Goal: Task Accomplishment & Management: Use online tool/utility

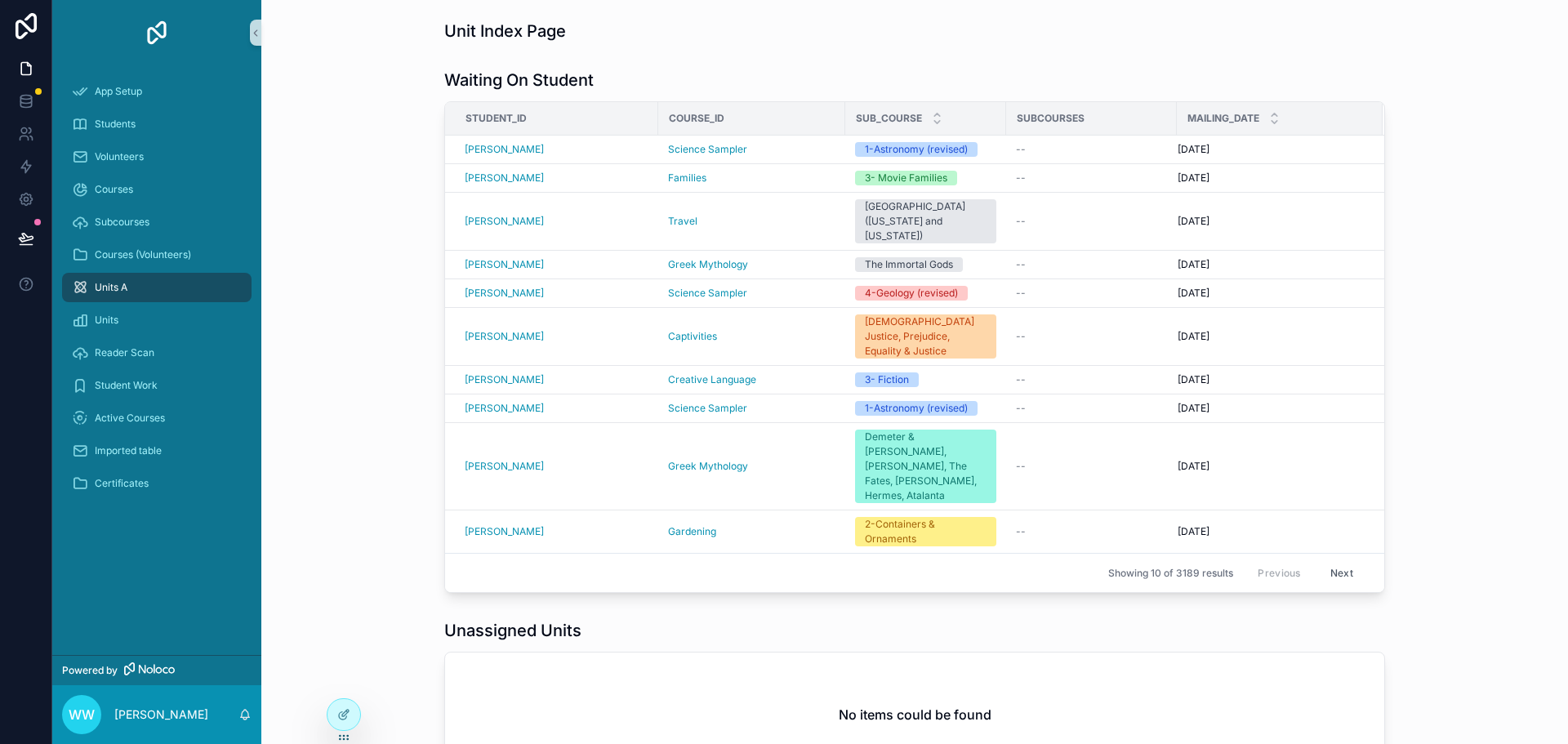
scroll to position [615, 0]
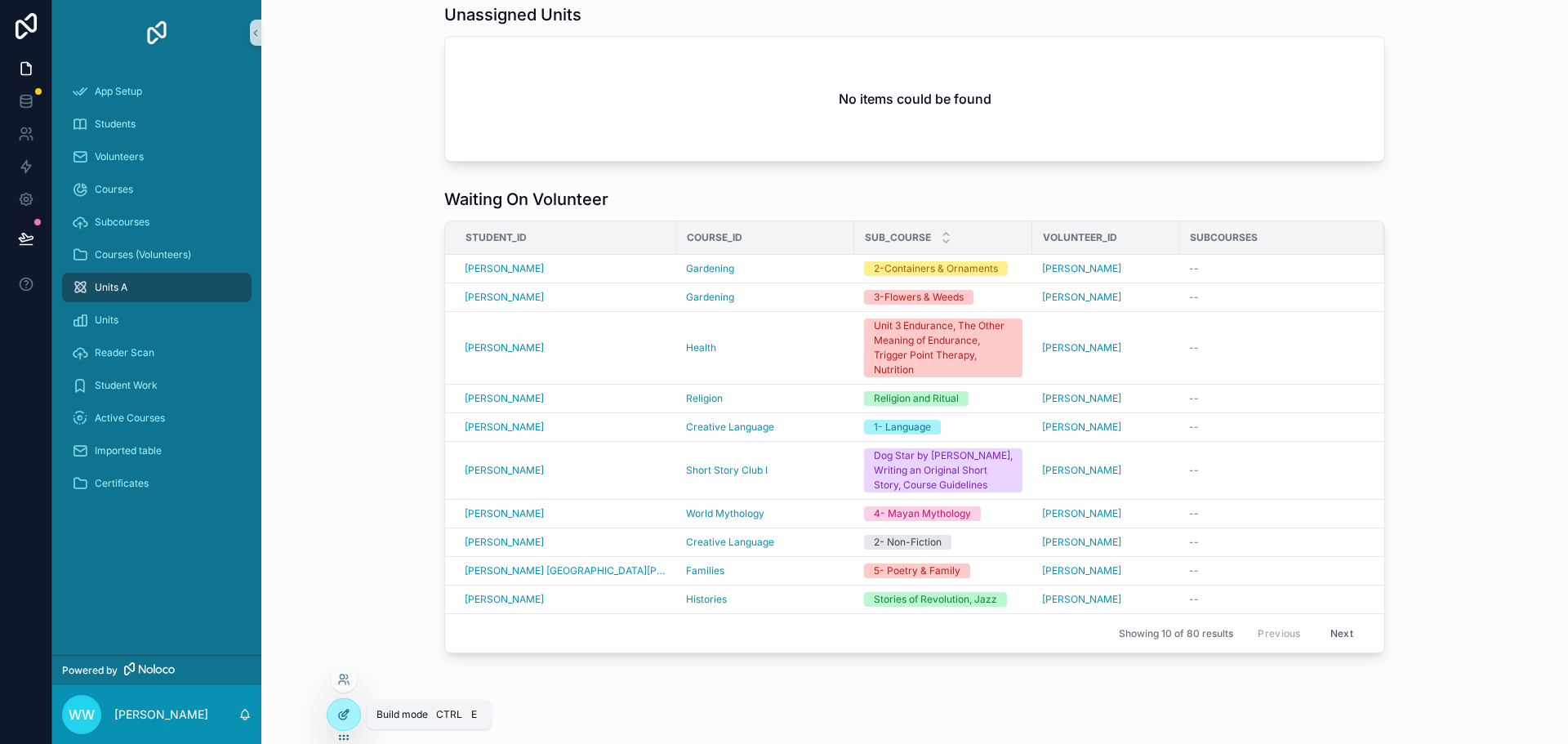
click at [343, 719] on icon at bounding box center [342, 715] width 7 height 7
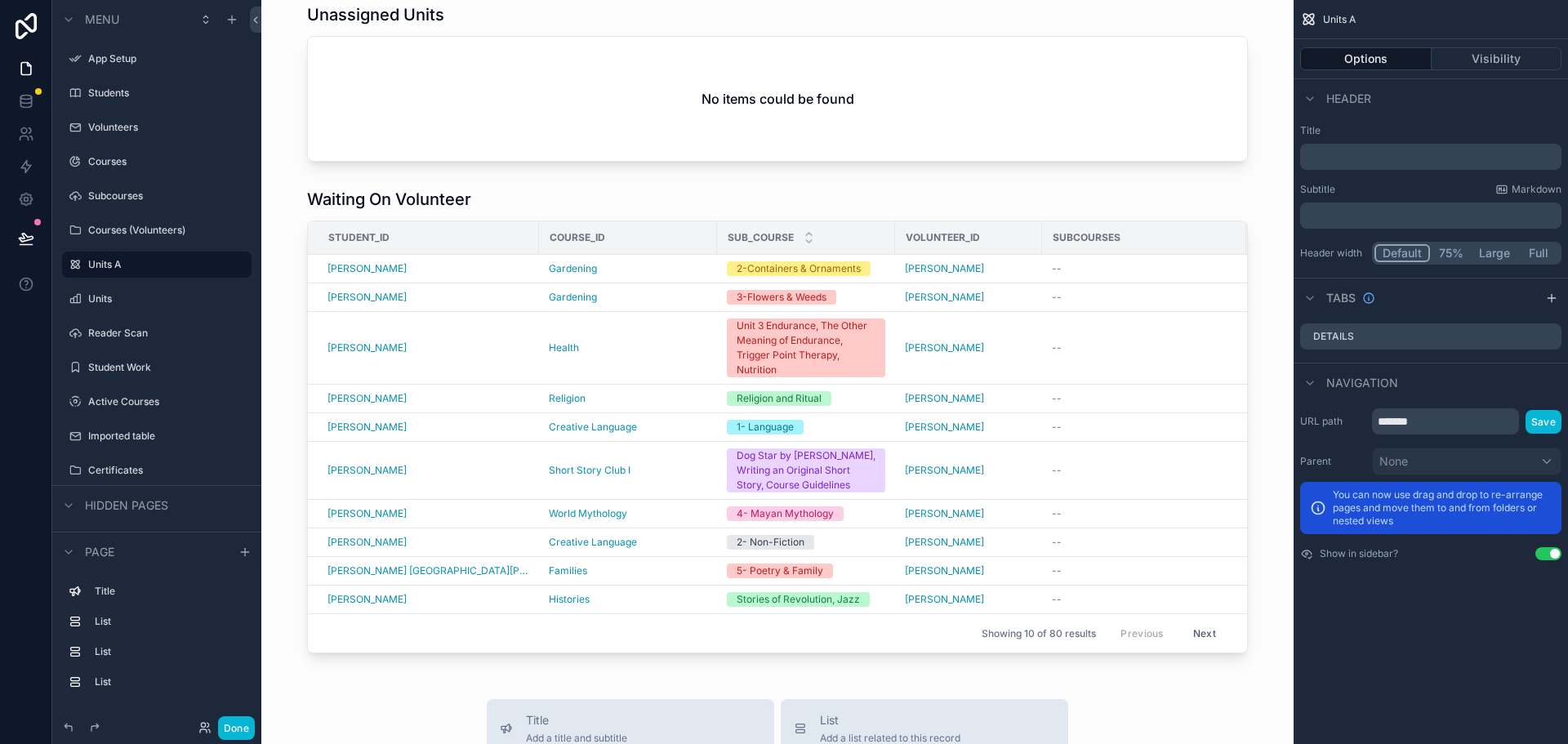
scroll to position [653, 0]
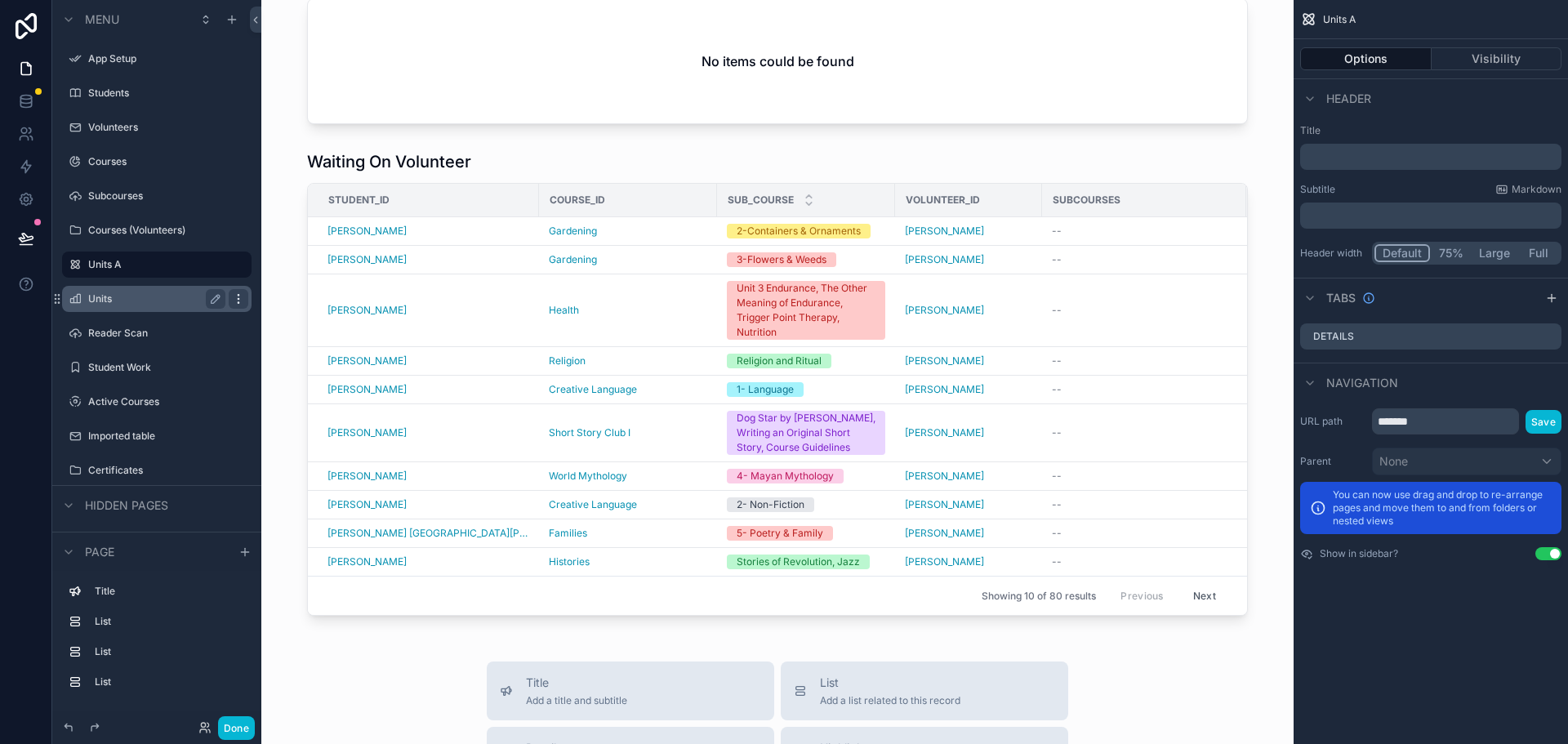
click at [239, 299] on icon "scrollable content" at bounding box center [238, 298] width 1 height 1
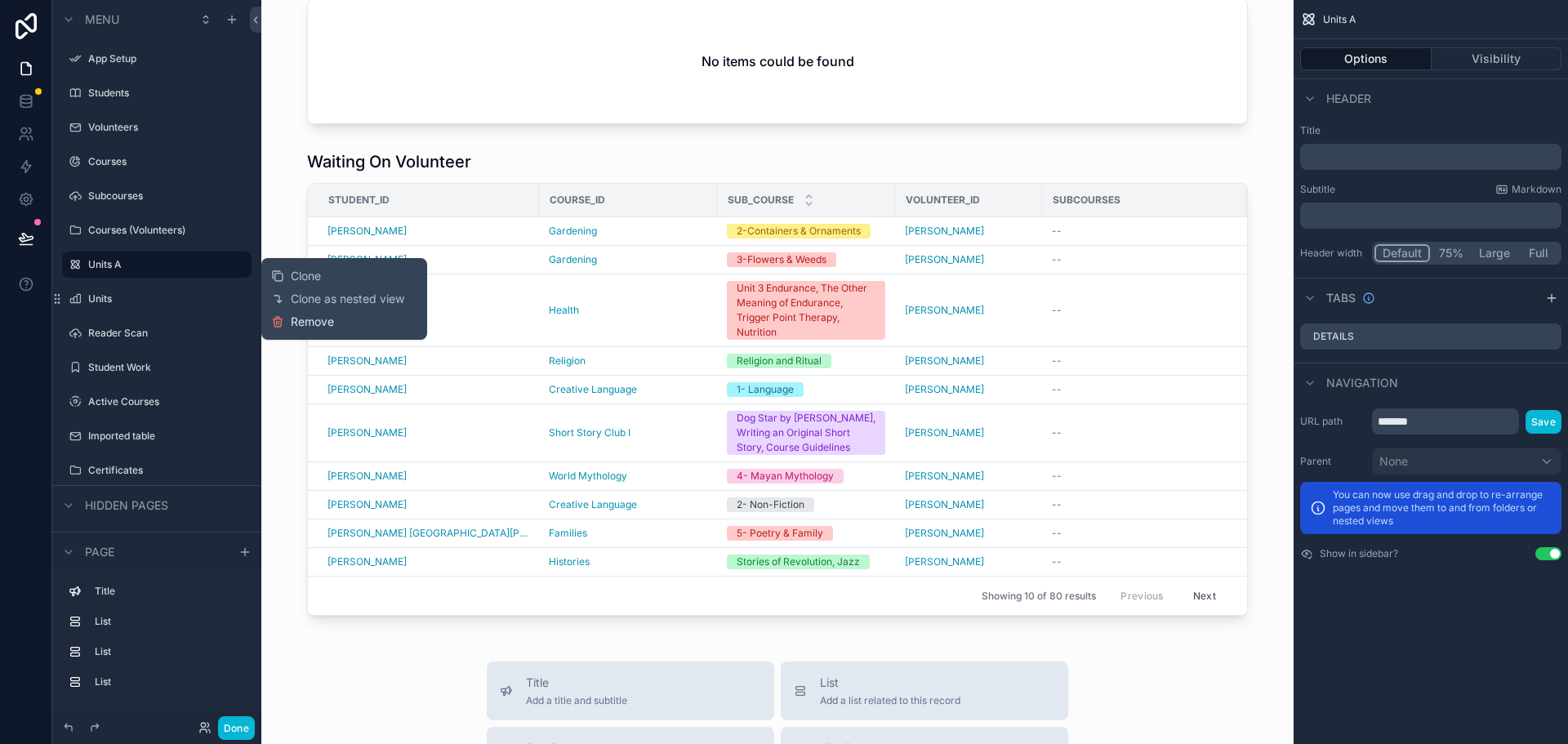
click at [315, 319] on span "Remove" at bounding box center [312, 322] width 43 height 16
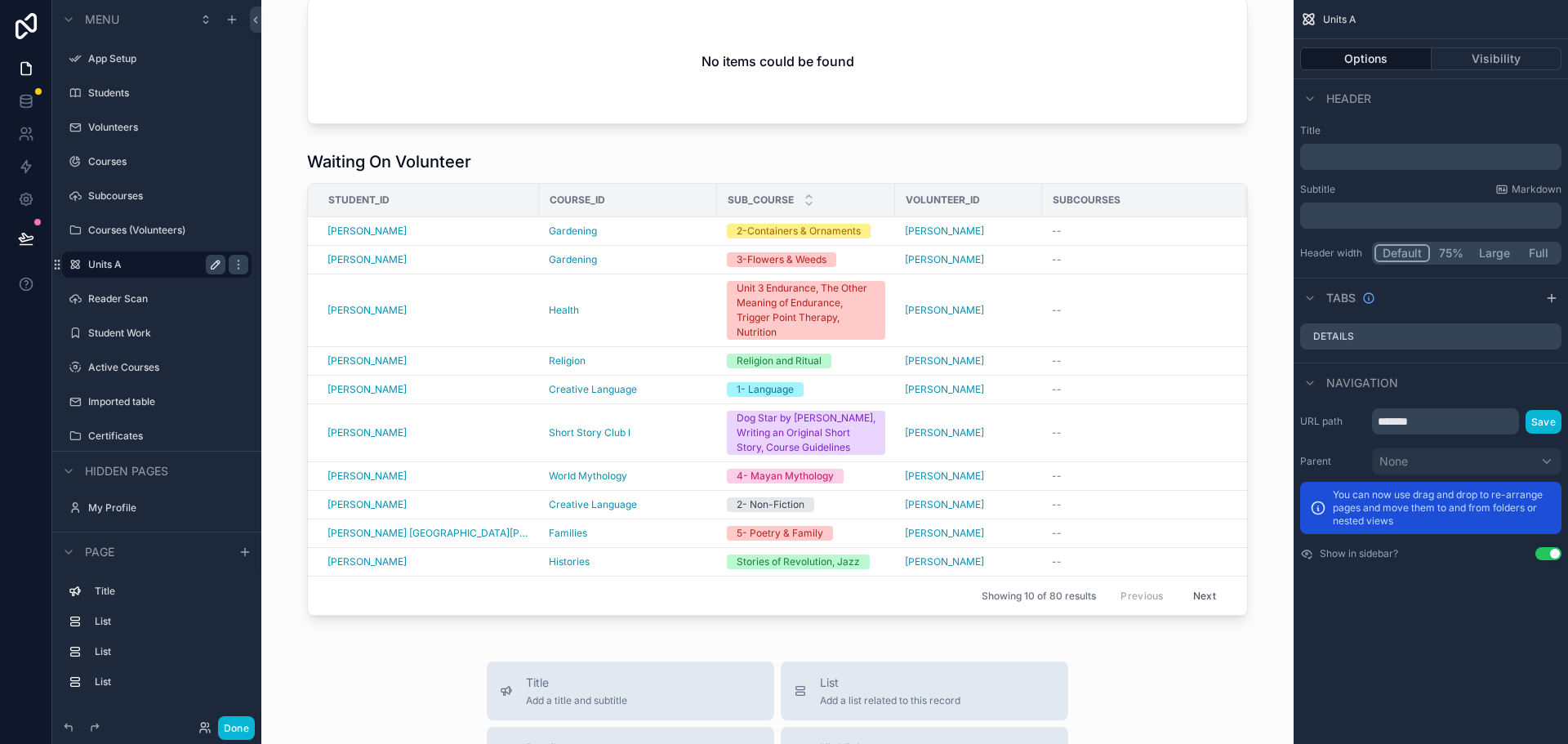
click at [220, 272] on button "scrollable content" at bounding box center [216, 265] width 20 height 20
click at [150, 269] on input "*******" at bounding box center [143, 265] width 111 height 20
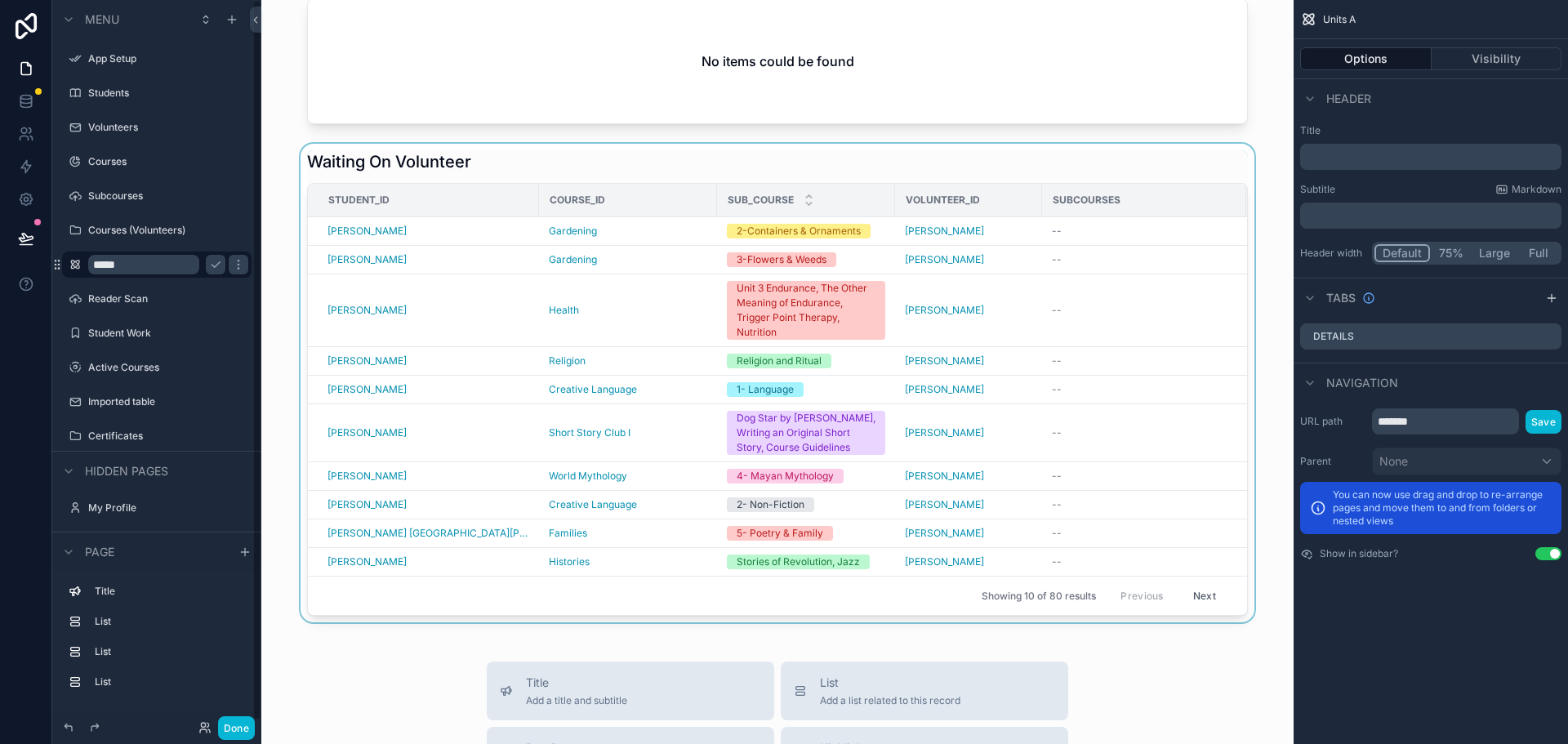
type input "*****"
click at [278, 342] on div "scrollable content" at bounding box center [777, 383] width 1006 height 479
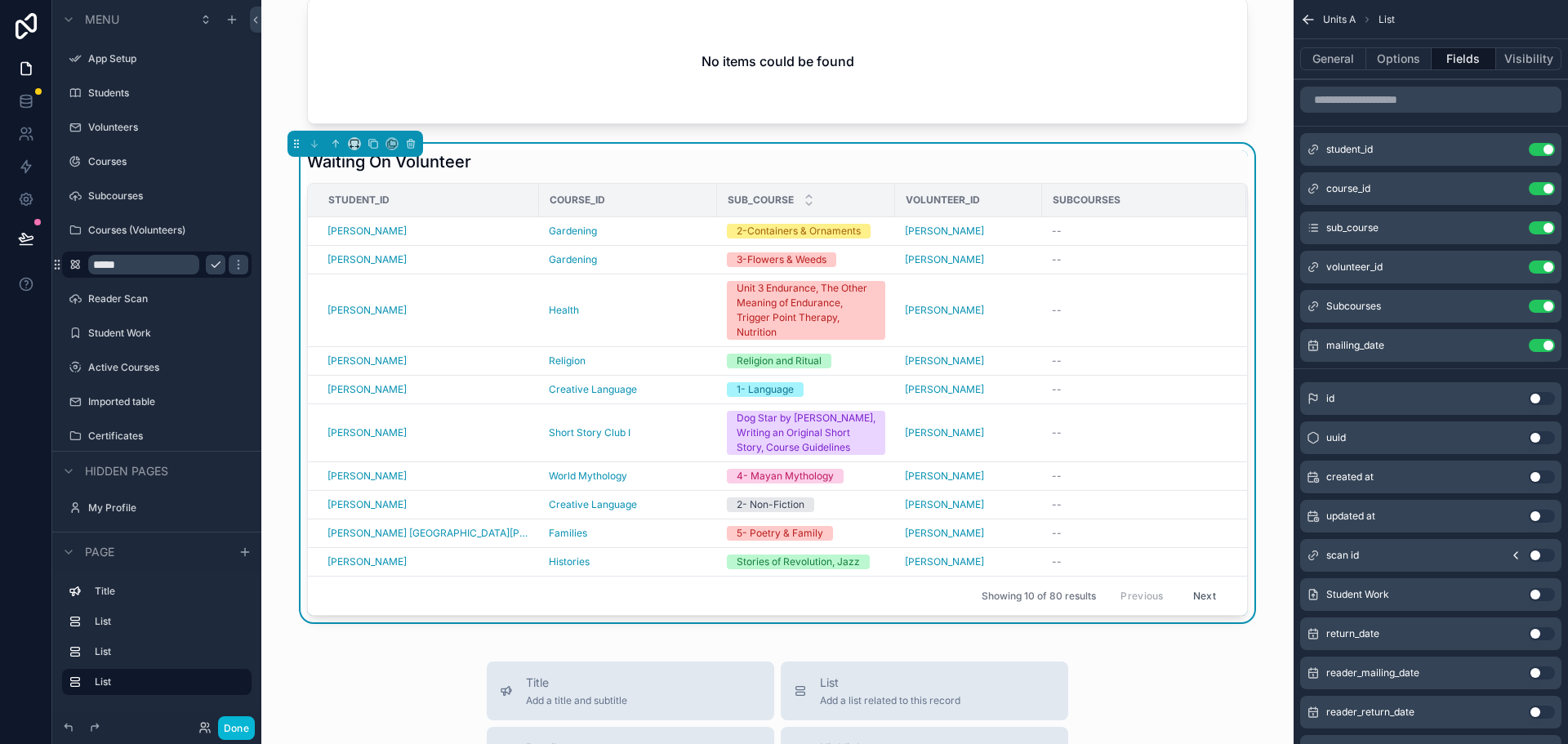
click at [216, 268] on icon "scrollable content" at bounding box center [216, 265] width 13 height 13
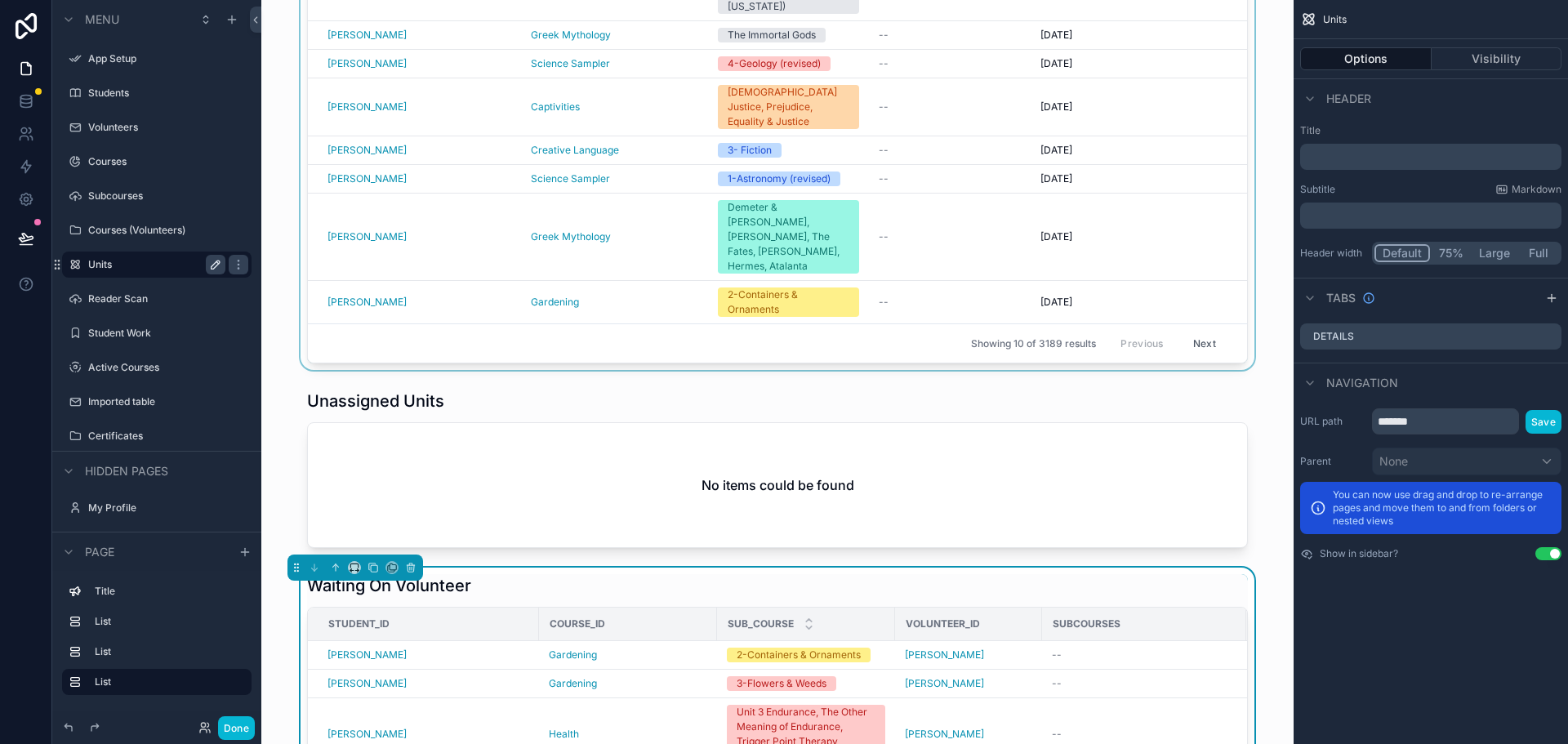
scroll to position [0, 0]
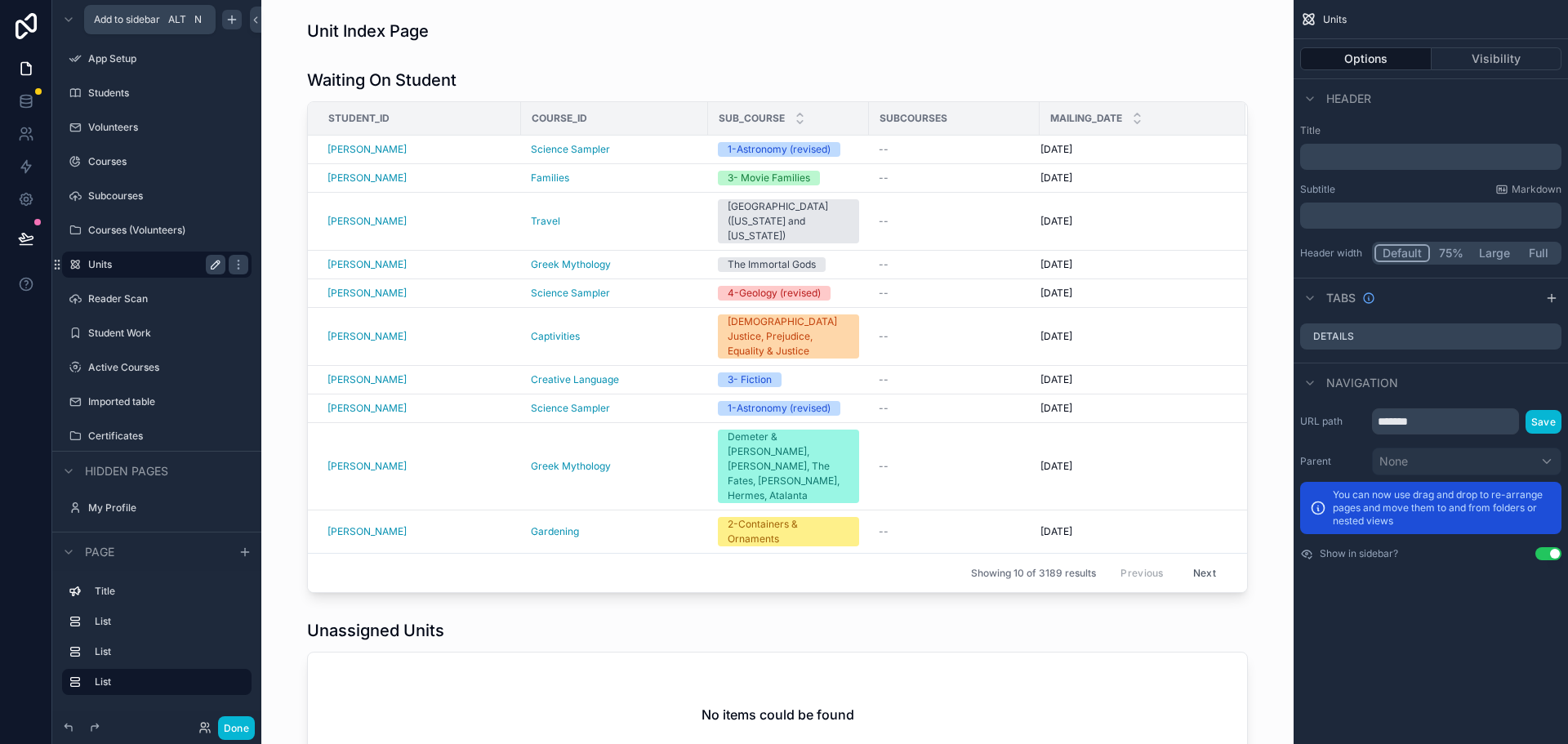
click at [232, 22] on icon "scrollable content" at bounding box center [232, 19] width 0 height 7
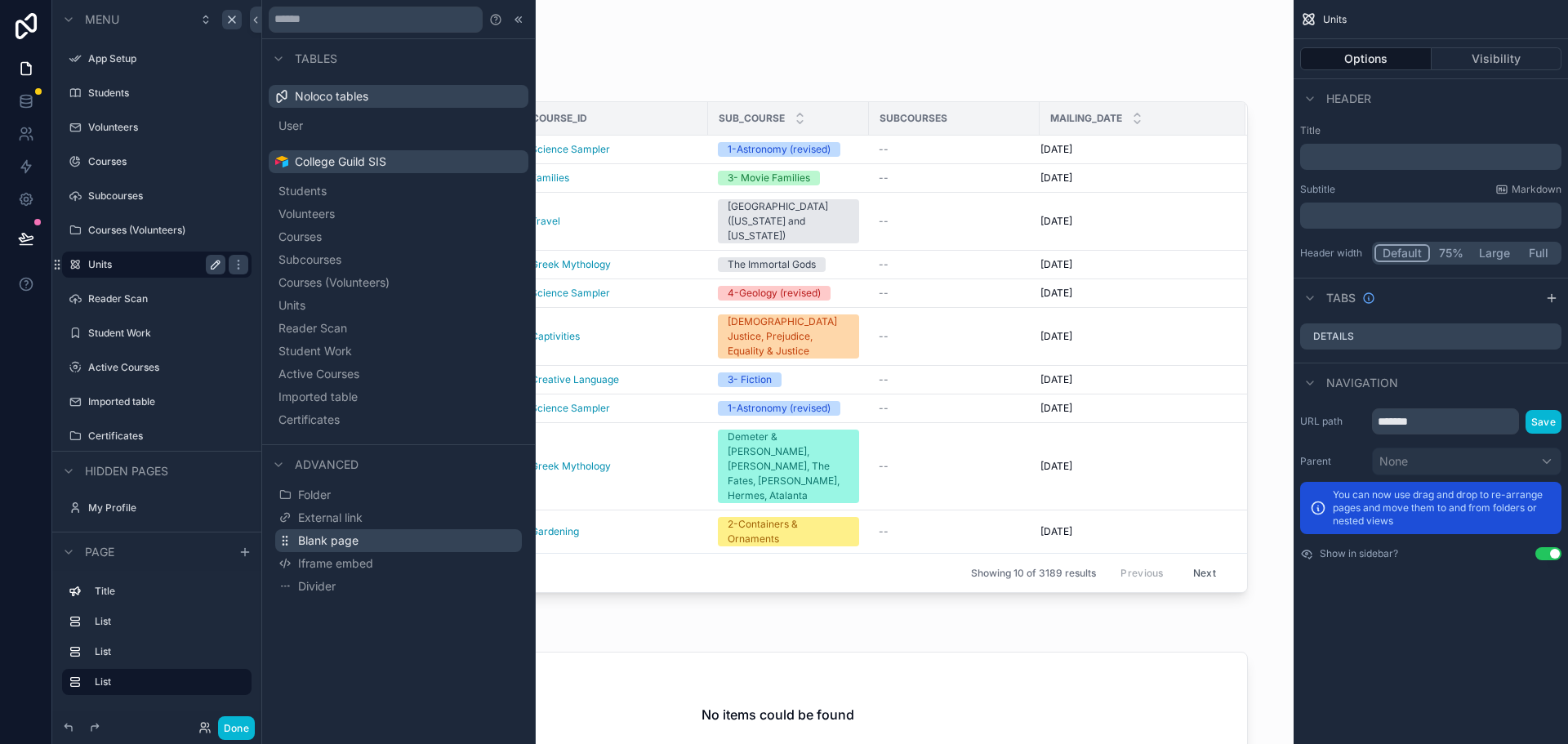
click at [383, 538] on button "Blank page" at bounding box center [398, 541] width 247 height 23
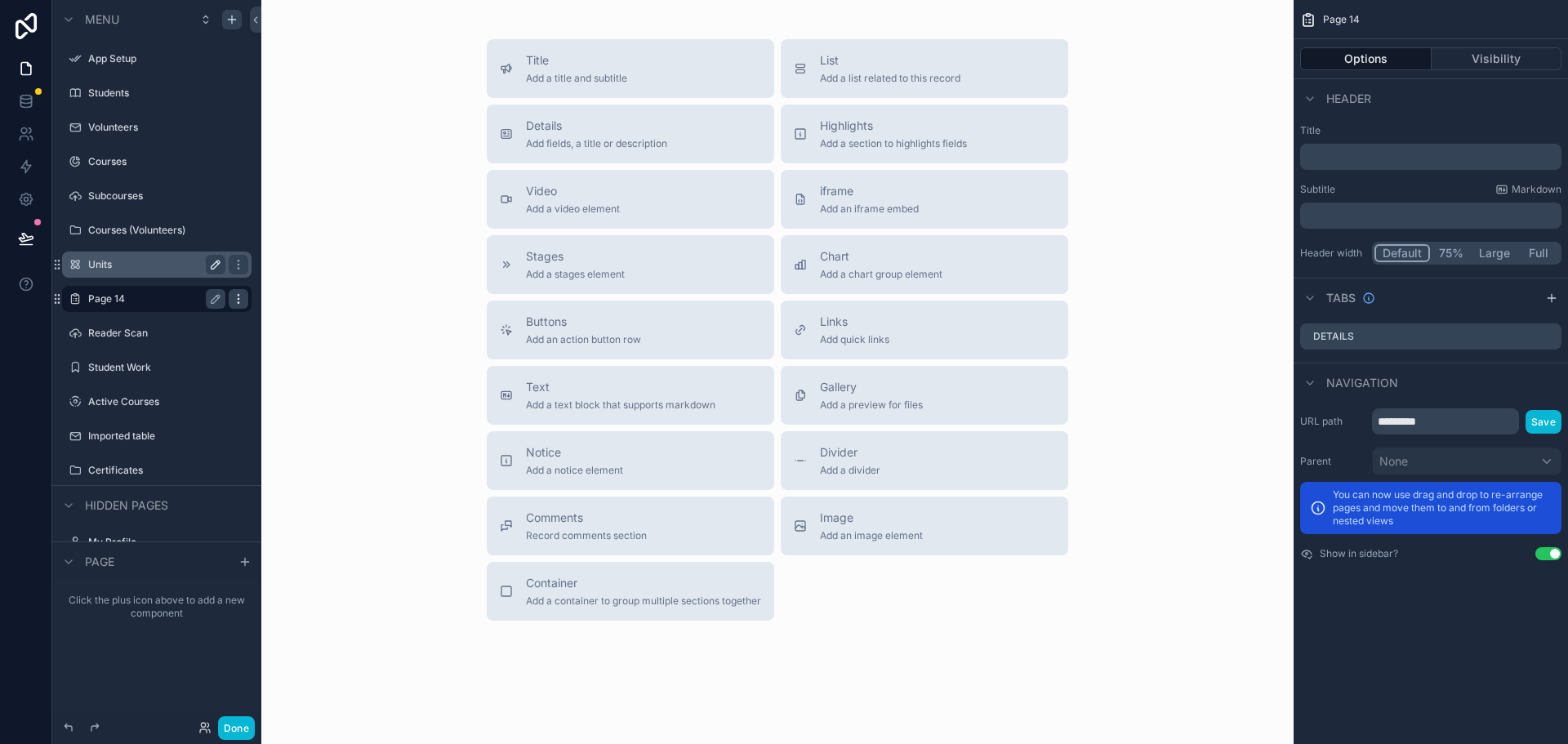
click at [241, 299] on icon "scrollable content" at bounding box center [239, 299] width 13 height 13
click at [210, 302] on icon "scrollable content" at bounding box center [216, 299] width 13 height 13
click at [159, 302] on input "*******" at bounding box center [143, 299] width 111 height 20
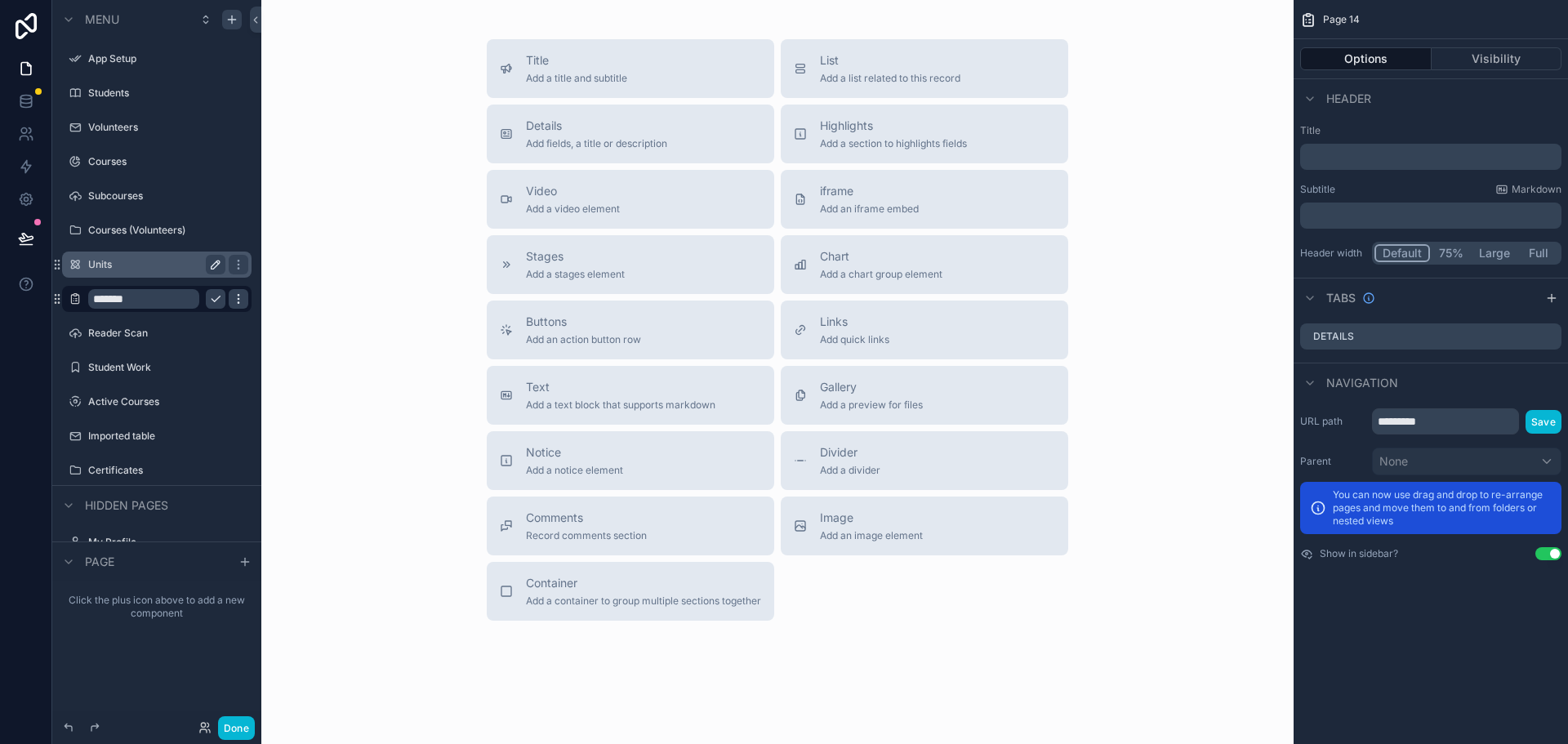
click at [239, 299] on icon "scrollable content" at bounding box center [238, 298] width 1 height 1
click at [292, 313] on span "Remove" at bounding box center [312, 311] width 43 height 16
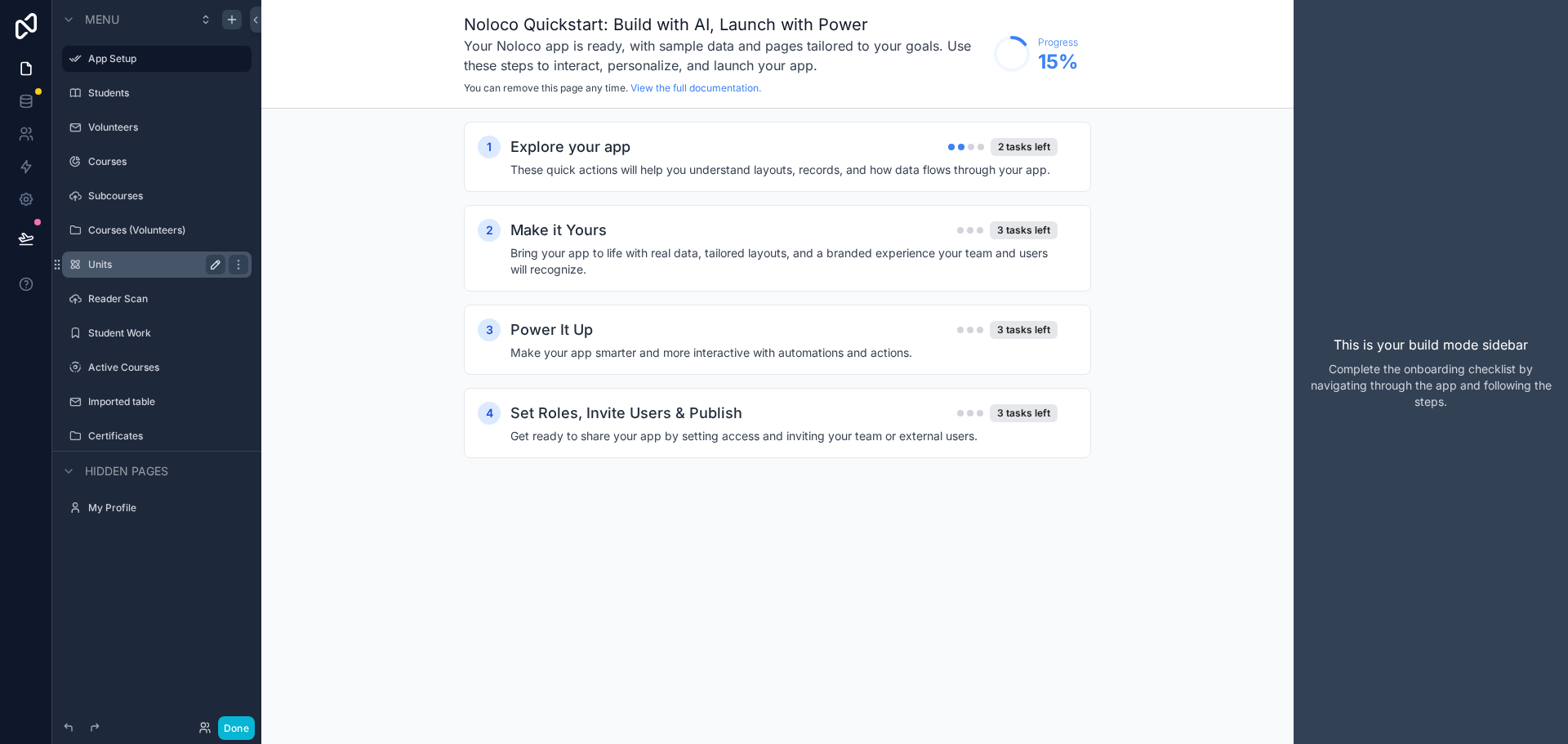
click at [160, 264] on label "Units" at bounding box center [153, 265] width 130 height 13
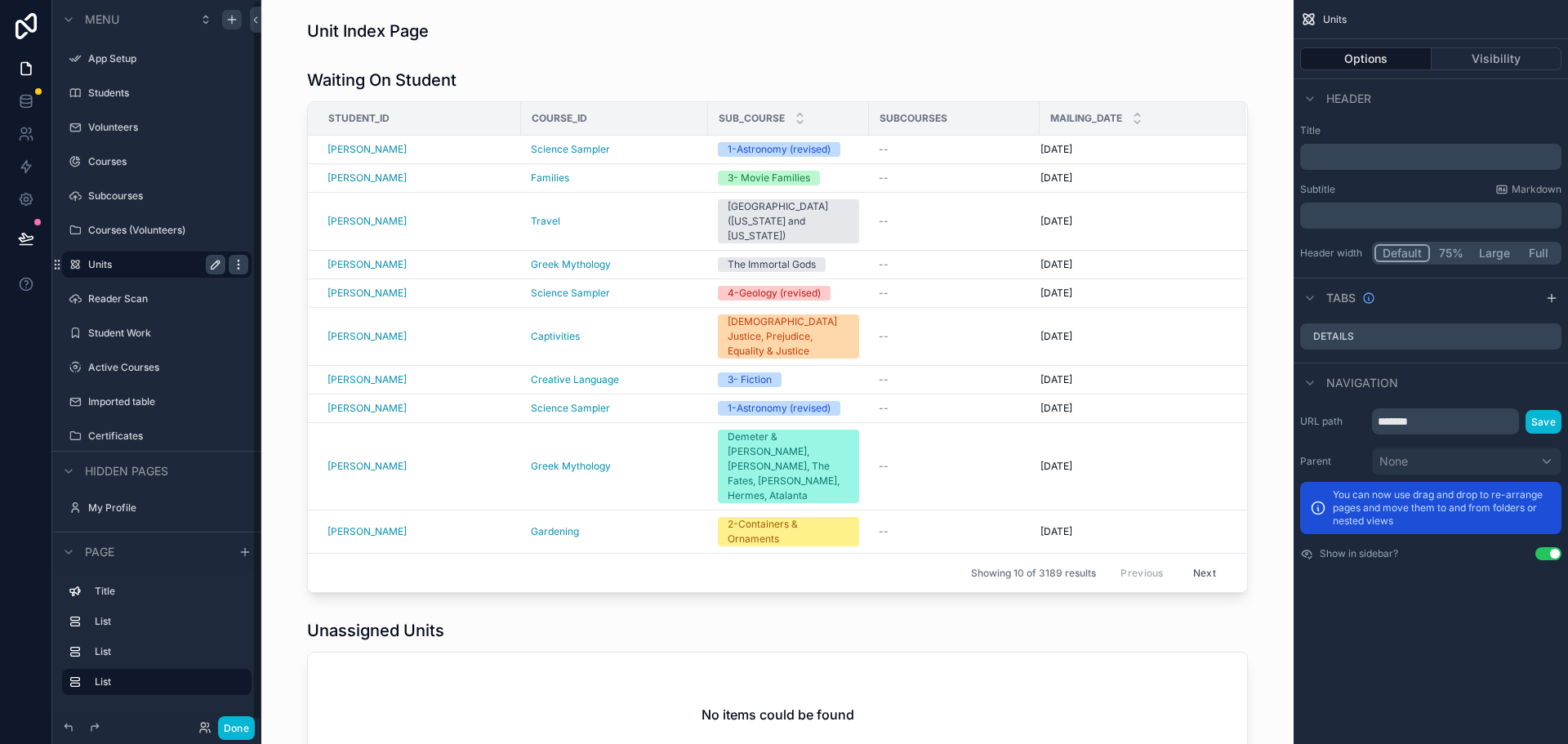
click at [240, 268] on icon "scrollable content" at bounding box center [239, 265] width 13 height 13
drag, startPoint x: 121, startPoint y: 269, endPoint x: 69, endPoint y: 262, distance: 52.5
click at [69, 262] on icon "scrollable content" at bounding box center [75, 265] width 13 height 13
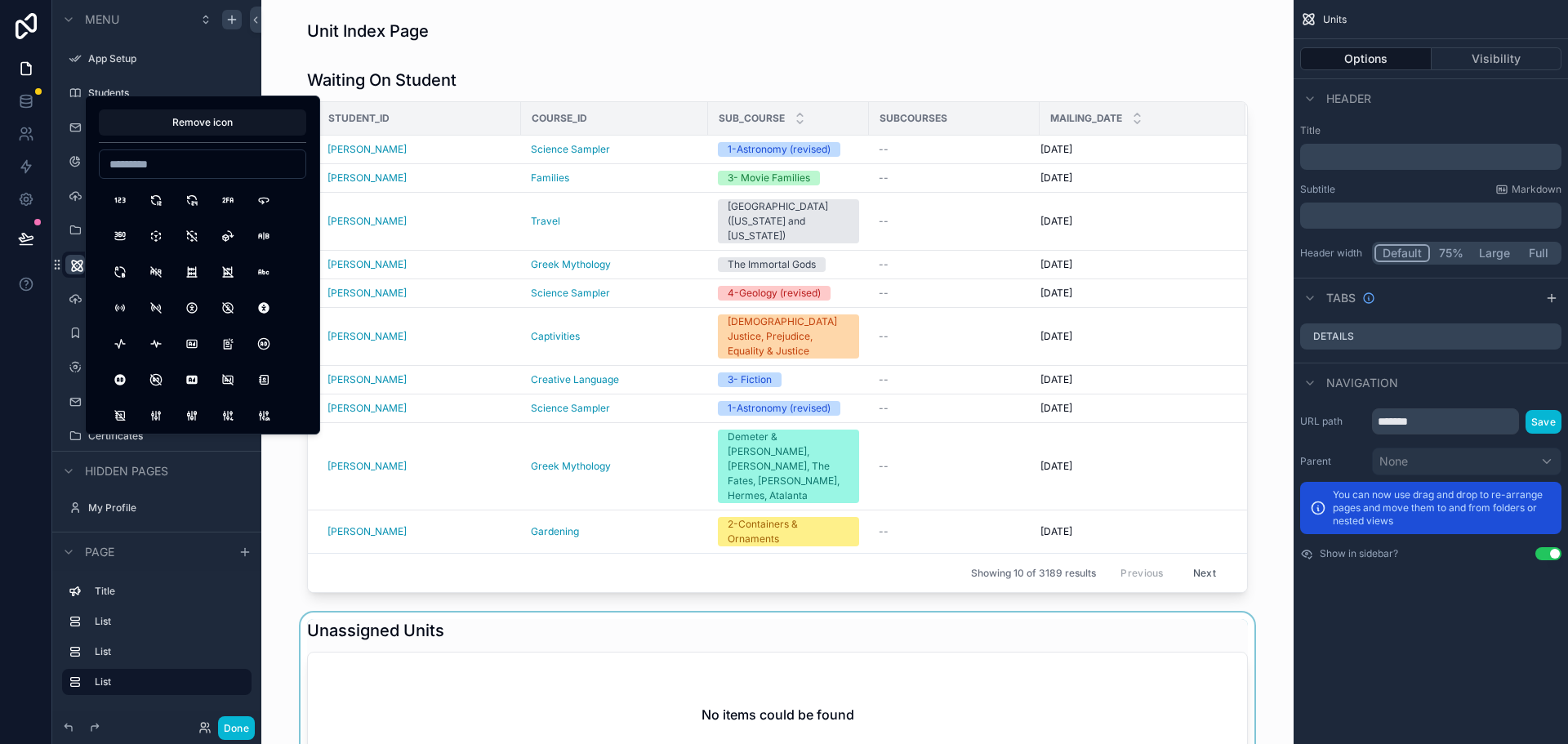
click at [443, 632] on div "scrollable content" at bounding box center [777, 697] width 1006 height 171
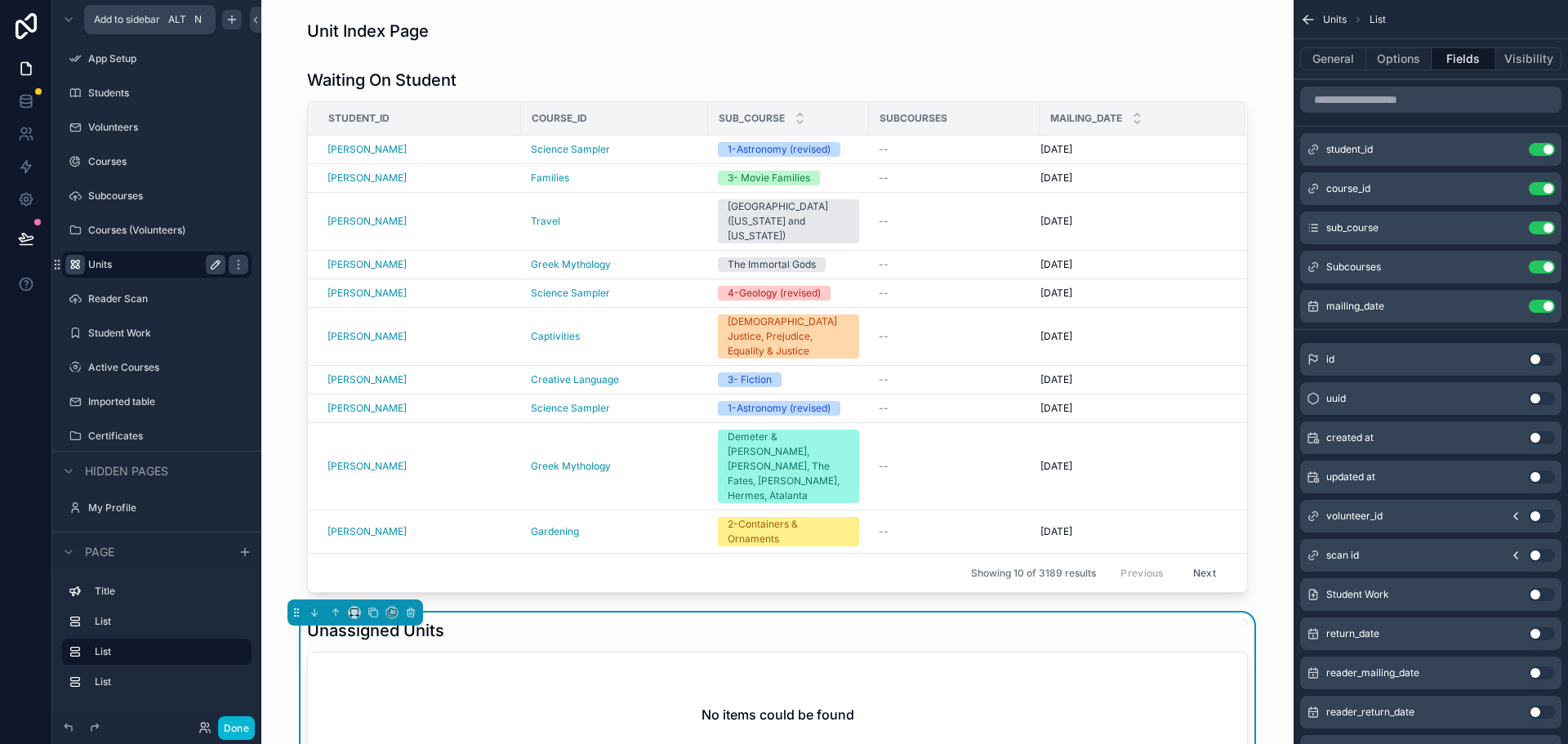
click at [234, 19] on icon "scrollable content" at bounding box center [232, 20] width 13 height 13
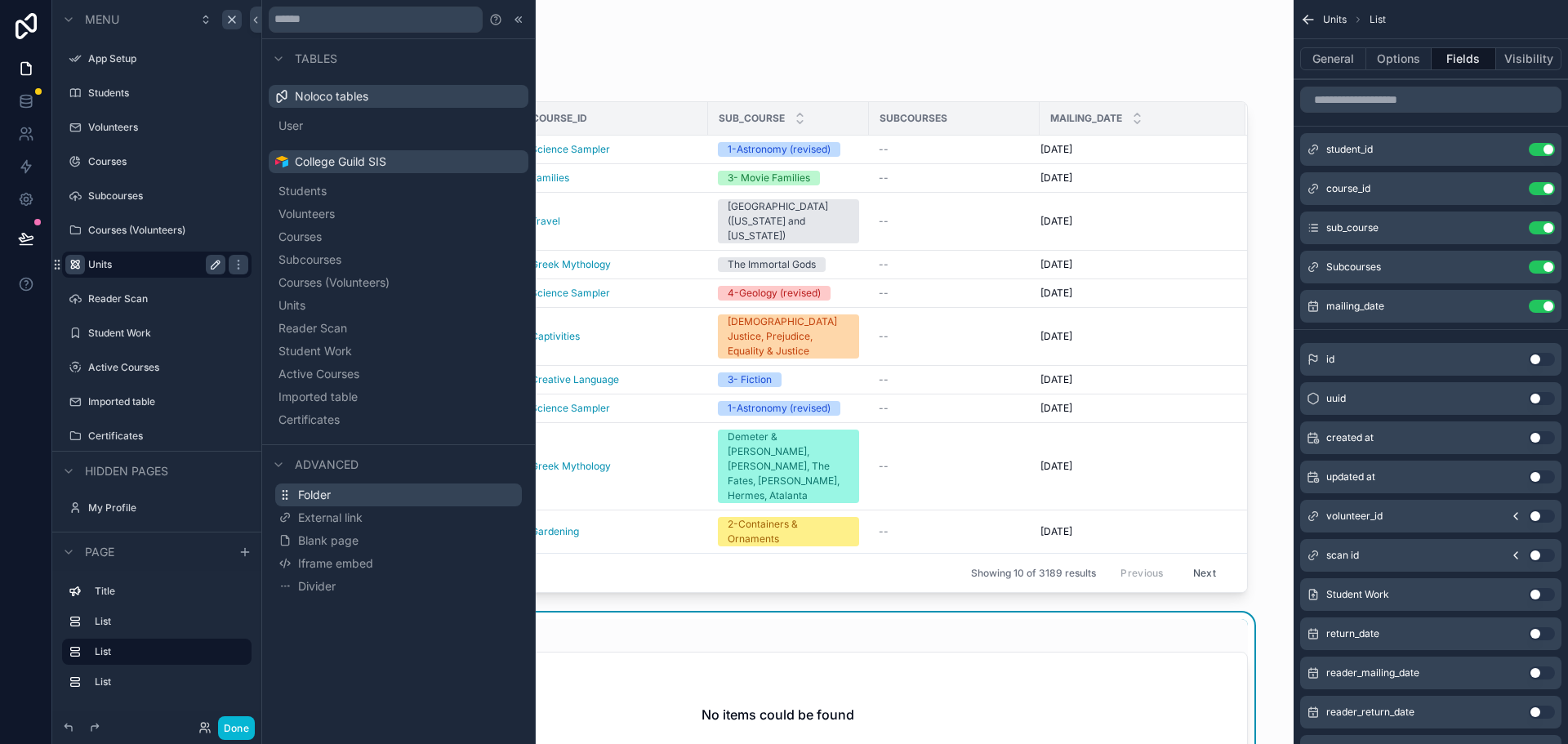
click at [342, 491] on button "Folder" at bounding box center [398, 495] width 247 height 23
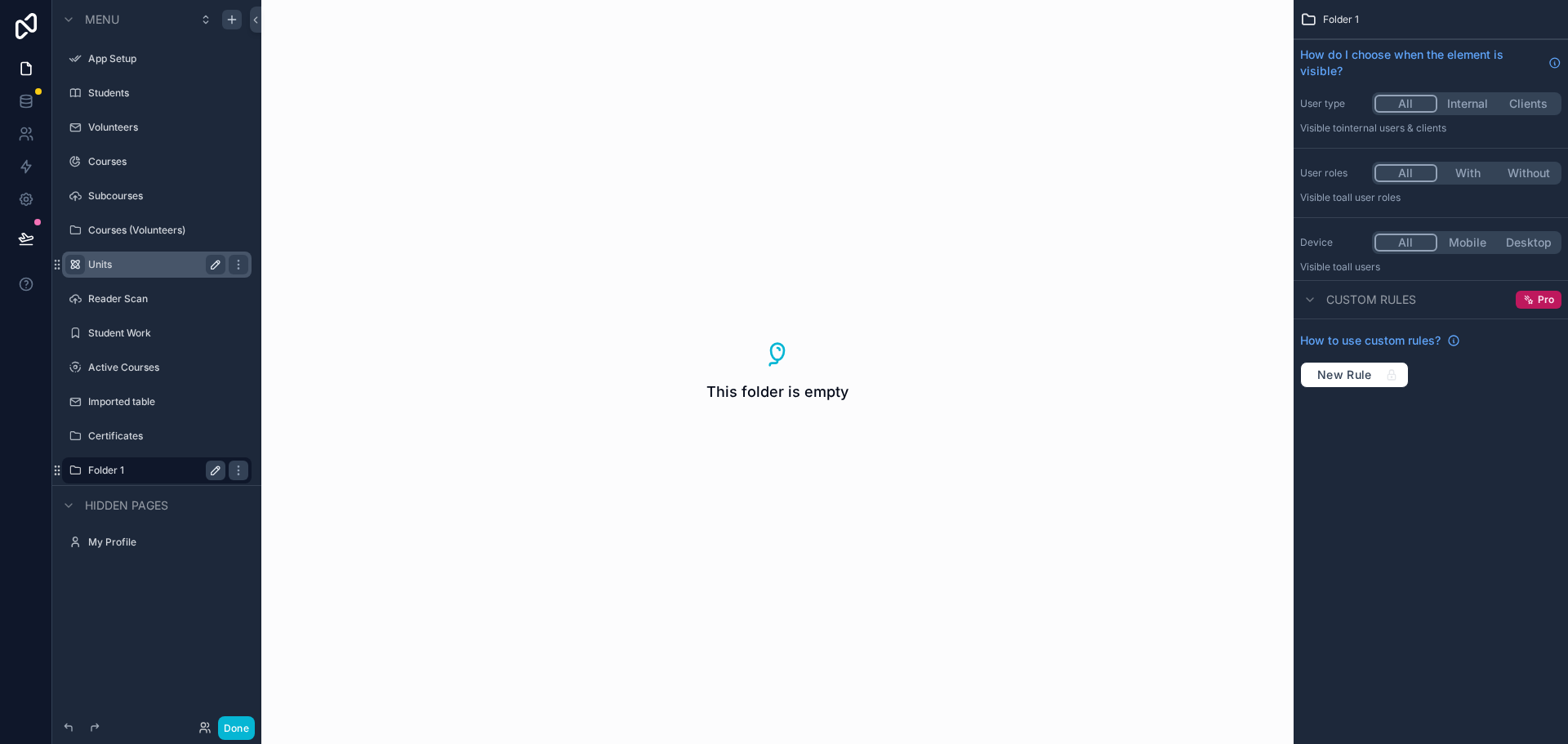
click at [215, 473] on icon "scrollable content" at bounding box center [216, 470] width 8 height 8
click at [169, 466] on input "********" at bounding box center [143, 470] width 111 height 20
type input "*"
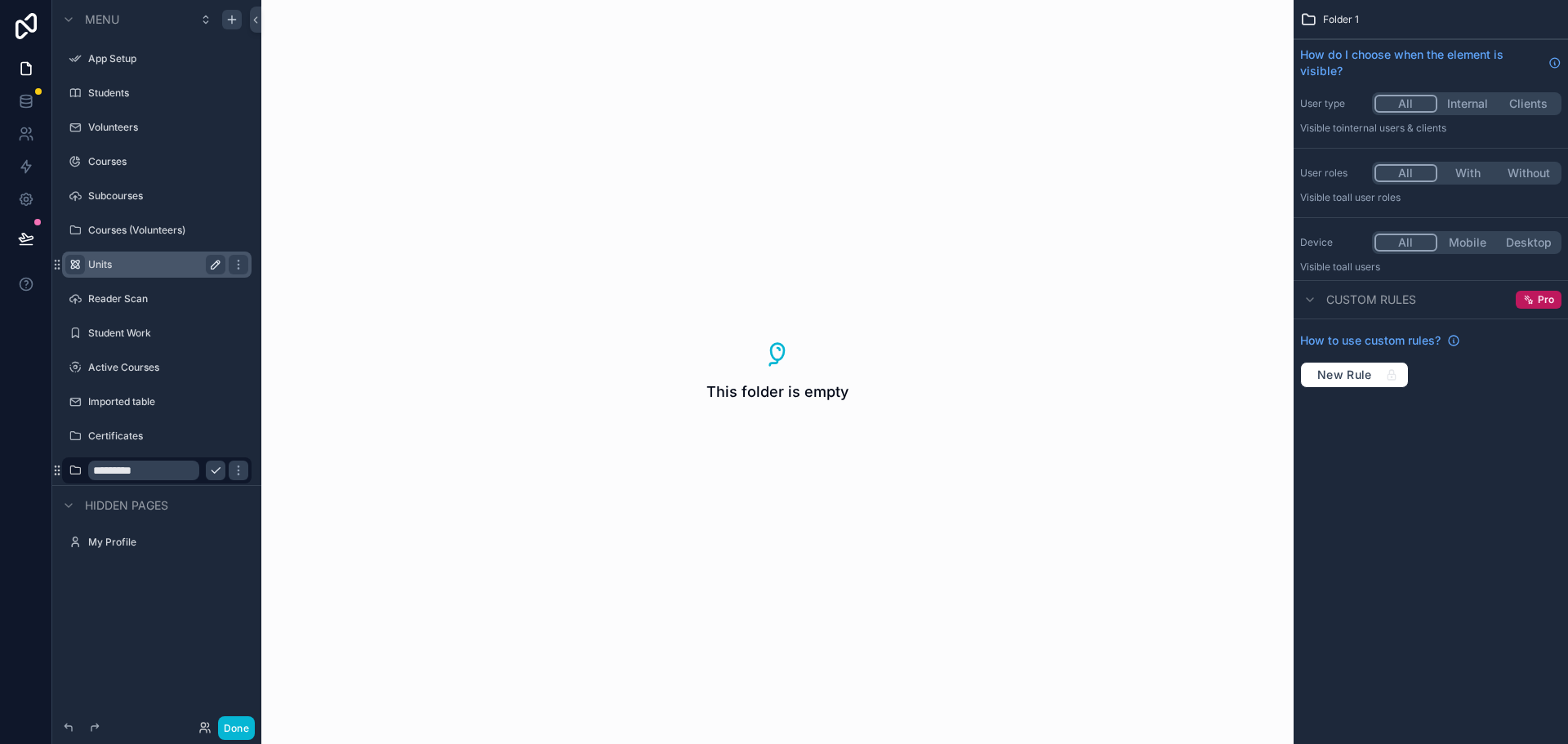
type input "*********"
click at [215, 465] on icon "scrollable content" at bounding box center [216, 470] width 13 height 13
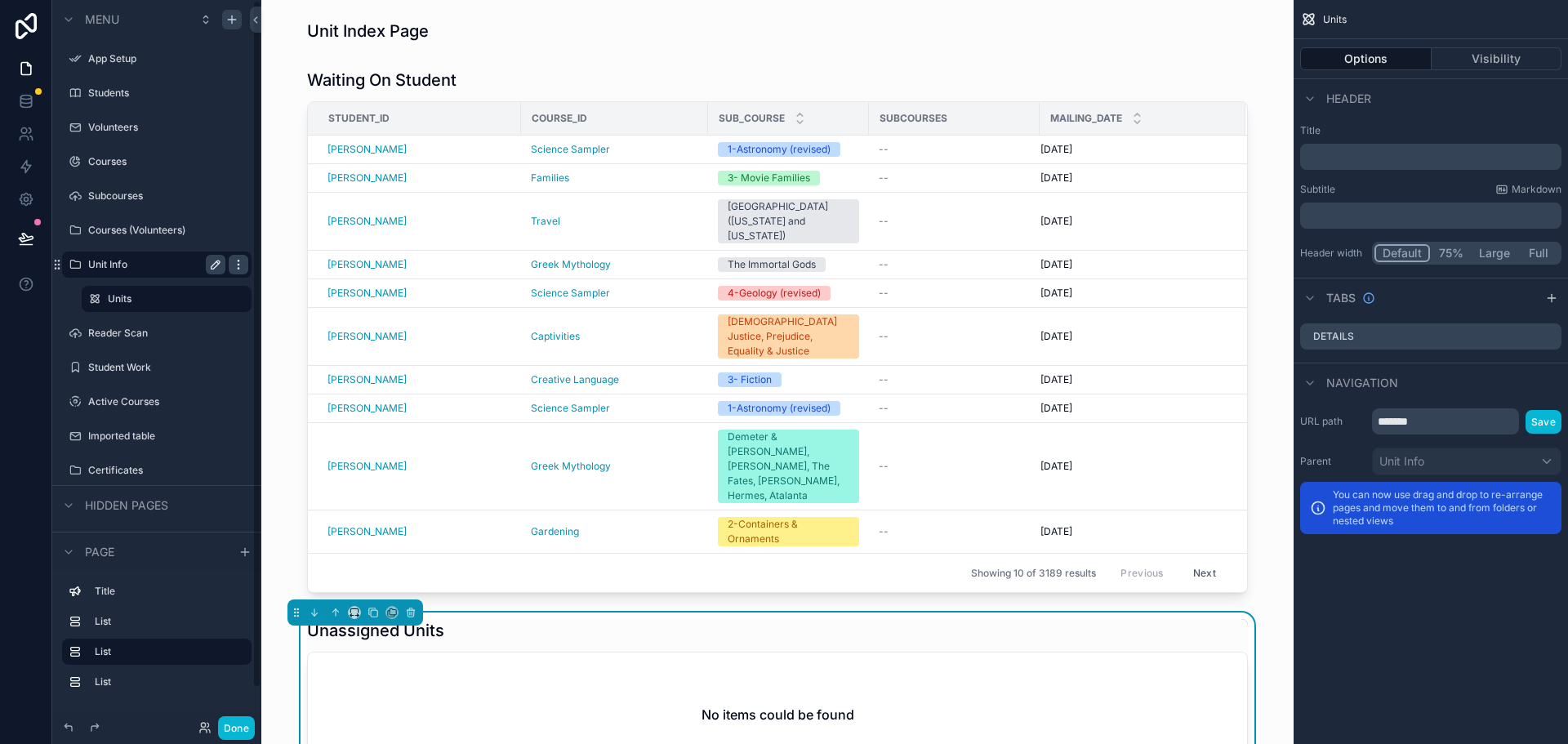
click at [239, 261] on icon "scrollable content" at bounding box center [238, 261] width 1 height 1
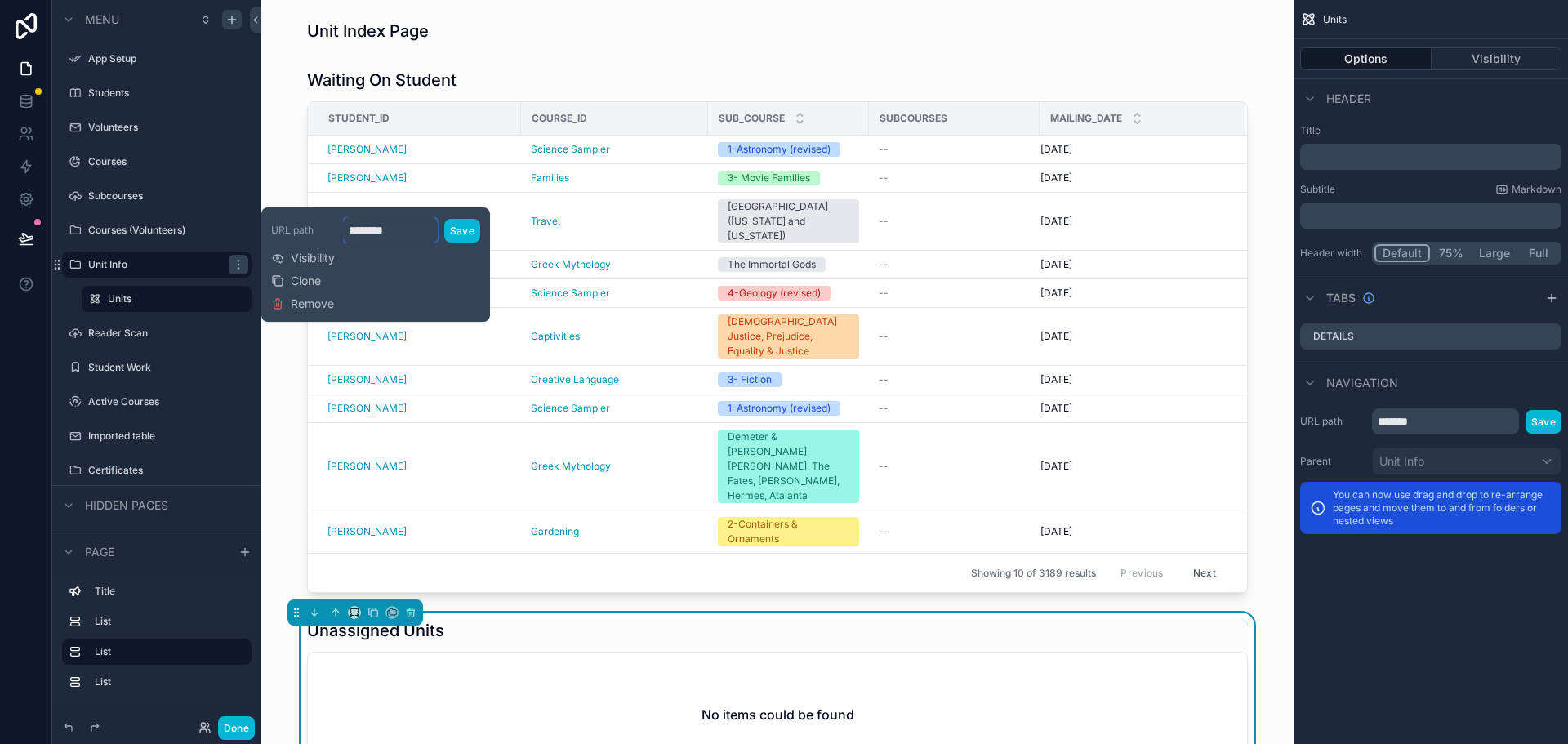
click at [402, 230] on input "********" at bounding box center [390, 230] width 95 height 26
drag, startPoint x: 398, startPoint y: 230, endPoint x: 348, endPoint y: 229, distance: 50.0
click at [348, 229] on input "********" at bounding box center [390, 230] width 95 height 26
type input "*********"
click at [471, 224] on button "Save" at bounding box center [462, 230] width 36 height 24
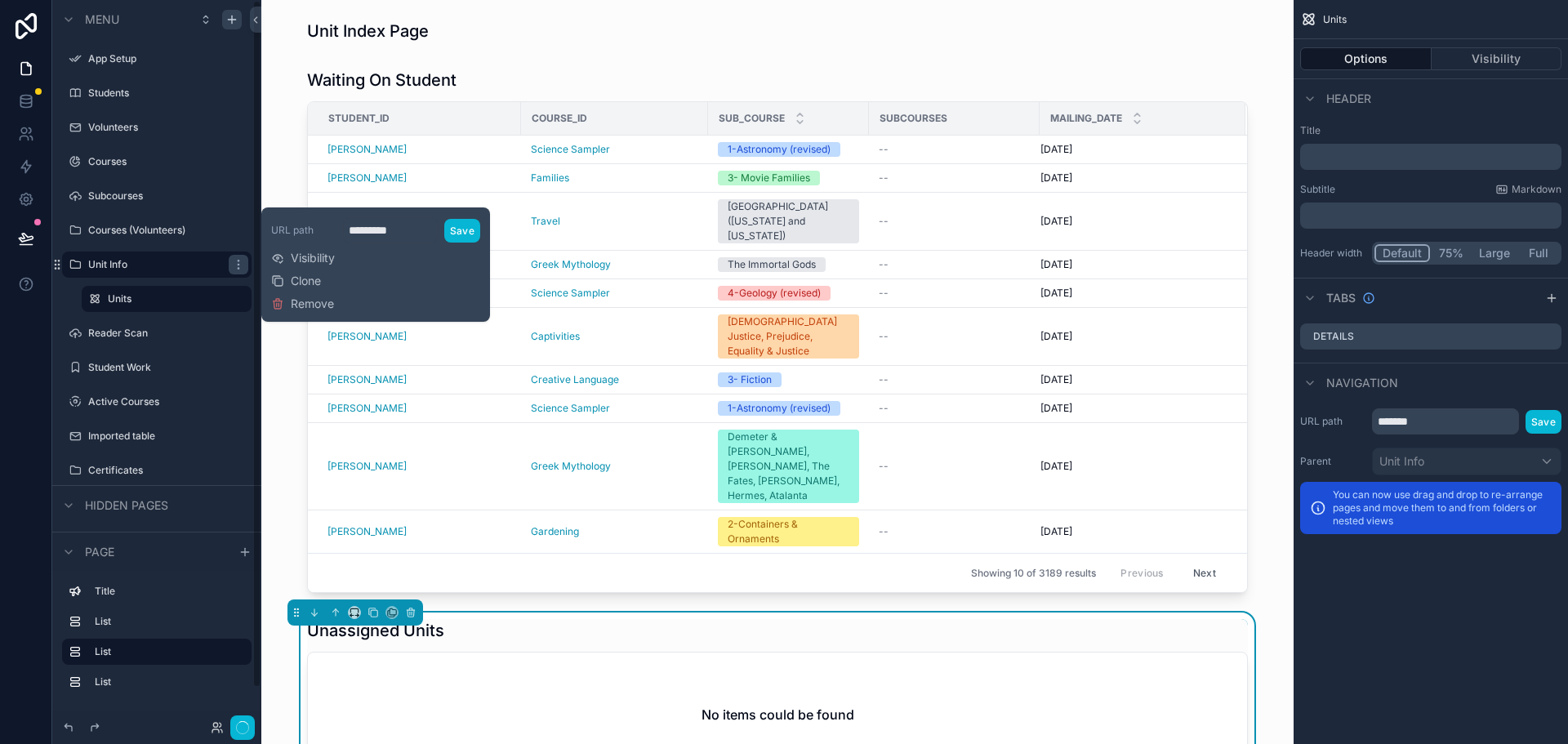
click at [57, 293] on div "Unit Info Units" at bounding box center [157, 281] width 209 height 66
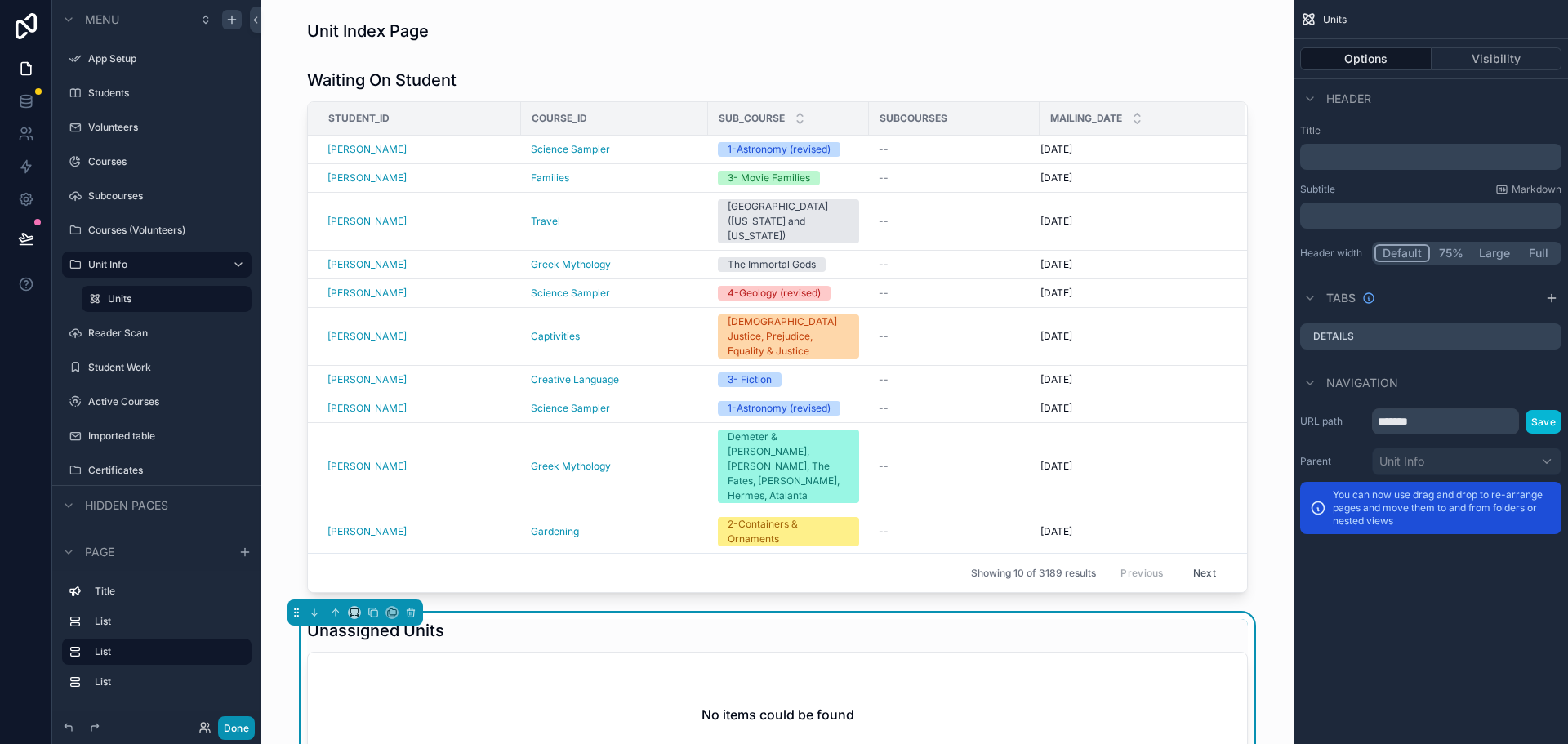
click at [238, 728] on button "Done" at bounding box center [236, 728] width 37 height 24
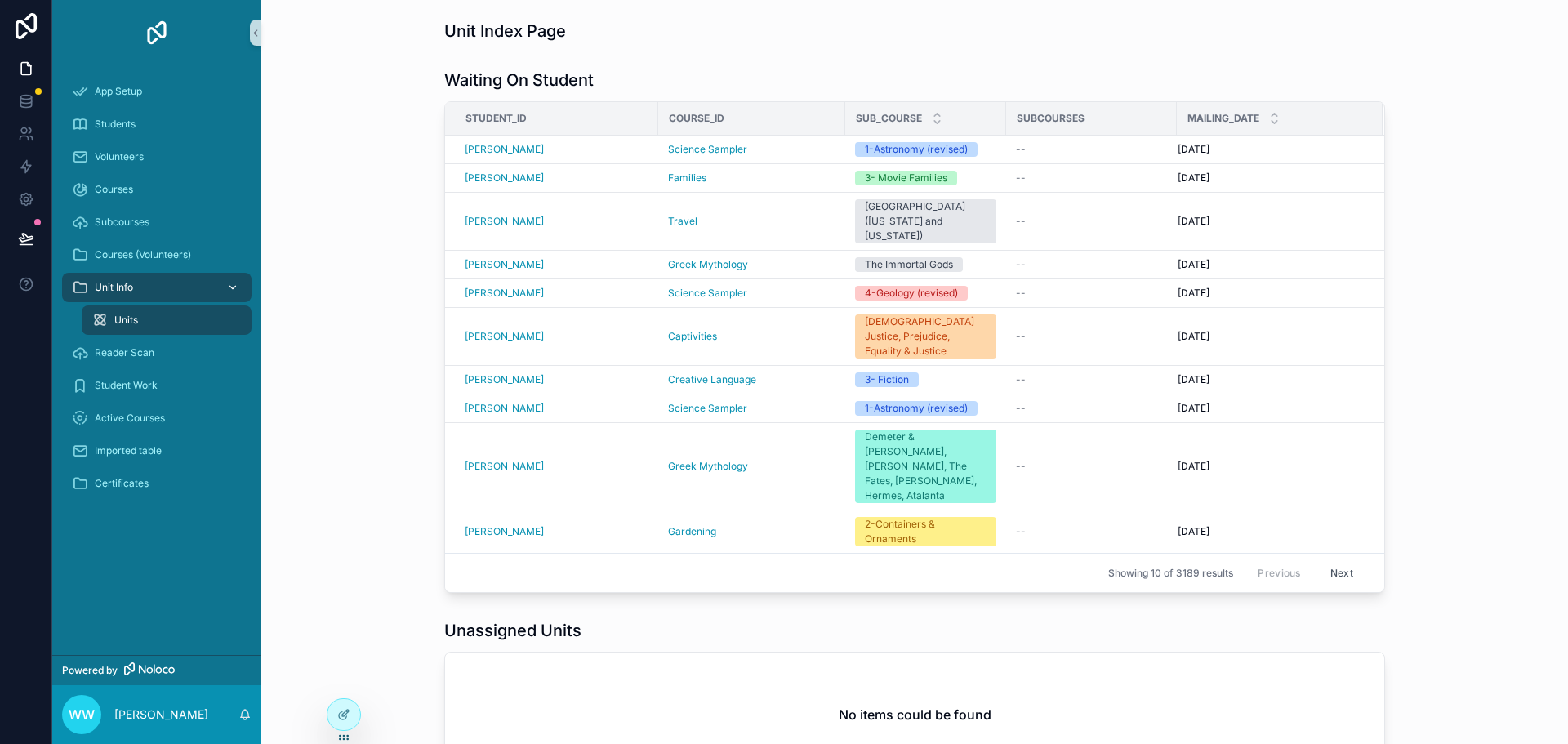
click at [238, 285] on icon "scrollable content" at bounding box center [233, 288] width 11 height 11
click at [342, 419] on div "Waiting On Student Student_id Course_id Sub_course Subcourses Mailing_date [PER…" at bounding box center [915, 331] width 1280 height 538
click at [231, 286] on icon "scrollable content" at bounding box center [233, 288] width 11 height 11
click at [234, 284] on icon "scrollable content" at bounding box center [233, 288] width 11 height 11
click at [188, 256] on span "Courses (Volunteers)" at bounding box center [143, 255] width 97 height 13
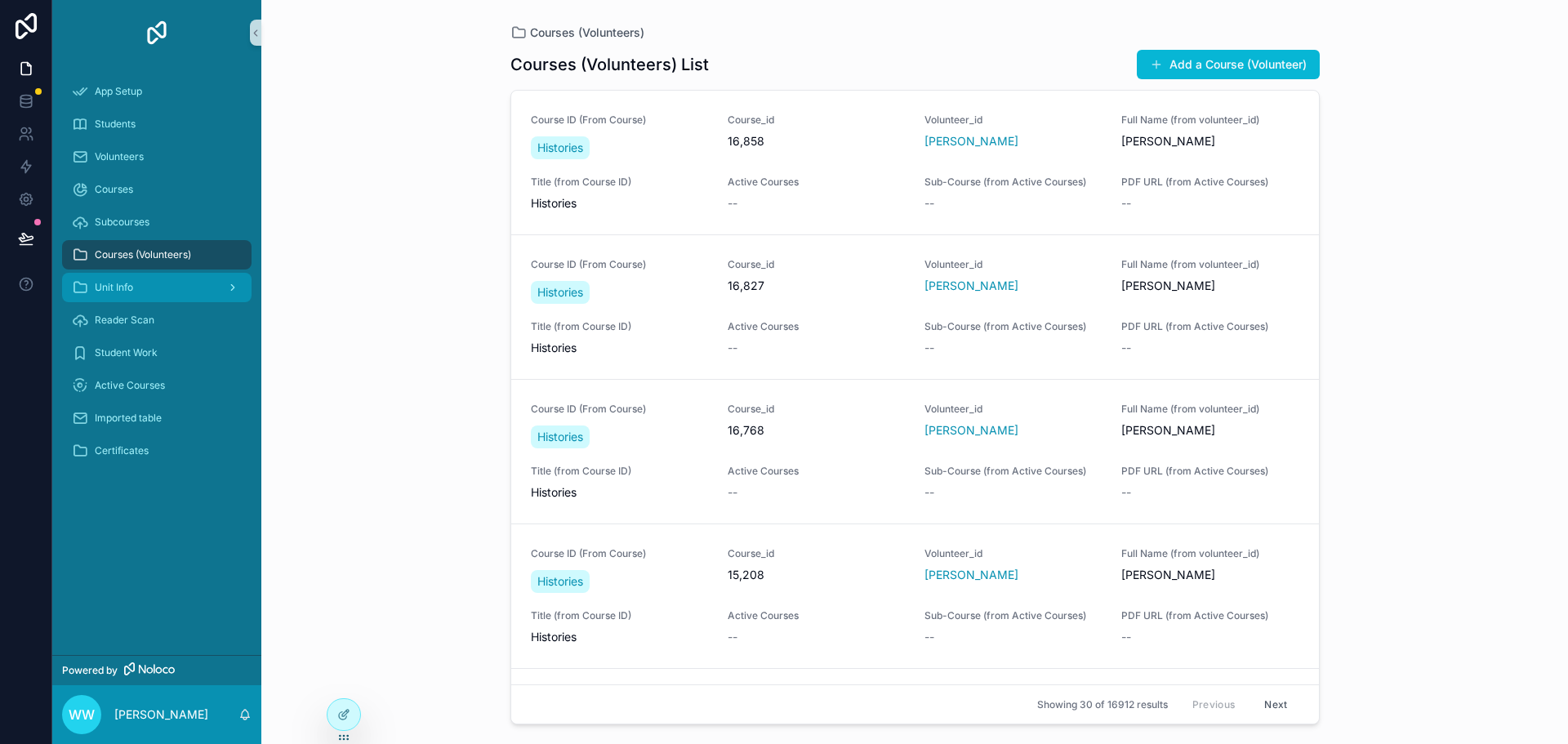
click at [234, 282] on icon "scrollable content" at bounding box center [233, 288] width 11 height 11
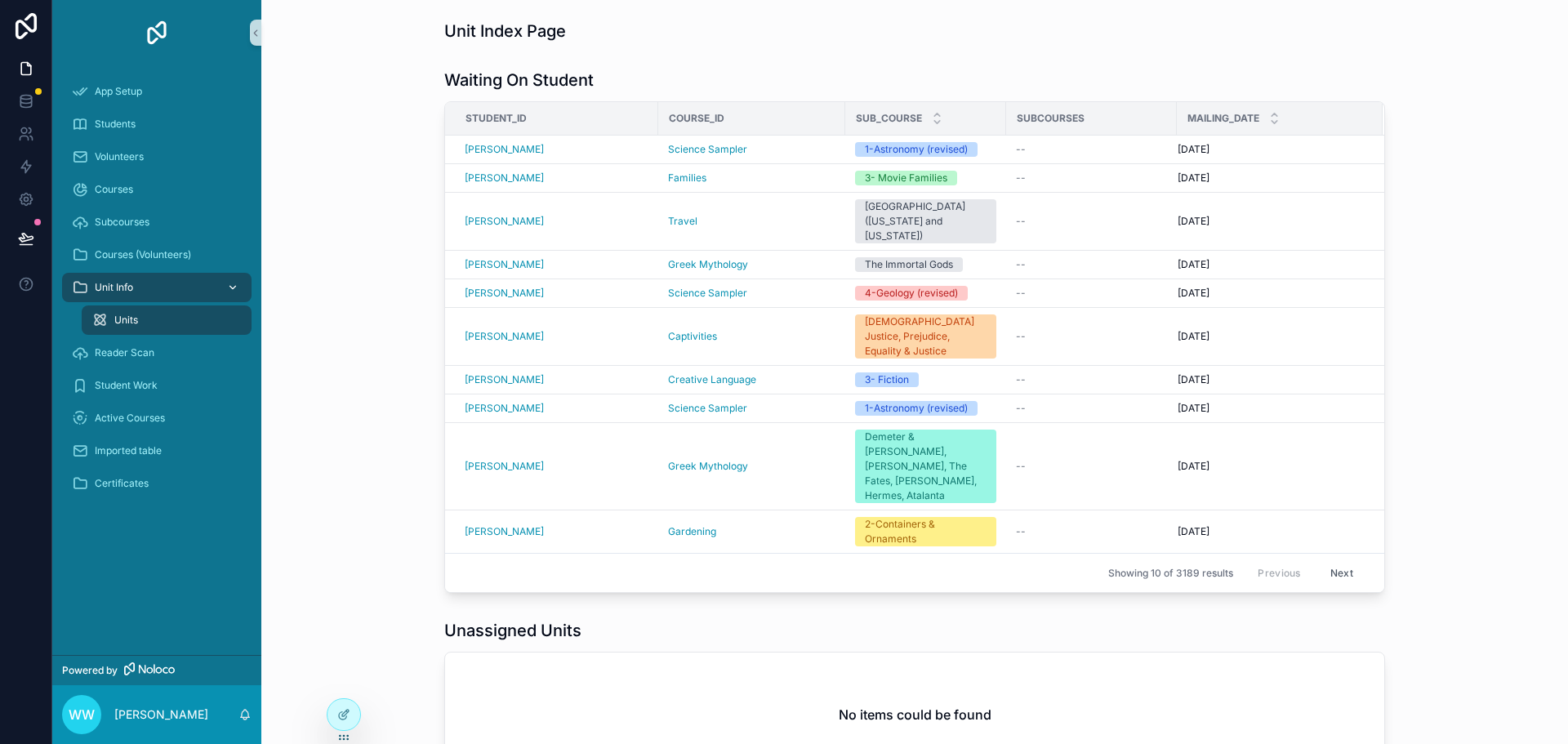
click at [148, 318] on div "Units" at bounding box center [166, 320] width 150 height 26
click at [134, 287] on div "Unit Info" at bounding box center [157, 288] width 170 height 26
click at [343, 718] on icon at bounding box center [343, 715] width 13 height 13
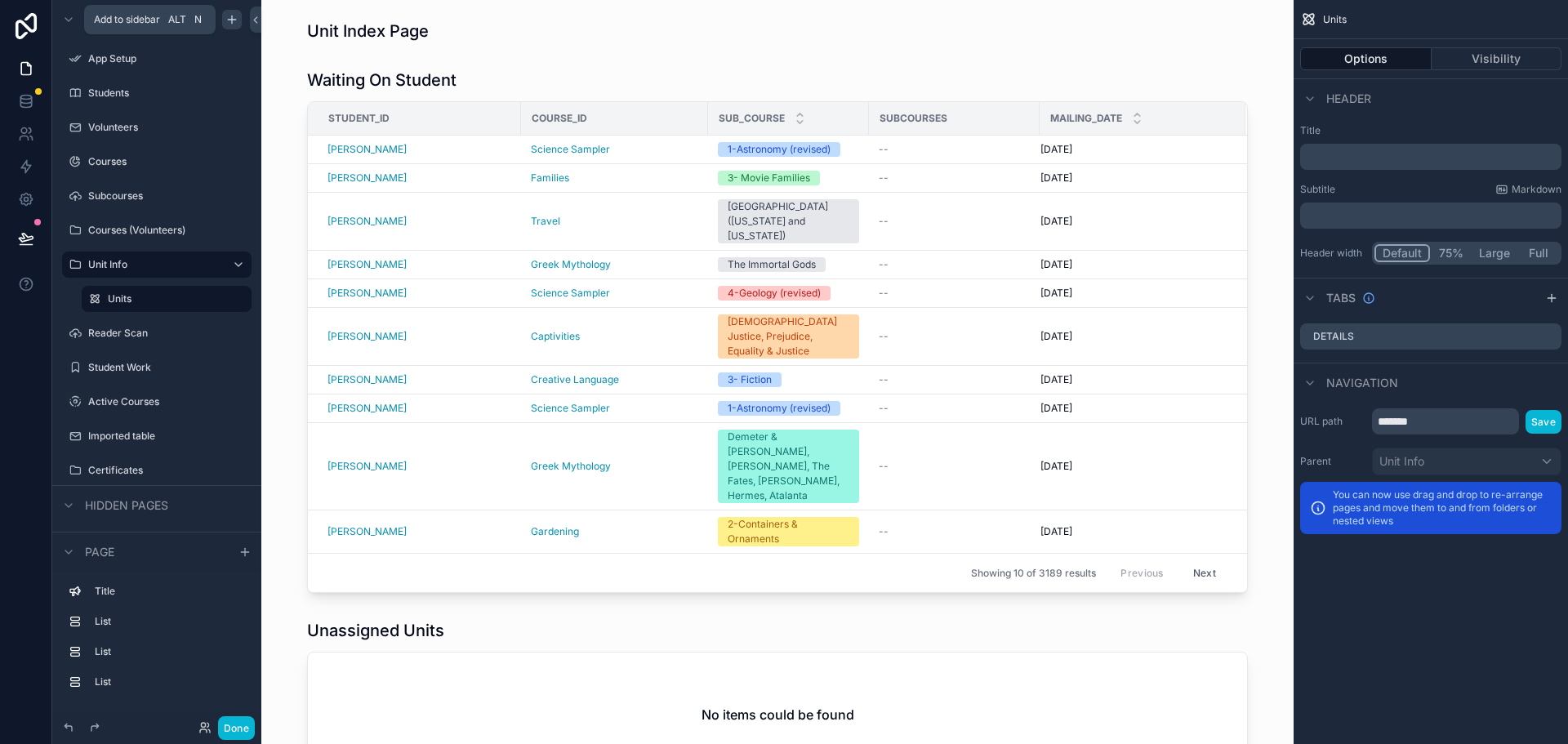
click at [235, 19] on icon "scrollable content" at bounding box center [232, 20] width 13 height 13
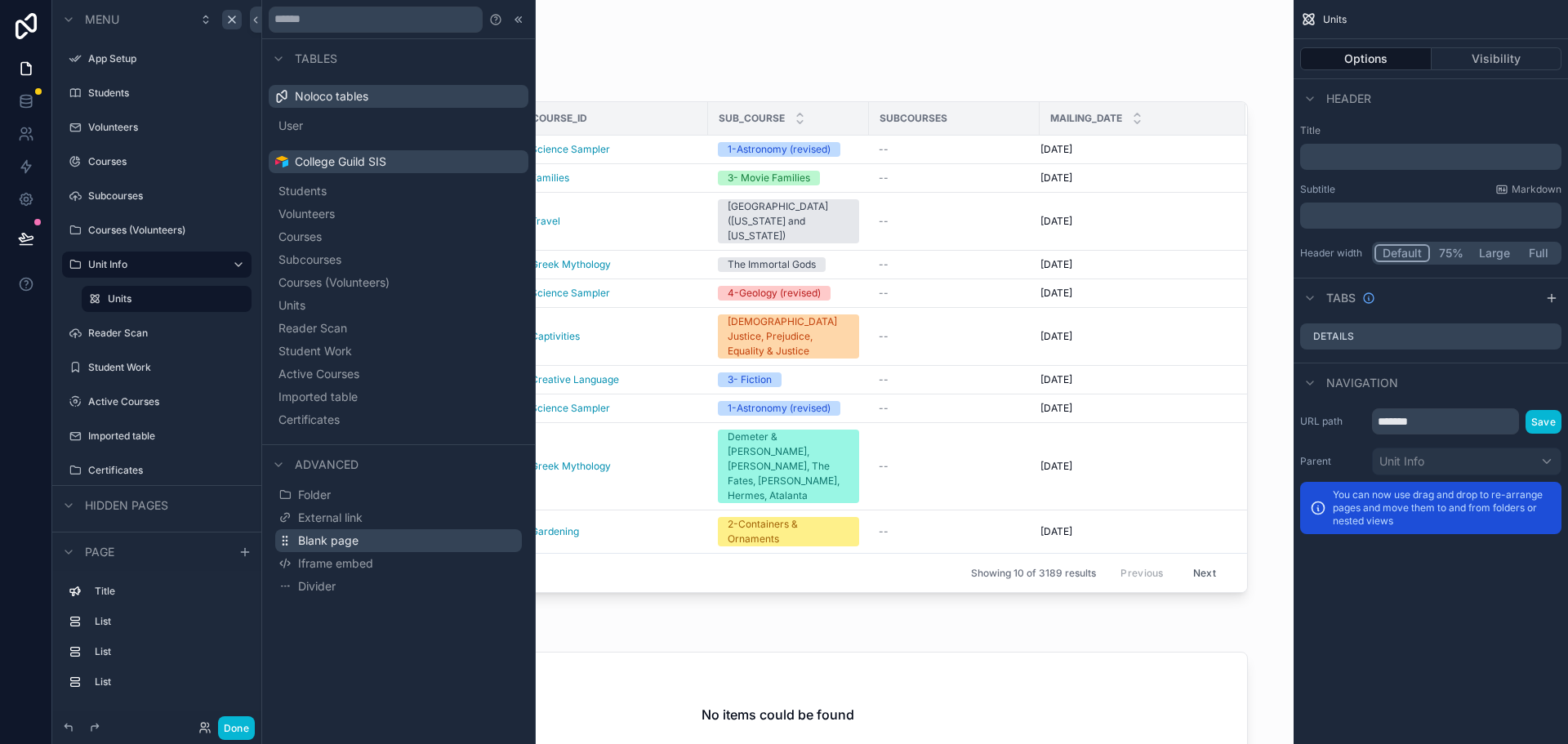
click at [353, 539] on span "Blank page" at bounding box center [329, 541] width 61 height 16
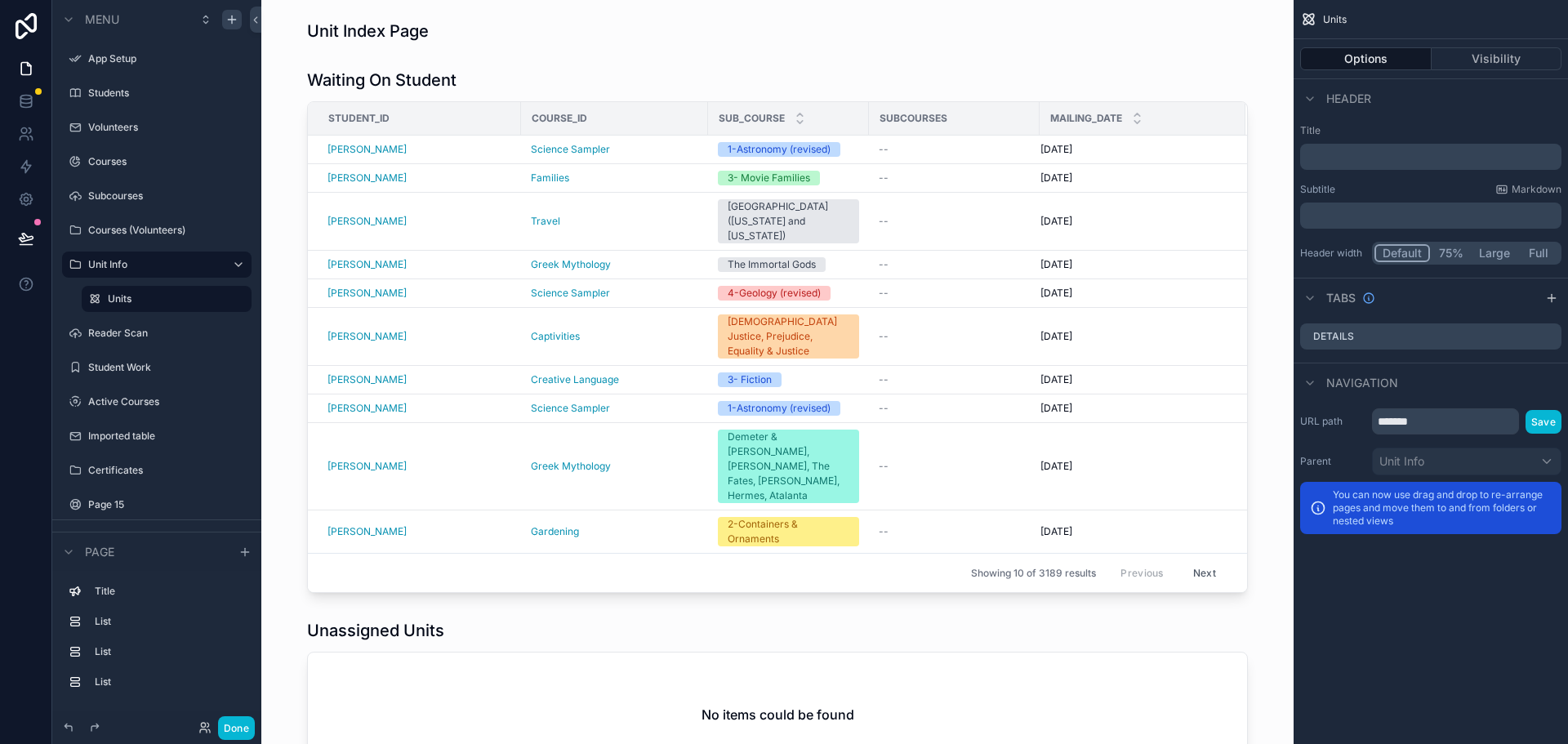
scroll to position [29, 0]
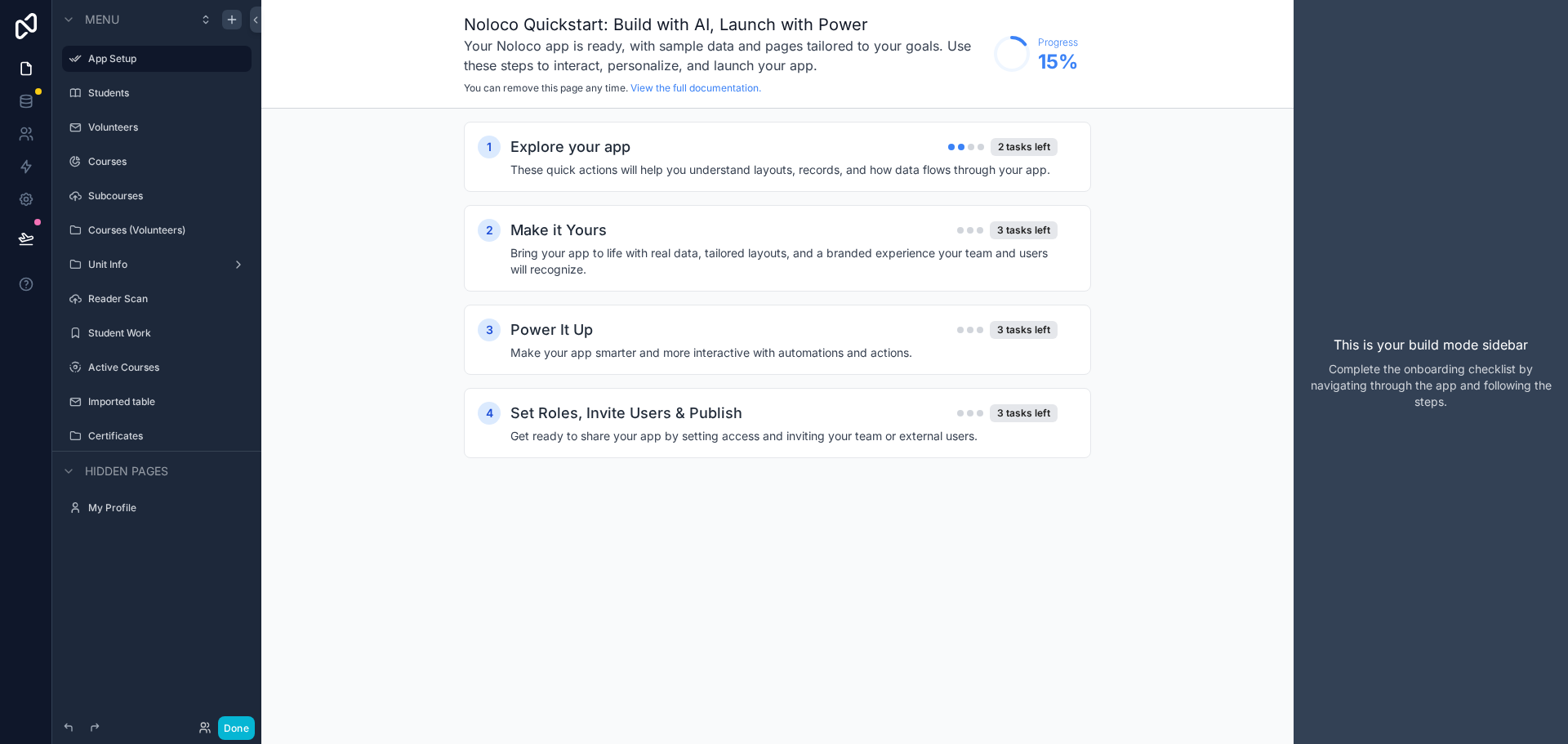
click at [306, 324] on div "1 Explore your app 2 tasks left These quick actions will help you understand la…" at bounding box center [777, 306] width 1032 height 395
click at [87, 265] on div "Unit Info" at bounding box center [157, 265] width 183 height 26
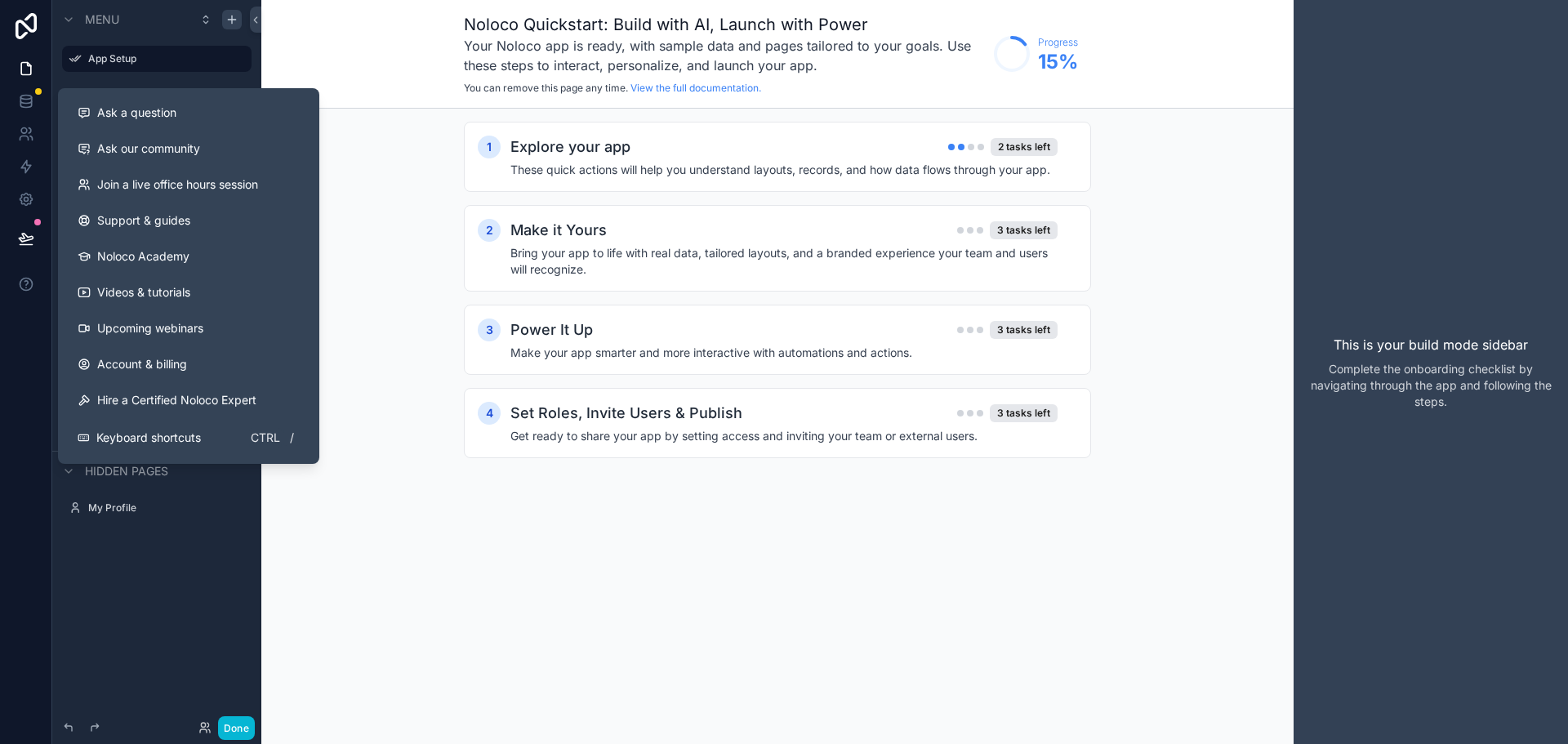
click at [470, 532] on div "Noloco Quickstart: Build with AI, Launch with Power Your Noloco app is ready, w…" at bounding box center [777, 372] width 1032 height 744
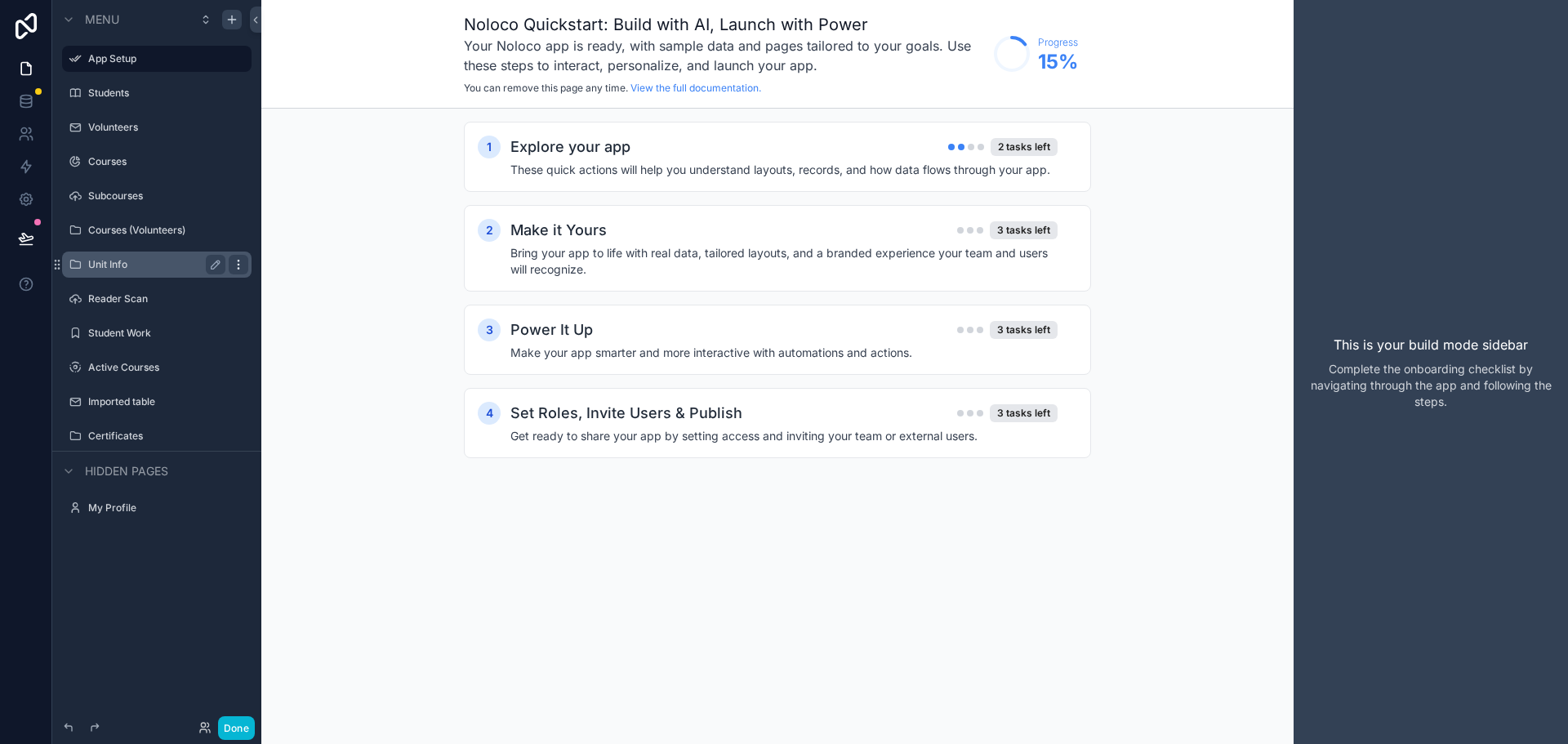
click at [244, 263] on icon "scrollable content" at bounding box center [239, 265] width 13 height 13
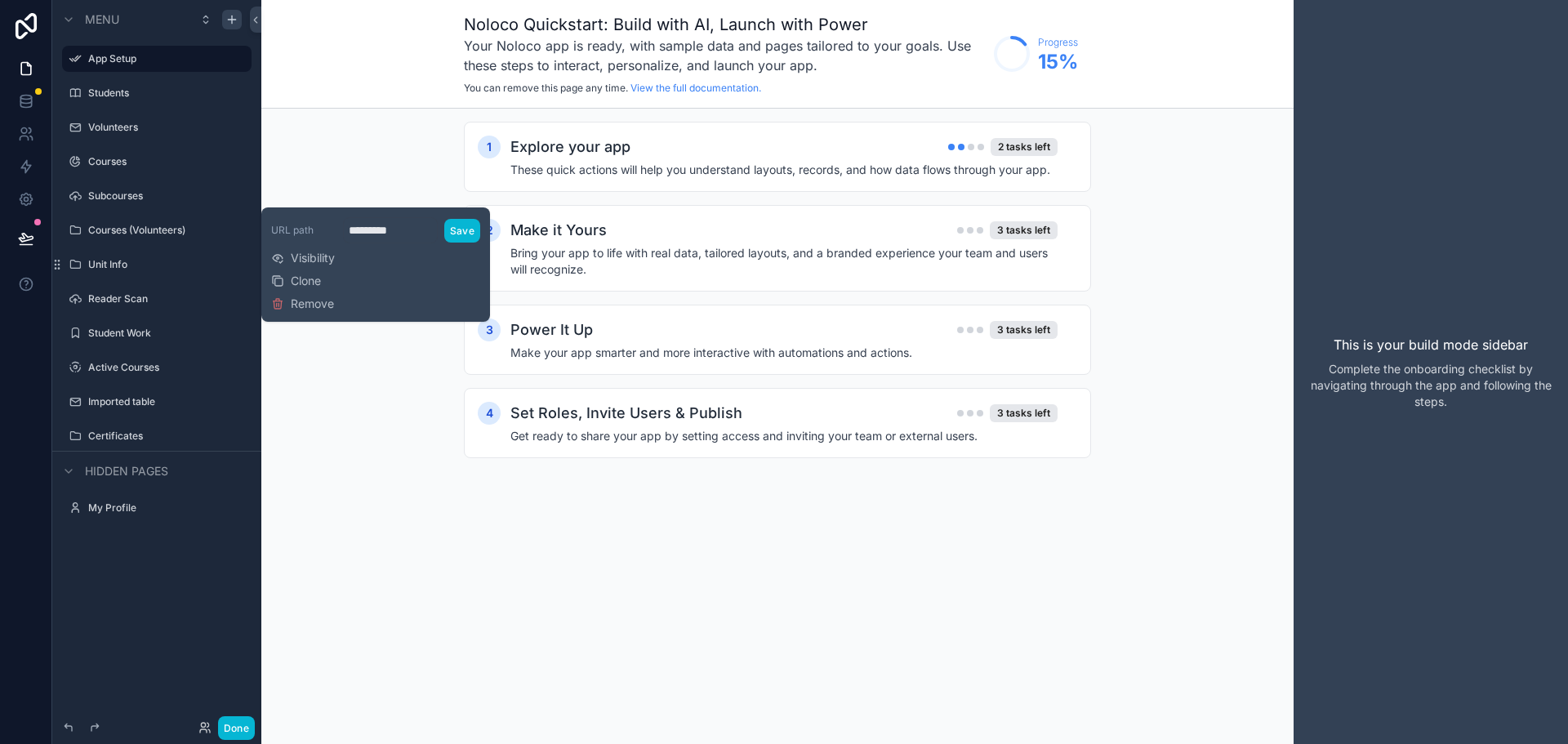
click at [352, 386] on div "1 Explore your app 2 tasks left These quick actions will help you understand la…" at bounding box center [777, 306] width 1032 height 395
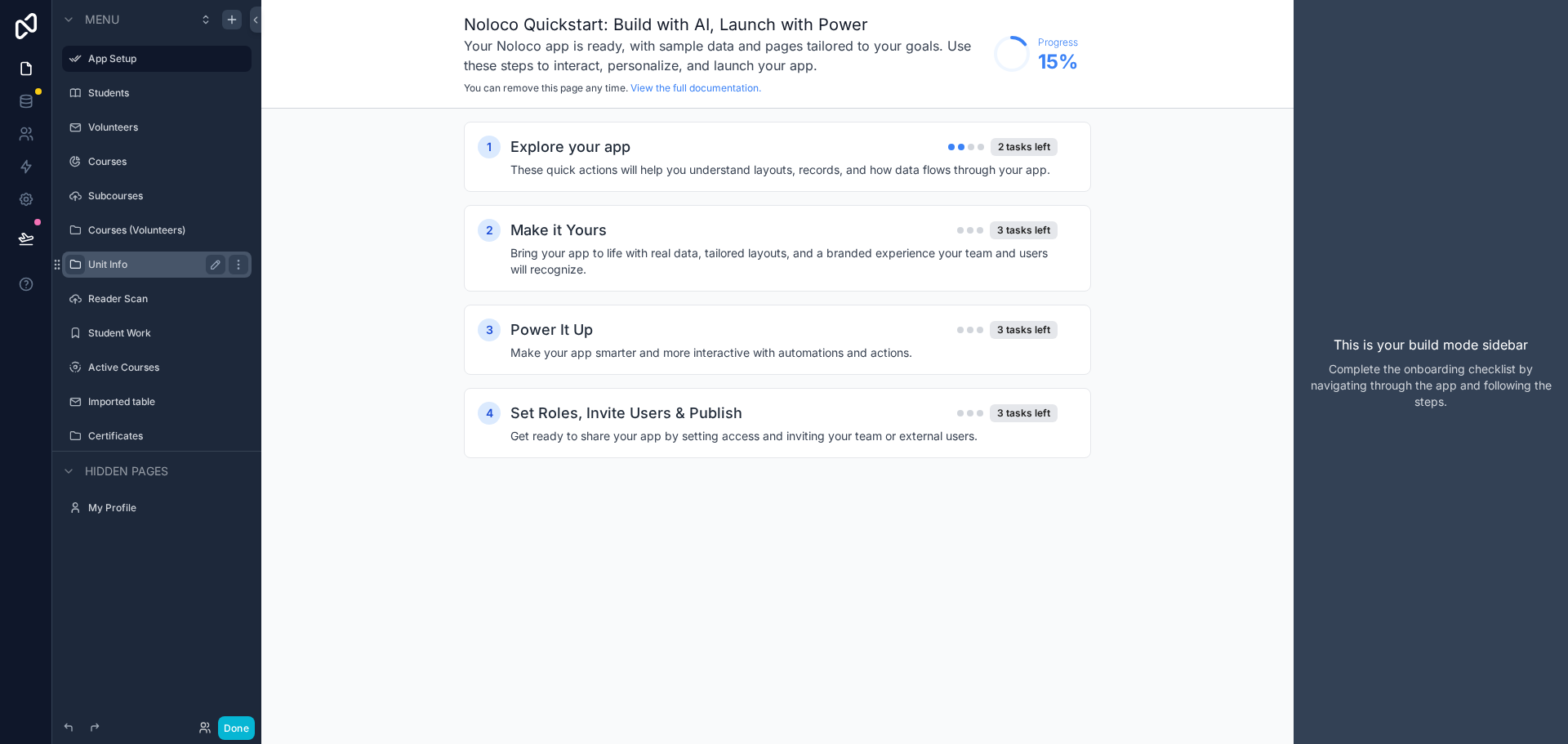
click at [75, 269] on icon "scrollable content" at bounding box center [75, 265] width 13 height 13
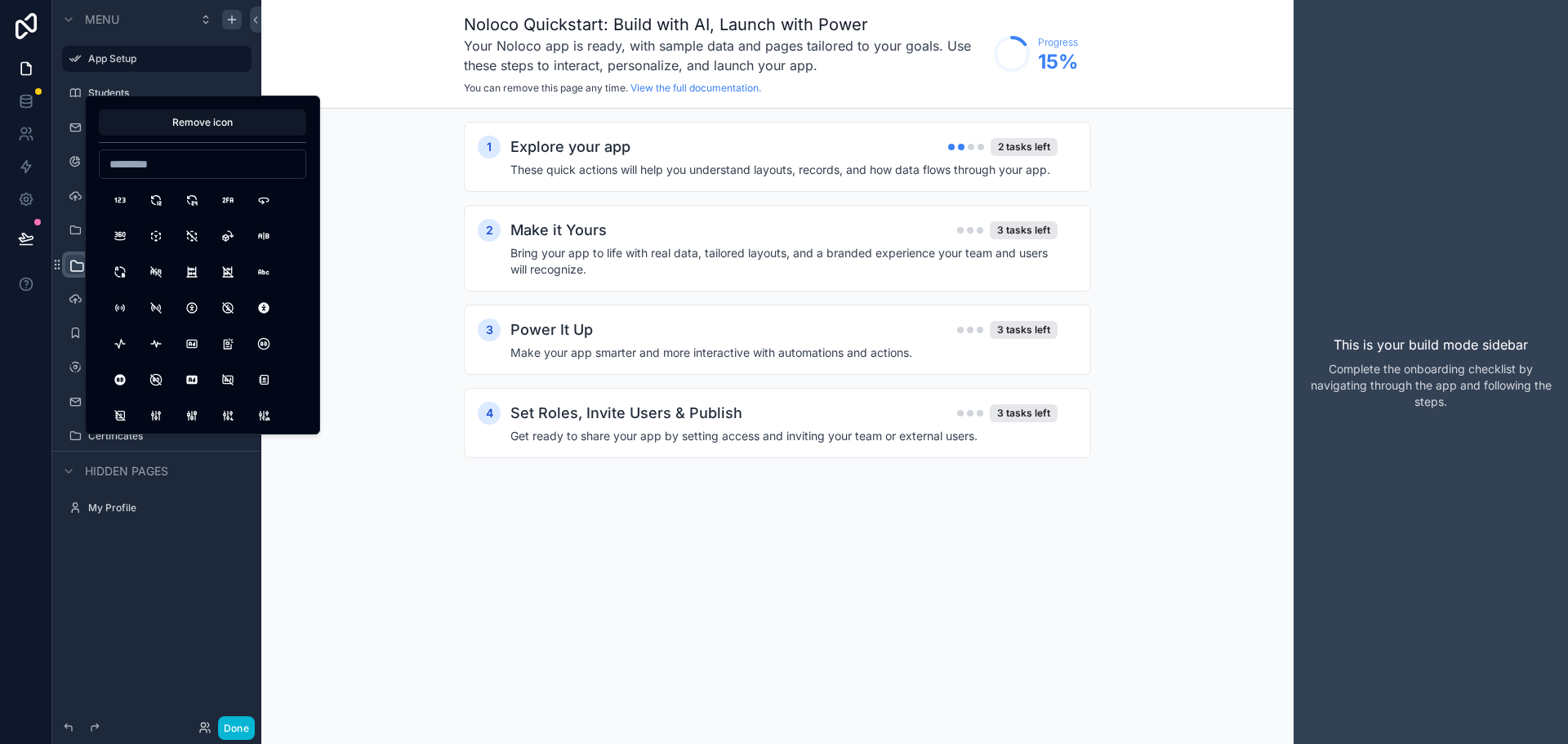
click at [75, 269] on icon "scrollable content" at bounding box center [77, 266] width 16 height 16
drag, startPoint x: 560, startPoint y: 437, endPoint x: 529, endPoint y: 436, distance: 31.0
click at [559, 438] on h4 "Get ready to share your app by setting access and inviting your team or externa…" at bounding box center [784, 436] width 547 height 16
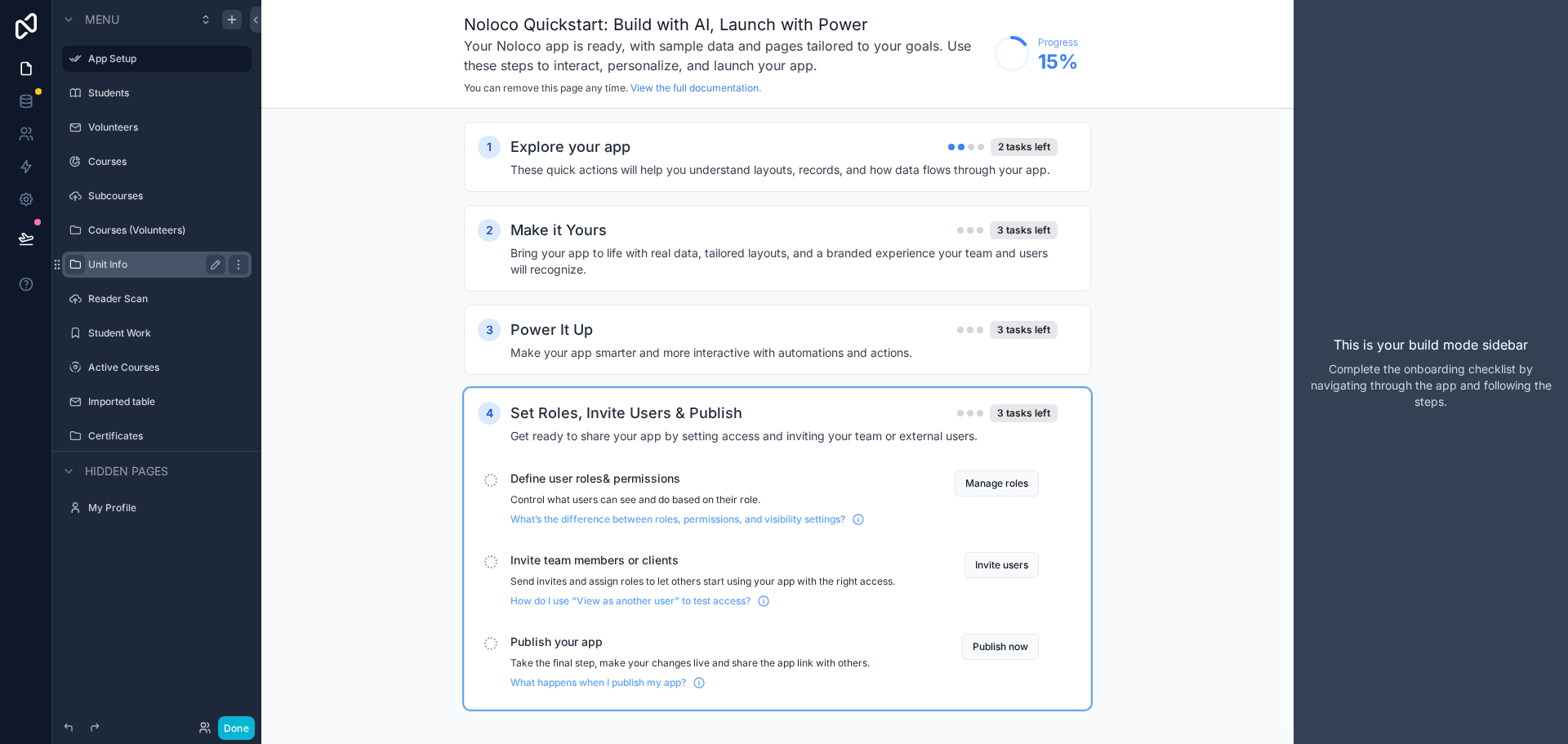
click at [330, 318] on div "1 Explore your app 2 tasks left These quick actions will help you understand la…" at bounding box center [777, 431] width 1032 height 646
click at [237, 264] on icon "scrollable content" at bounding box center [239, 265] width 13 height 13
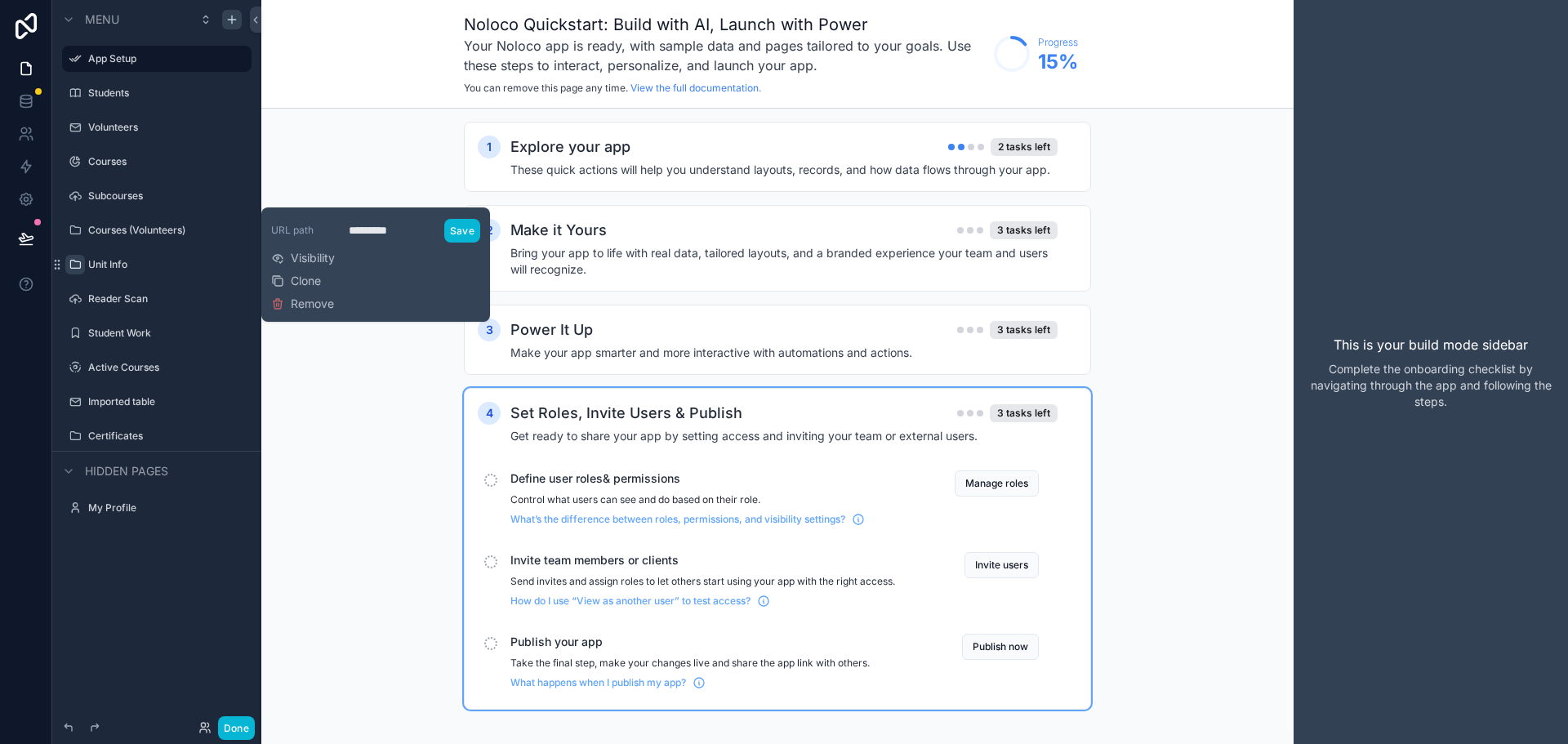
click at [376, 398] on div "1 Explore your app 2 tasks left These quick actions will help you understand la…" at bounding box center [777, 431] width 1032 height 646
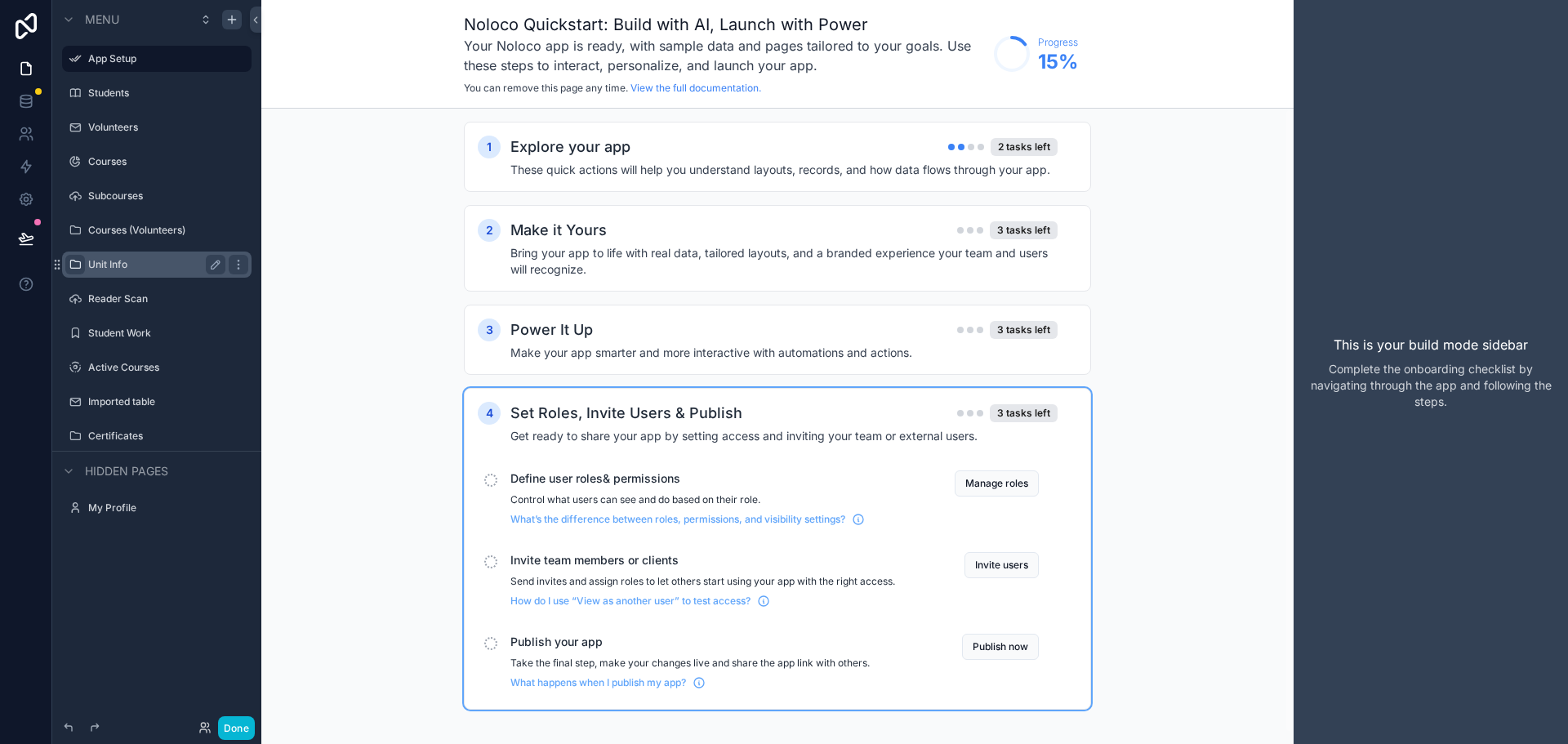
click at [92, 267] on label "Unit Info" at bounding box center [153, 265] width 130 height 13
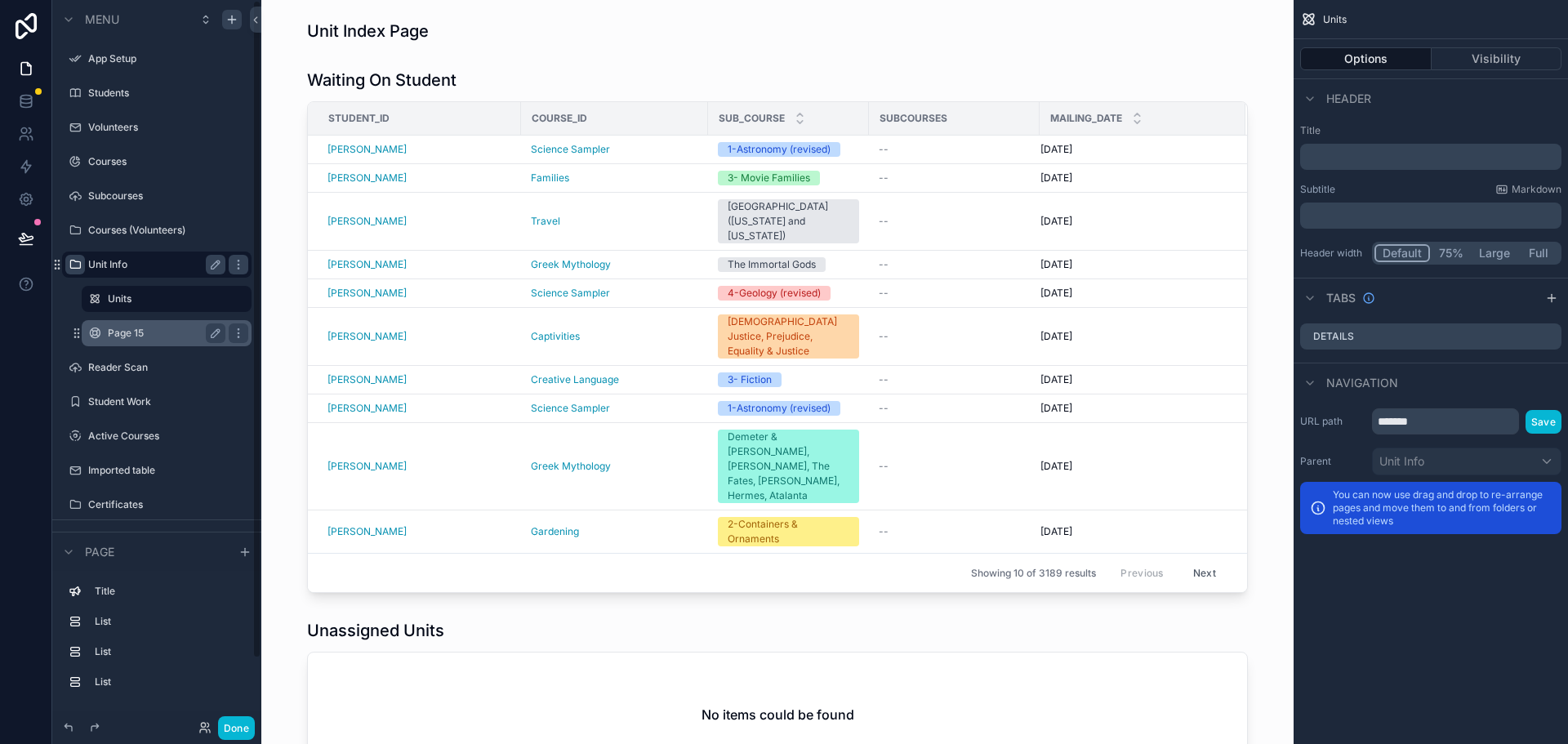
click at [143, 330] on label "Page 15" at bounding box center [163, 333] width 111 height 13
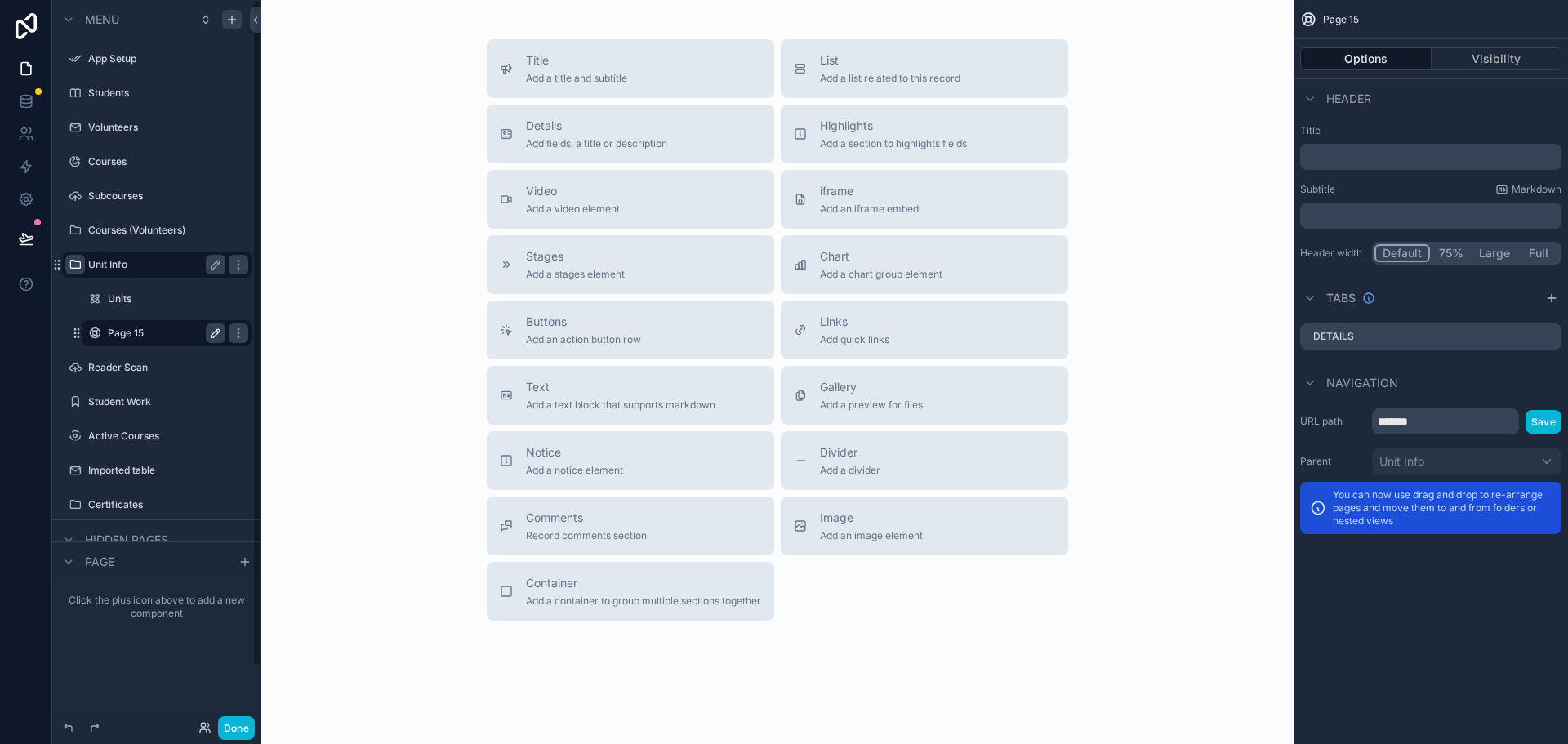
click at [216, 338] on icon "scrollable content" at bounding box center [216, 333] width 13 height 13
type input "*"
type input "**********"
click at [215, 334] on icon "scrollable content" at bounding box center [216, 333] width 13 height 13
click at [144, 334] on label "Update Unit" at bounding box center [163, 333] width 111 height 13
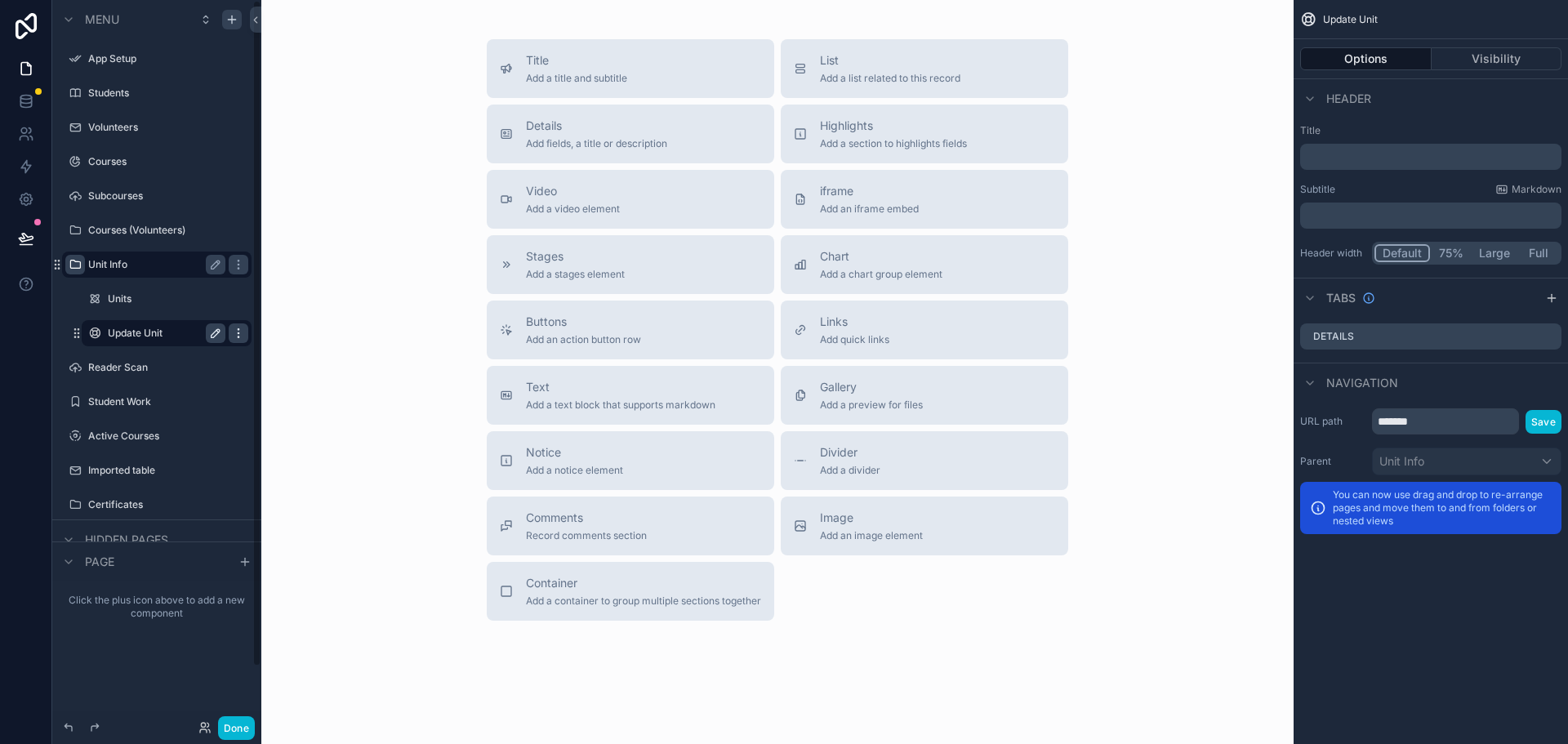
click at [235, 332] on icon "scrollable content" at bounding box center [239, 333] width 13 height 13
click at [235, 331] on icon "scrollable content" at bounding box center [239, 333] width 13 height 13
click at [216, 333] on icon "scrollable content" at bounding box center [216, 333] width 13 height 13
click at [330, 356] on div "Title Add a title and subtitle List Add a list related to this record Details A…" at bounding box center [777, 329] width 1006 height 581
click at [365, 310] on div "Title Add a title and subtitle List Add a list related to this record Details A…" at bounding box center [777, 329] width 1006 height 581
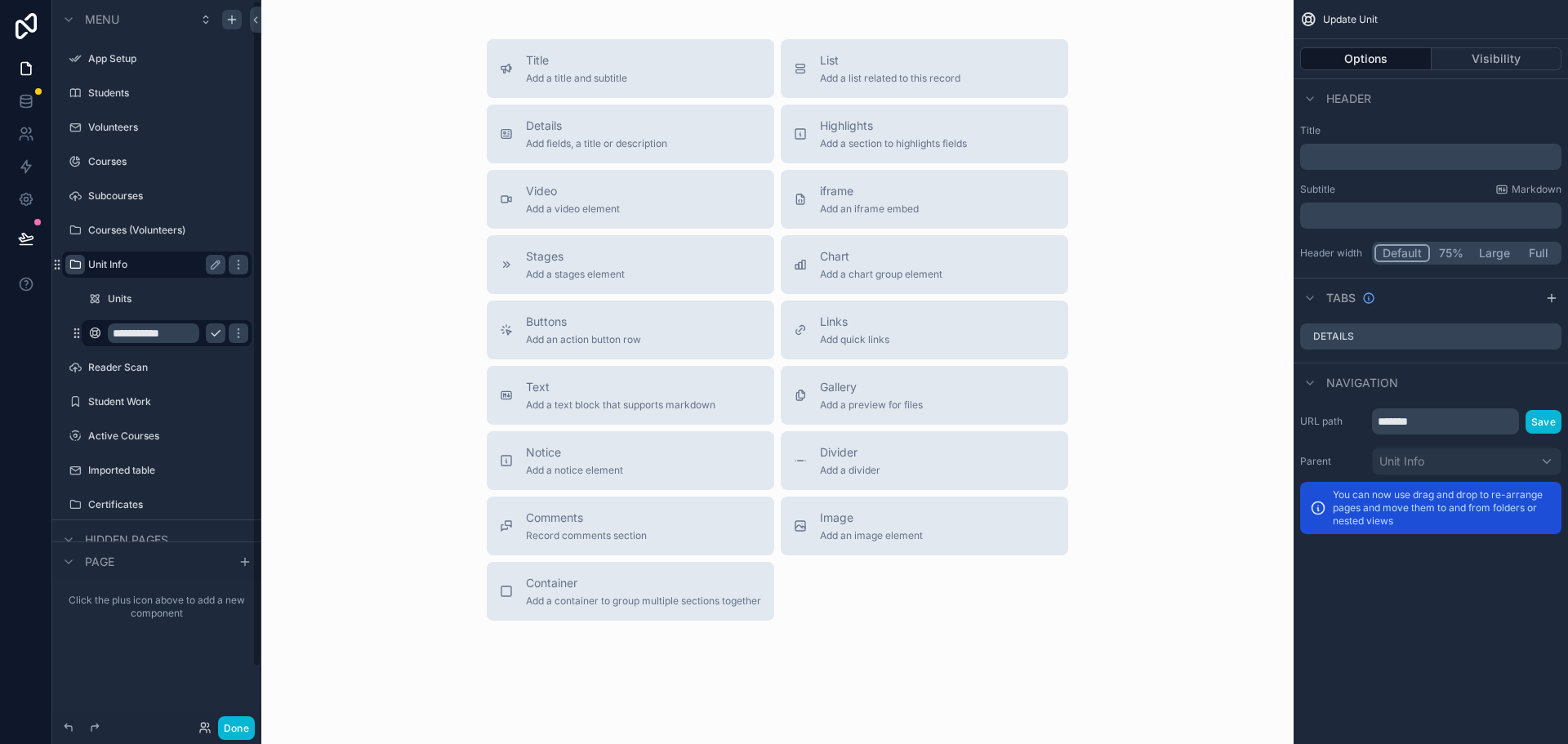
click at [210, 330] on icon "scrollable content" at bounding box center [216, 333] width 13 height 13
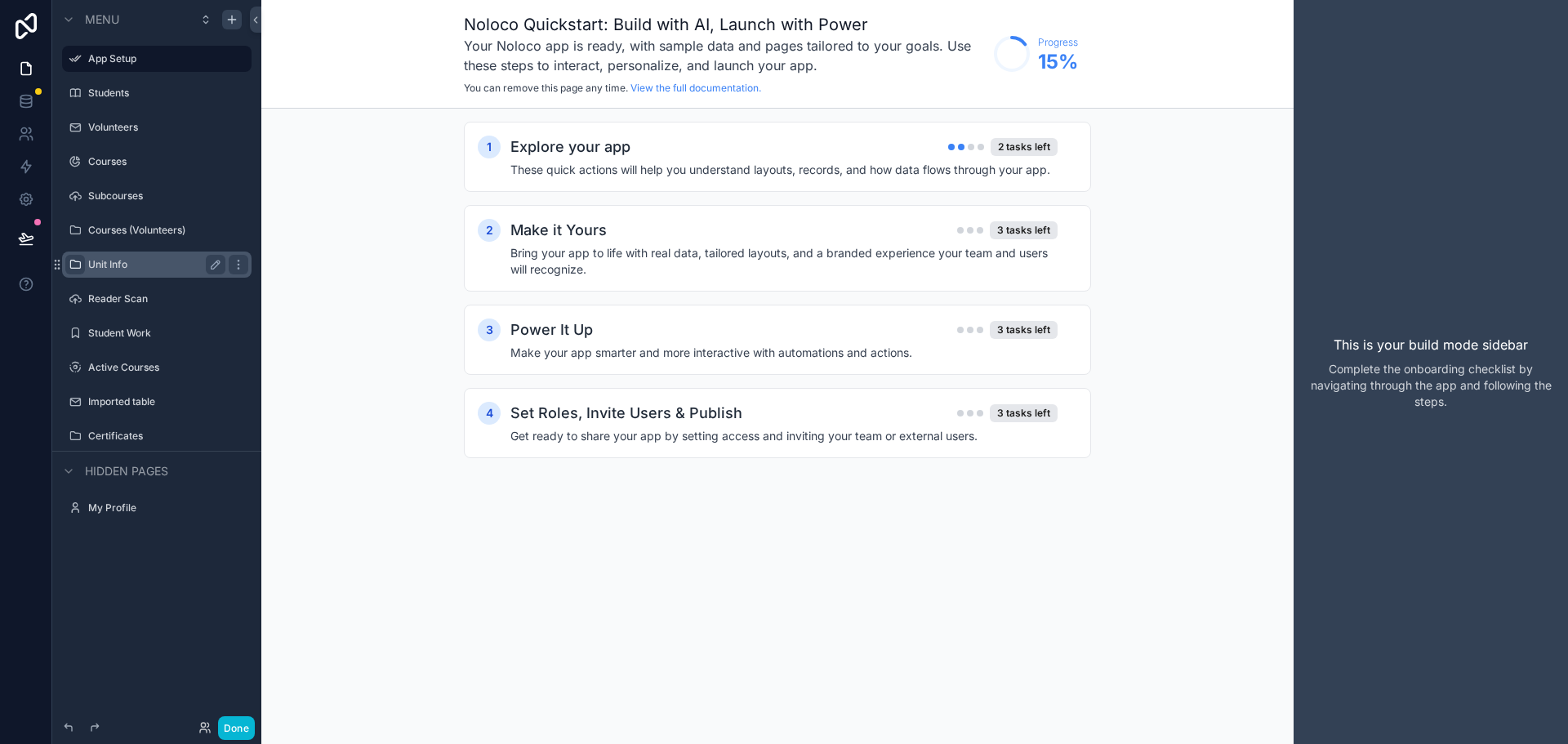
click at [402, 329] on div "Noloco Quickstart: Build with AI, Launch with Power Your Noloco app is ready, w…" at bounding box center [777, 372] width 1032 height 744
click at [76, 265] on icon "scrollable content" at bounding box center [75, 265] width 13 height 13
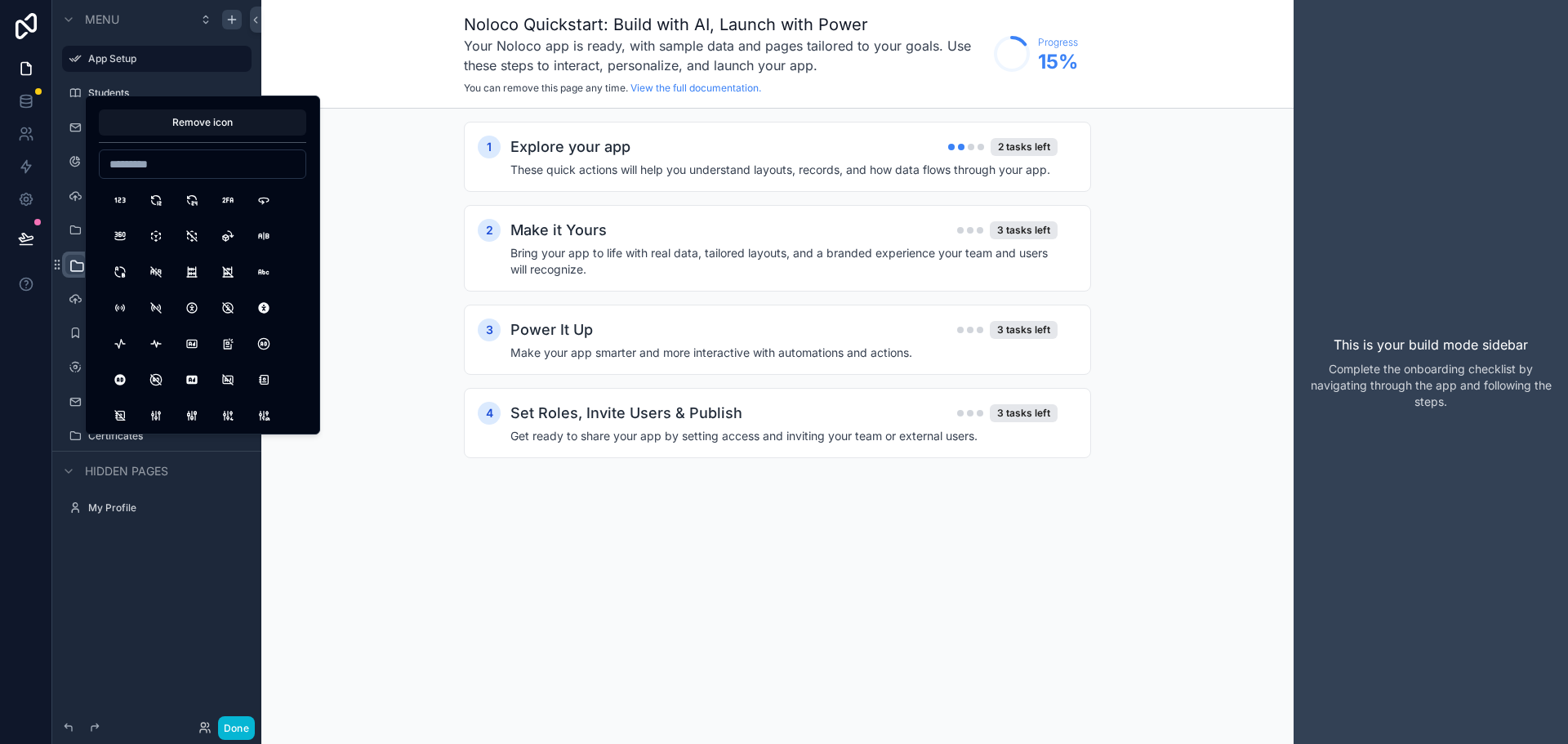
click at [76, 265] on icon "scrollable content" at bounding box center [77, 266] width 16 height 16
click at [407, 340] on div "1 Explore your app 2 tasks left These quick actions will help you understand la…" at bounding box center [777, 306] width 1032 height 395
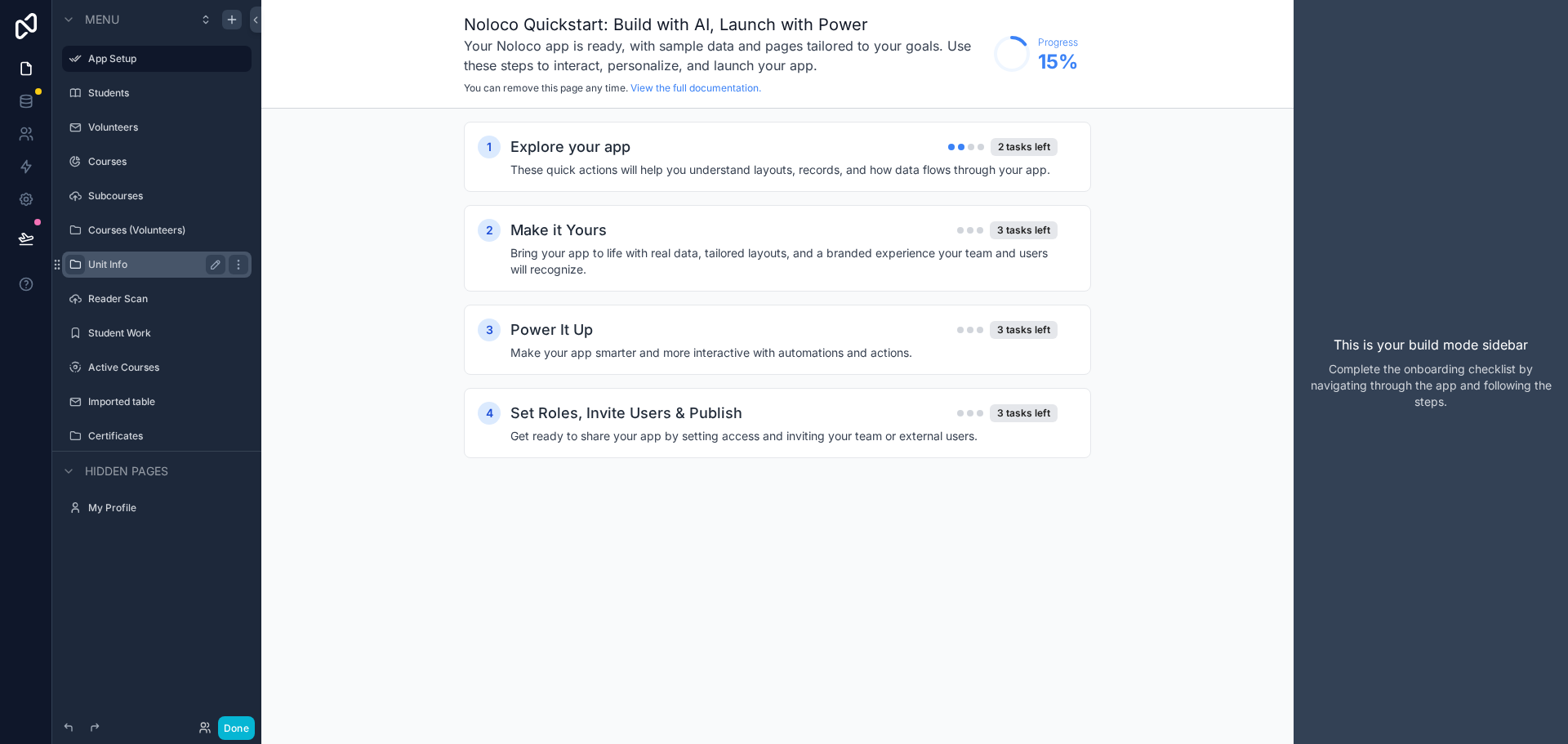
click at [117, 268] on label "Unit Info" at bounding box center [153, 265] width 130 height 13
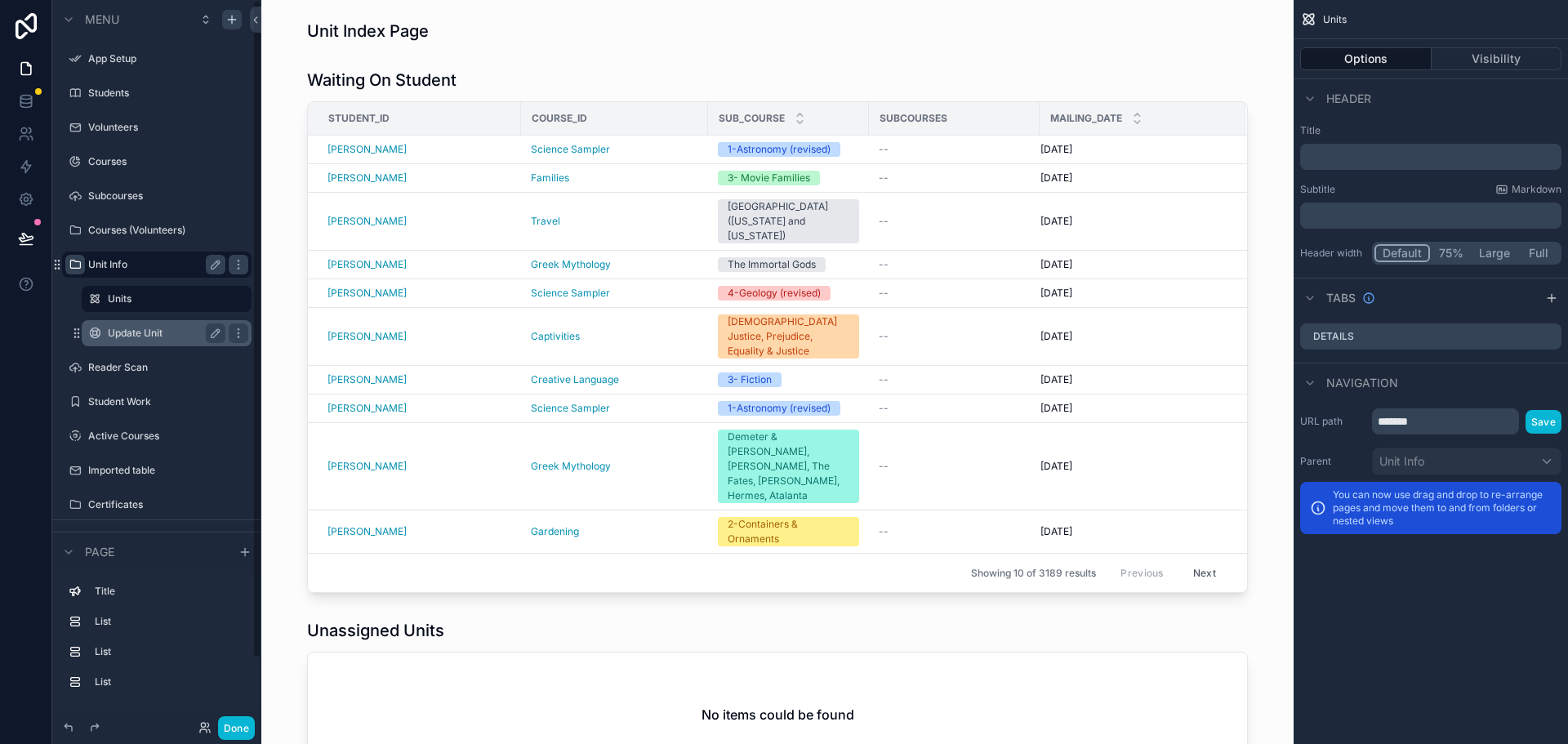
click at [160, 327] on label "Update Unit" at bounding box center [163, 333] width 111 height 13
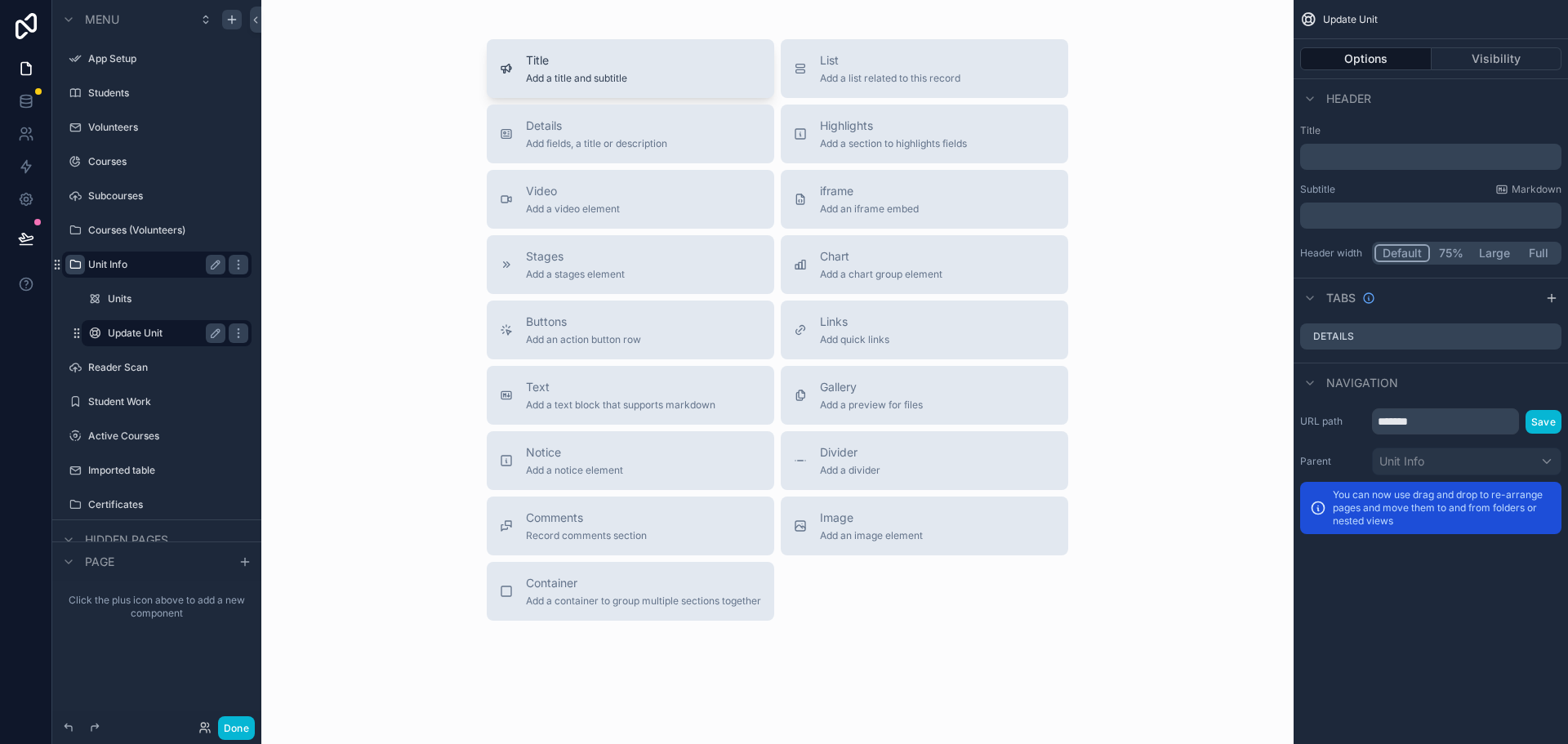
click at [590, 75] on span "Add a title and subtitle" at bounding box center [577, 79] width 102 height 13
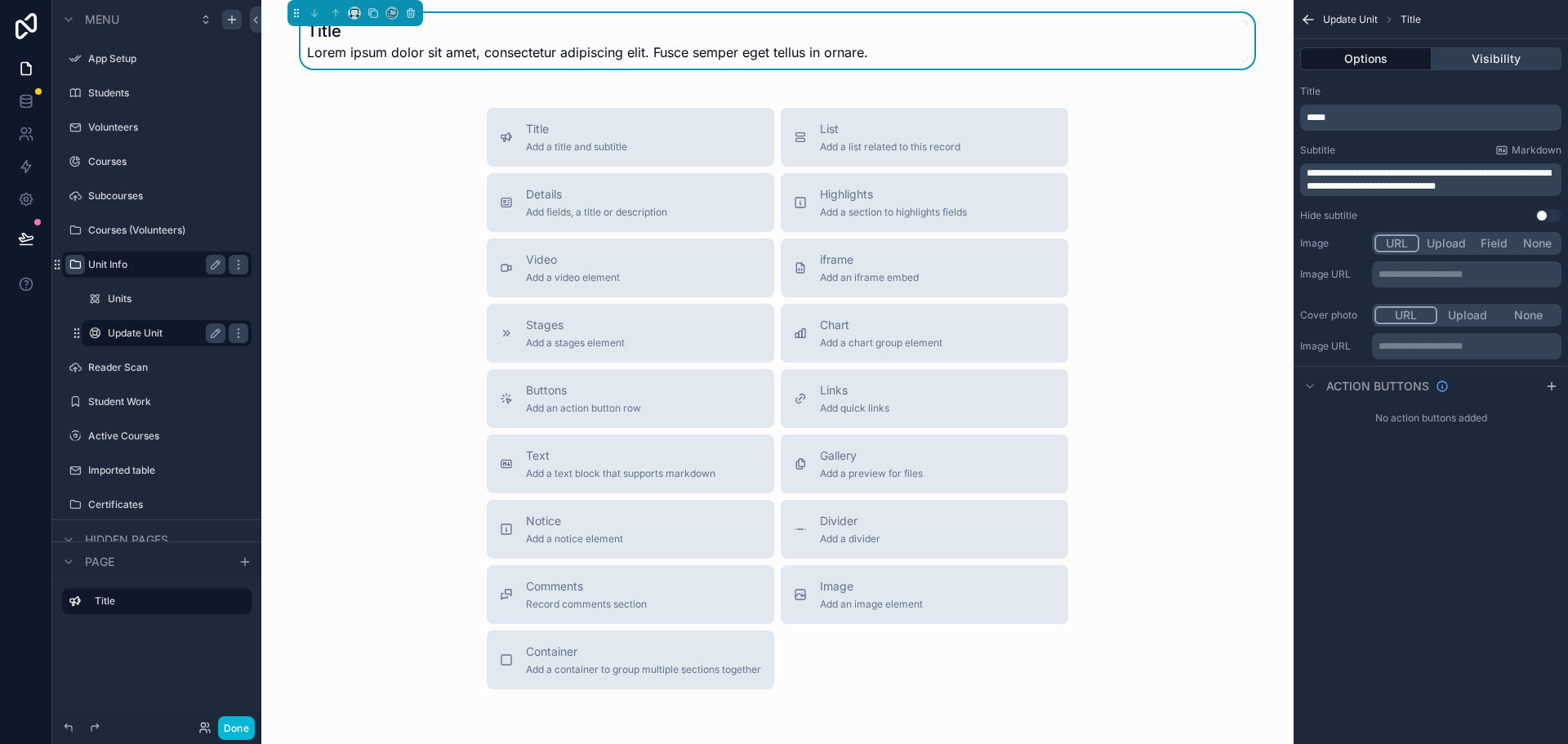
click at [1498, 61] on button "Visibility" at bounding box center [1496, 59] width 130 height 23
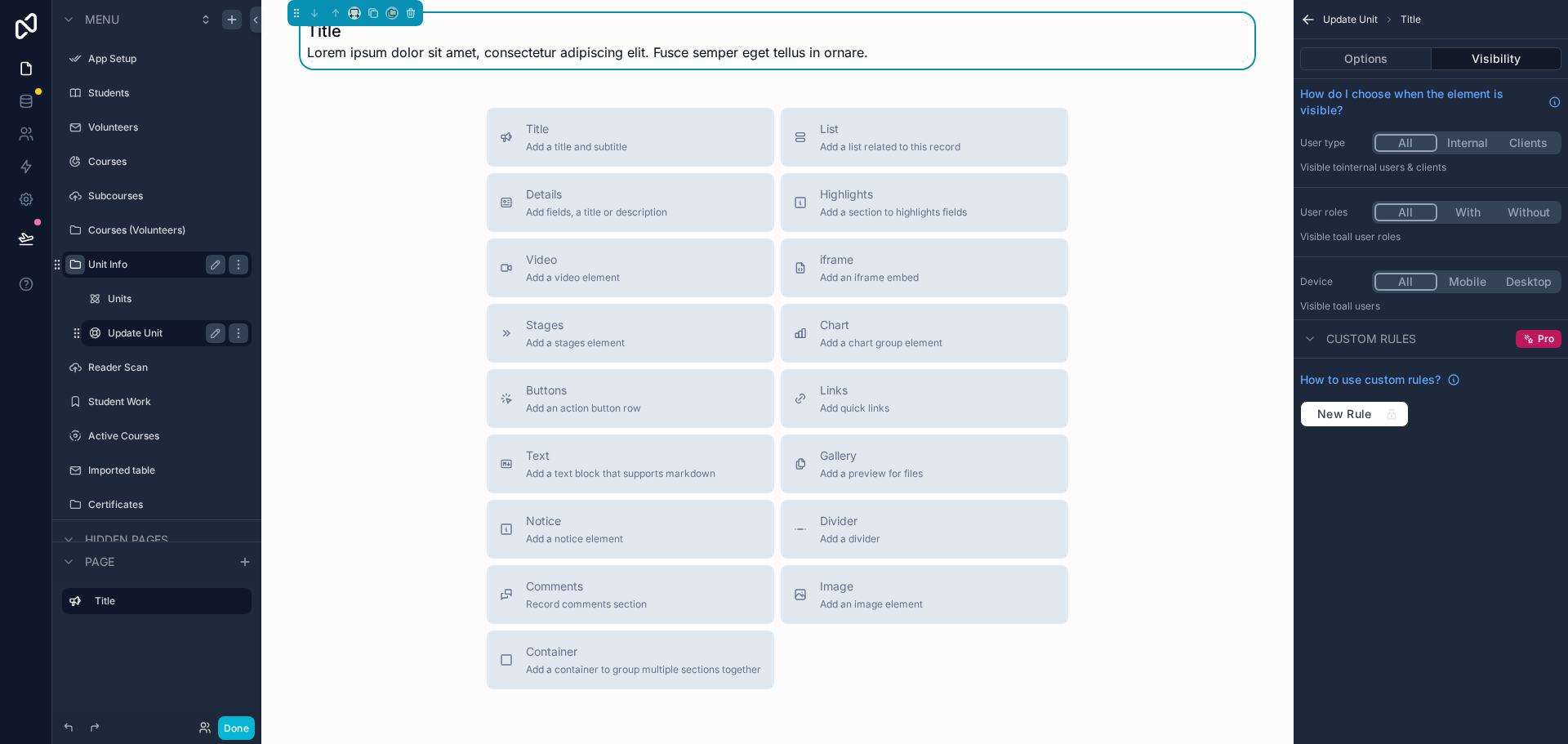
click at [385, 252] on div "Title Add a title and subtitle List Add a list related to this record Details A…" at bounding box center [777, 398] width 1006 height 581
click at [1073, 39] on div "Title Lorem ipsum dolor sit amet, consectetur adipiscing elit. Fusce semper ege…" at bounding box center [778, 41] width 941 height 43
click at [1338, 56] on button "Options" at bounding box center [1366, 59] width 131 height 23
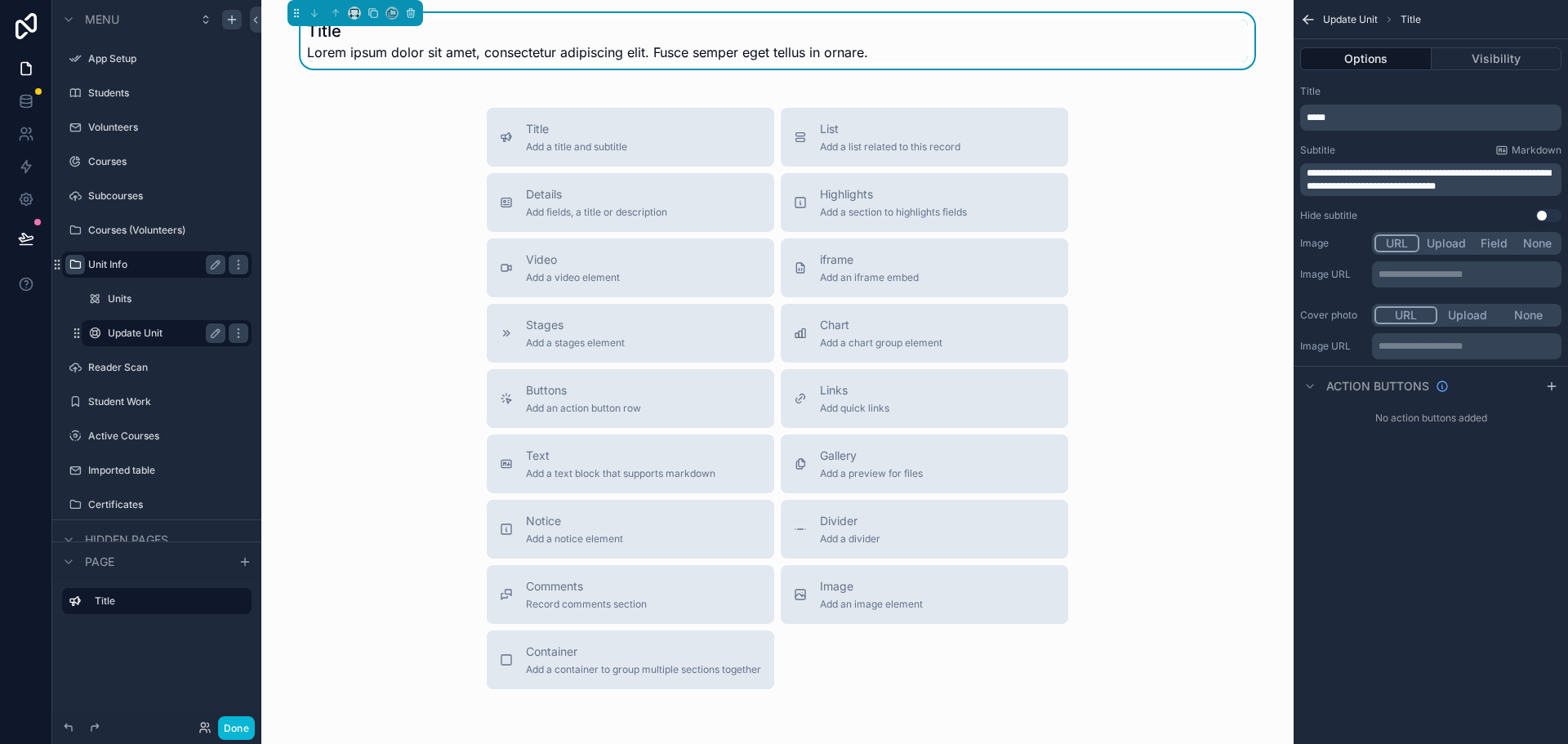
click at [1344, 120] on p "*****" at bounding box center [1432, 117] width 252 height 13
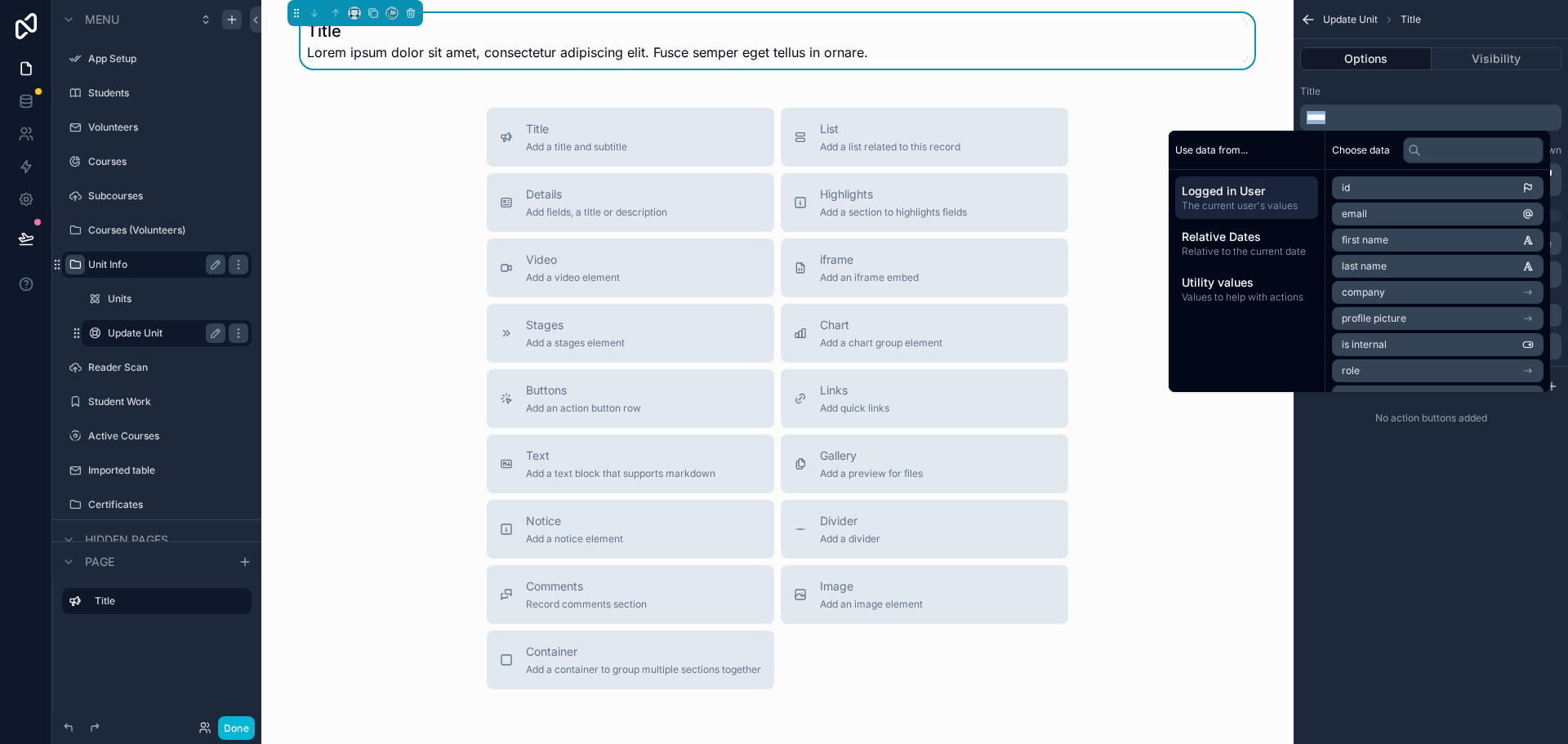
click at [1344, 120] on p "*****" at bounding box center [1432, 117] width 252 height 13
click at [1184, 104] on div "Assign Unit Lorem ipsum dolor sit amet, consectetur adipiscing elit. Fusce semp…" at bounding box center [777, 410] width 1032 height 819
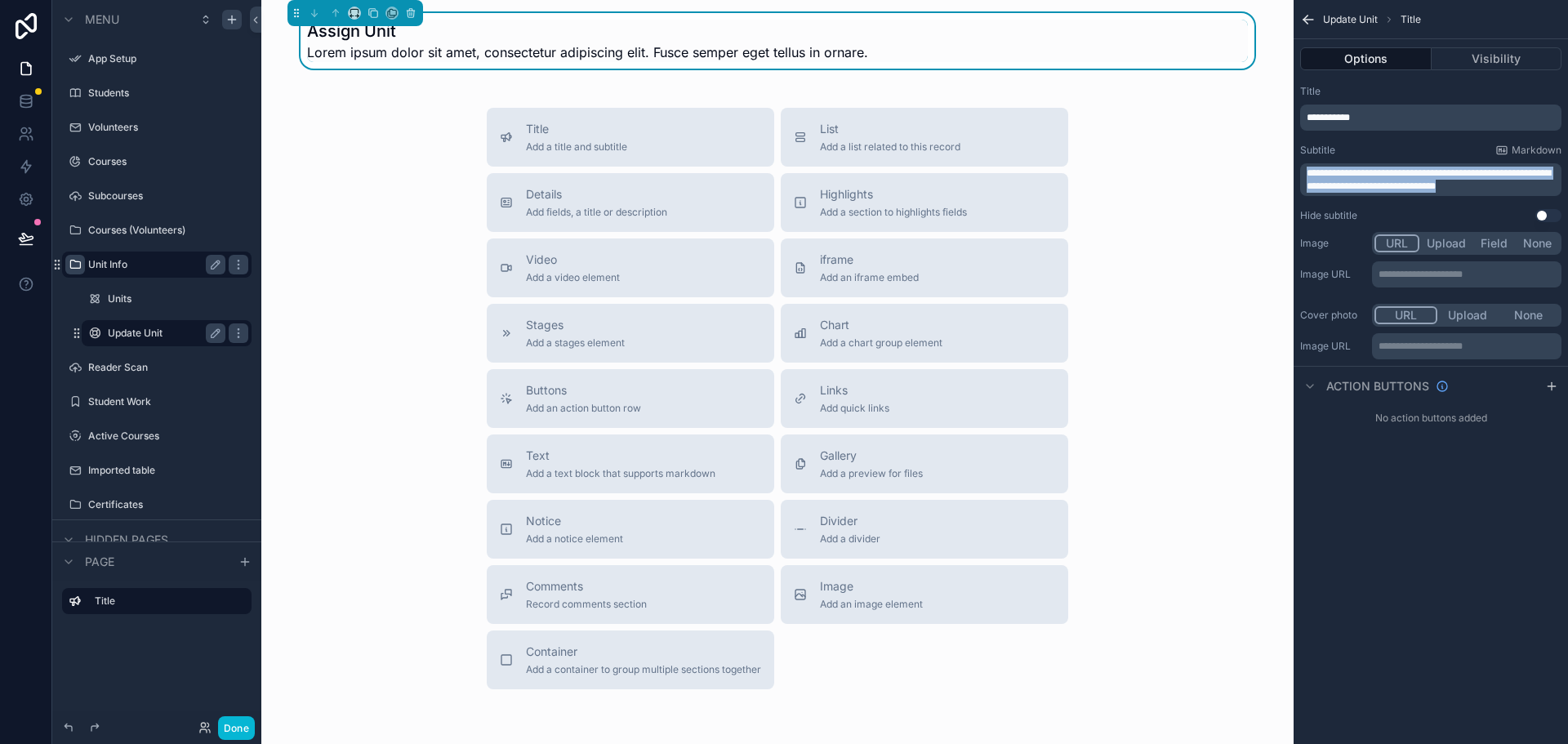
drag, startPoint x: 1506, startPoint y: 187, endPoint x: 1283, endPoint y: 169, distance: 223.7
click at [1283, 169] on div "**********" at bounding box center [915, 372] width 1307 height 744
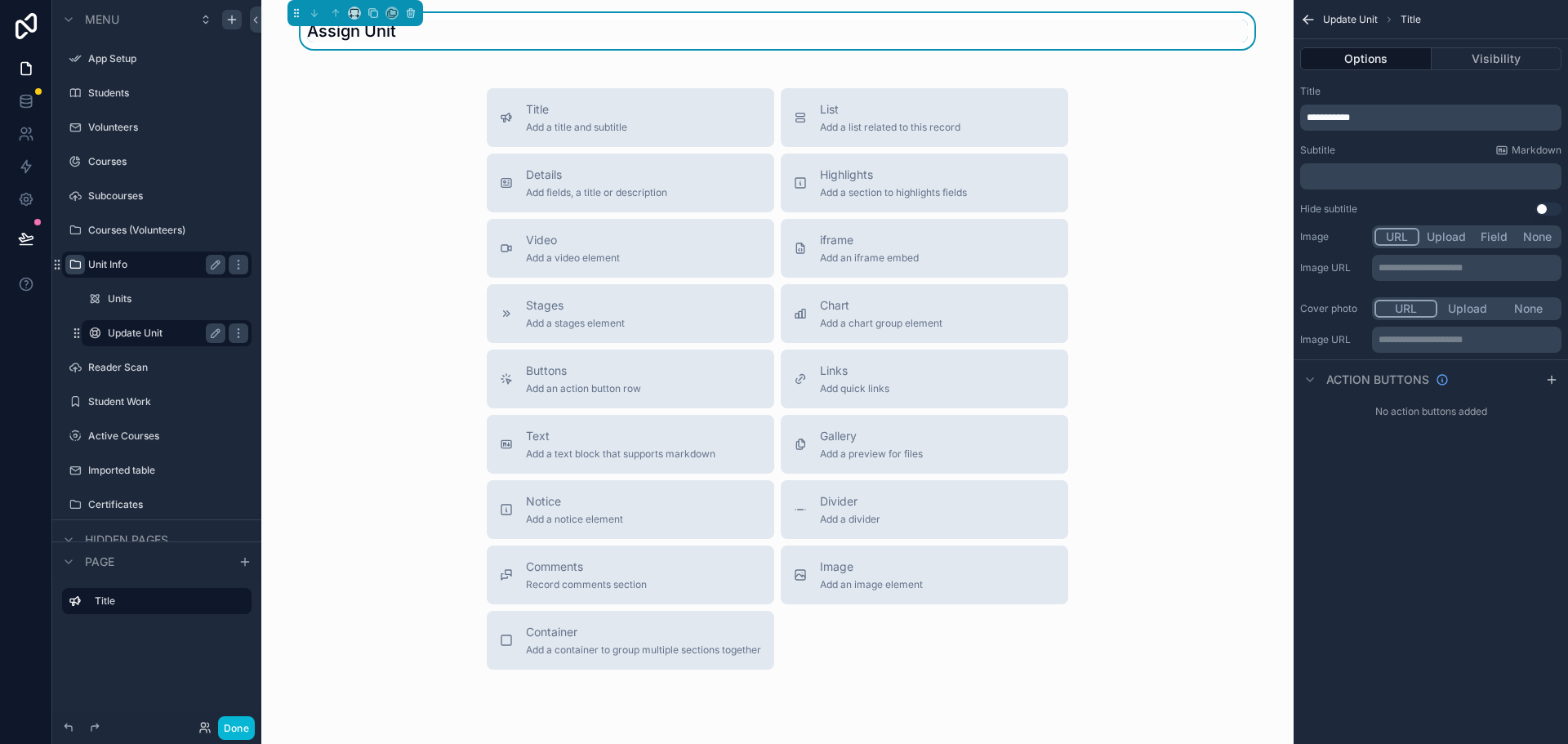
click at [1407, 552] on div "**********" at bounding box center [1430, 372] width 275 height 744
click at [548, 182] on span "Details" at bounding box center [597, 175] width 141 height 16
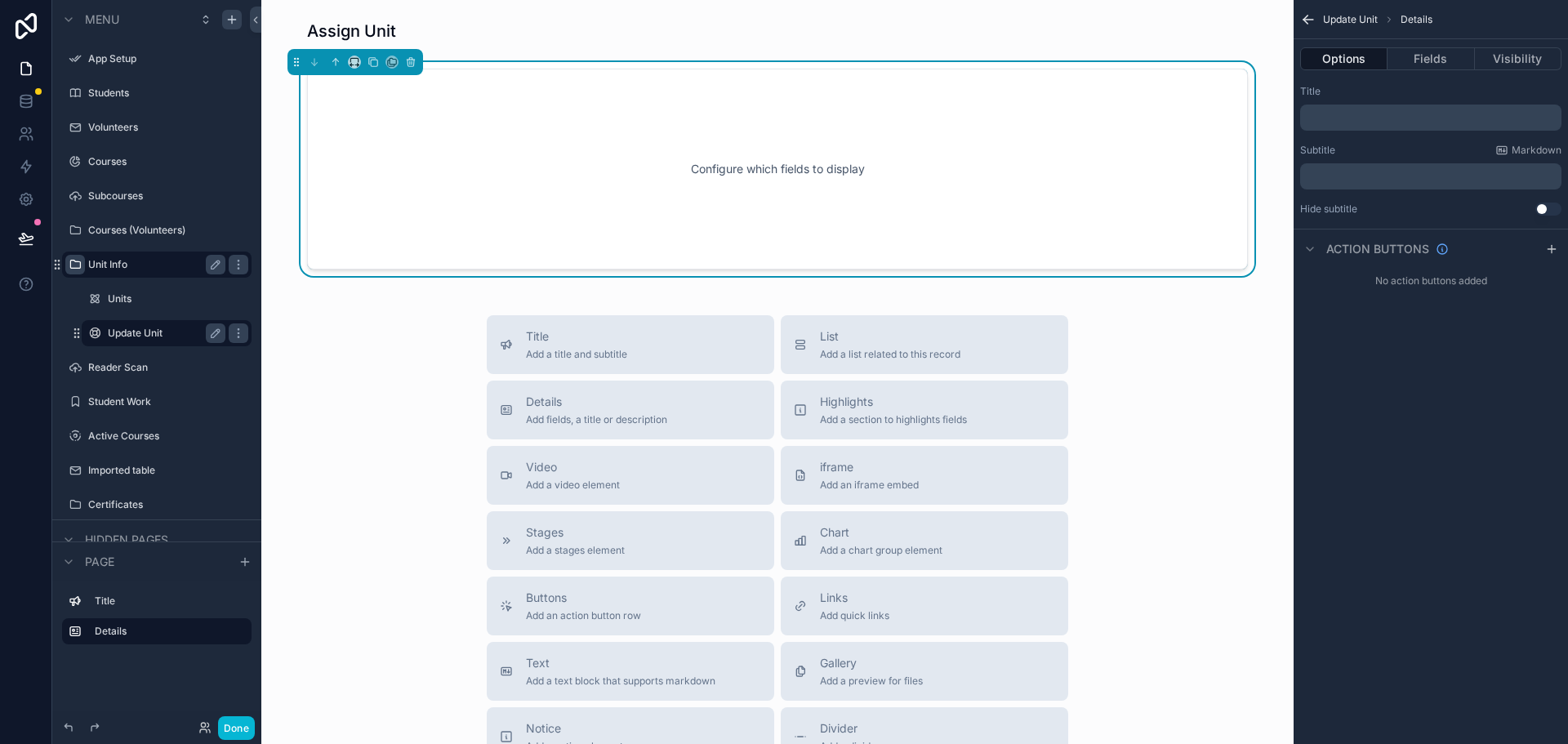
click at [481, 139] on div "Configure which fields to display" at bounding box center [777, 169] width 887 height 147
click at [1434, 63] on button "Fields" at bounding box center [1431, 59] width 87 height 23
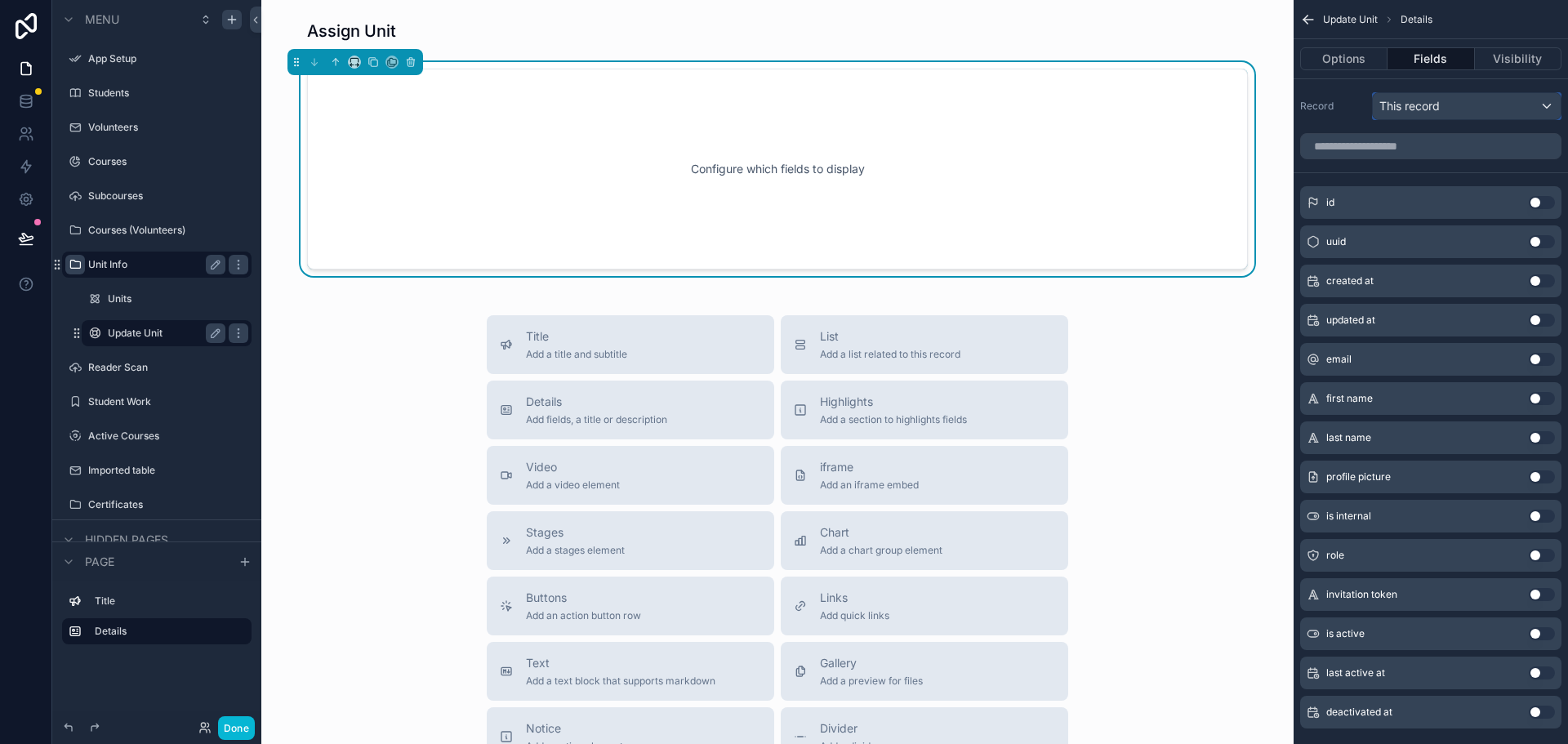
click at [1438, 105] on span "This record" at bounding box center [1410, 107] width 61 height 16
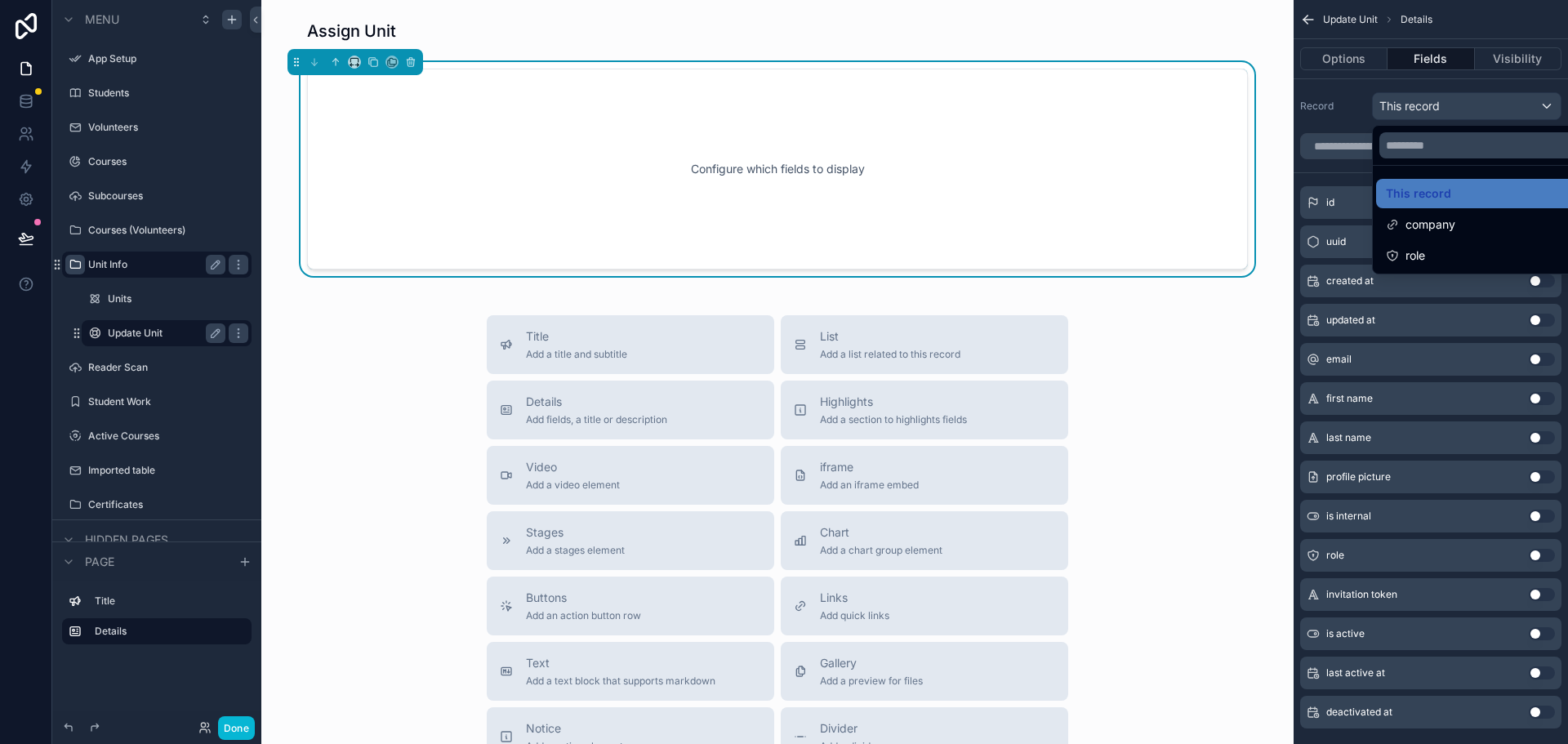
click at [1438, 105] on div "scrollable content" at bounding box center [784, 372] width 1568 height 744
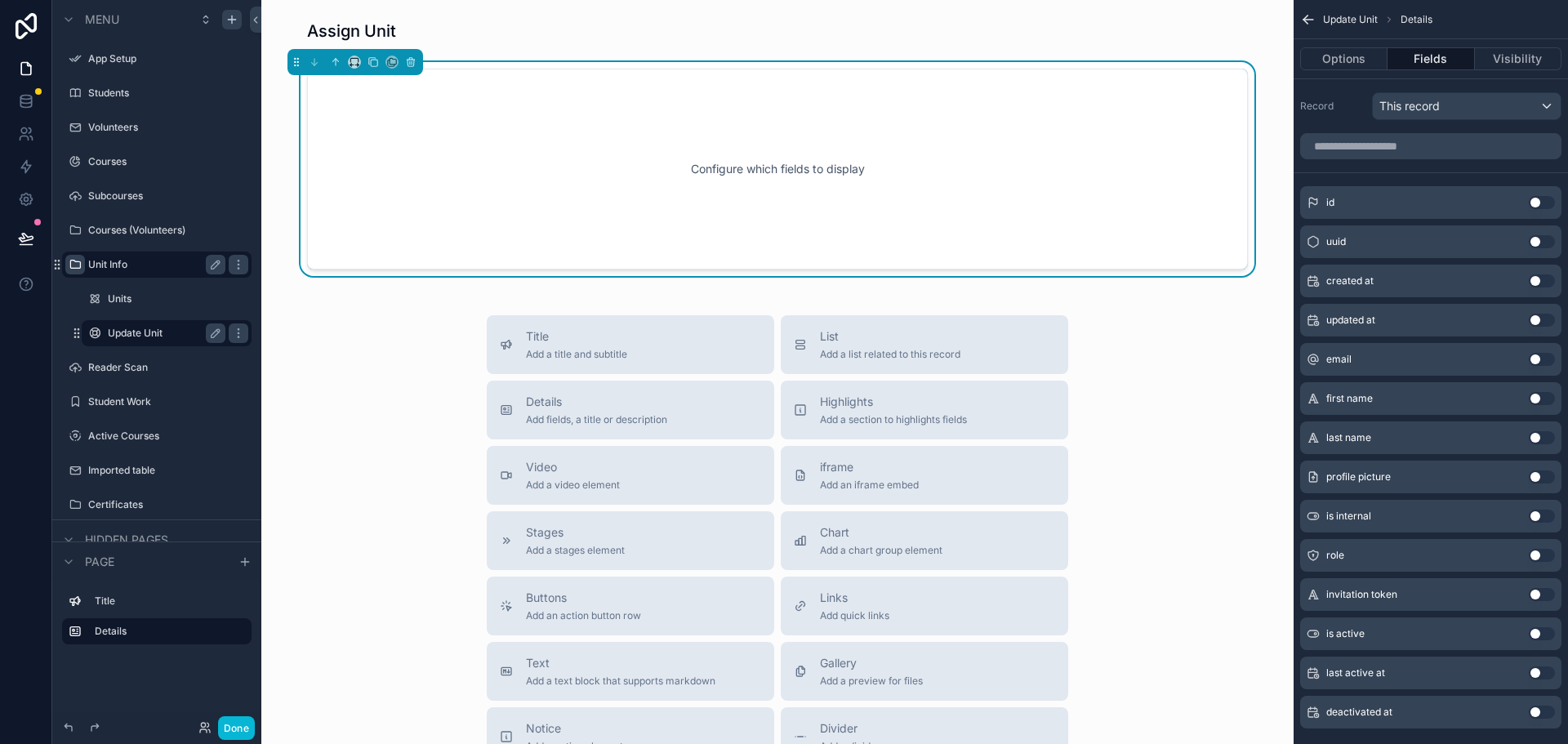
click at [1246, 352] on div "Title Add a title and subtitle List Add a list related to this record Details A…" at bounding box center [777, 606] width 1006 height 581
click at [1352, 61] on button "Options" at bounding box center [1343, 59] width 88 height 23
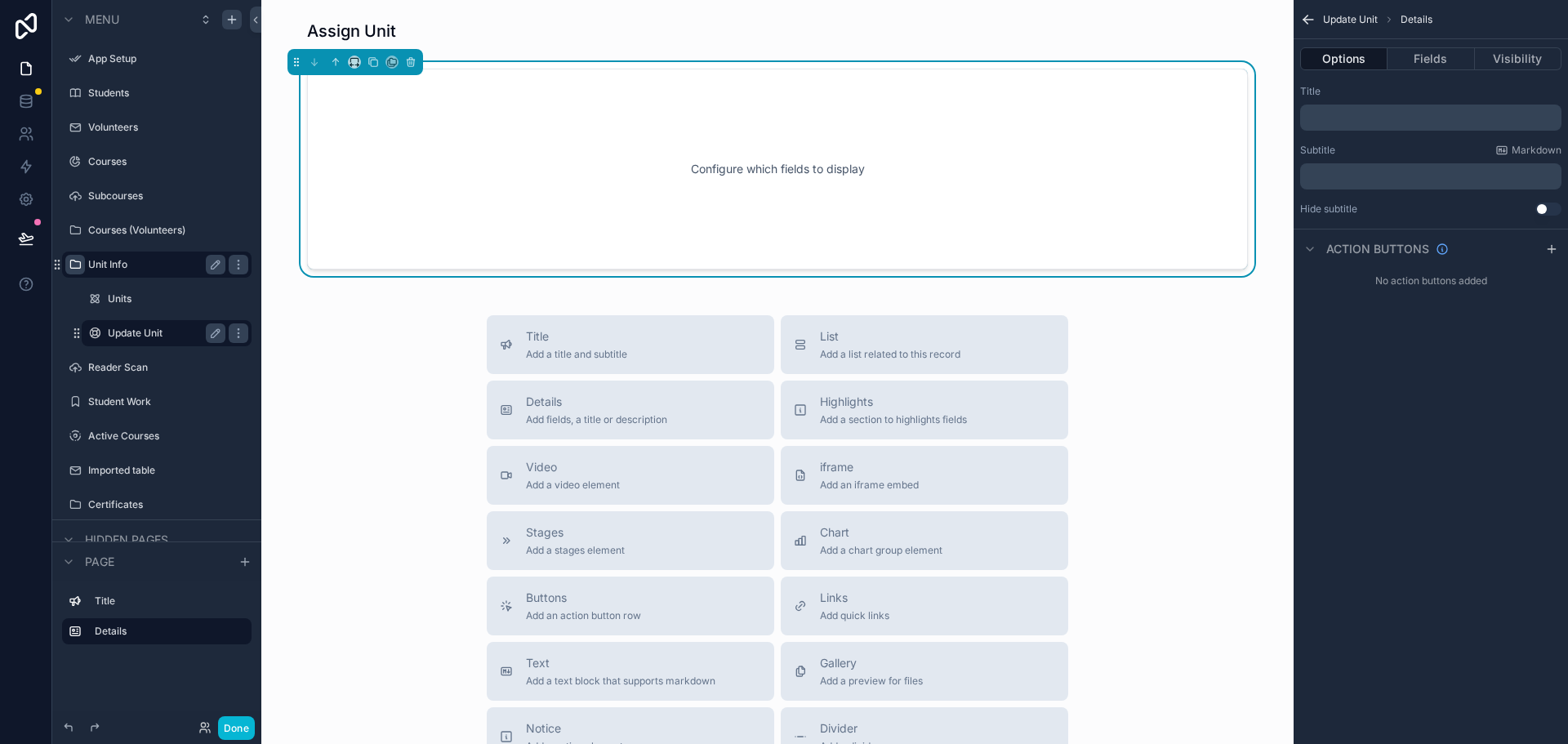
click at [1356, 58] on button "Options" at bounding box center [1343, 59] width 88 height 23
click at [411, 62] on icon "scrollable content" at bounding box center [411, 63] width 0 height 3
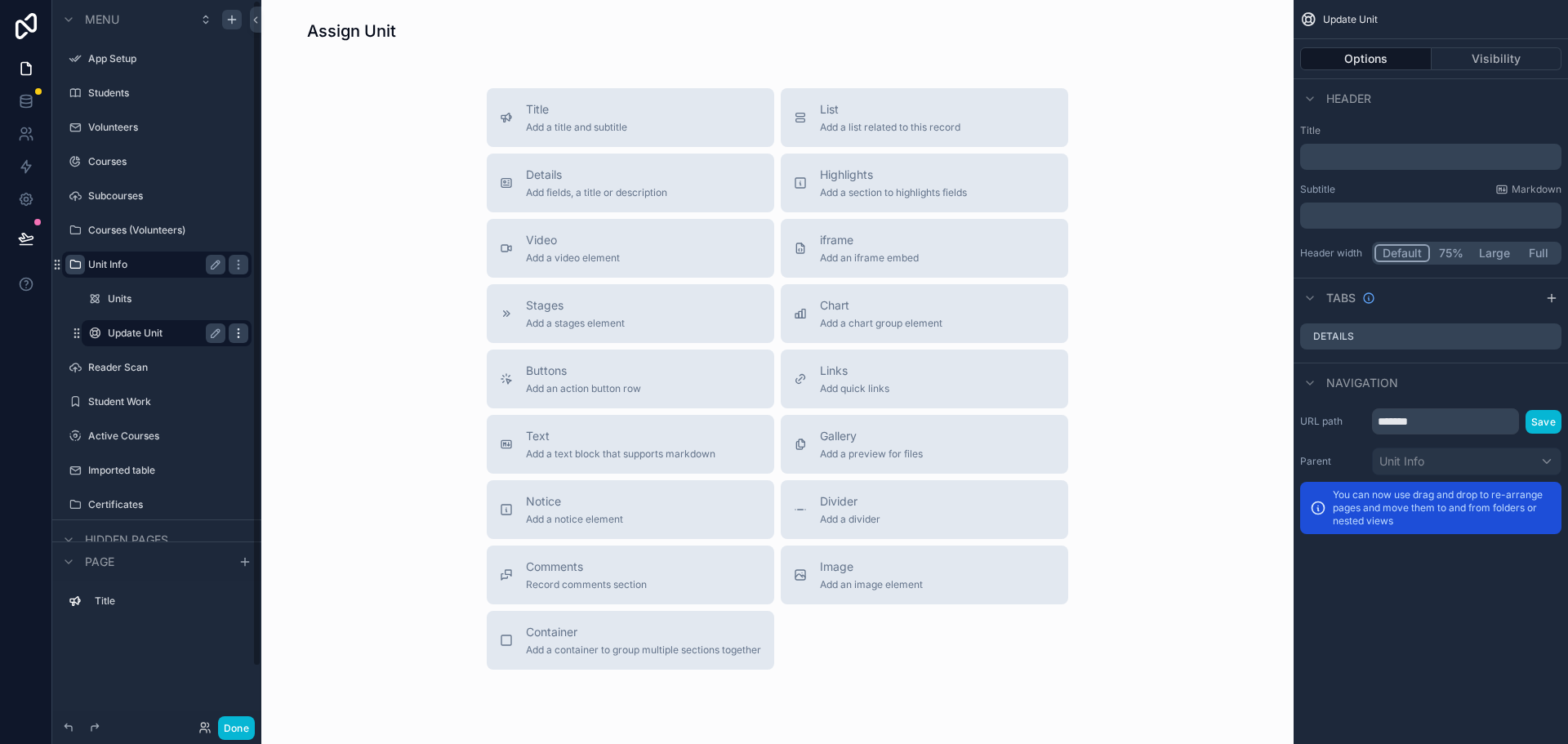
click at [239, 338] on icon "scrollable content" at bounding box center [239, 333] width 13 height 13
click at [298, 351] on span "Remove" at bounding box center [312, 344] width 43 height 16
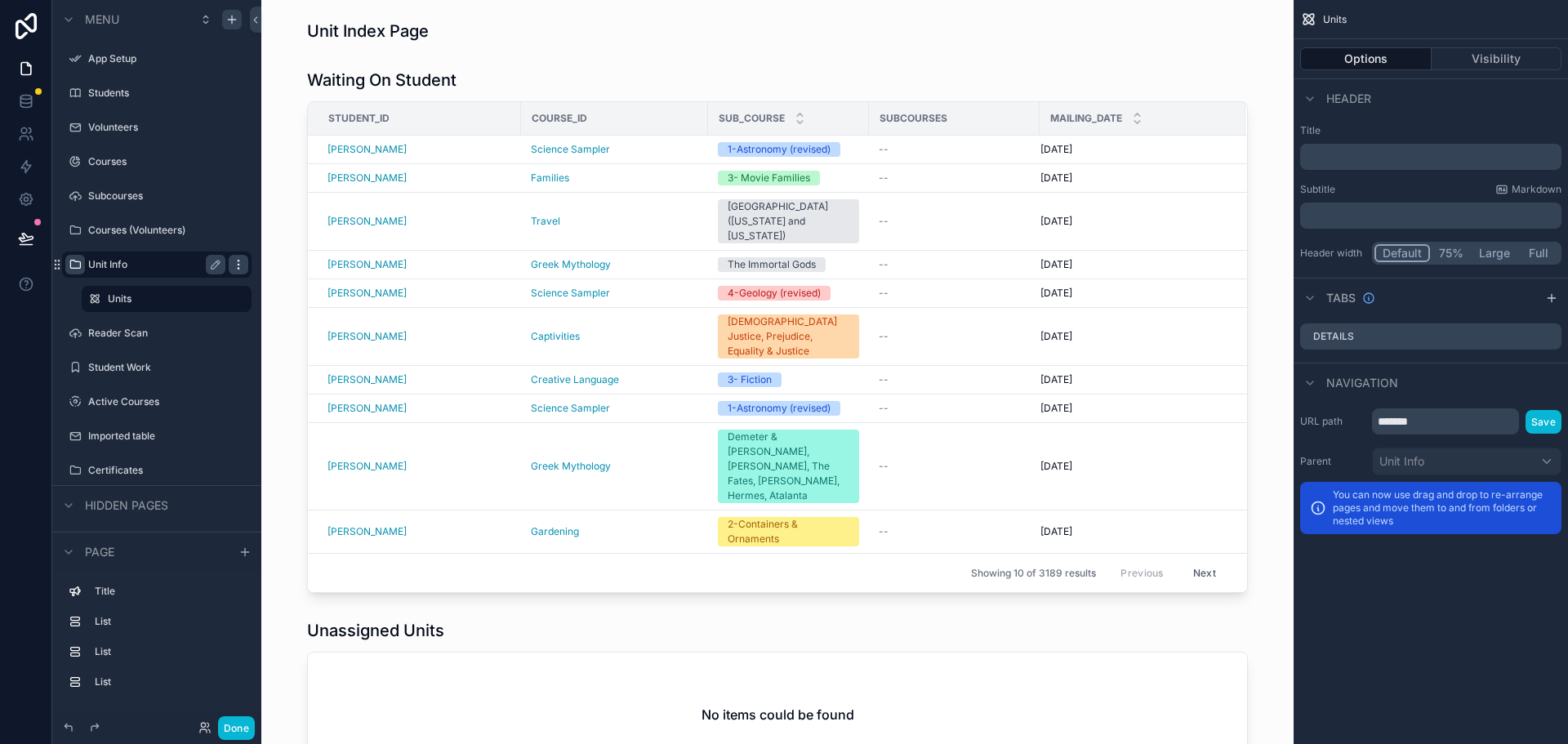
click at [238, 268] on icon "scrollable content" at bounding box center [238, 268] width 1 height 1
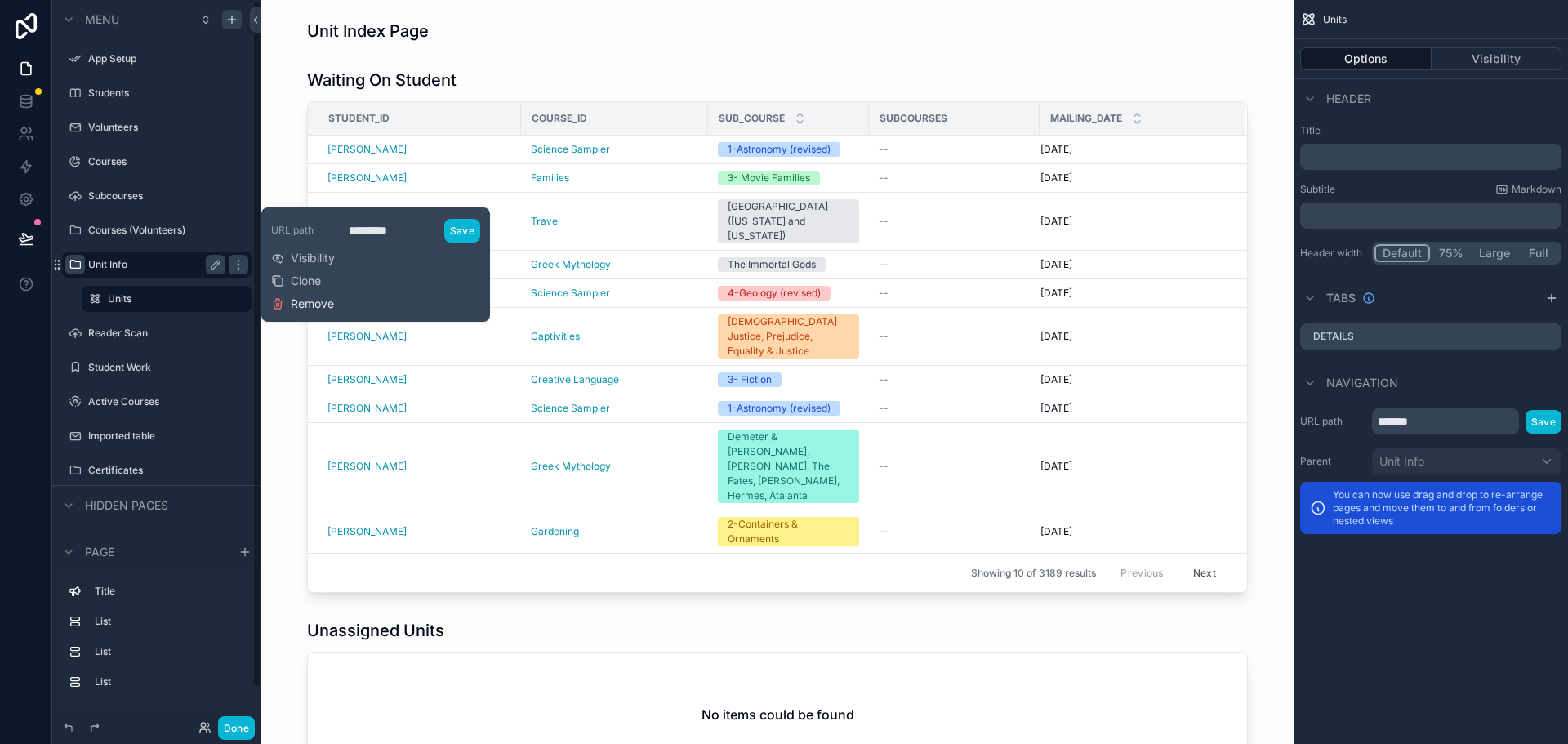
click at [322, 302] on span "Remove" at bounding box center [312, 304] width 43 height 16
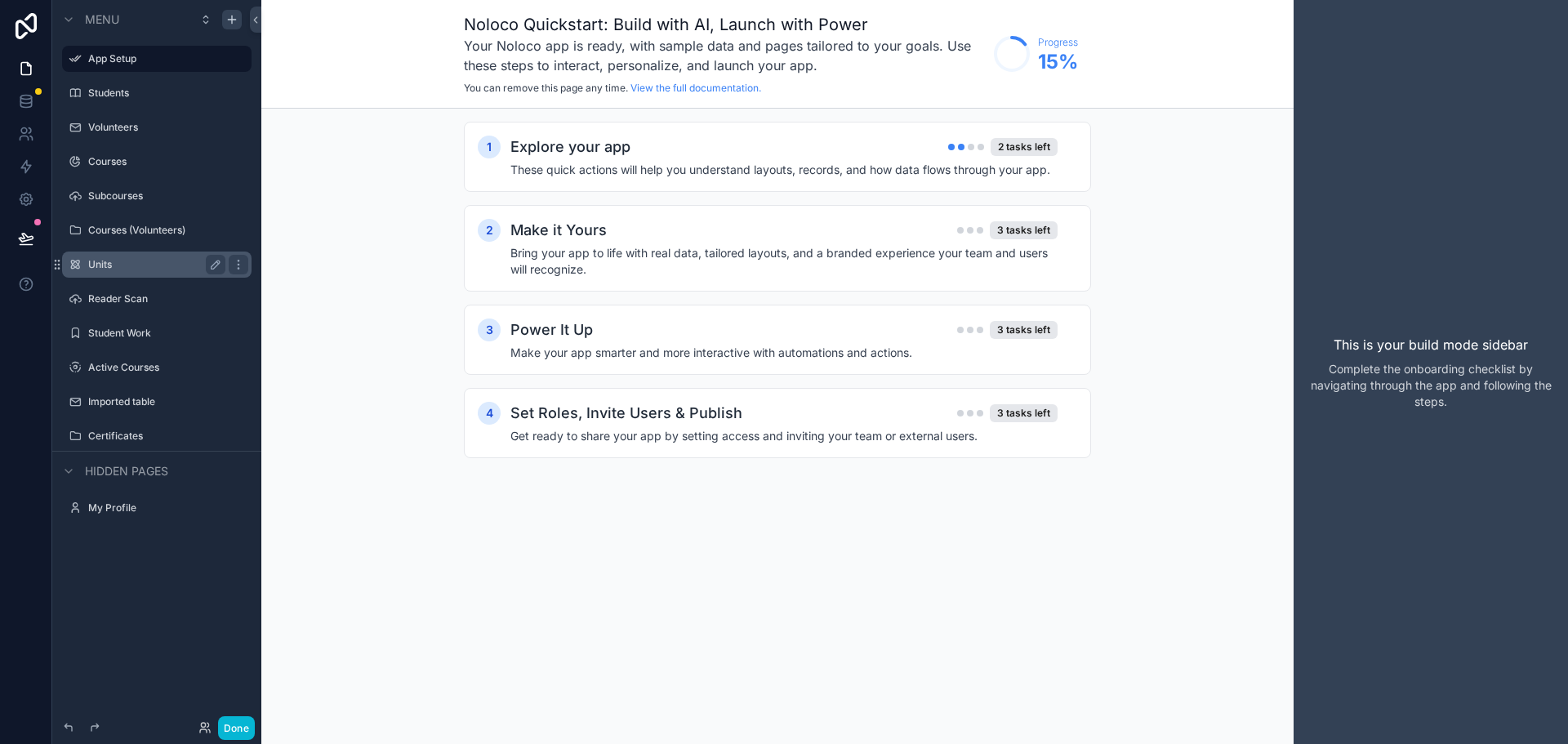
click at [133, 265] on label "Units" at bounding box center [153, 265] width 130 height 13
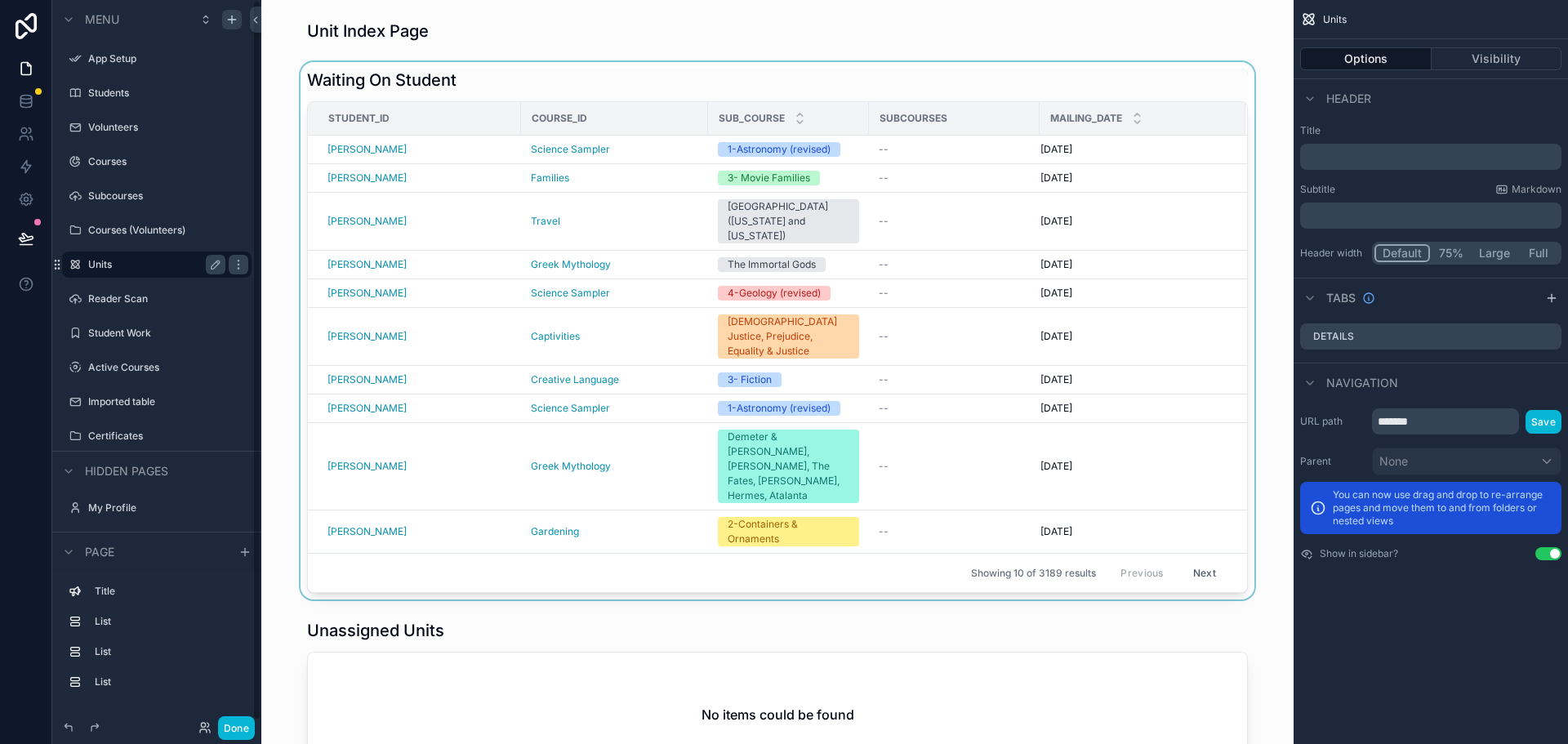
click at [1172, 155] on div "scrollable content" at bounding box center [777, 331] width 1006 height 538
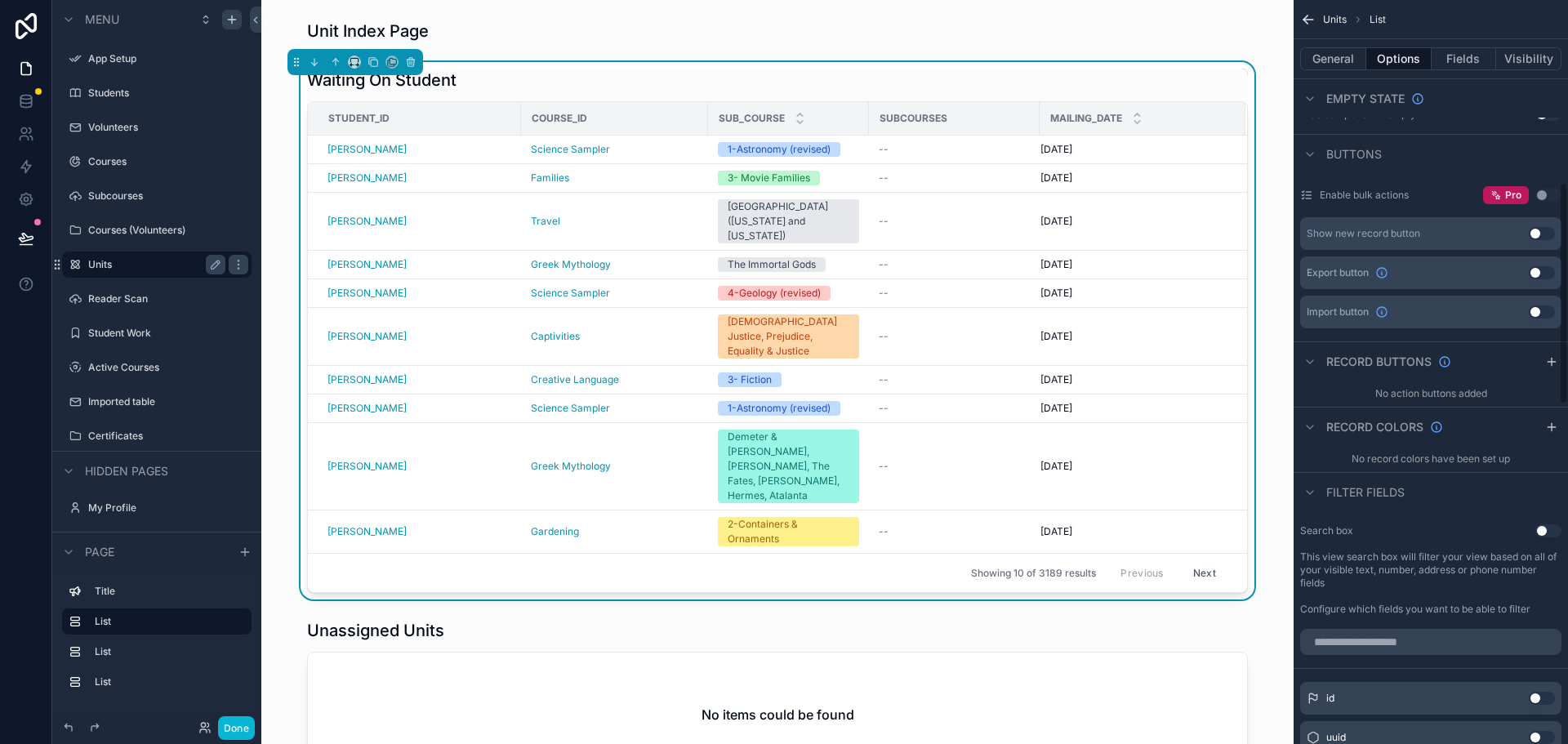
scroll to position [653, 0]
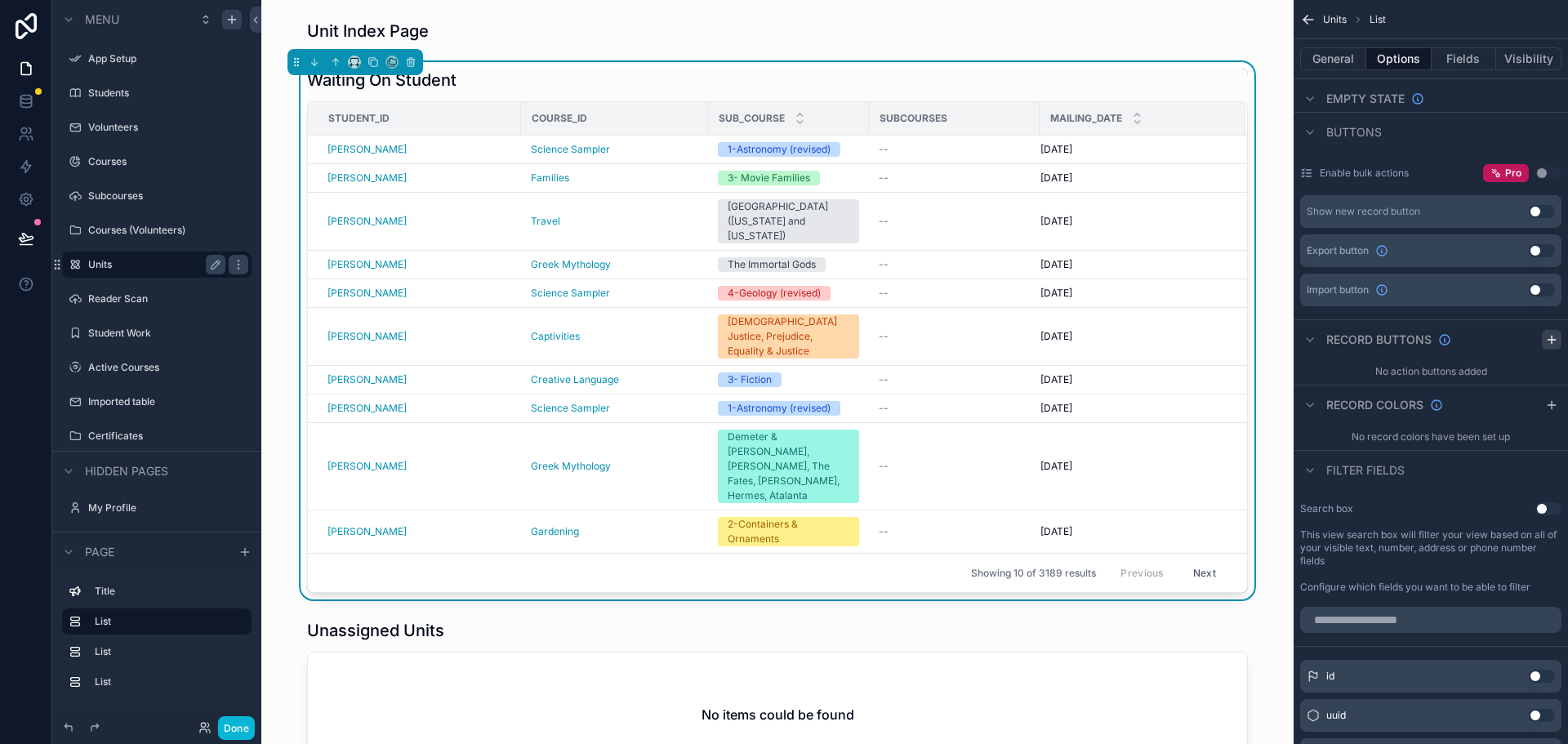
click at [1551, 340] on icon "scrollable content" at bounding box center [1552, 339] width 13 height 13
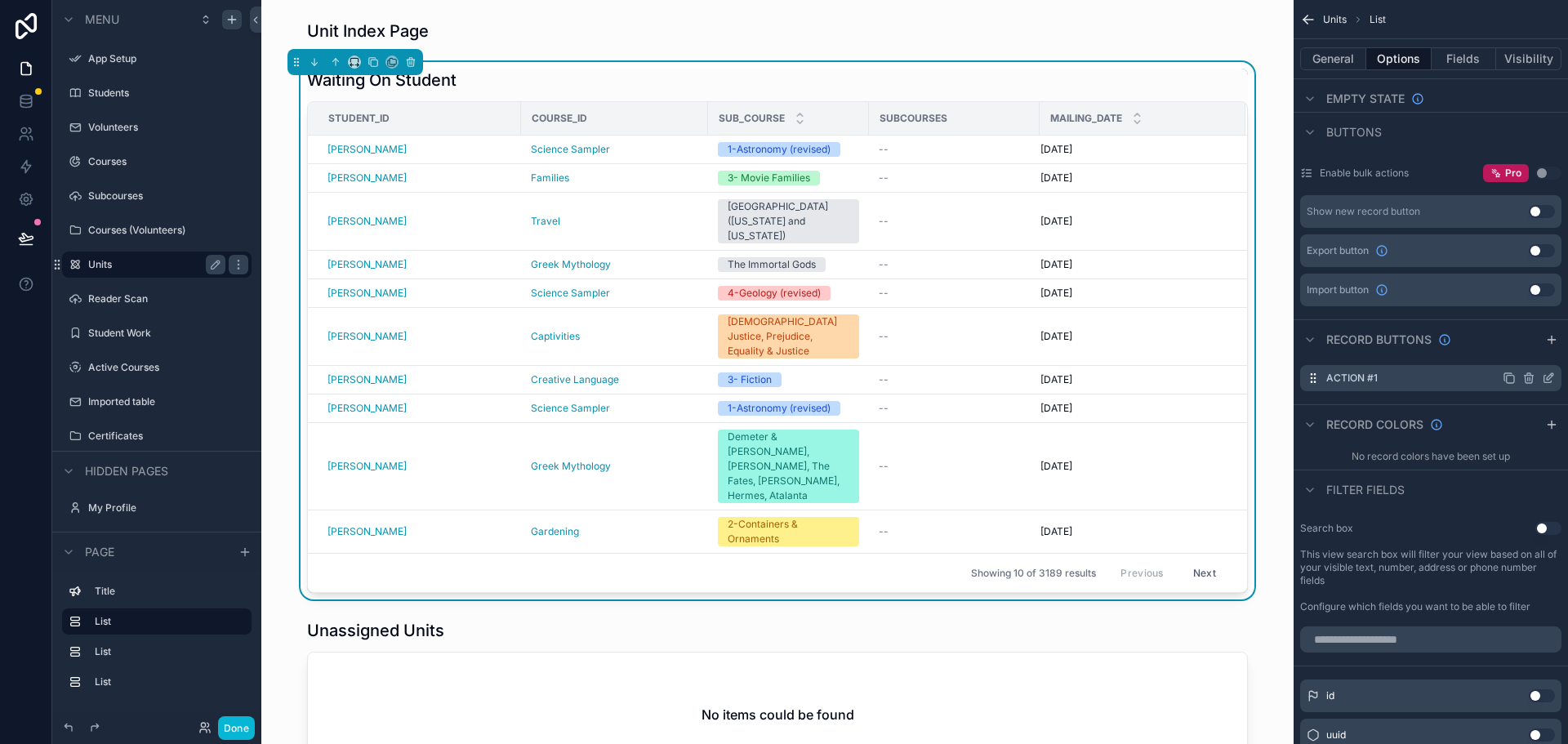
click at [1420, 383] on div "Action #1" at bounding box center [1430, 378] width 261 height 26
click at [1550, 379] on icon "scrollable content" at bounding box center [1548, 378] width 13 height 13
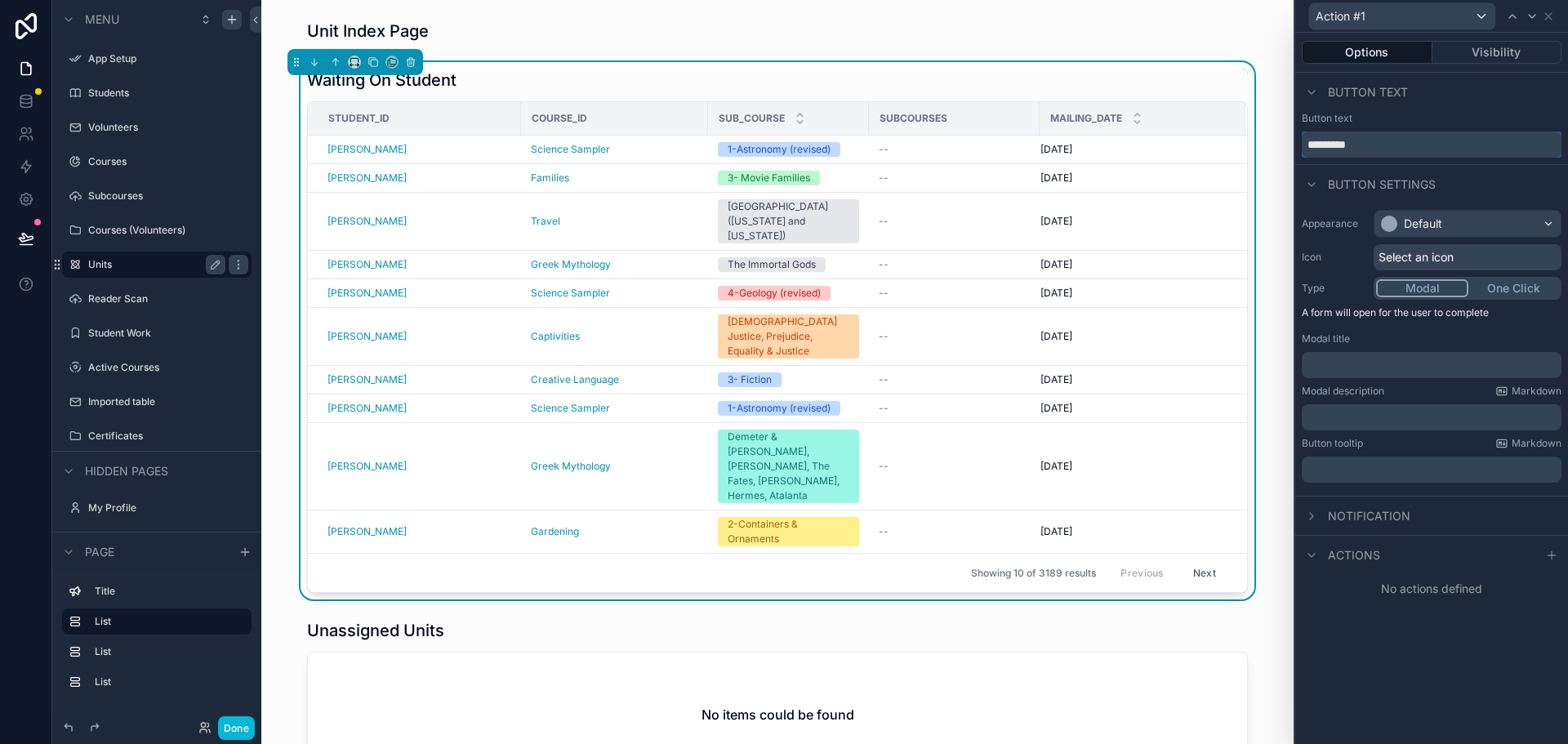
drag, startPoint x: 1369, startPoint y: 147, endPoint x: 1270, endPoint y: 155, distance: 99.3
click at [1270, 155] on div "Action #1 Options Visibility Button text Button text ********* Button settings …" at bounding box center [784, 372] width 1568 height 744
type input "******"
click at [1366, 364] on p "﻿" at bounding box center [1433, 365] width 250 height 16
click at [1413, 446] on div "Button tooltip Markdown" at bounding box center [1431, 443] width 260 height 13
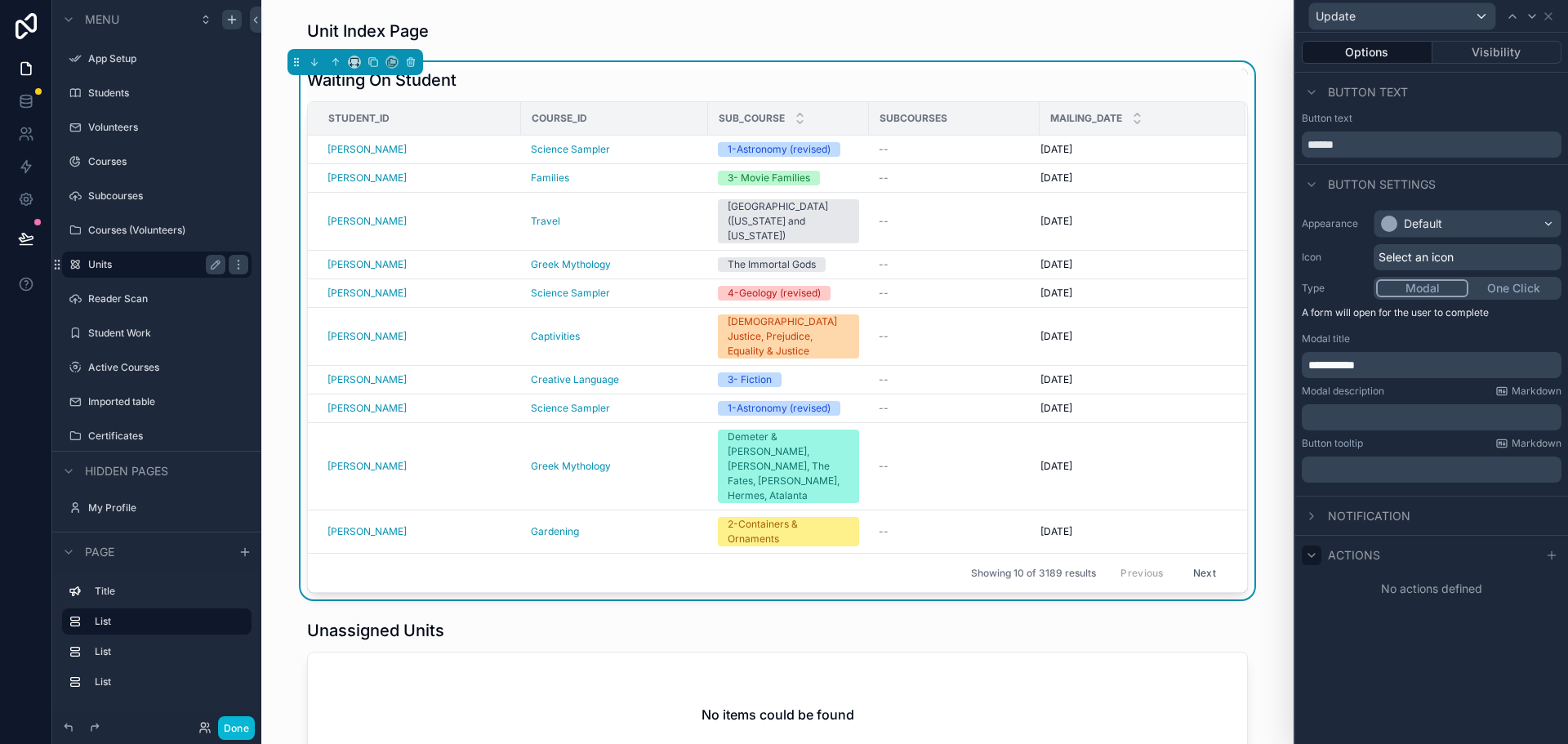
click at [1313, 553] on icon at bounding box center [1311, 555] width 13 height 13
click at [1548, 555] on icon at bounding box center [1551, 555] width 7 height 0
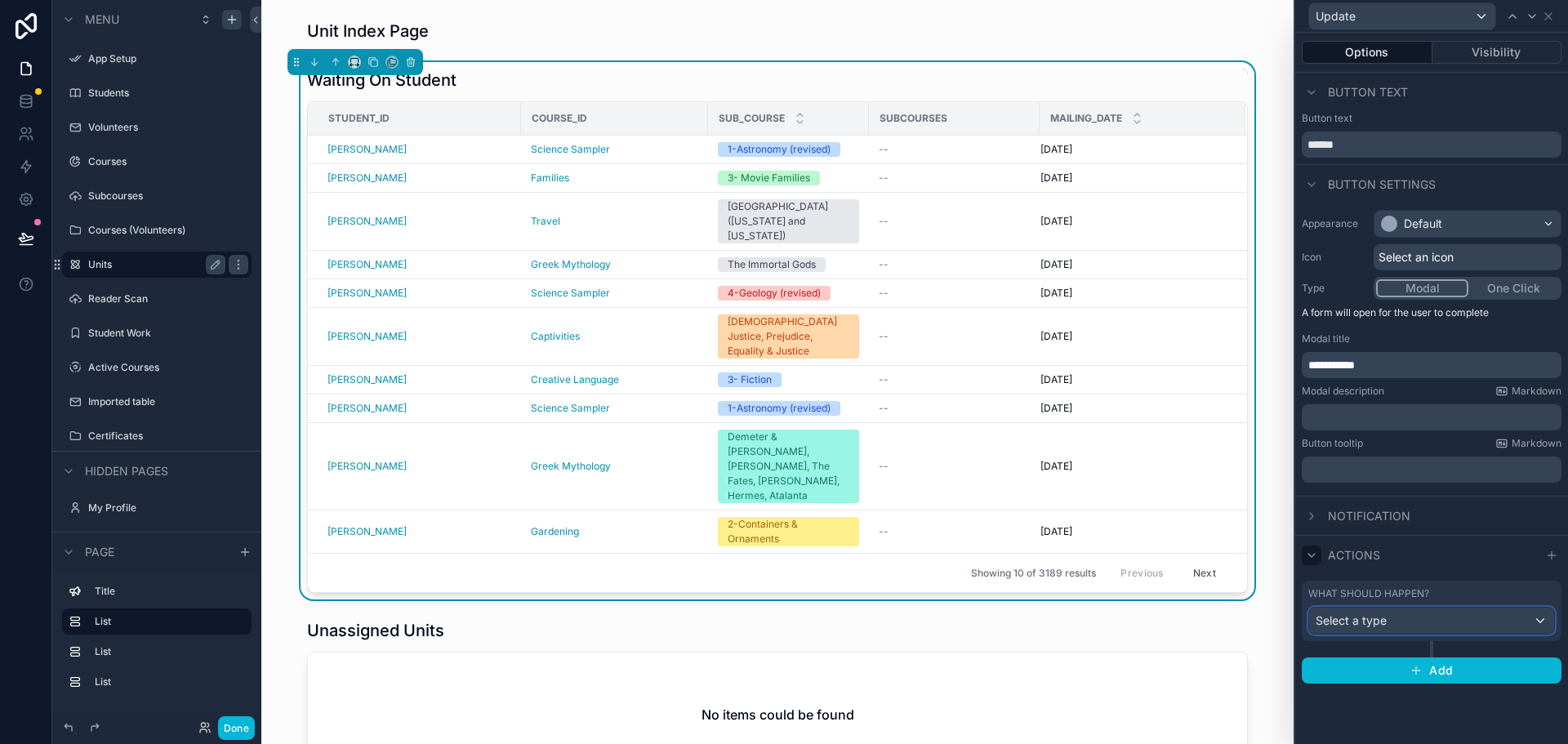
click at [1387, 624] on div "Select a type" at bounding box center [1431, 620] width 245 height 26
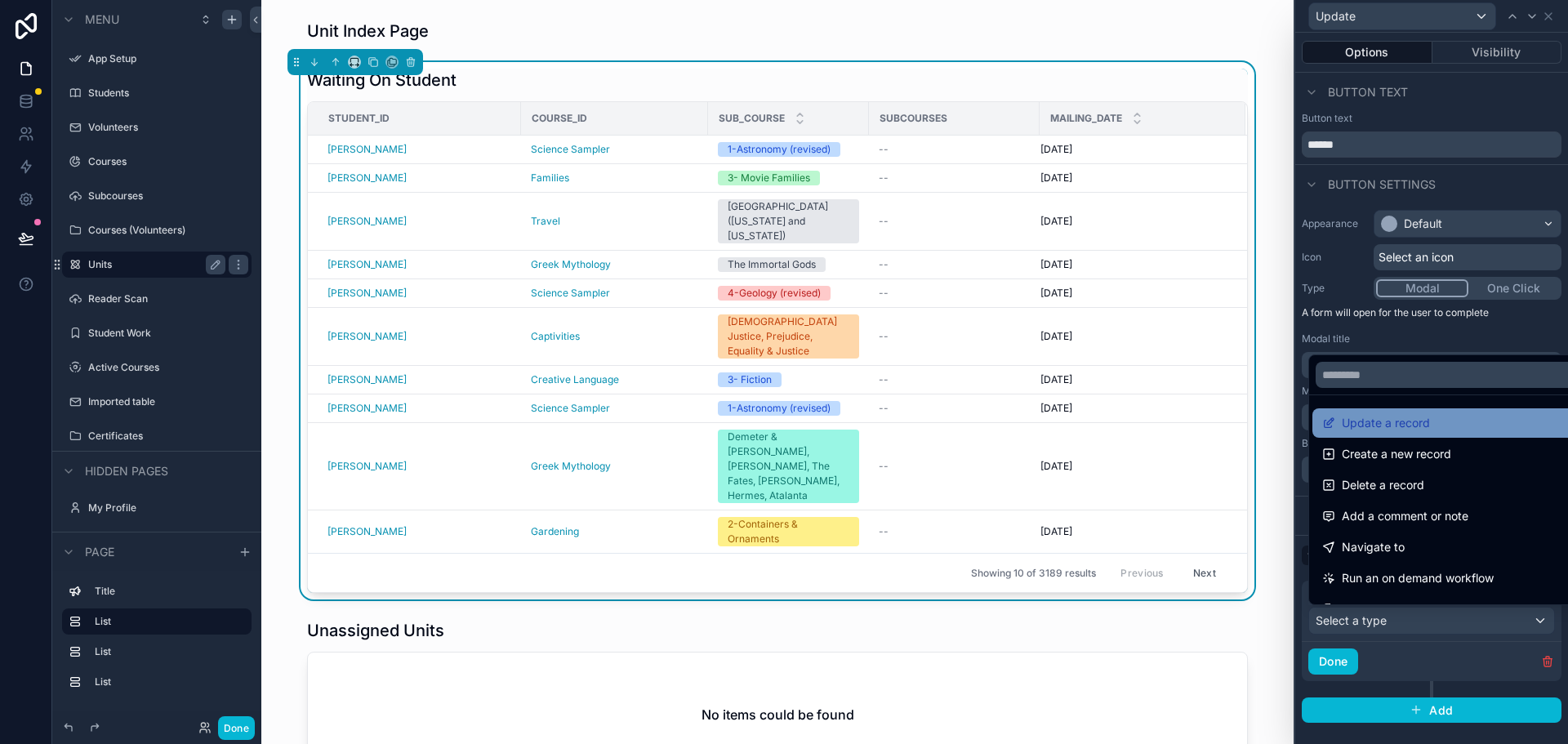
click at [1387, 424] on span "Update a record" at bounding box center [1386, 423] width 89 height 20
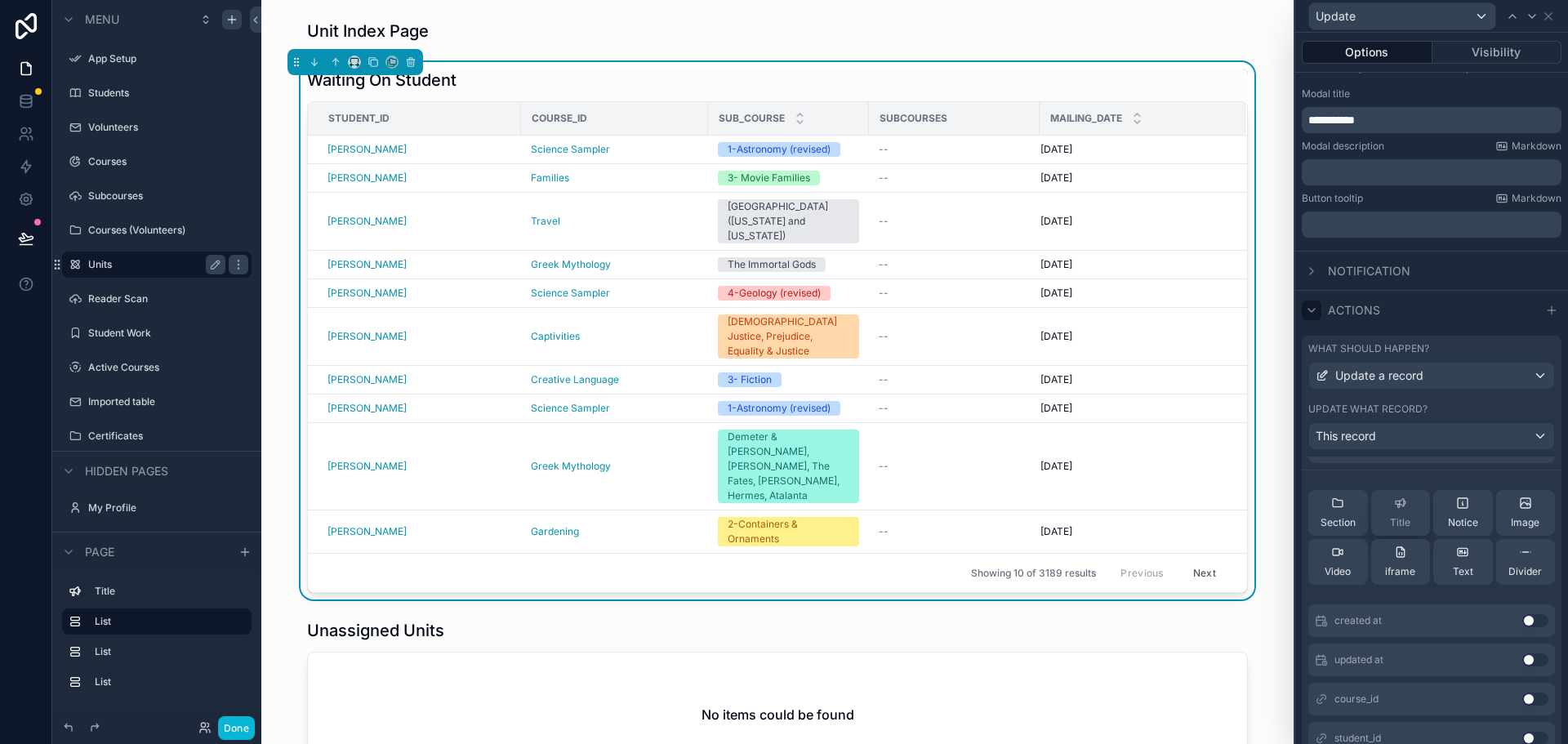
scroll to position [0, 0]
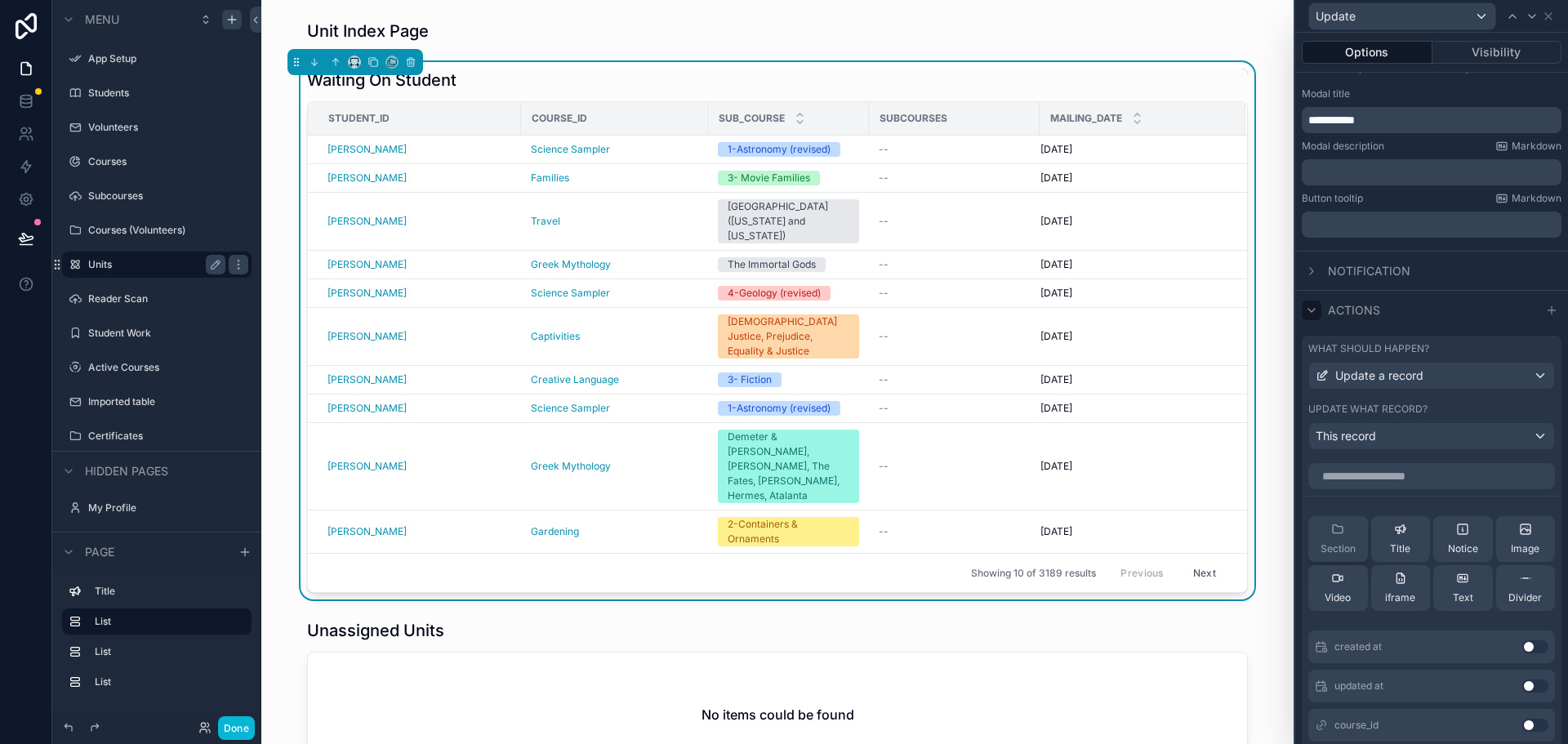
click at [1334, 534] on icon at bounding box center [1338, 529] width 13 height 13
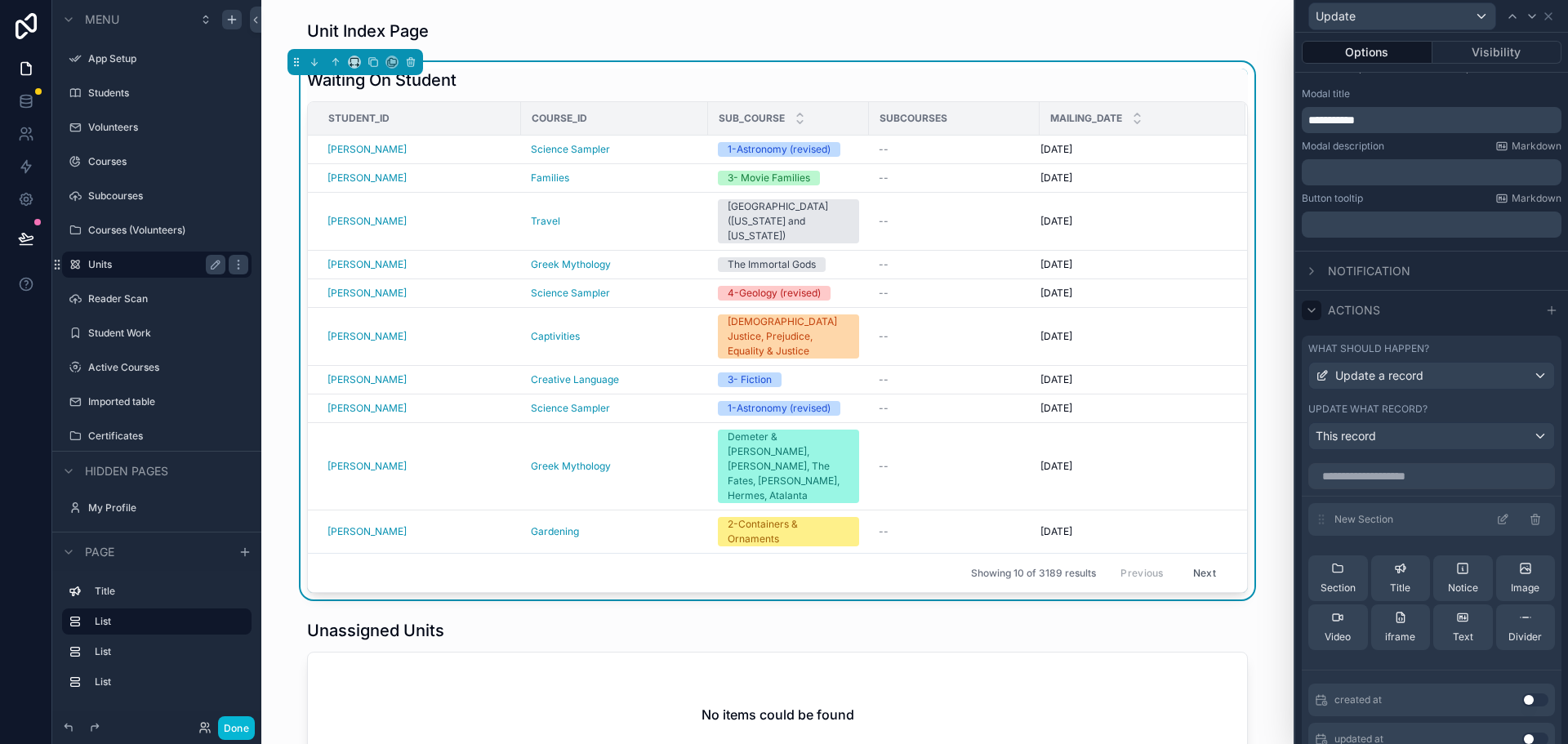
click at [1496, 516] on icon at bounding box center [1502, 519] width 13 height 13
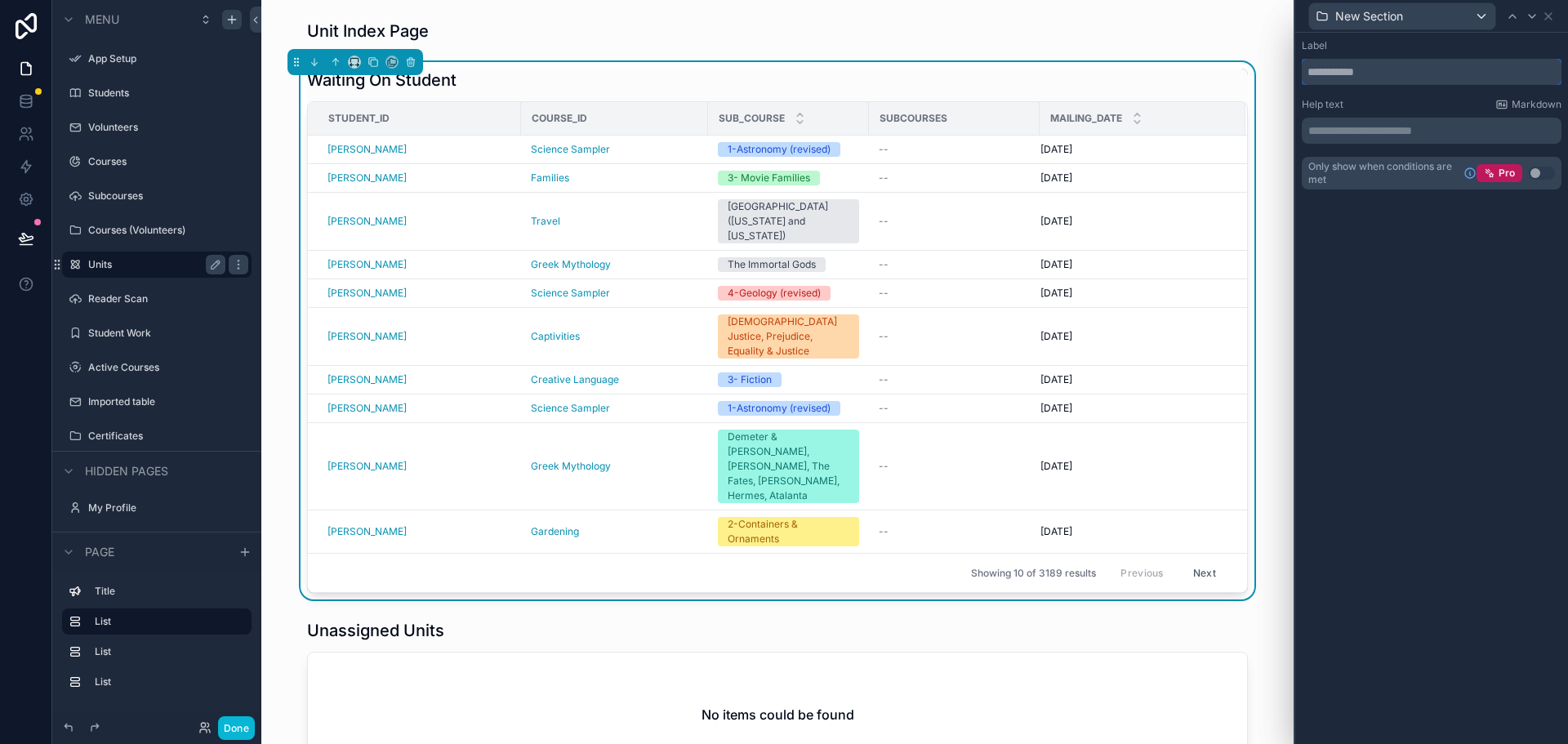
drag, startPoint x: 1389, startPoint y: 75, endPoint x: 1322, endPoint y: 75, distance: 67.0
click at [1322, 75] on input "text" at bounding box center [1431, 72] width 260 height 26
type input "****"
click at [1380, 265] on div "**********" at bounding box center [1431, 388] width 273 height 711
click at [1545, 18] on icon at bounding box center [1548, 16] width 13 height 13
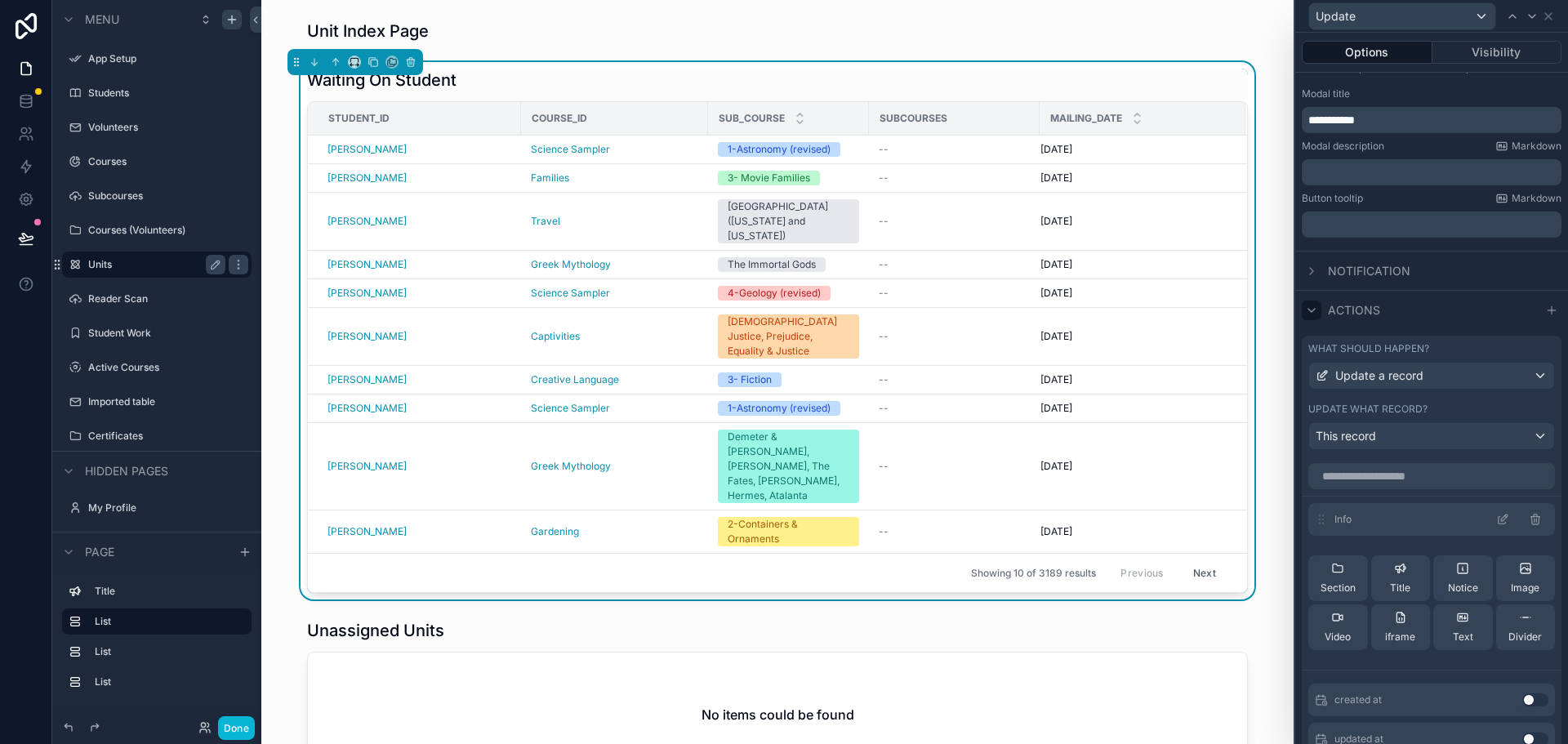
click at [1496, 519] on icon at bounding box center [1502, 519] width 13 height 13
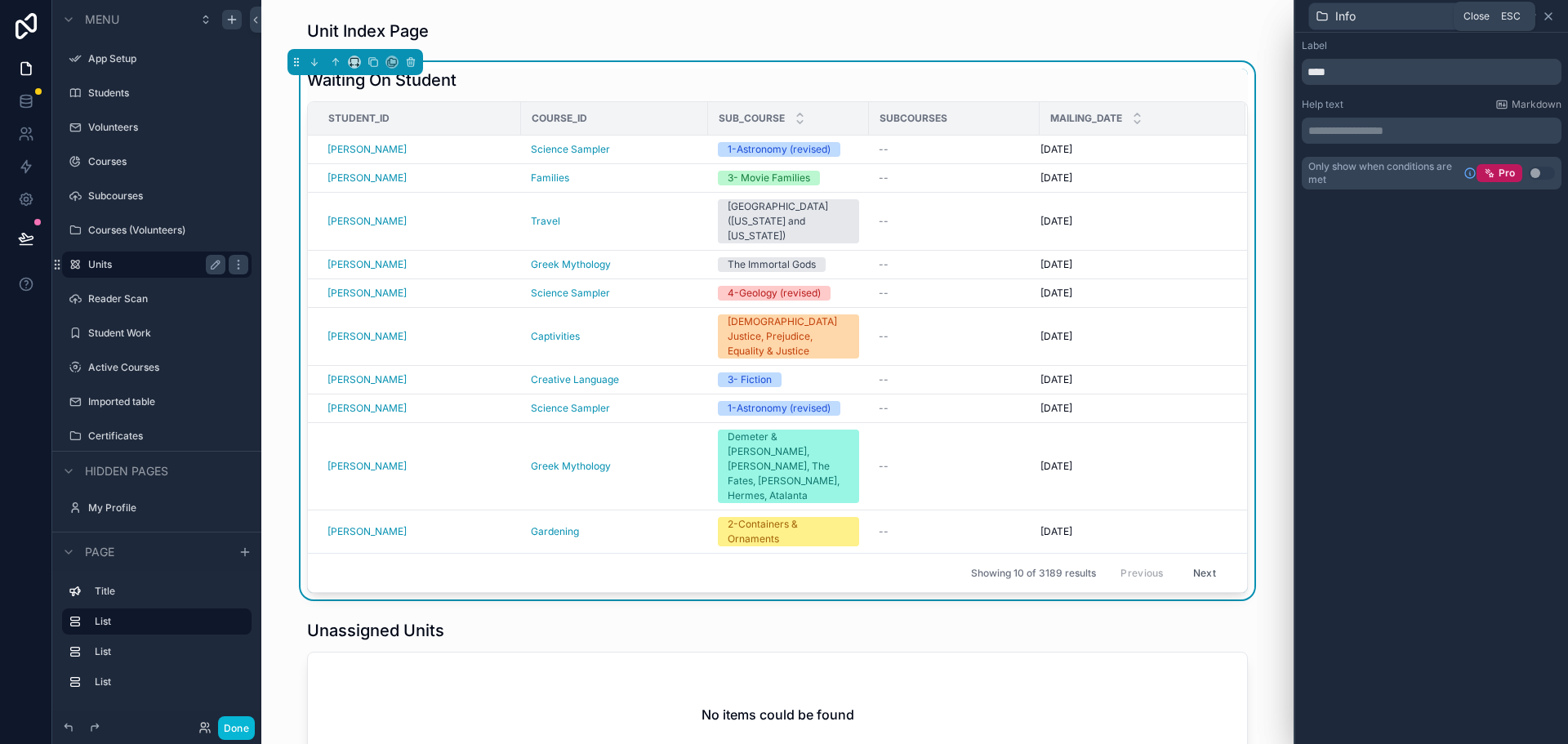
click at [1550, 16] on icon at bounding box center [1548, 16] width 13 height 13
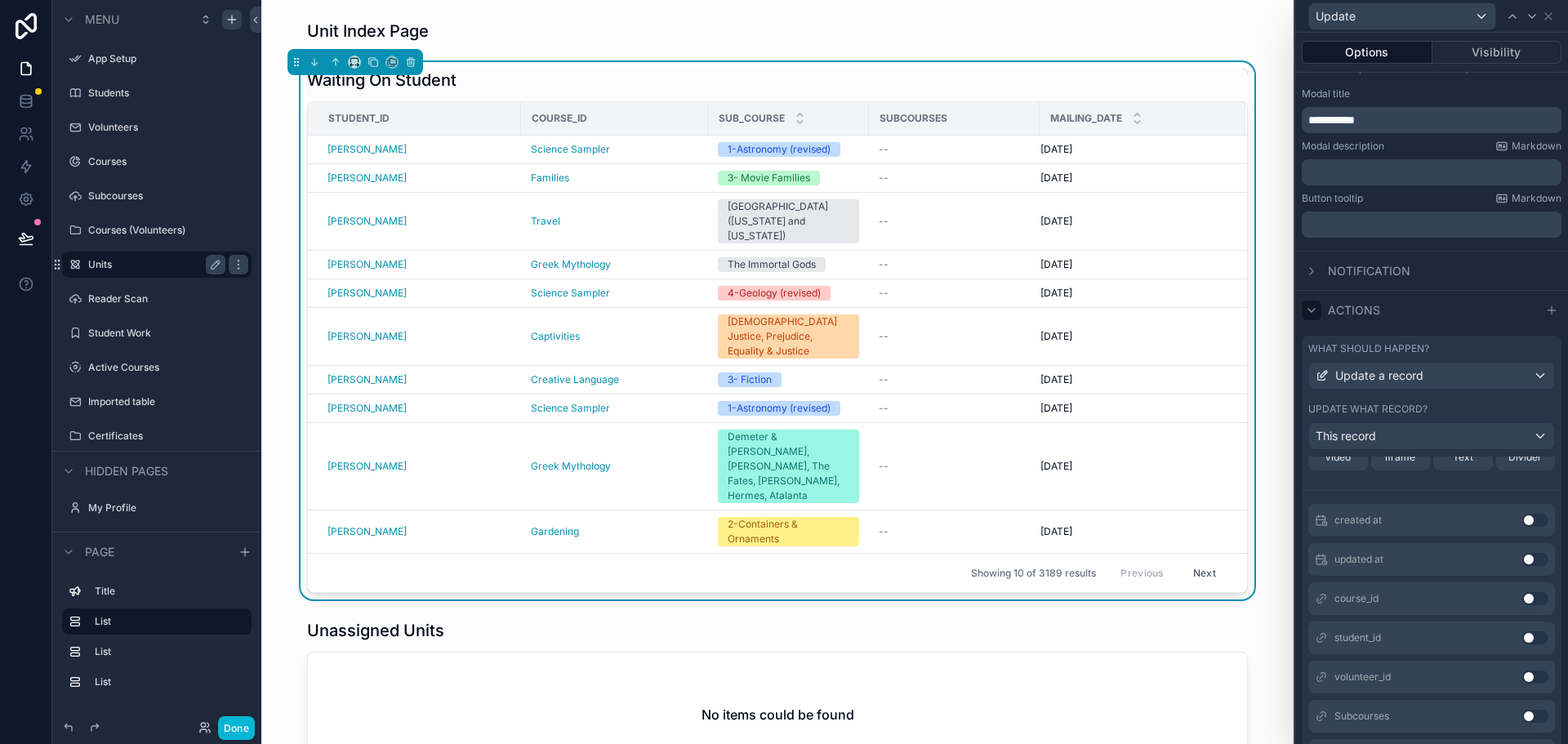
scroll to position [245, 0]
click at [1522, 571] on button "Use setting" at bounding box center [1535, 572] width 26 height 13
click at [1522, 572] on button "Use setting" at bounding box center [1535, 572] width 26 height 13
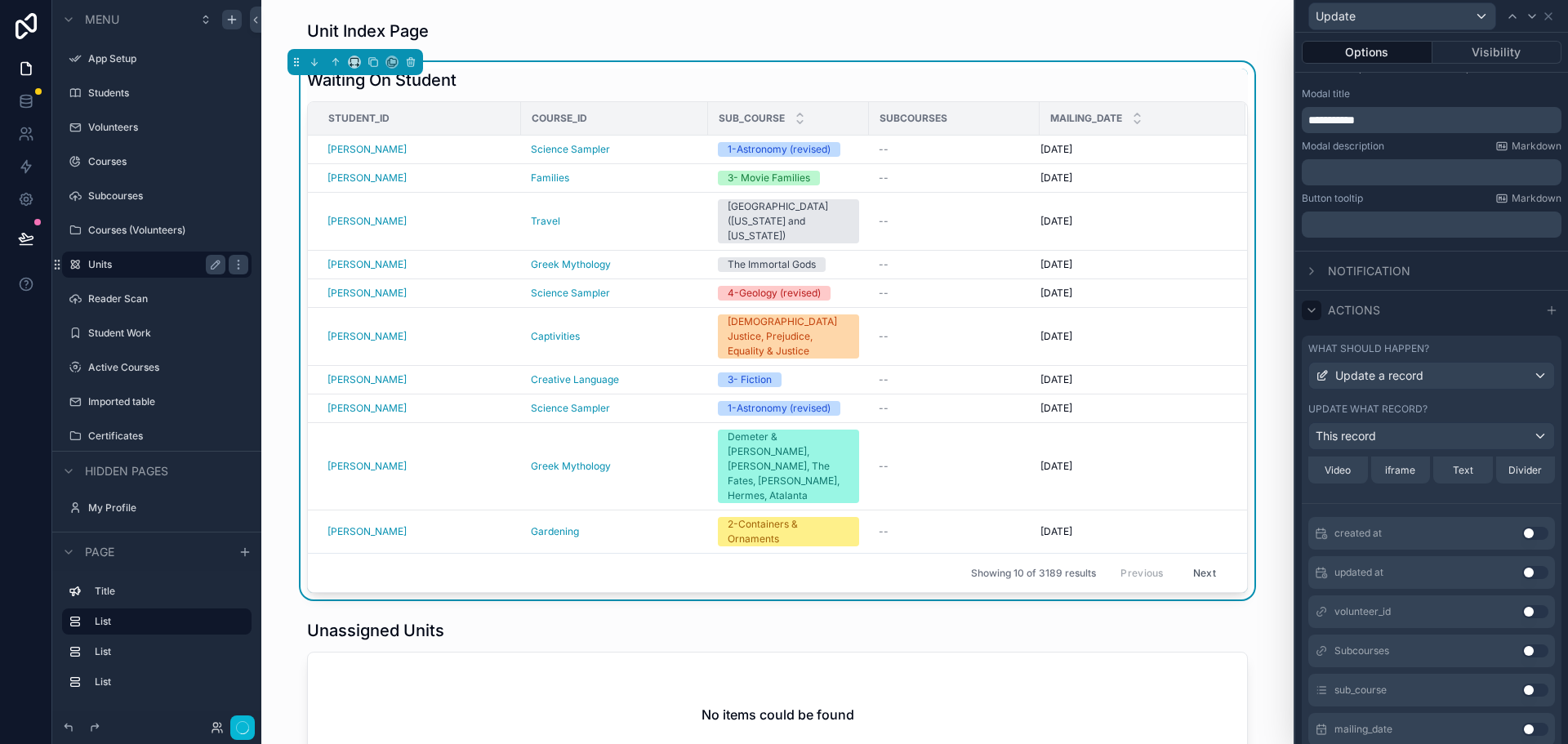
scroll to position [284, 0]
click at [1522, 610] on button "Use setting" at bounding box center [1535, 611] width 26 height 13
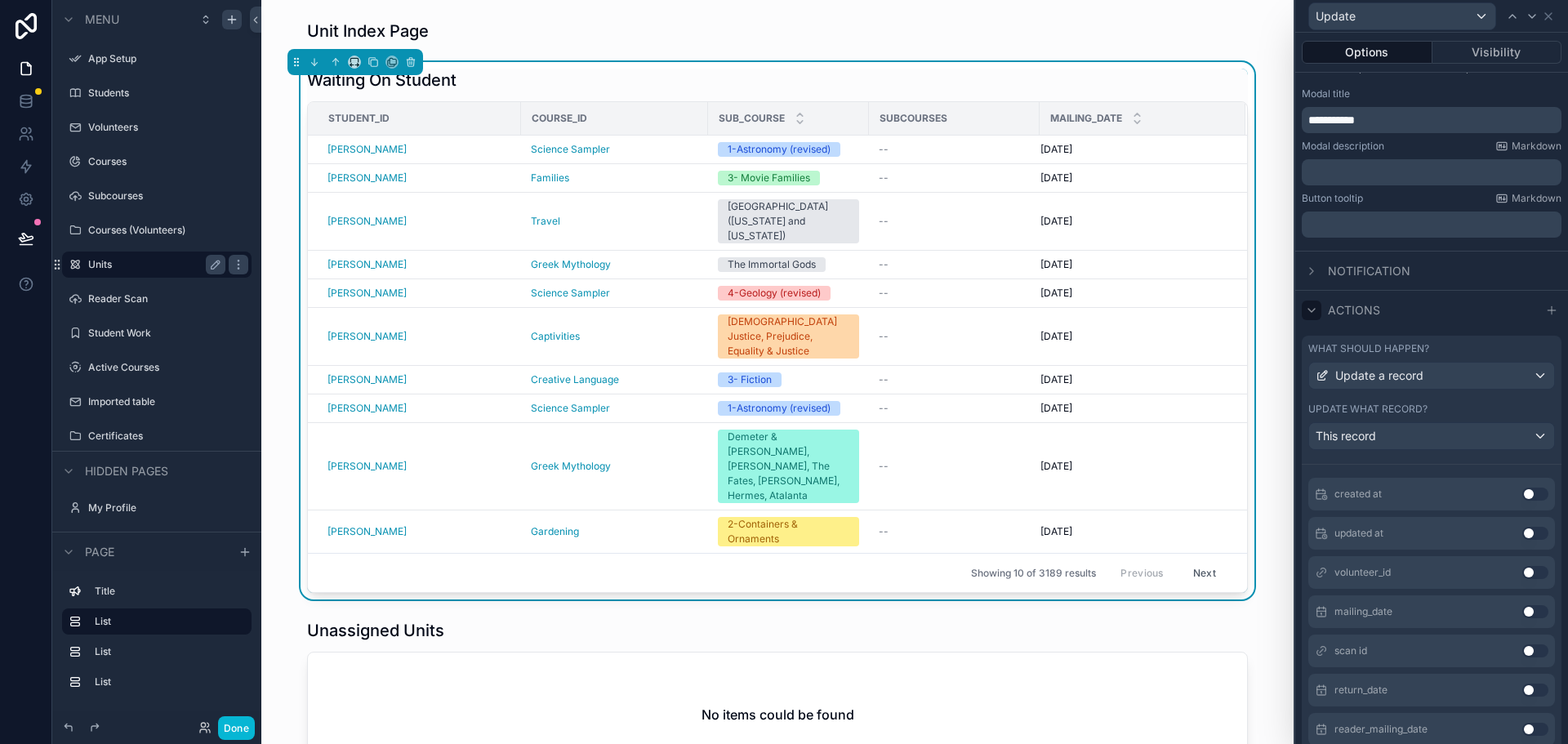
click at [1522, 690] on button "Use setting" at bounding box center [1535, 690] width 26 height 13
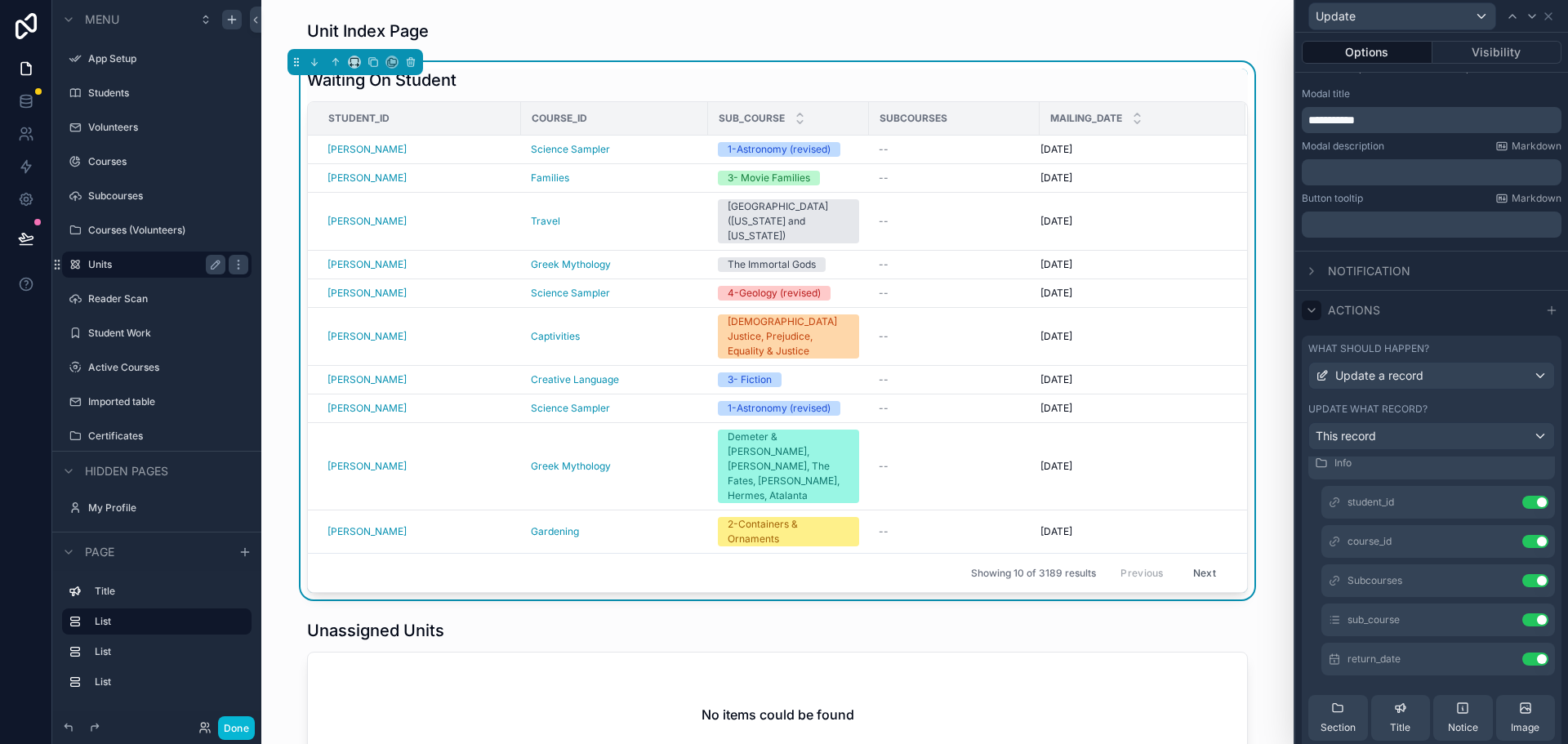
scroll to position [53, 0]
click at [1522, 501] on button "Use setting" at bounding box center [1535, 506] width 26 height 13
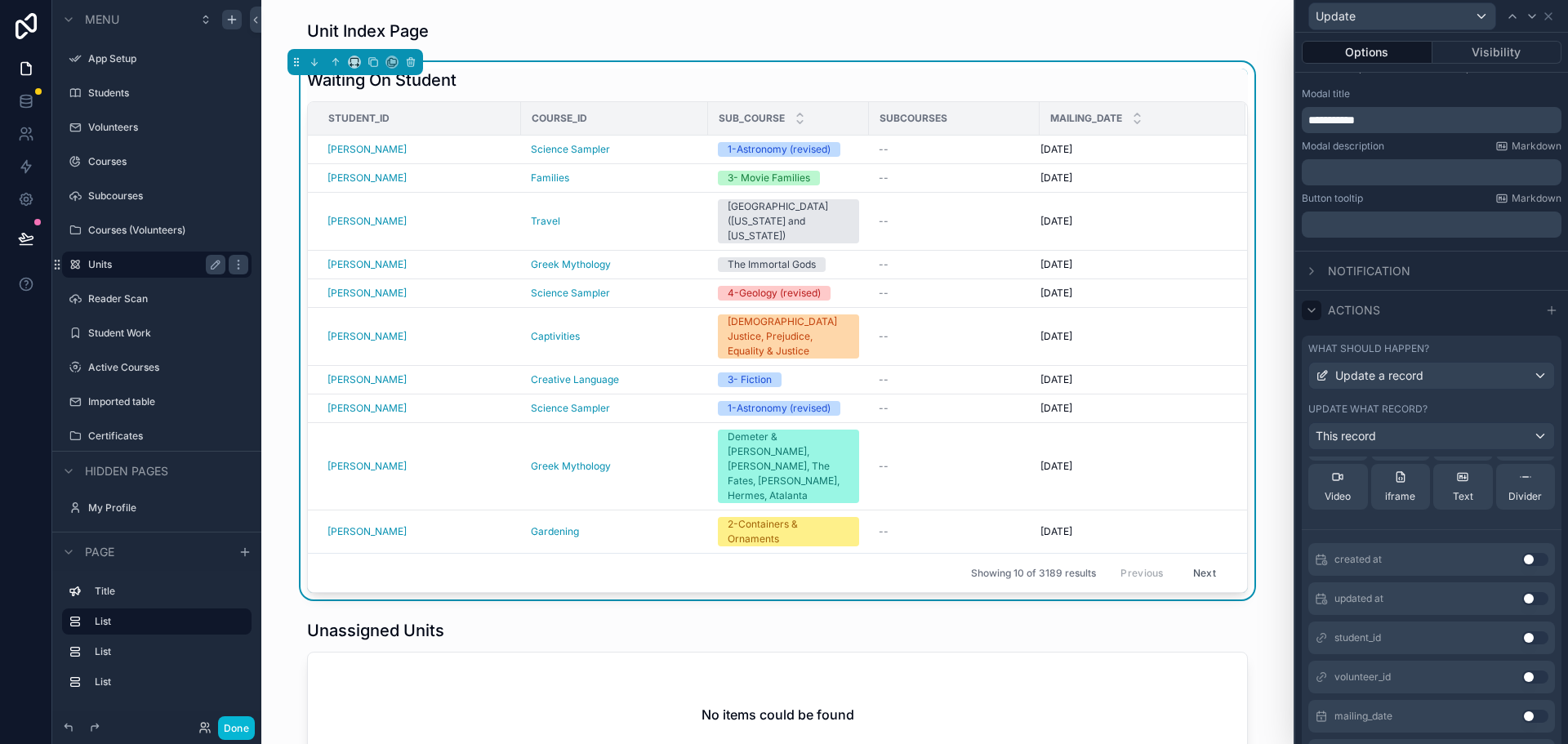
scroll to position [298, 0]
click at [1522, 635] on button "Use setting" at bounding box center [1535, 637] width 26 height 13
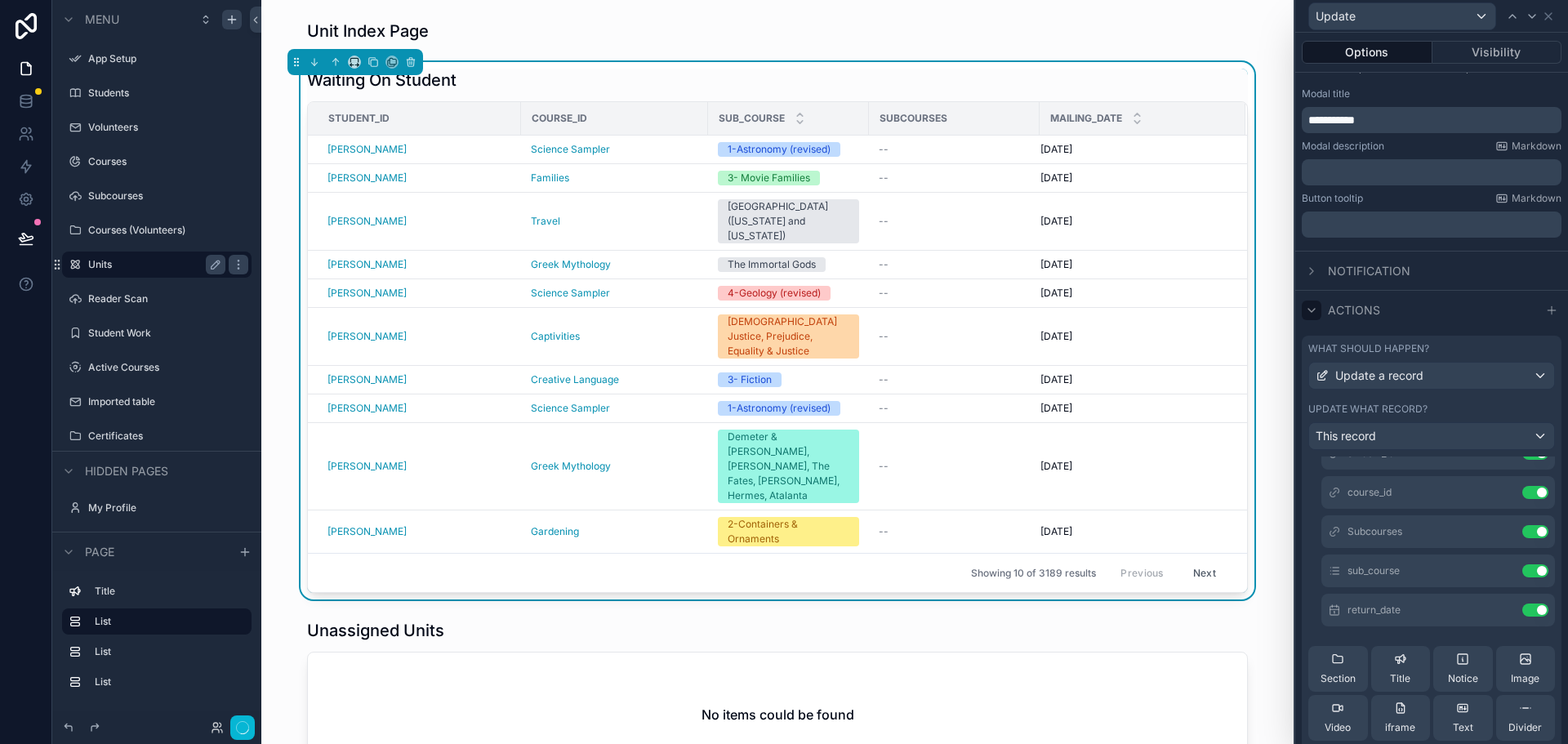
scroll to position [0, 0]
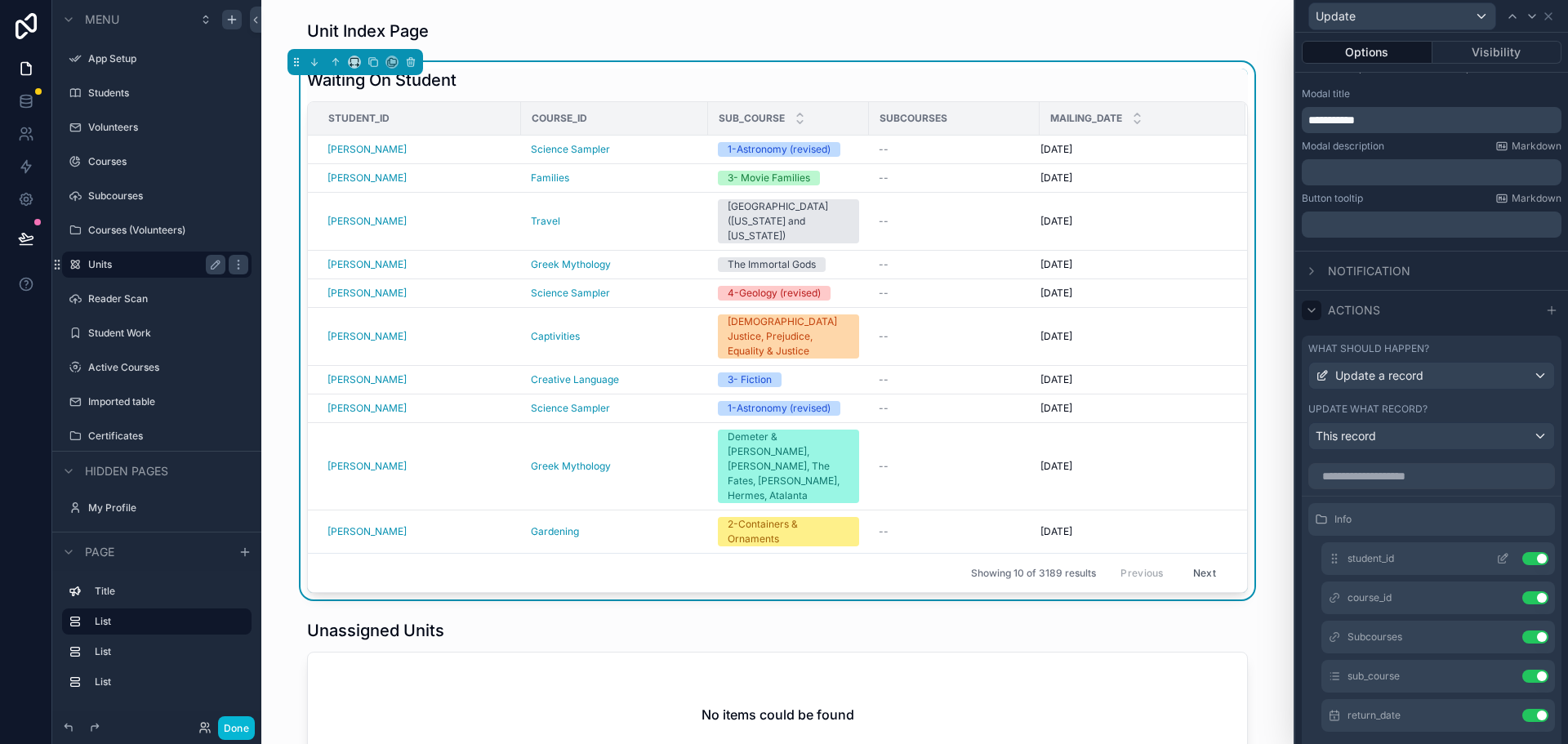
click at [1496, 556] on icon at bounding box center [1502, 558] width 13 height 13
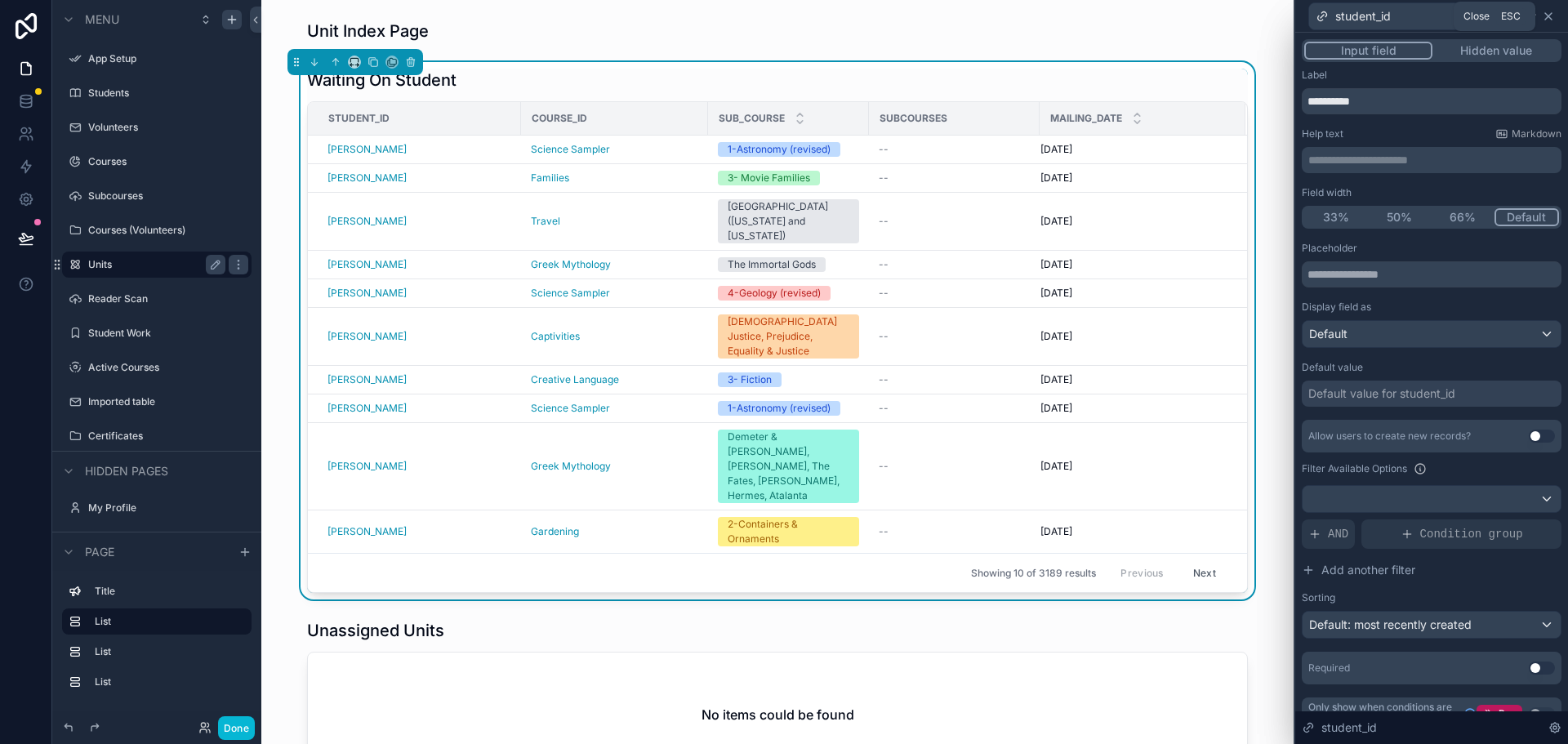
click at [1547, 18] on icon at bounding box center [1548, 16] width 7 height 7
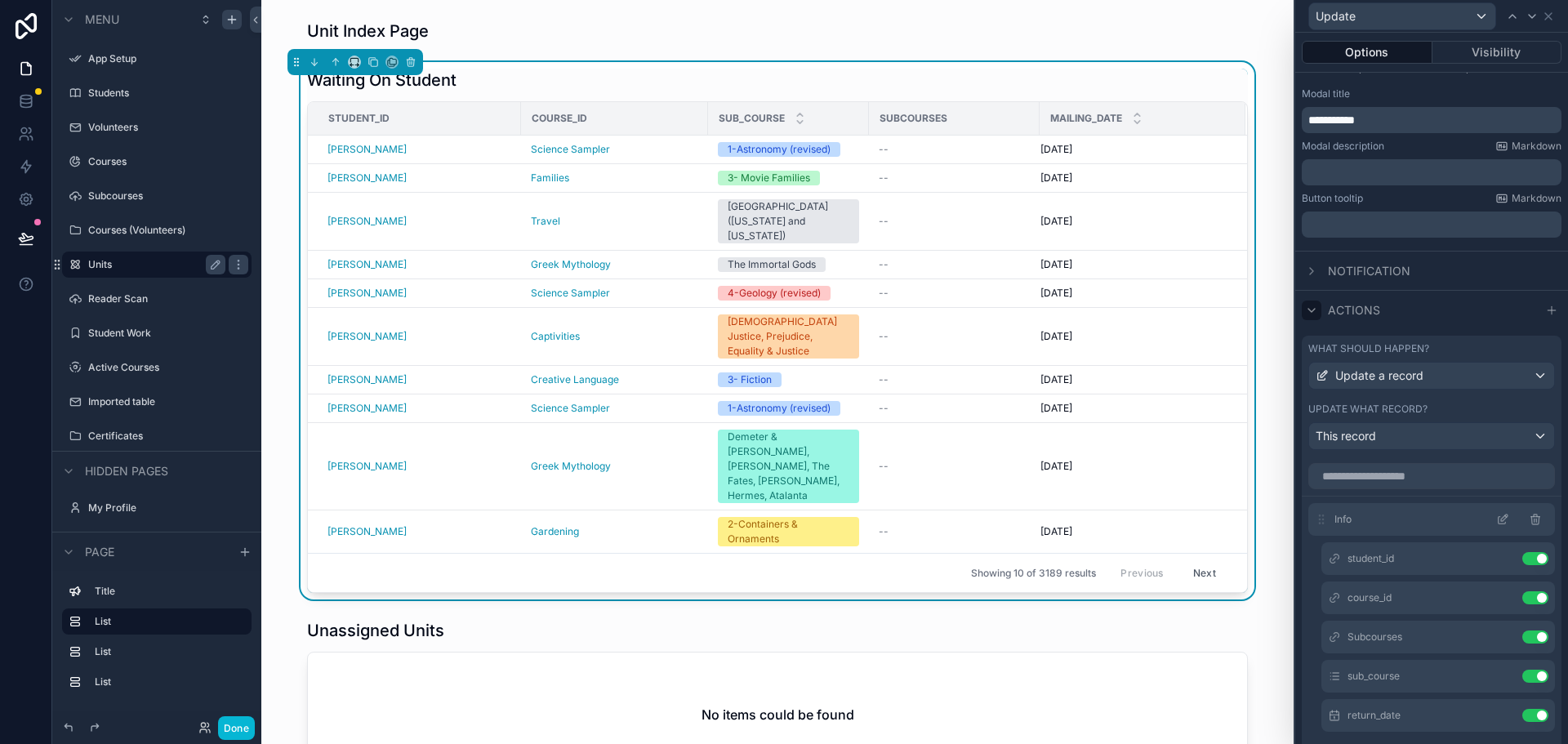
click at [1531, 517] on icon at bounding box center [1535, 517] width 9 height 0
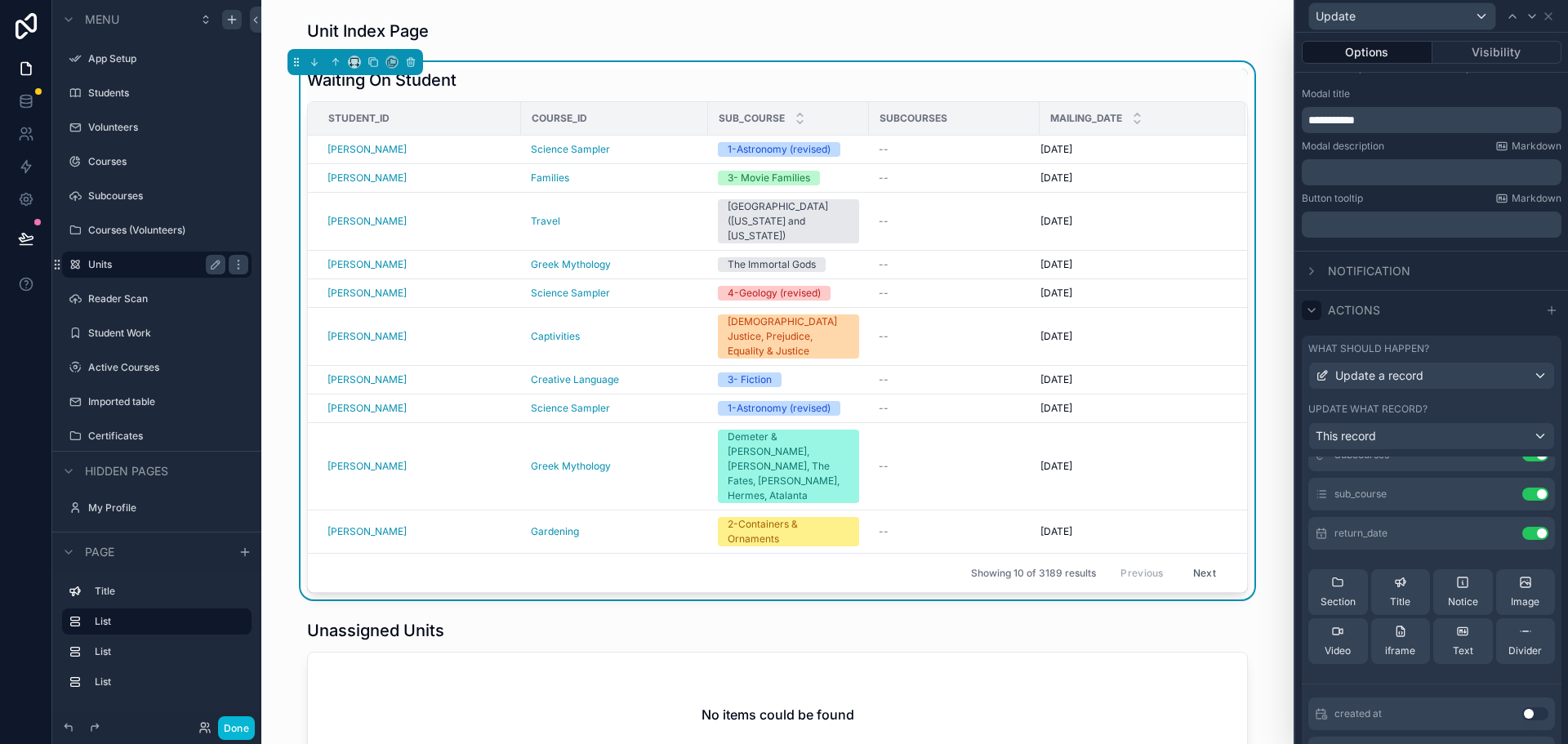
scroll to position [163, 0]
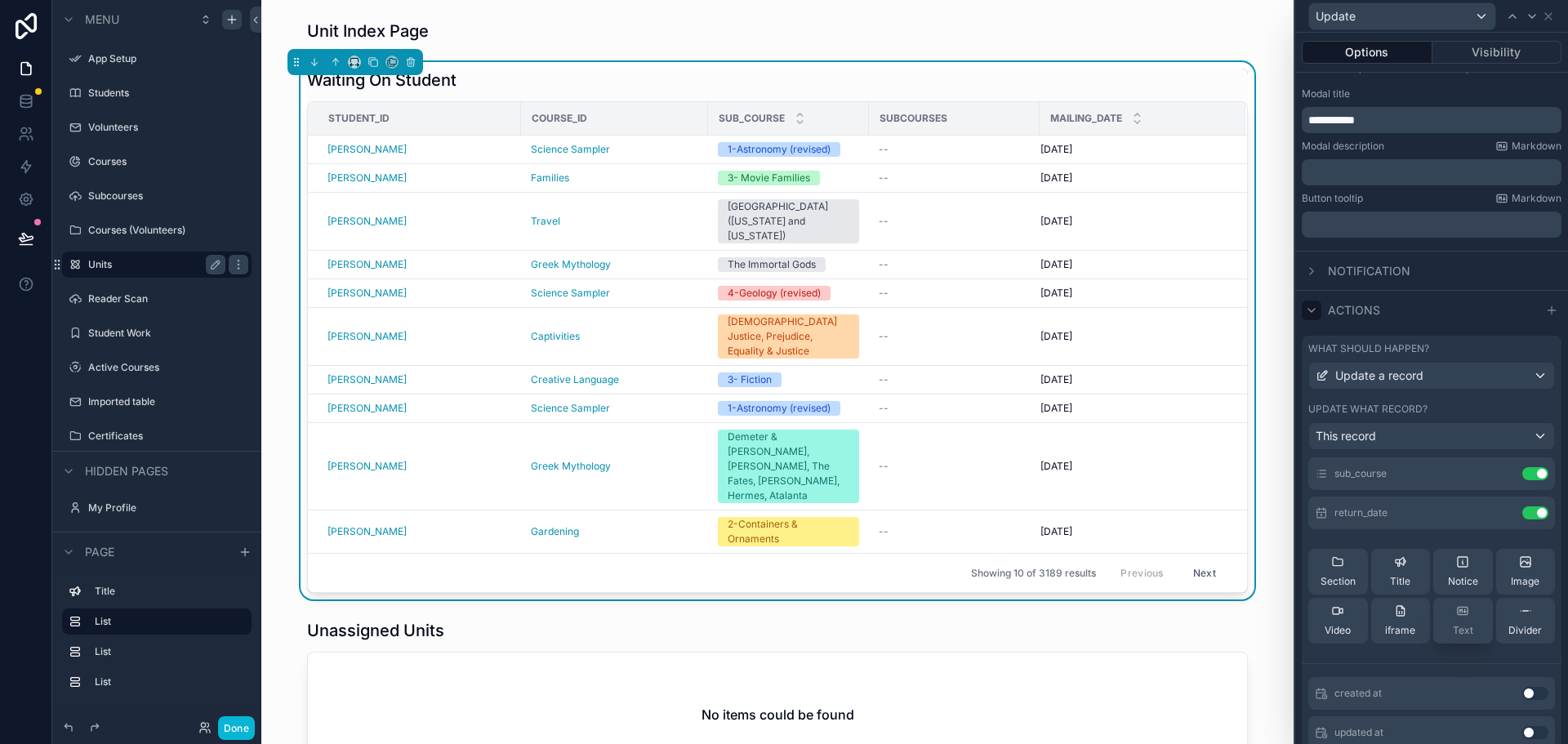
click at [1452, 618] on div "Text" at bounding box center [1462, 620] width 20 height 33
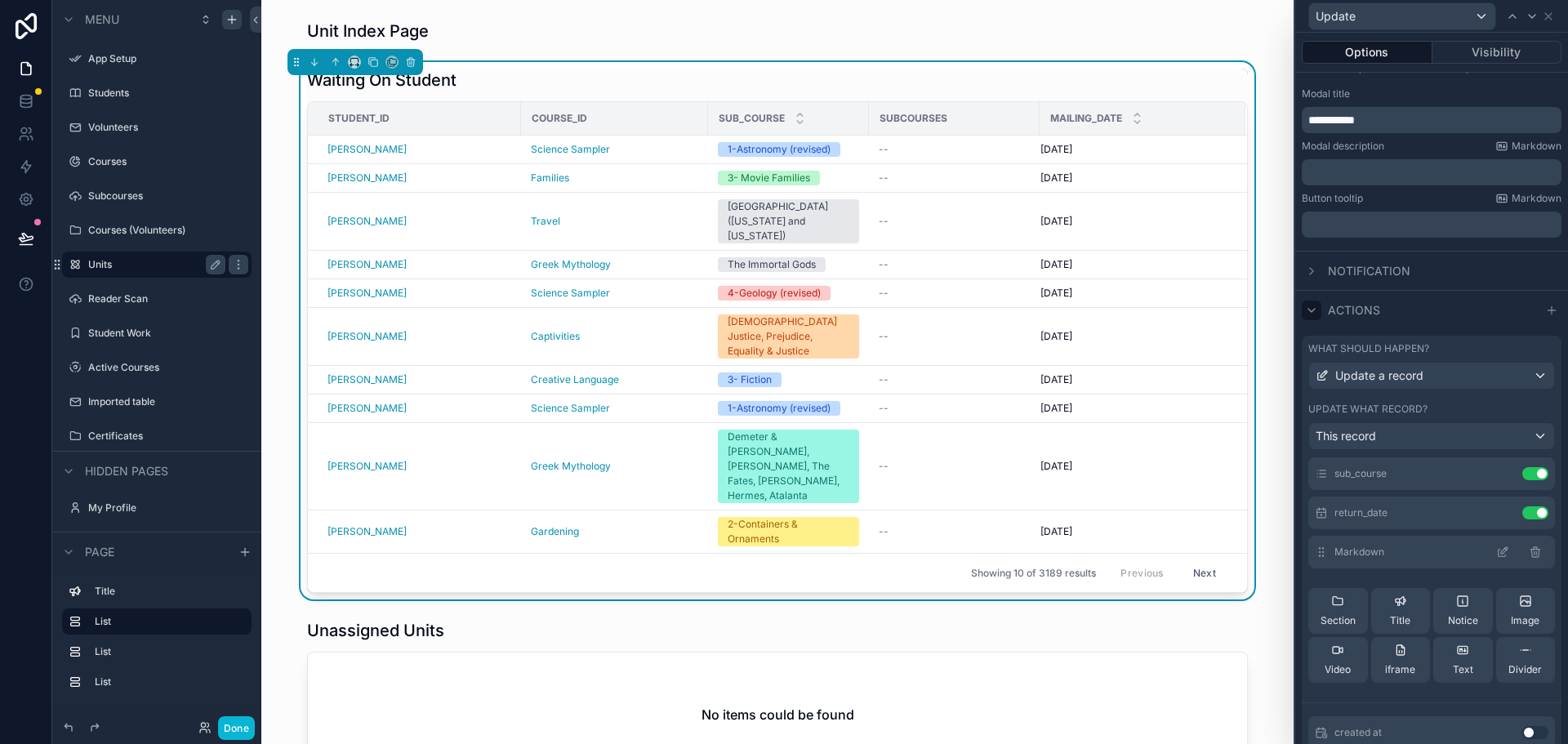
click at [1531, 549] on icon at bounding box center [1534, 552] width 7 height 7
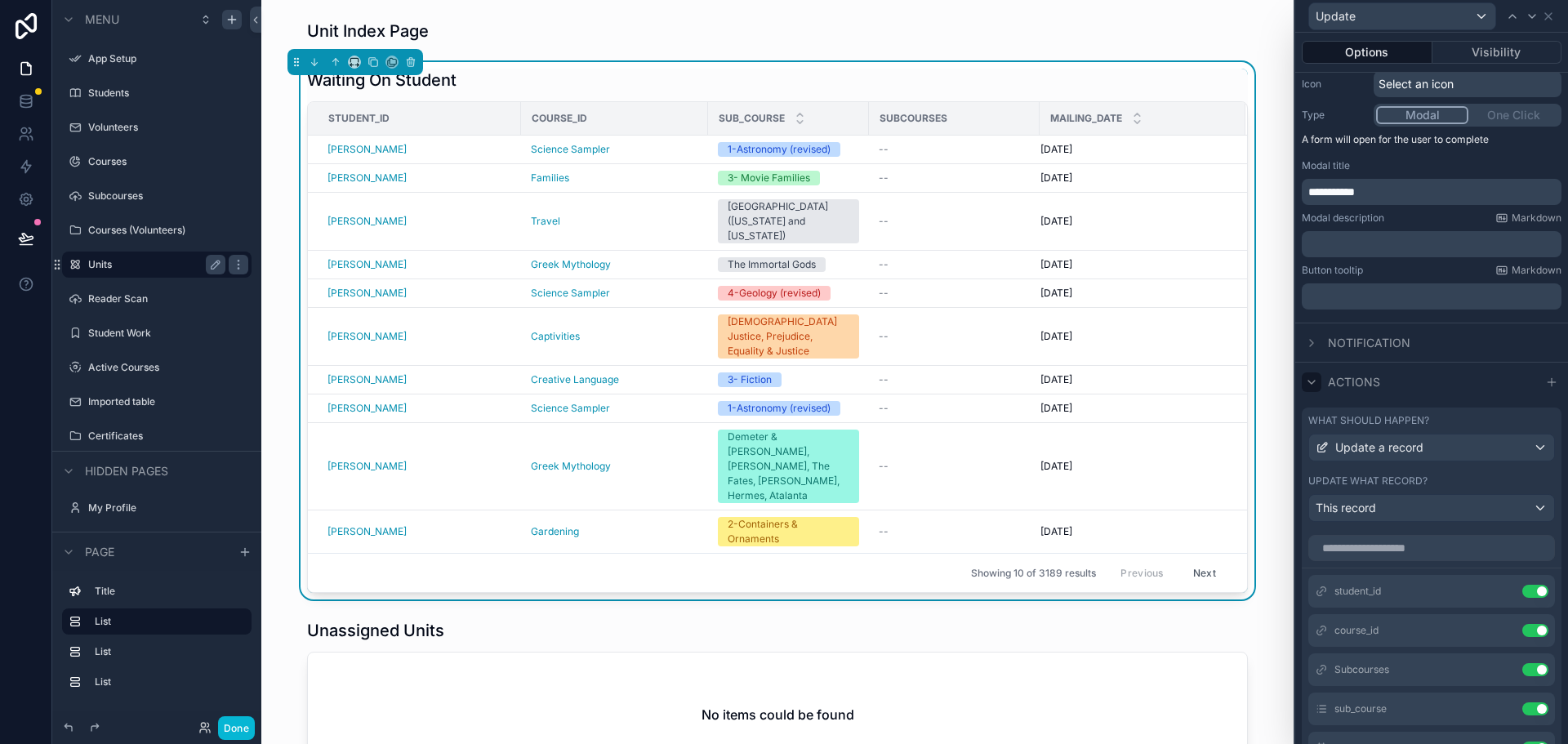
scroll to position [92, 0]
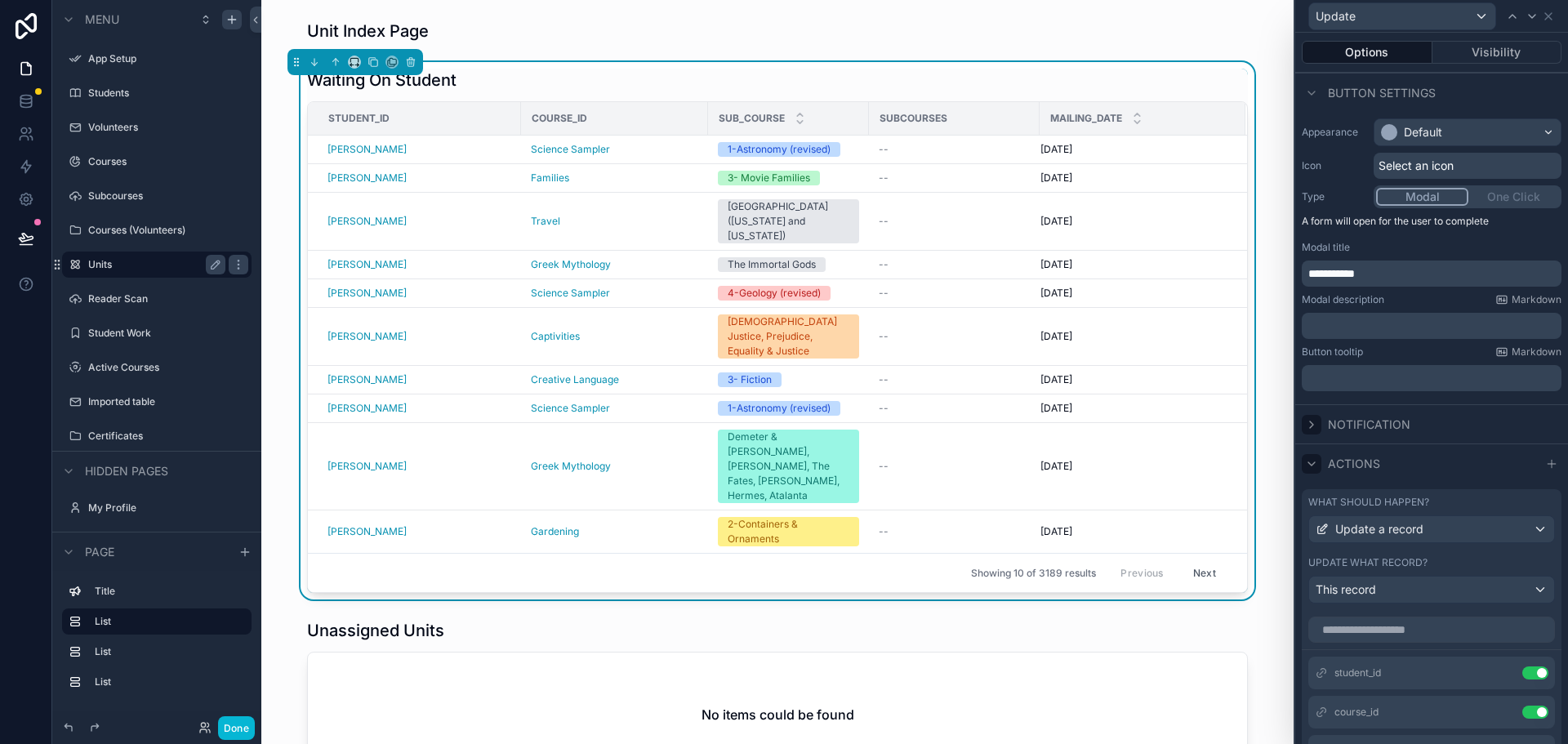
click at [1315, 422] on icon at bounding box center [1311, 424] width 13 height 13
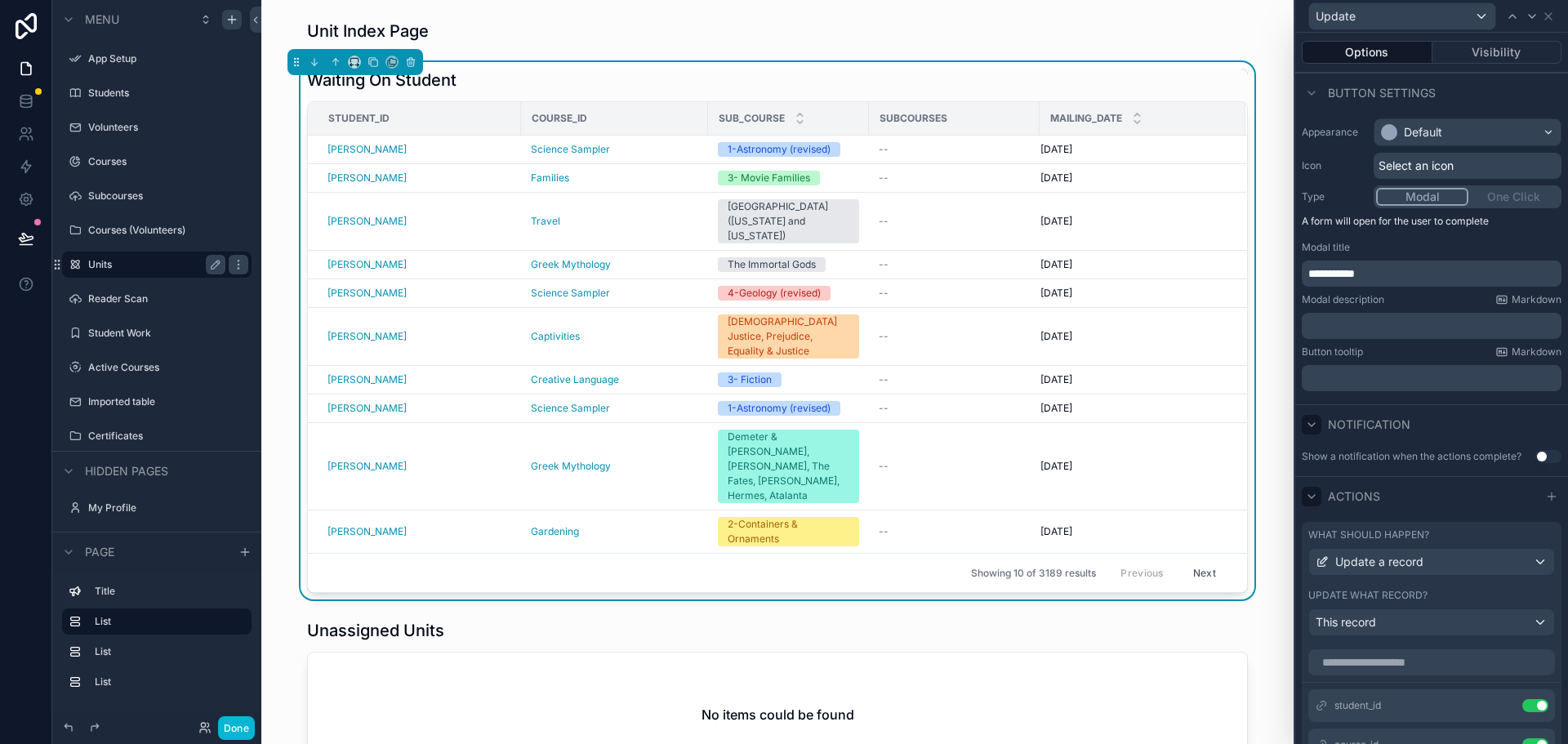
scroll to position [0, 0]
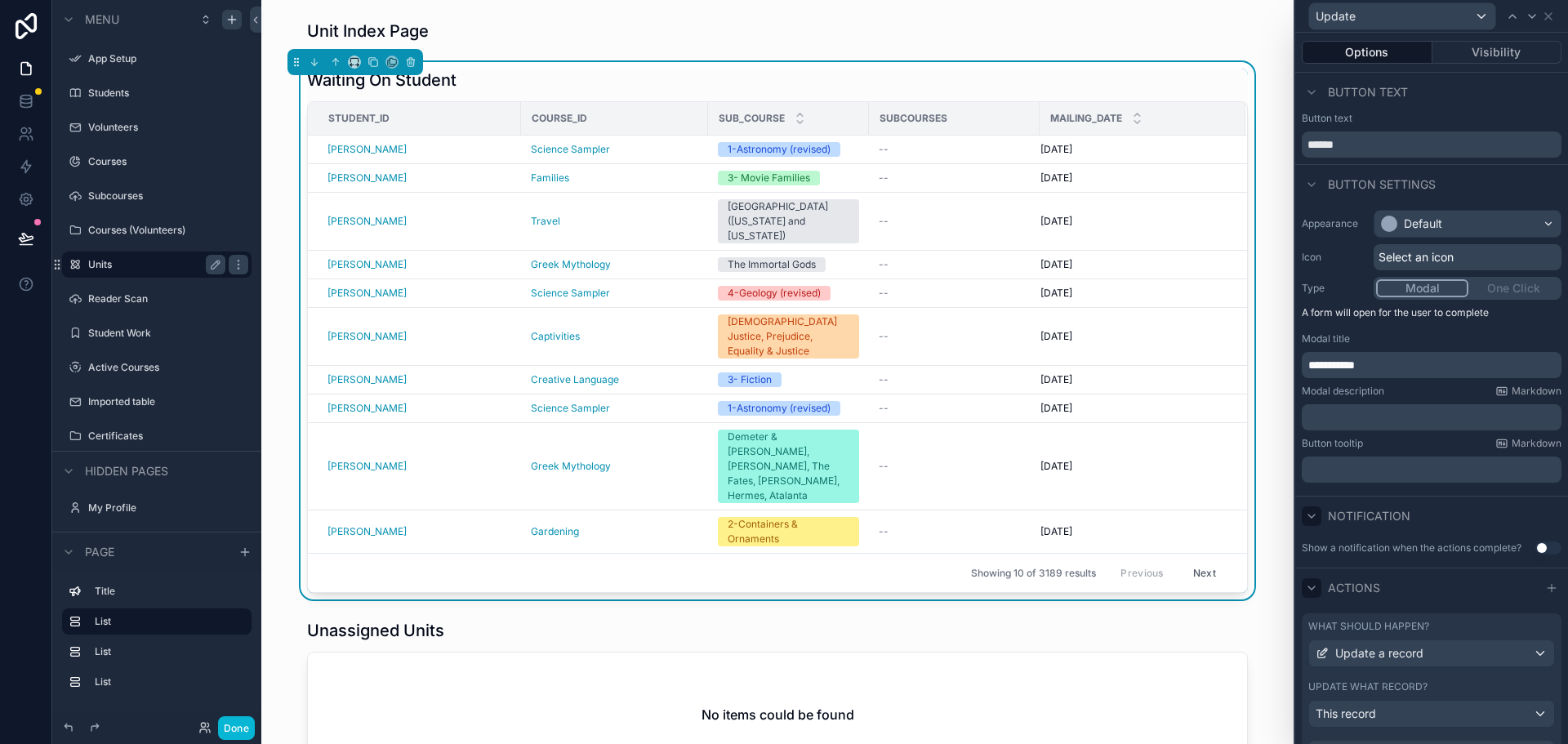
click at [1312, 516] on icon at bounding box center [1311, 516] width 7 height 3
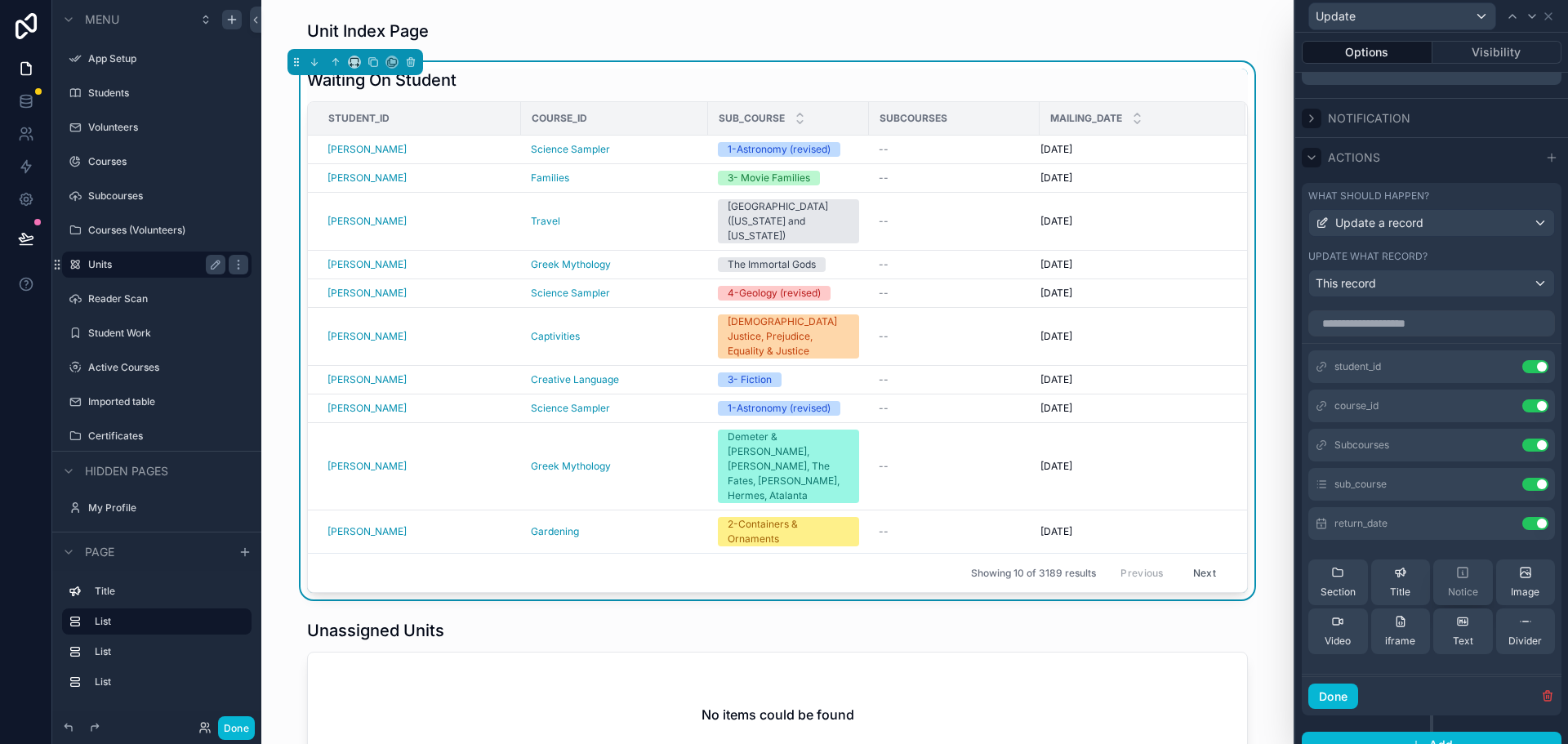
scroll to position [408, 0]
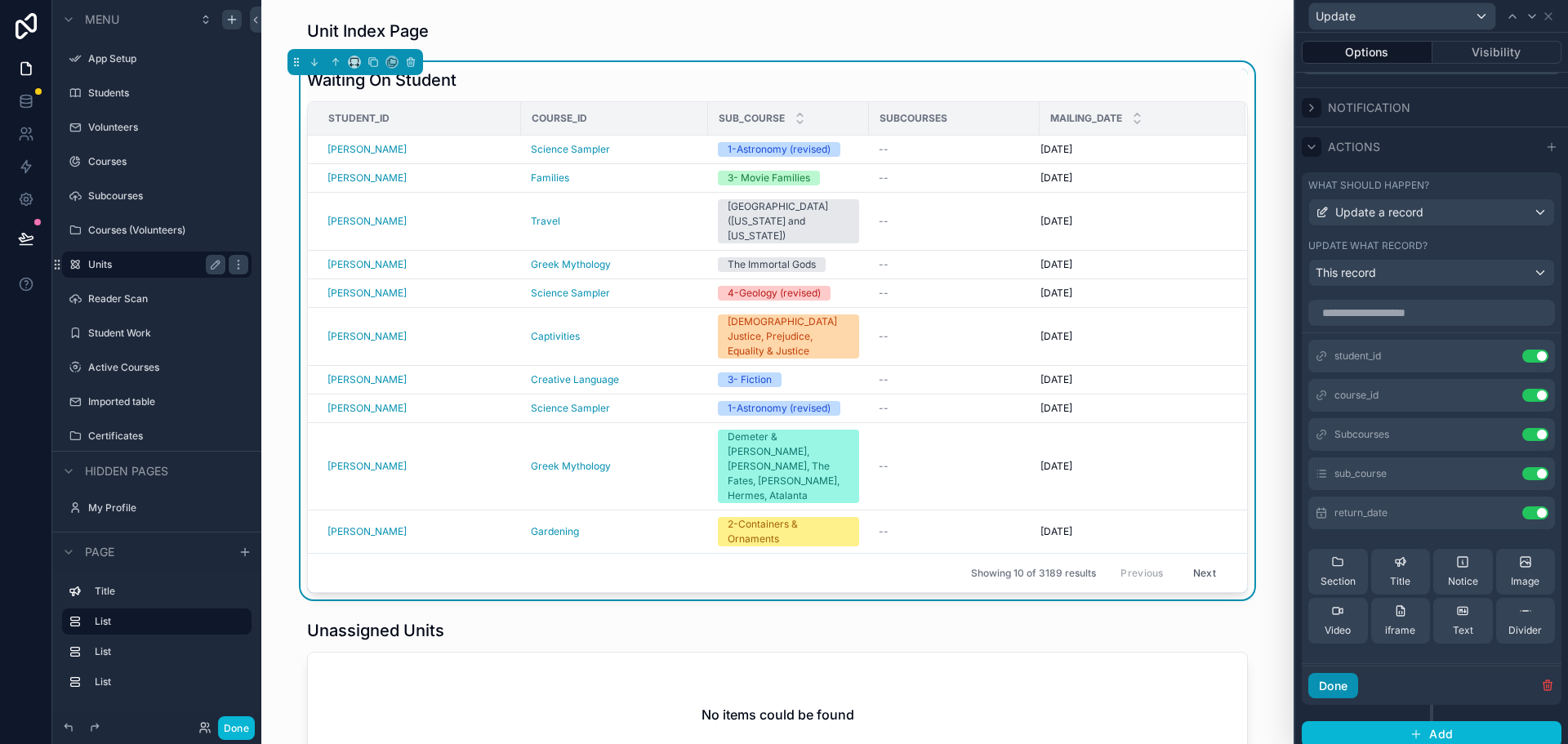
click at [1336, 690] on button "Done" at bounding box center [1333, 686] width 50 height 26
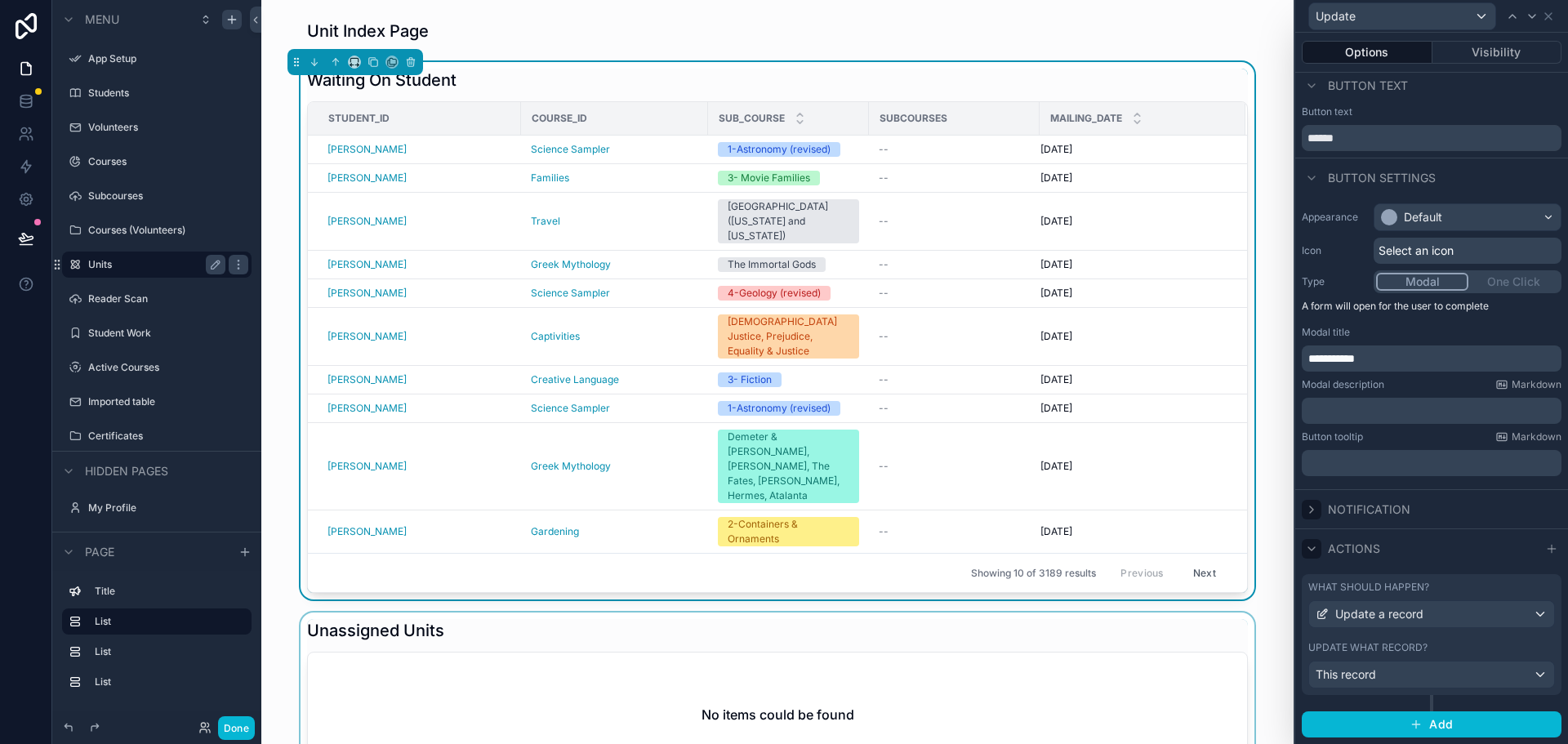
scroll to position [7, 0]
click at [235, 728] on button "Done" at bounding box center [236, 728] width 37 height 24
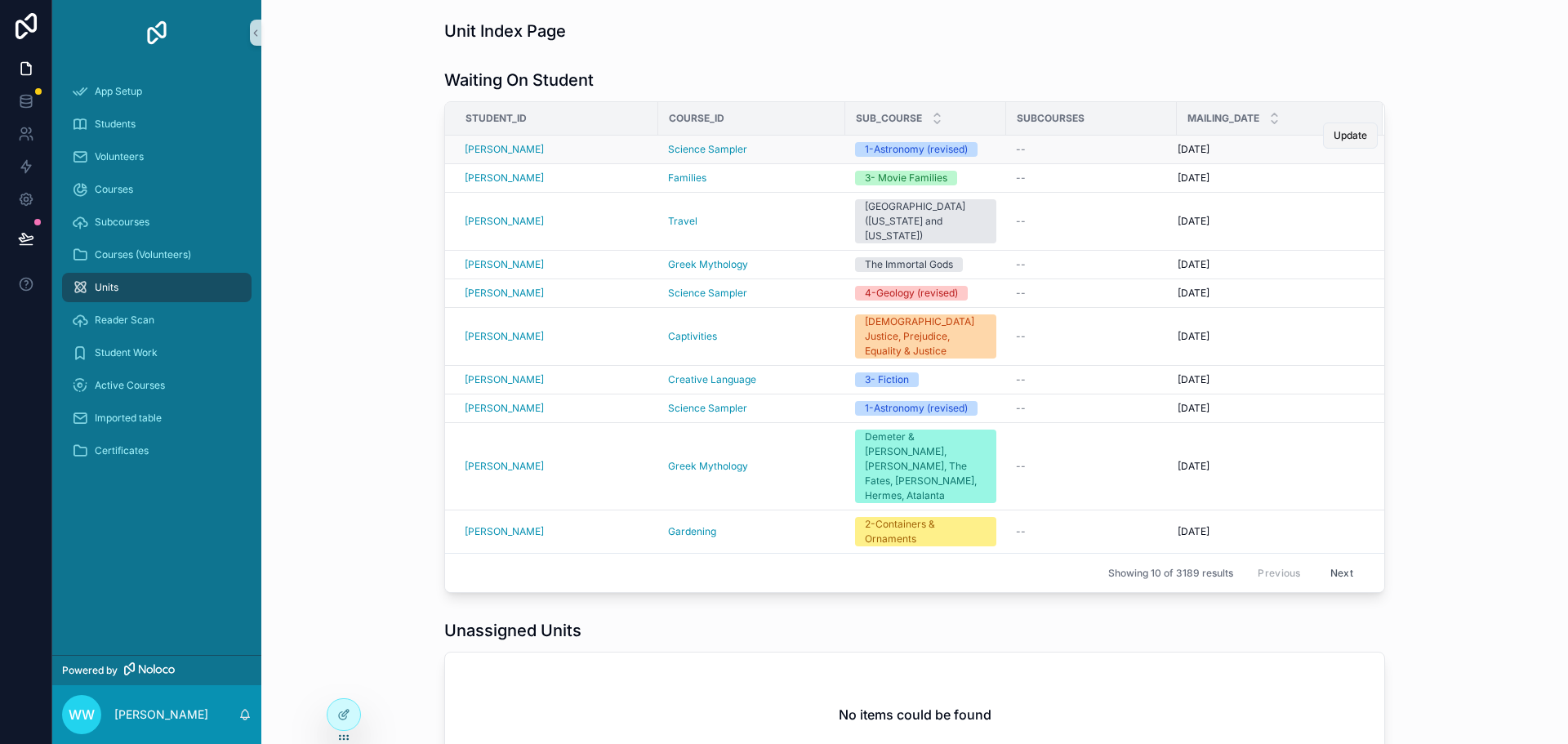
click at [1340, 136] on span "Update" at bounding box center [1350, 135] width 34 height 13
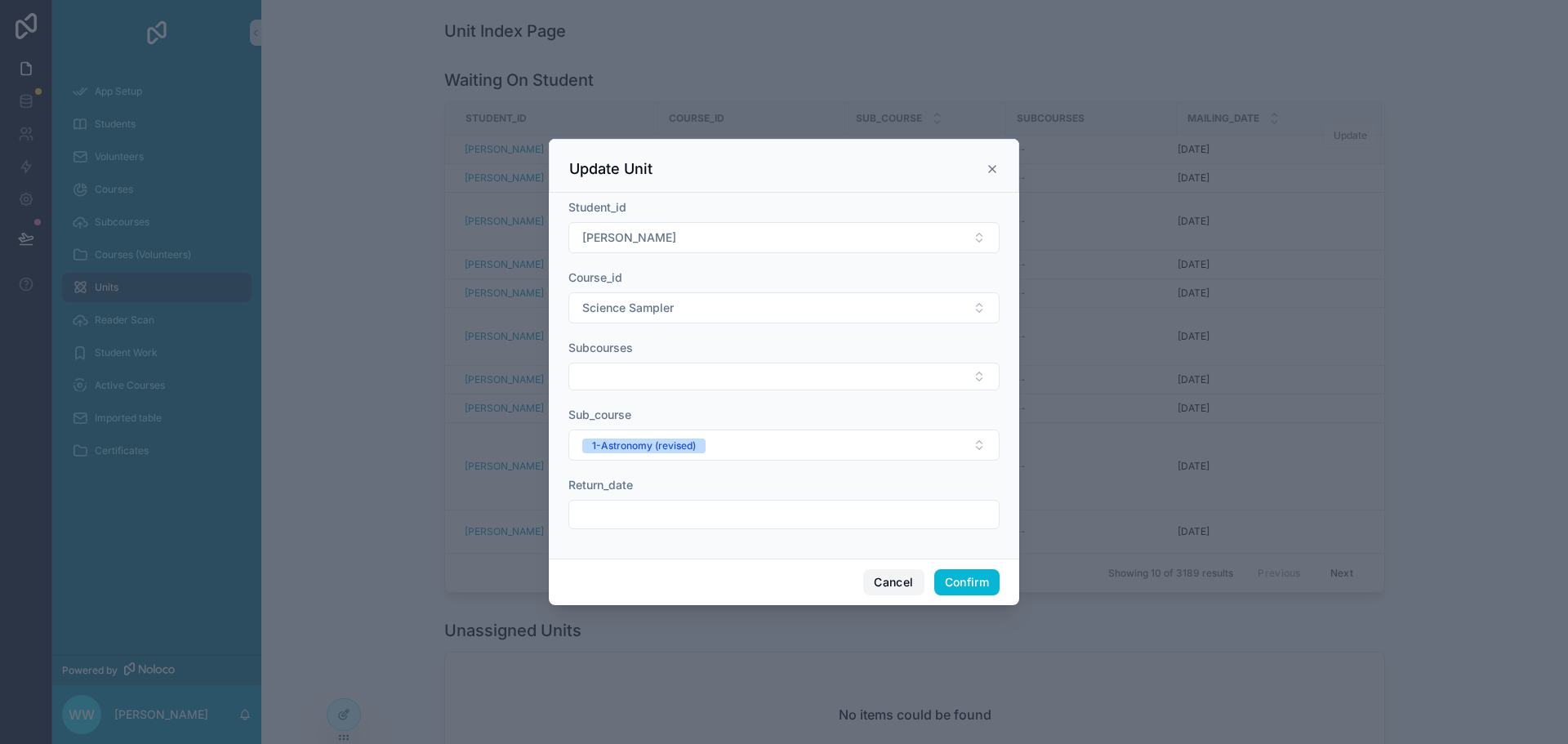
click at [901, 579] on button "Cancel" at bounding box center [893, 582] width 61 height 26
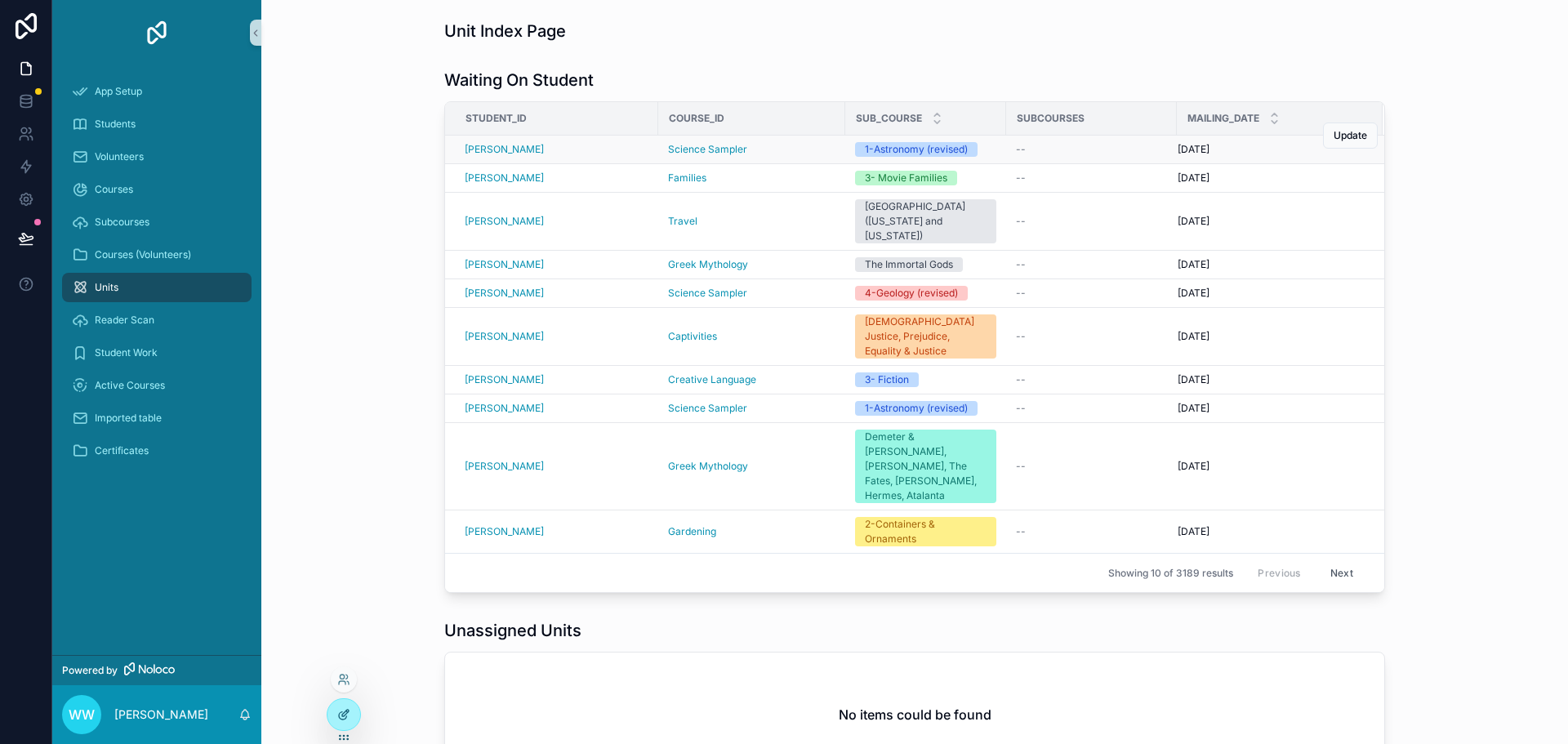
click at [345, 712] on icon at bounding box center [343, 715] width 13 height 13
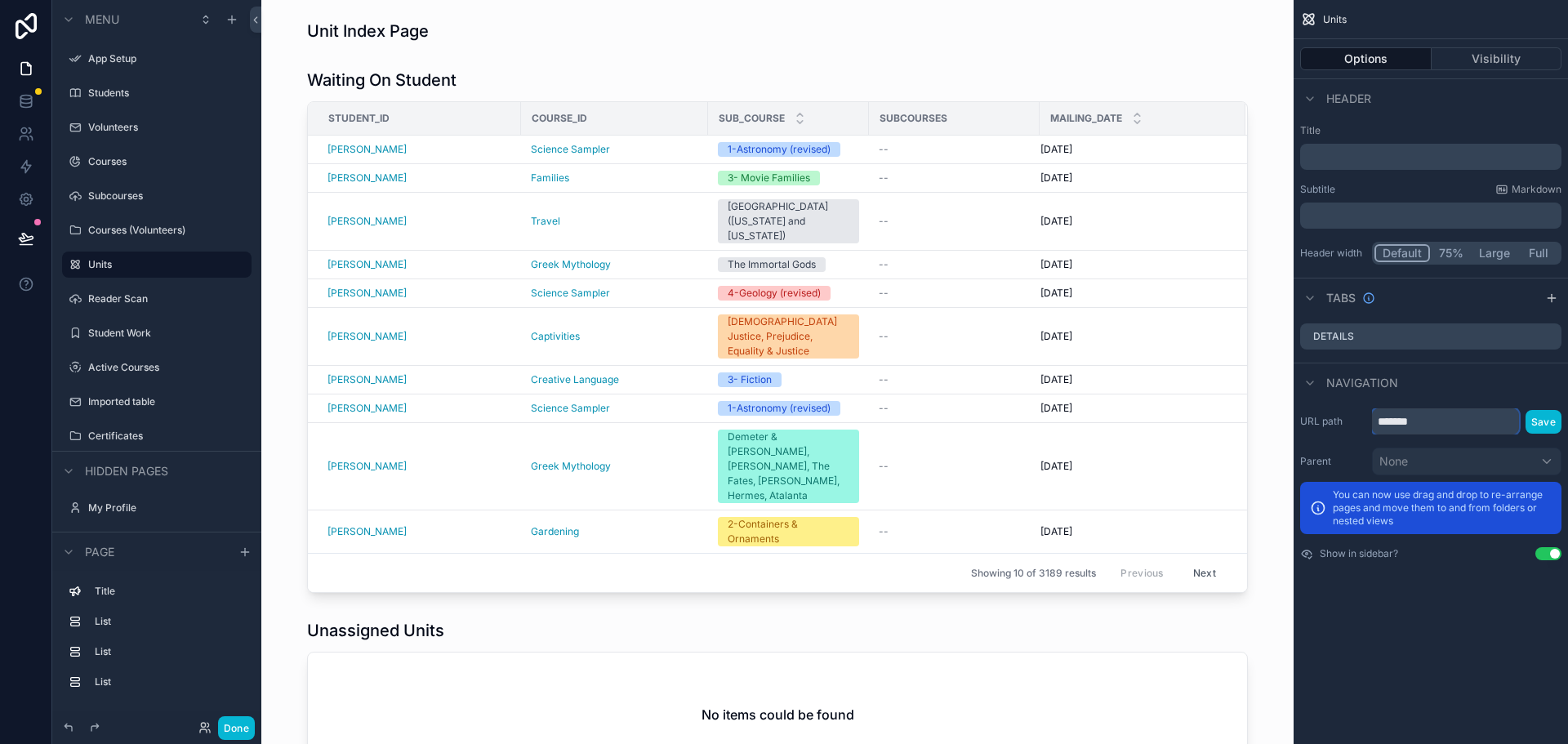
click at [1450, 423] on input "*******" at bounding box center [1445, 421] width 147 height 26
drag, startPoint x: 1451, startPoint y: 423, endPoint x: 1375, endPoint y: 421, distance: 76.0
click at [1375, 421] on input "*******" at bounding box center [1445, 421] width 147 height 26
type input "*****"
click at [1542, 420] on button "Save" at bounding box center [1543, 421] width 36 height 24
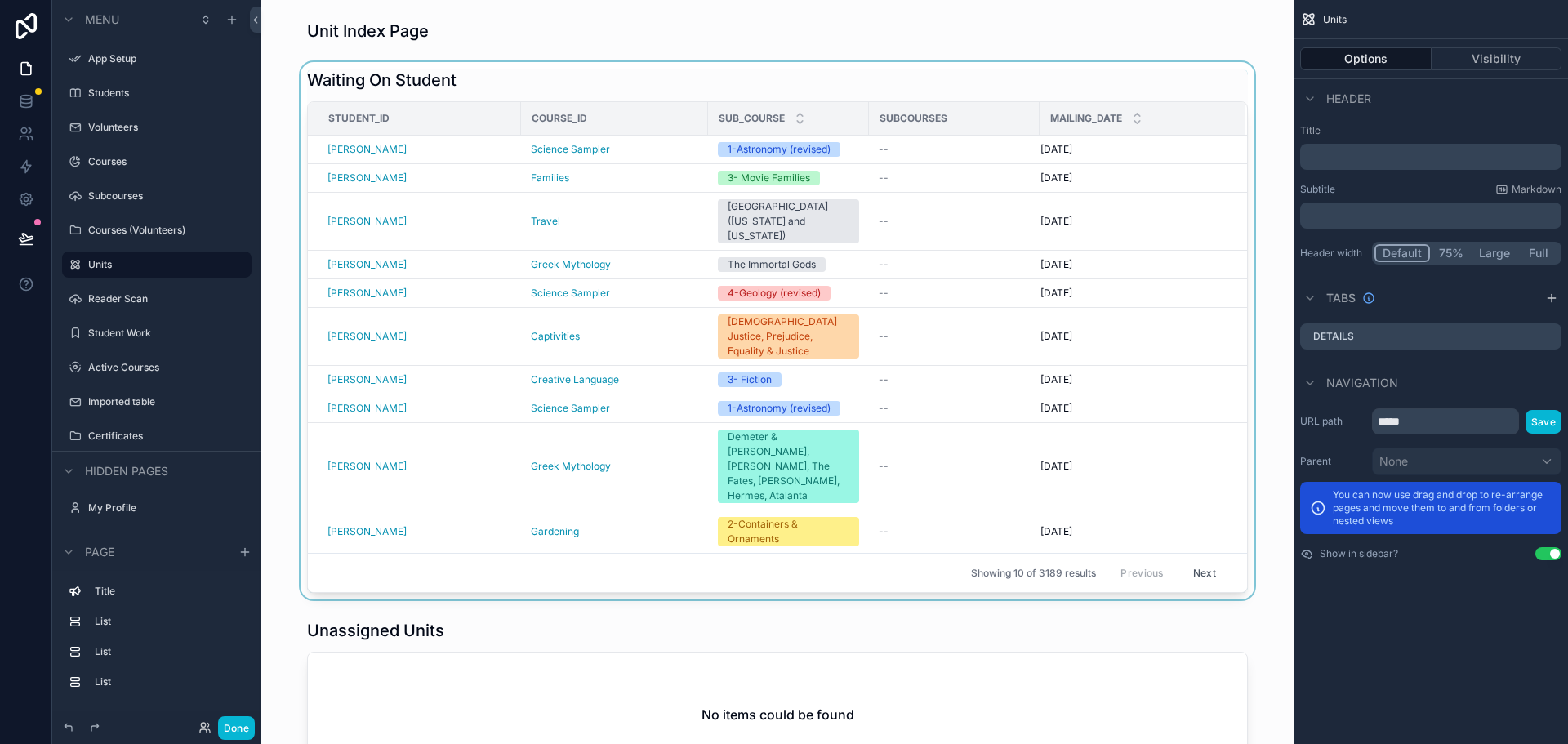
click at [1179, 208] on div "scrollable content" at bounding box center [777, 331] width 1006 height 538
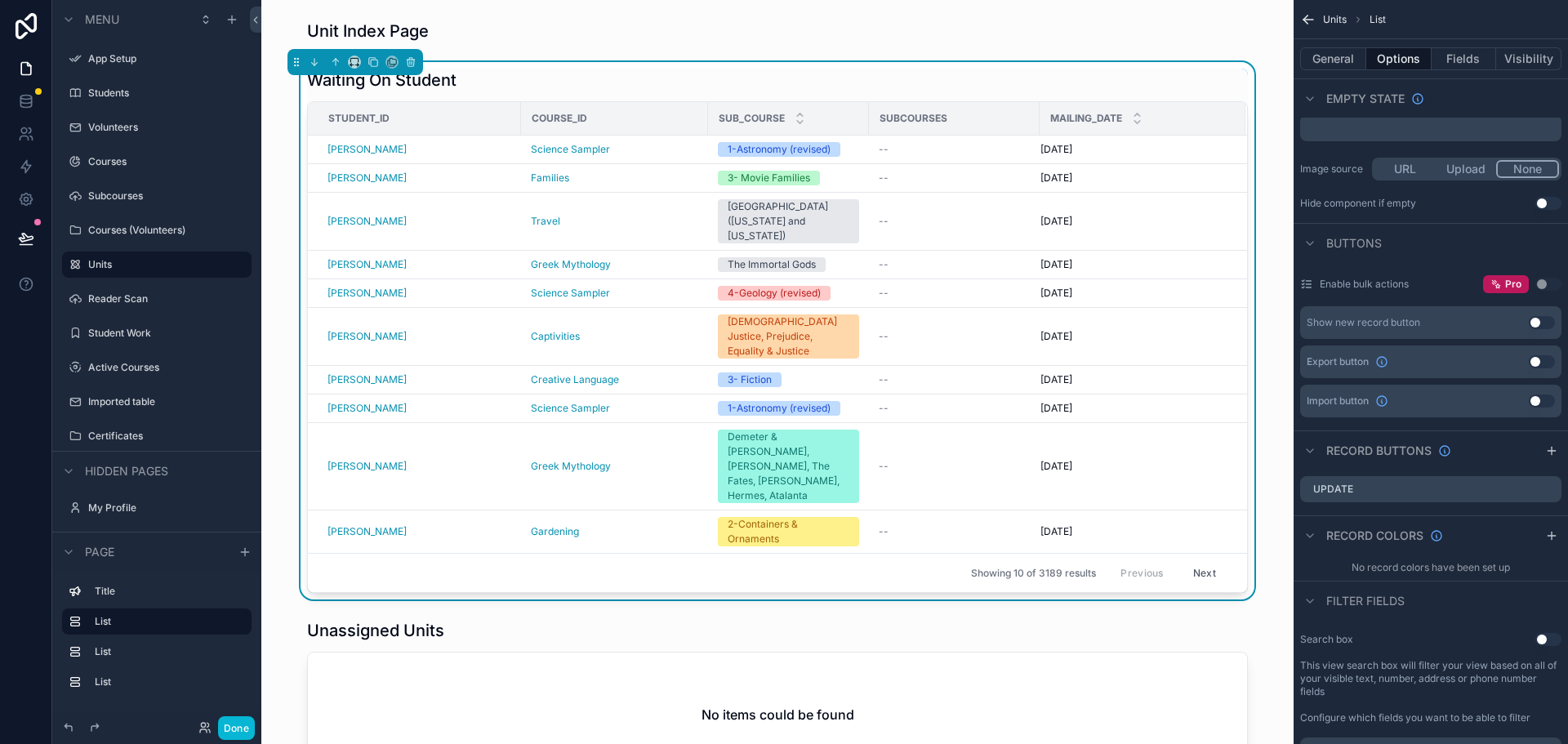
scroll to position [571, 0]
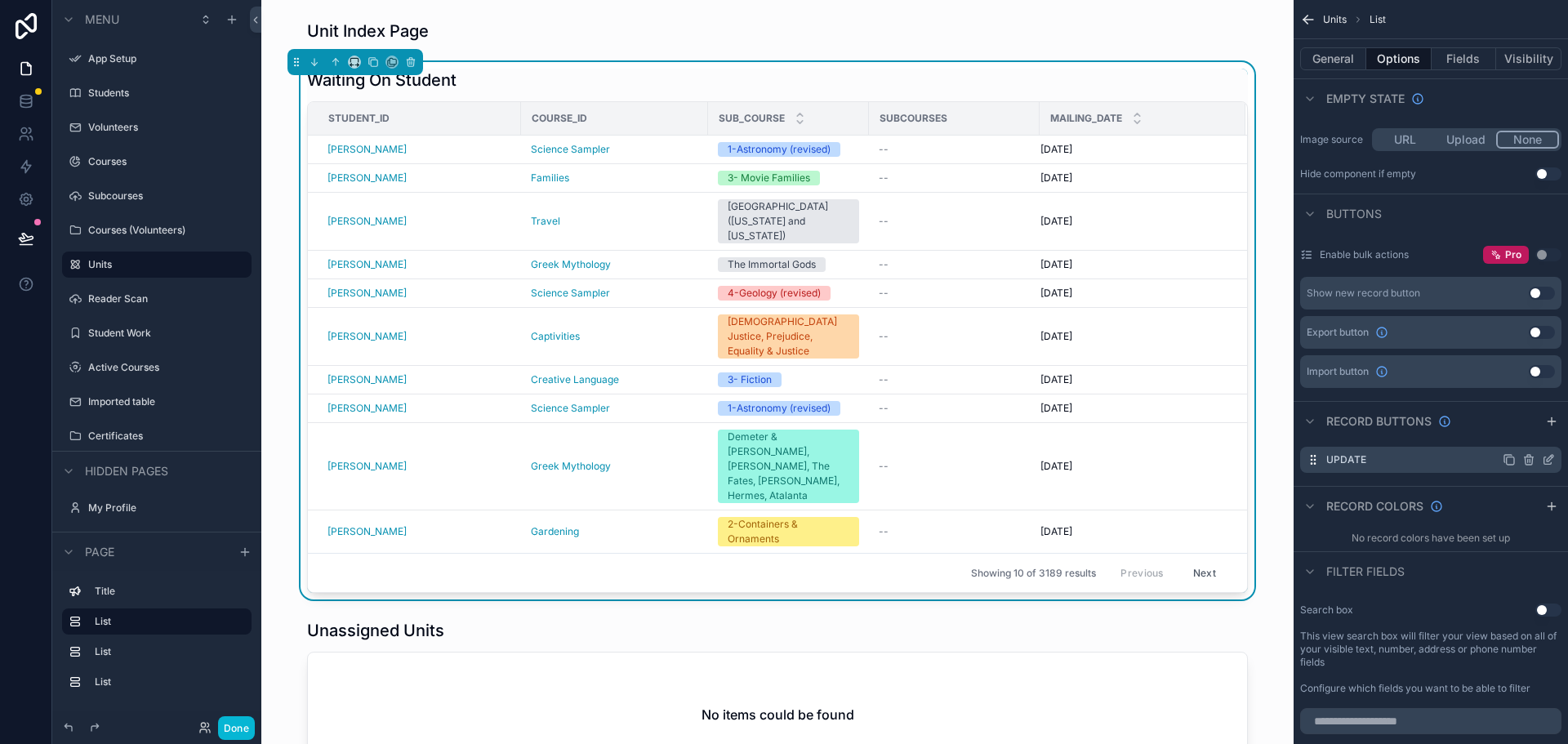
click at [1549, 458] on icon "scrollable content" at bounding box center [1548, 460] width 13 height 13
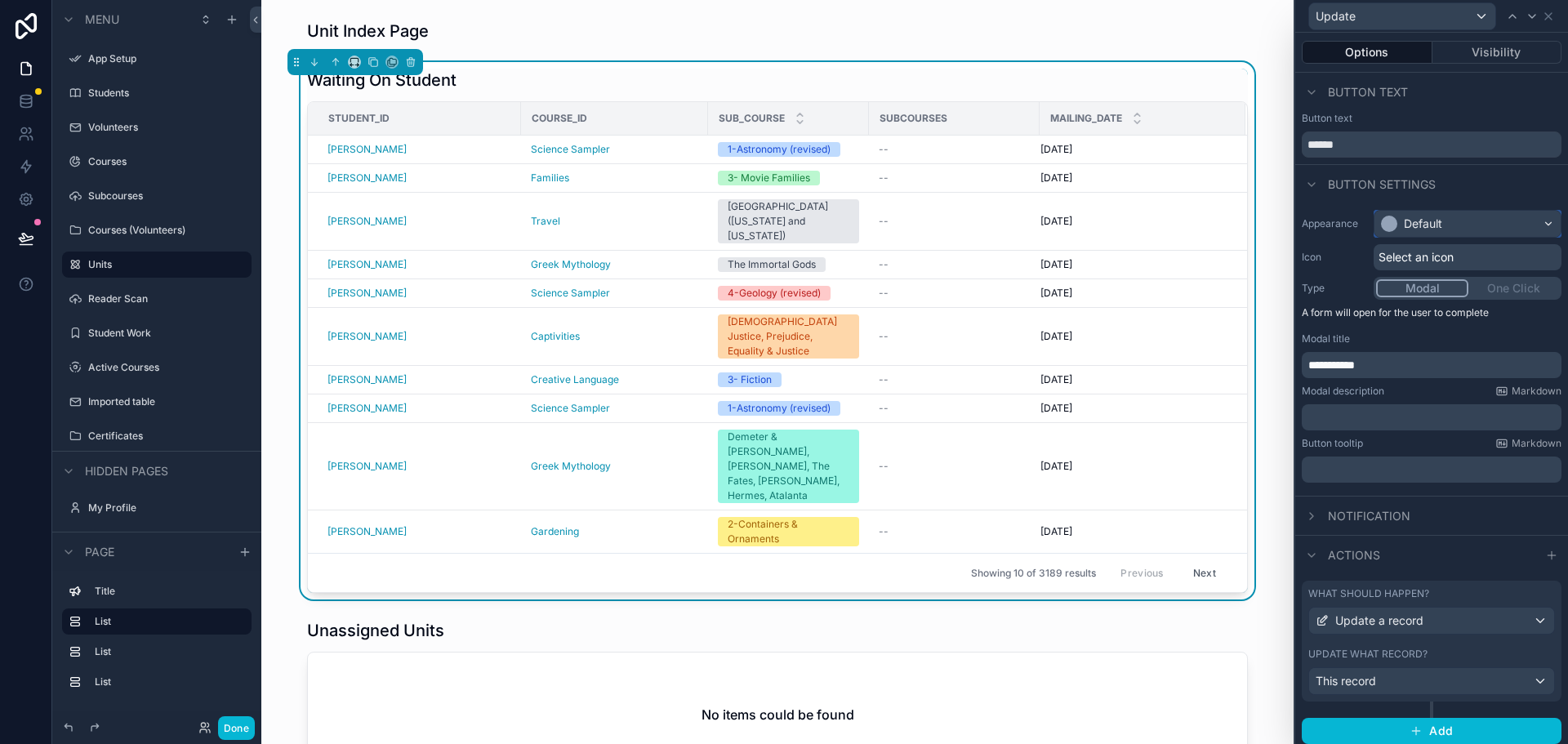
click at [1418, 222] on div "Default" at bounding box center [1422, 224] width 39 height 16
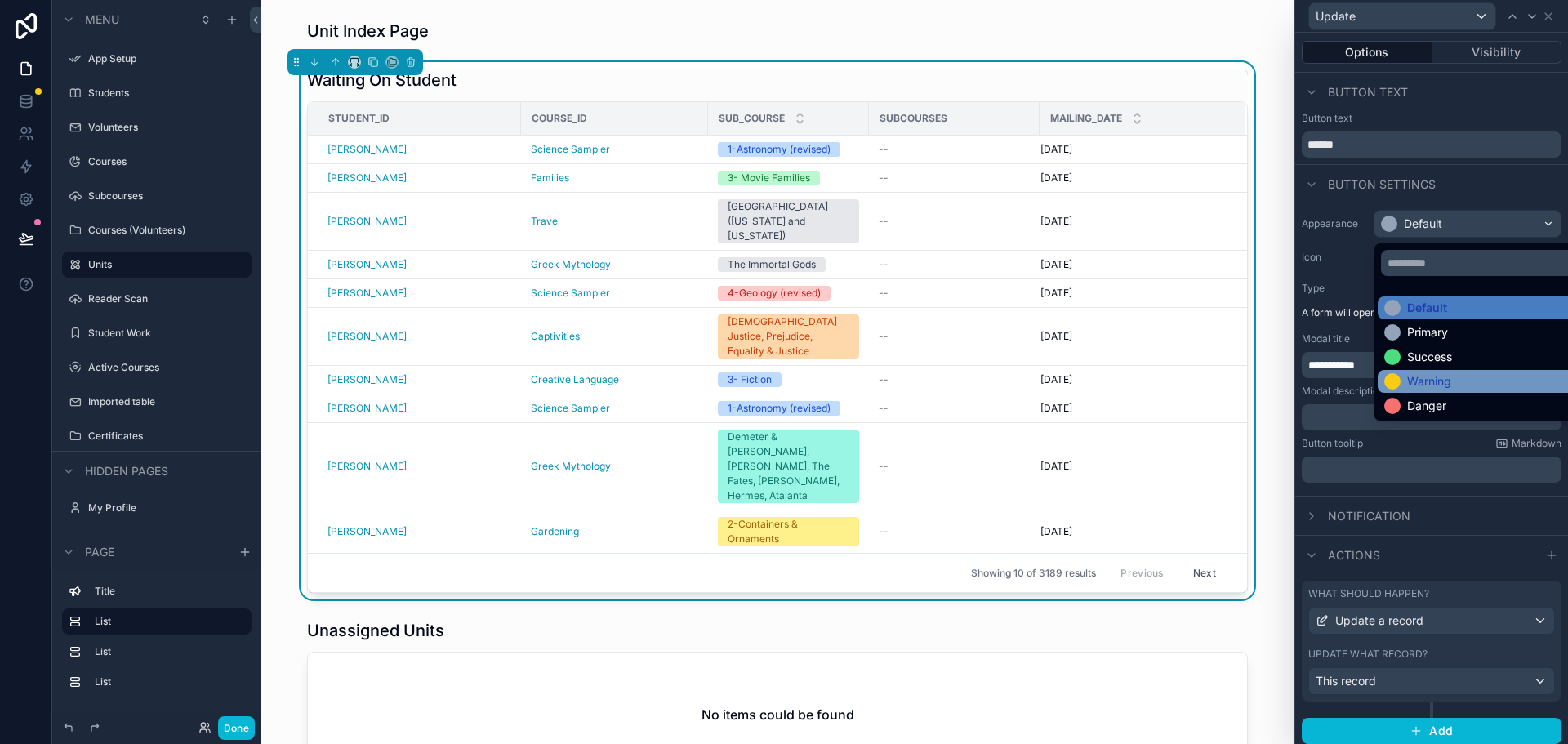
click at [1438, 380] on div "Warning" at bounding box center [1429, 381] width 44 height 16
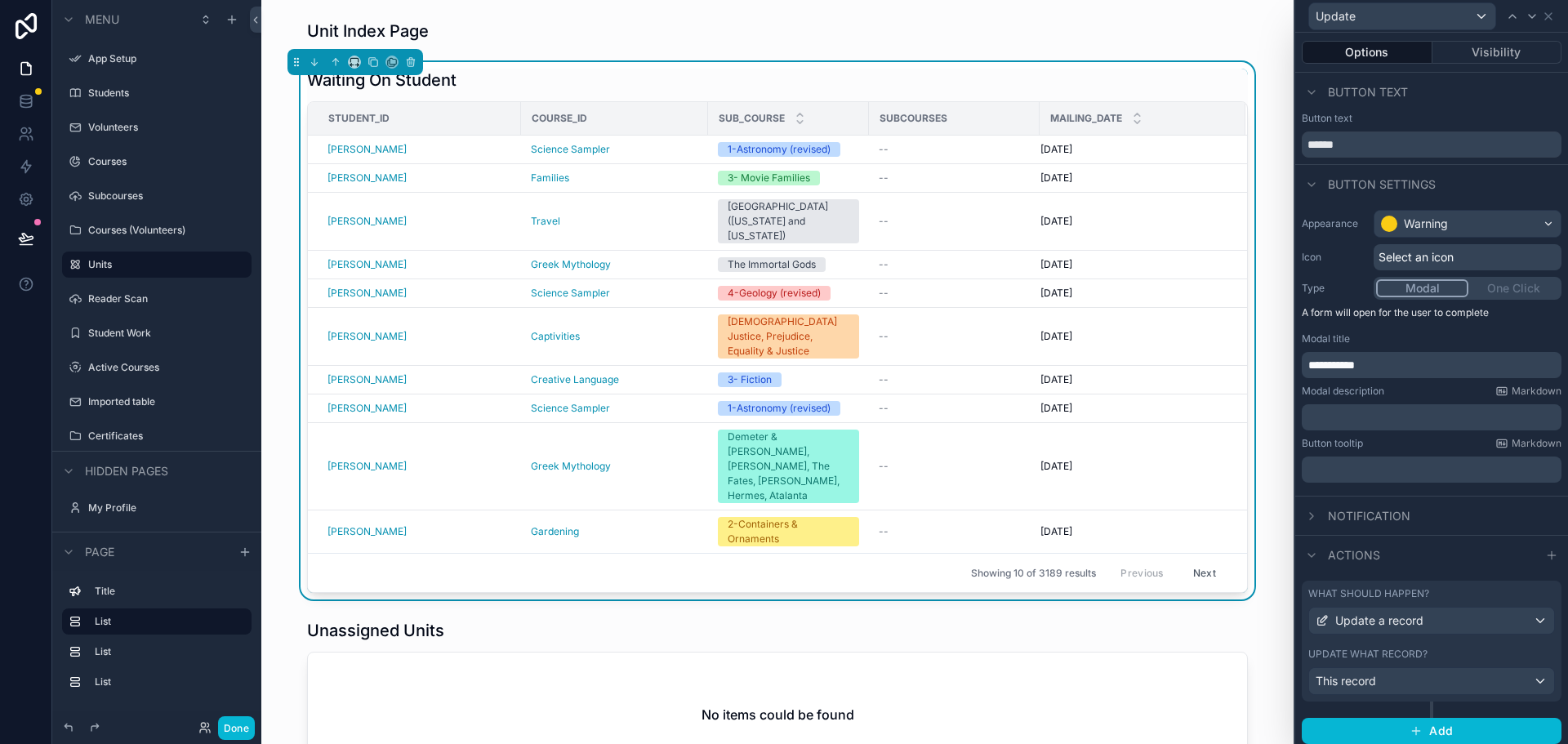
scroll to position [7, 0]
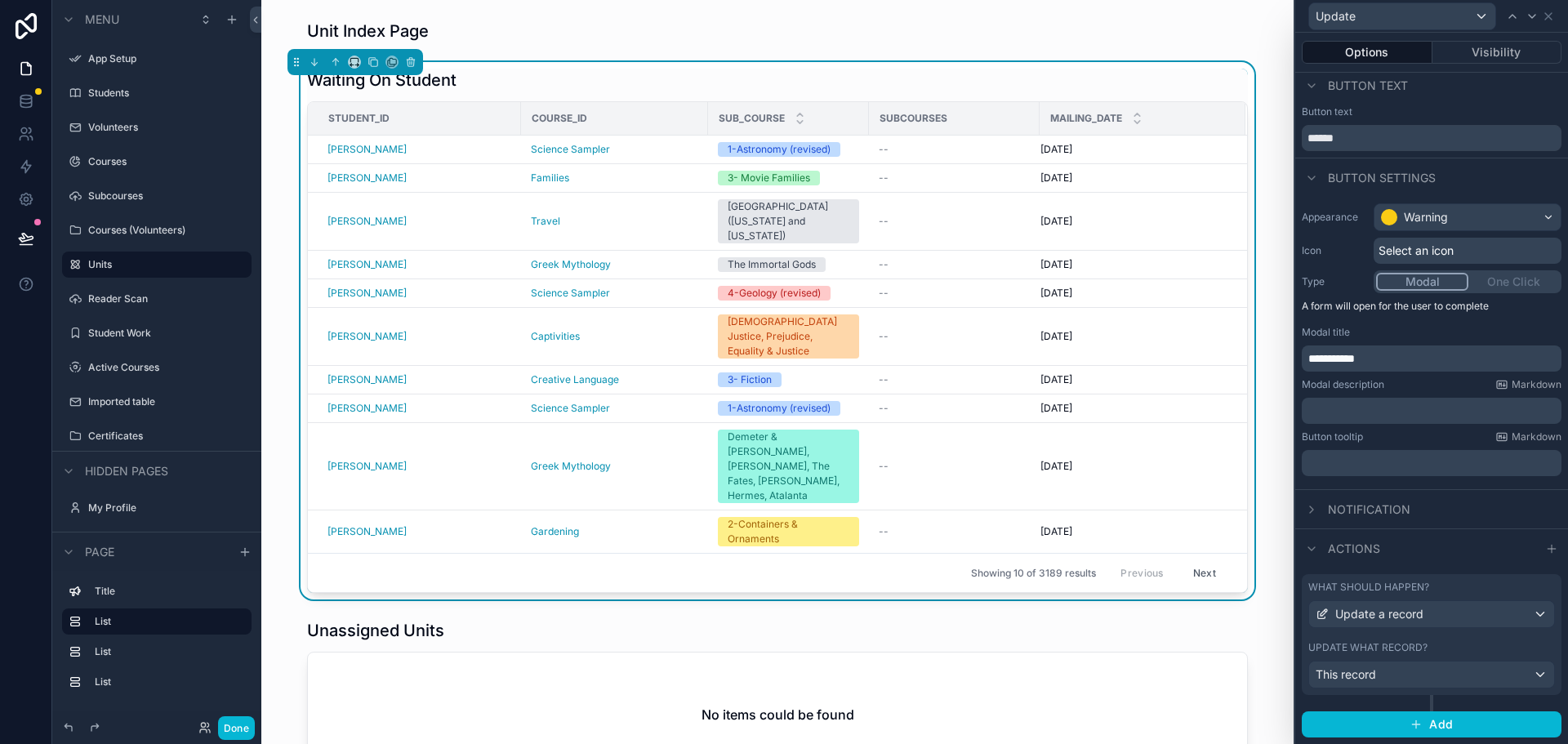
click at [1496, 569] on div "What should happen? Update a record Update what record? This record Add" at bounding box center [1431, 655] width 273 height 176
click at [1421, 678] on div "This record" at bounding box center [1431, 674] width 245 height 26
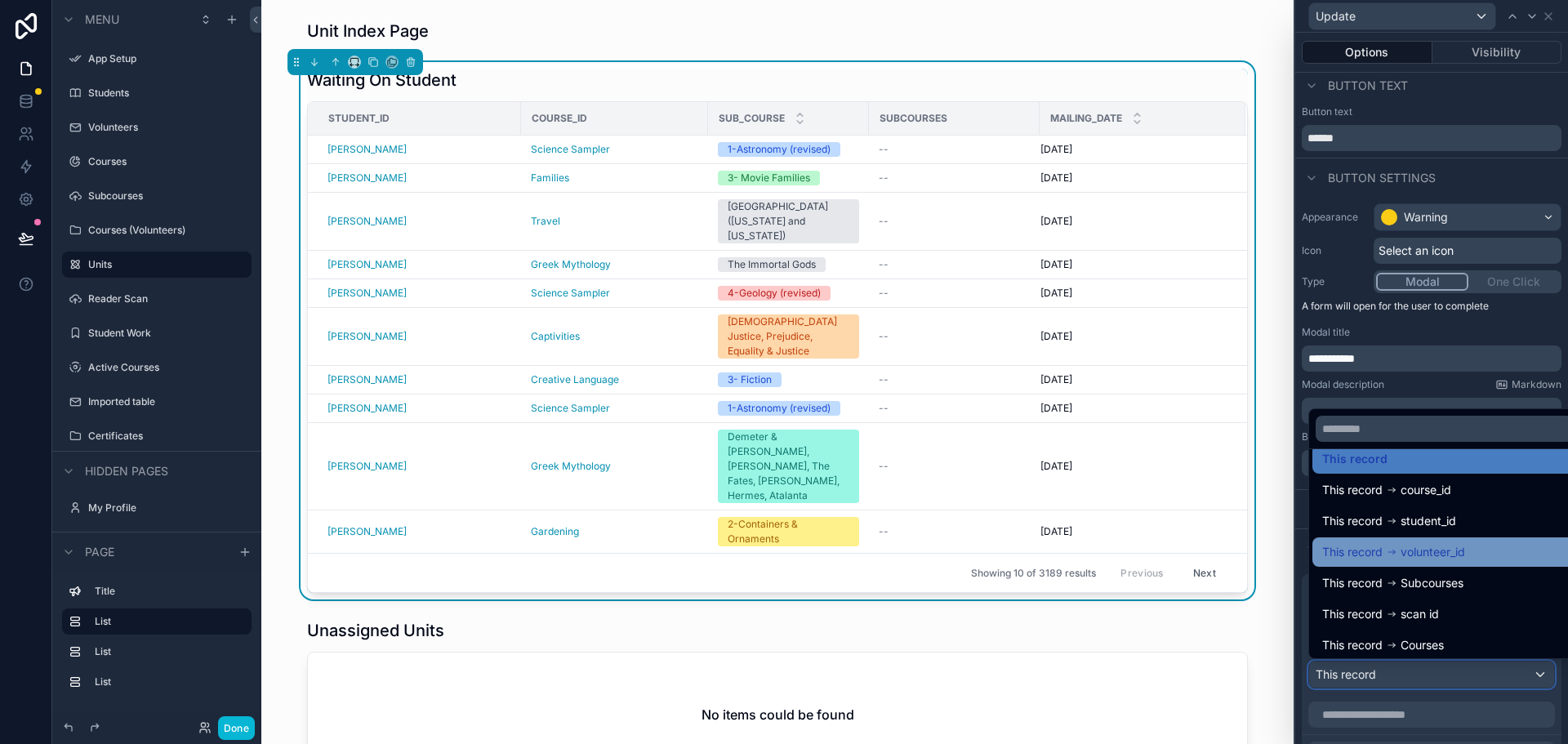
scroll to position [23, 0]
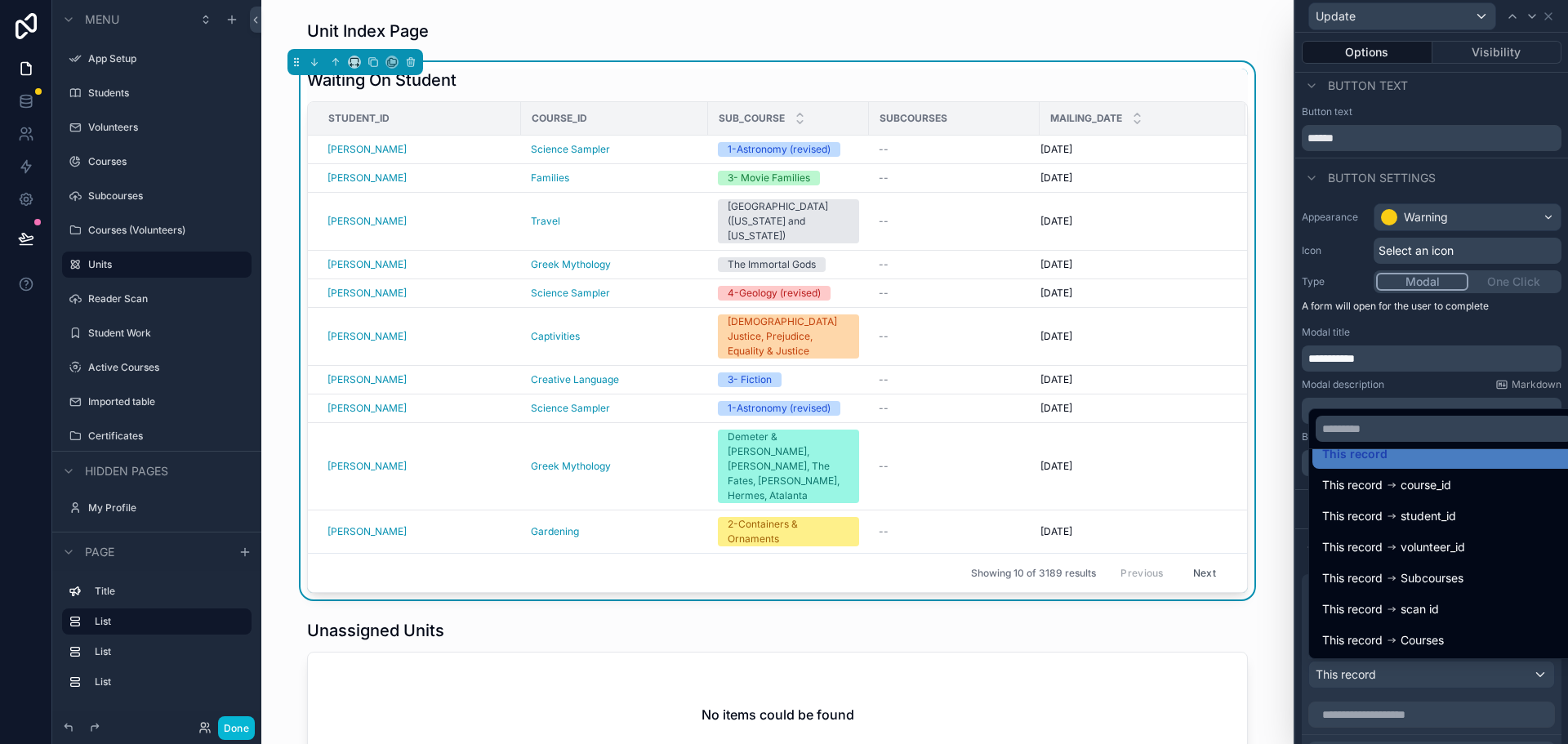
click at [1300, 432] on div at bounding box center [1431, 372] width 273 height 744
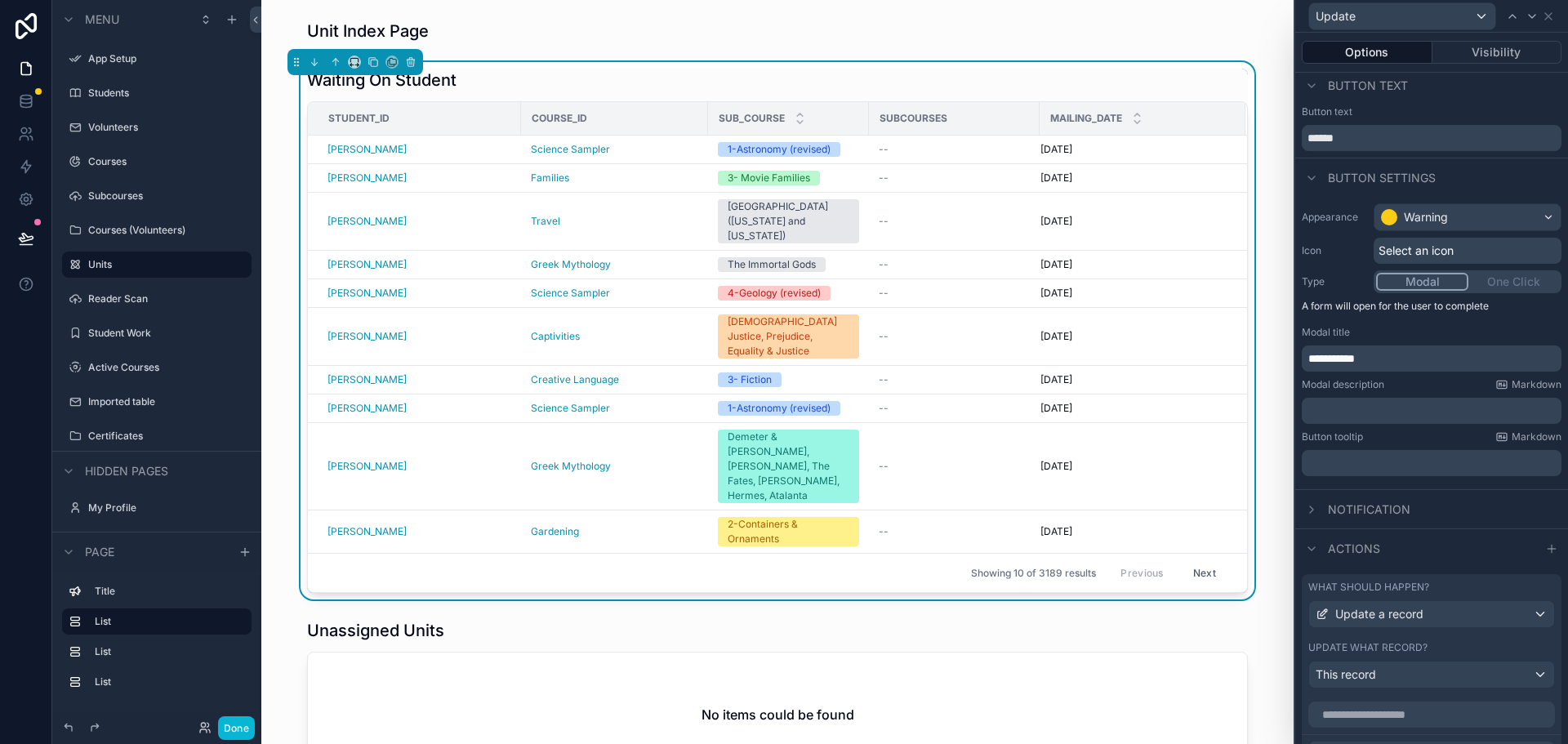
click at [1366, 582] on label "What should happen?" at bounding box center [1368, 587] width 120 height 13
click at [1370, 610] on span "Update a record" at bounding box center [1379, 614] width 89 height 16
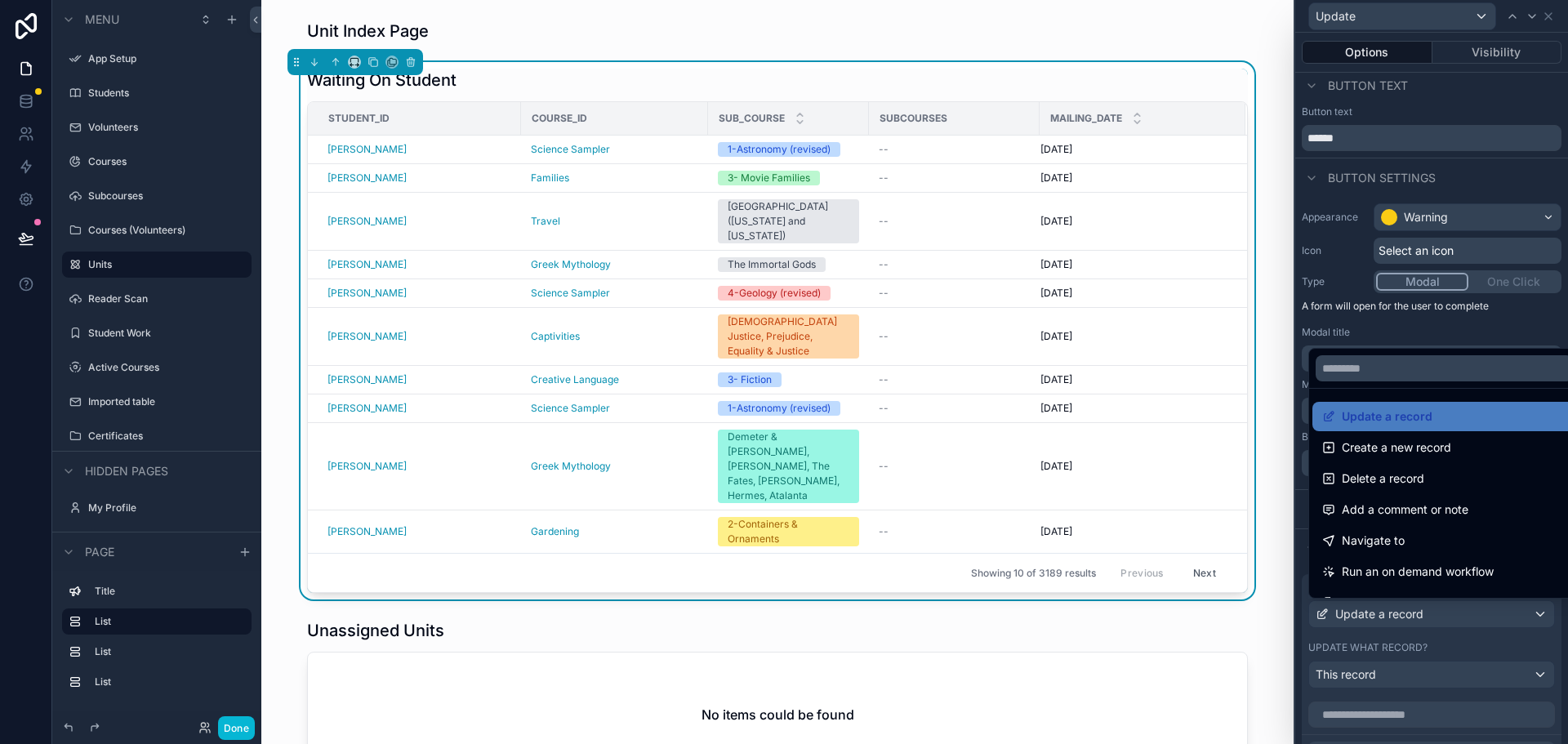
click at [1370, 610] on div at bounding box center [1431, 372] width 273 height 744
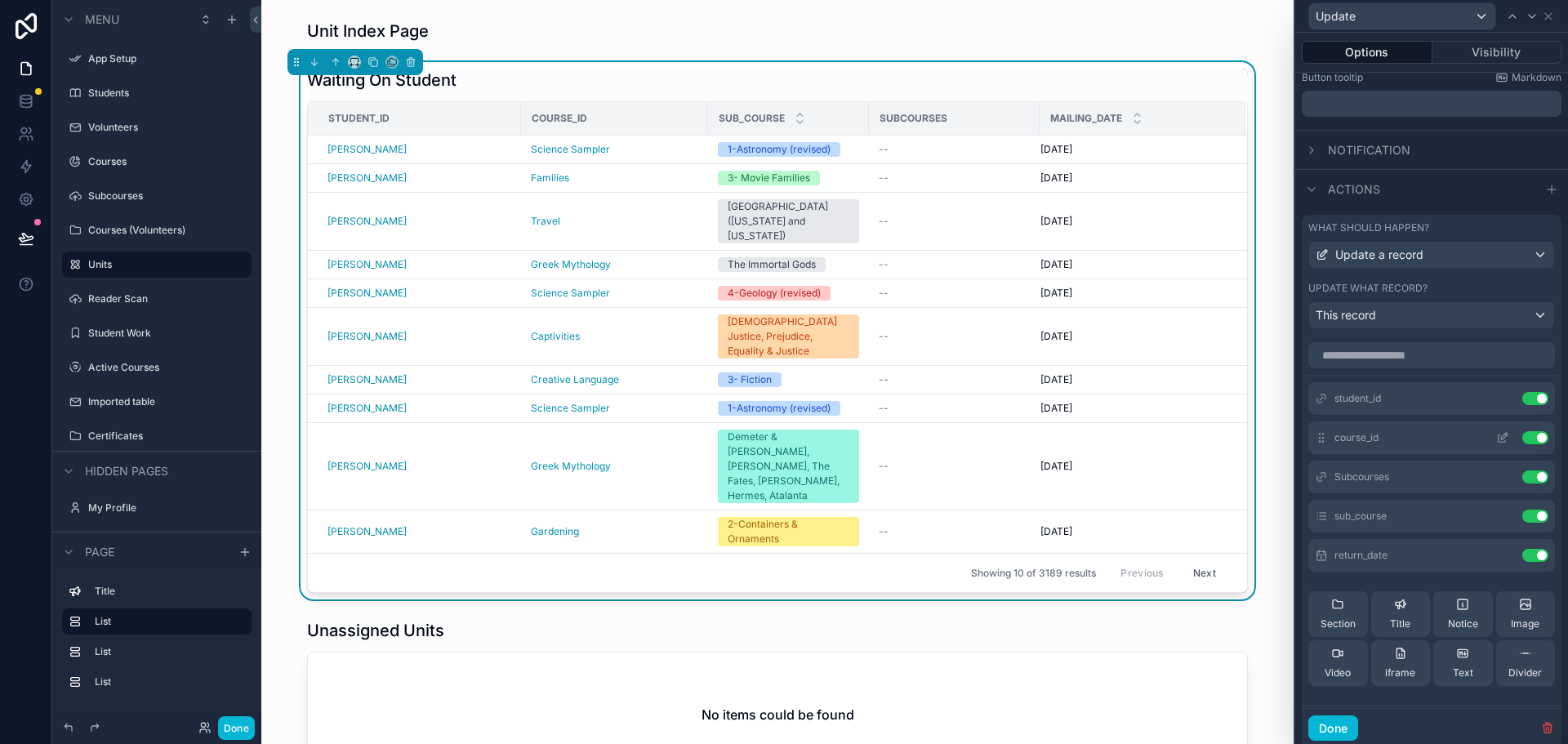
scroll to position [336, 0]
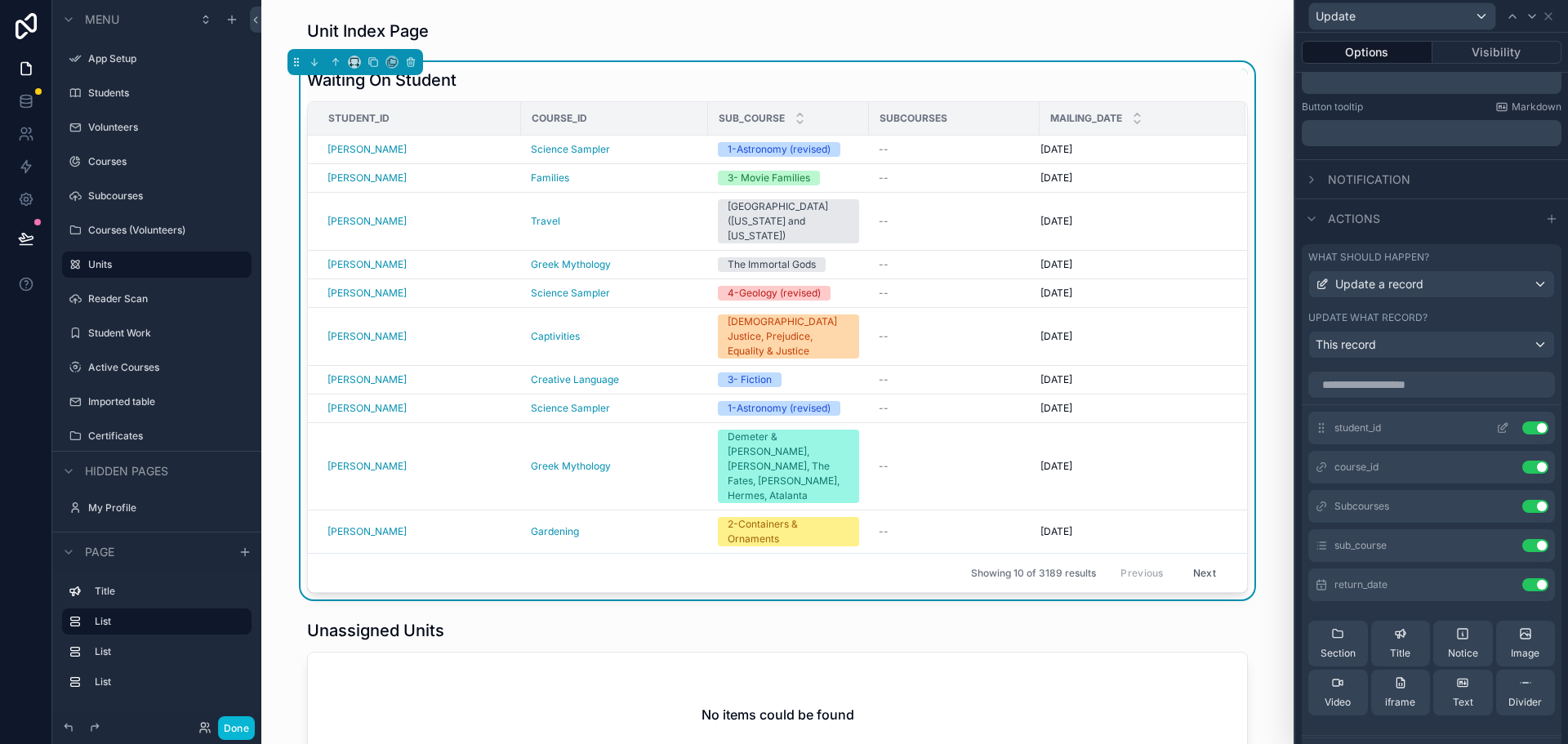
click at [1501, 427] on icon at bounding box center [1504, 426] width 7 height 7
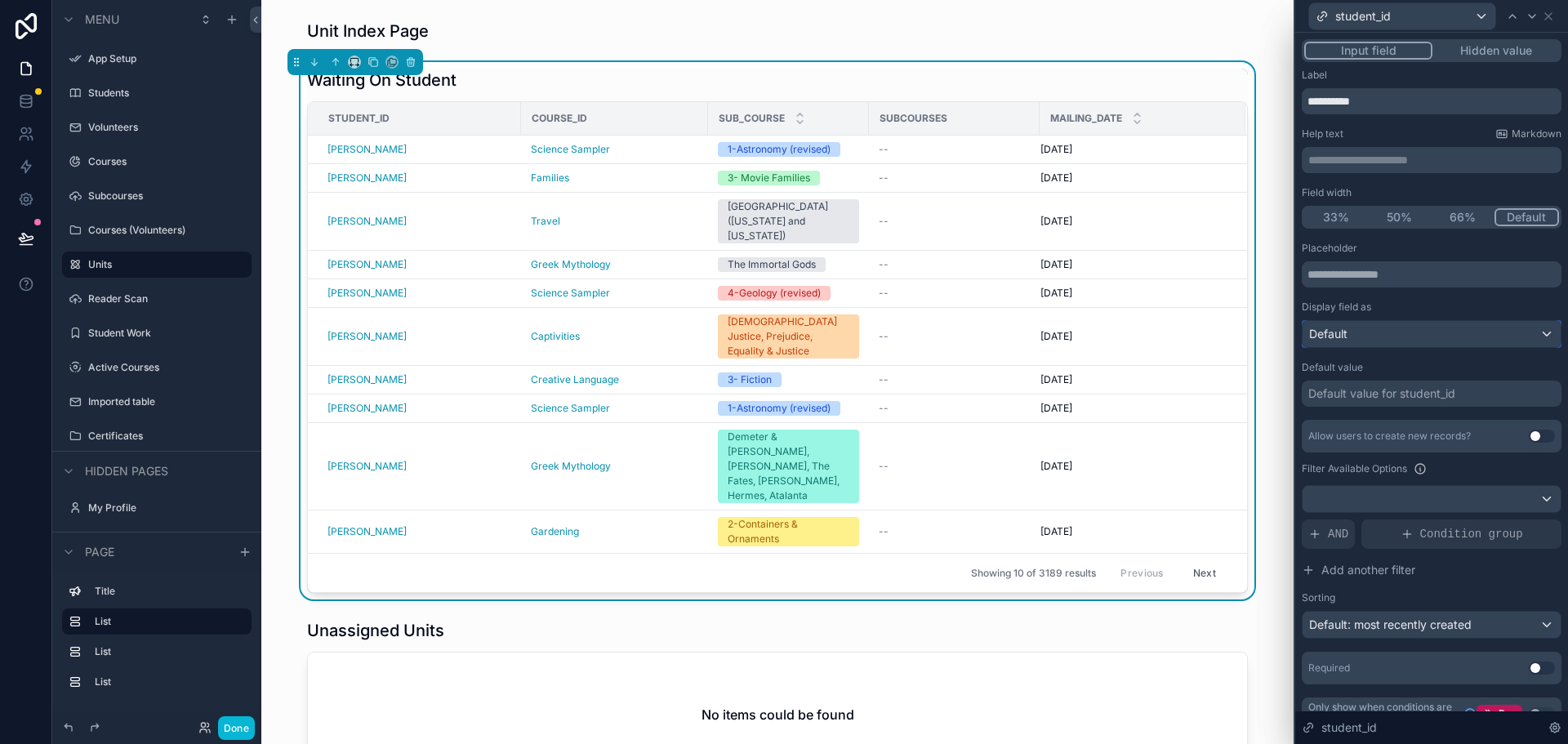
click at [1379, 332] on div "Default" at bounding box center [1431, 334] width 258 height 26
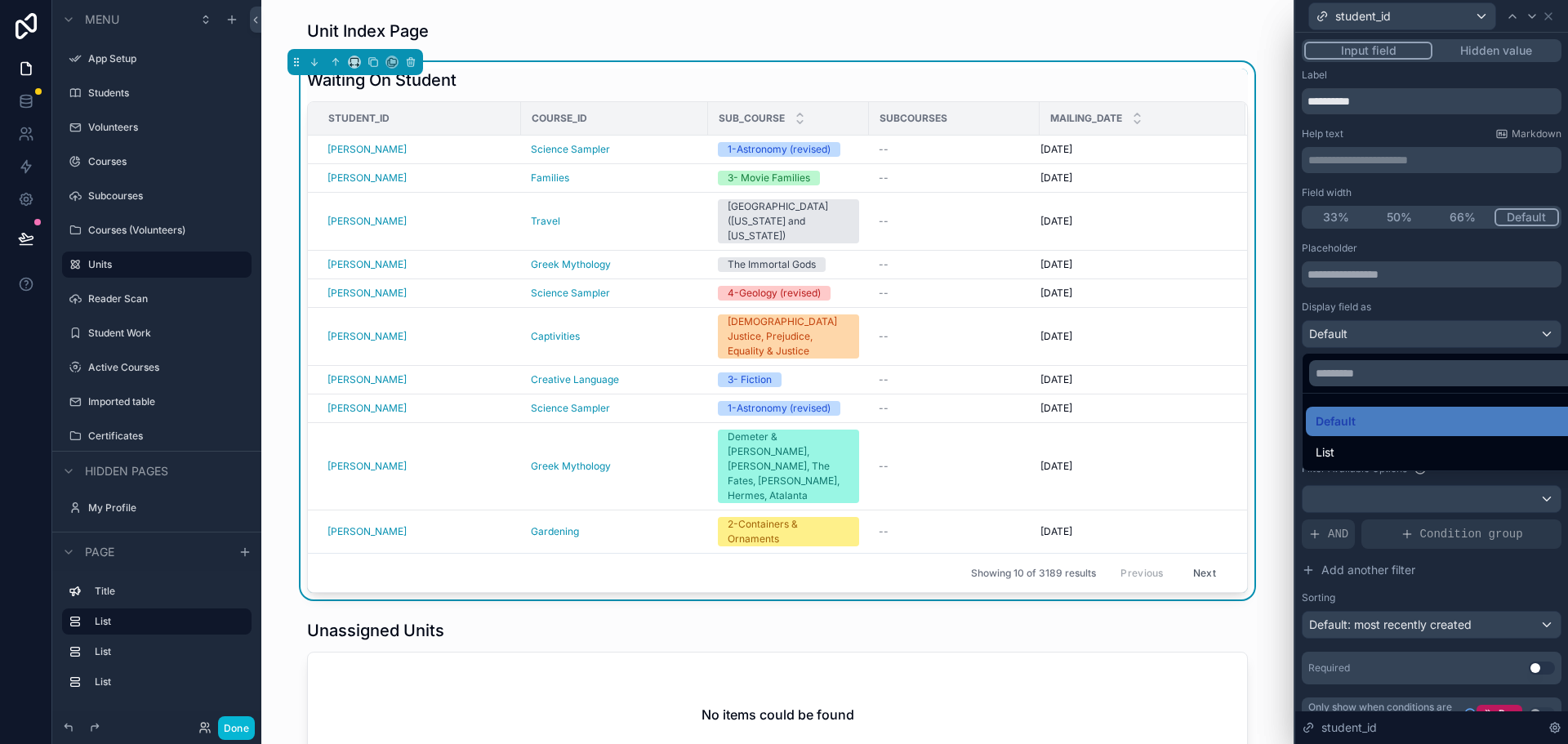
click at [1379, 332] on div at bounding box center [1431, 372] width 273 height 744
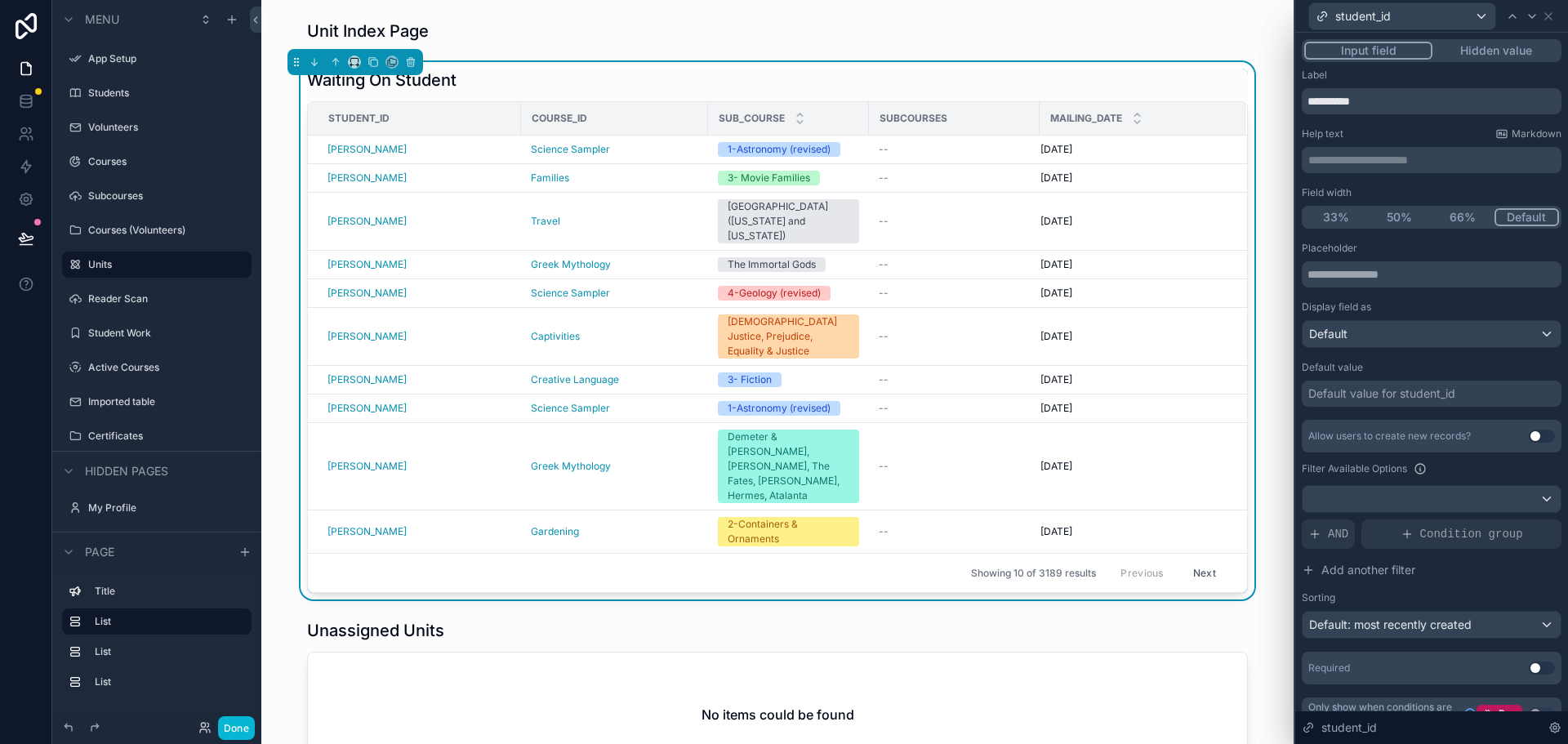
scroll to position [25, 0]
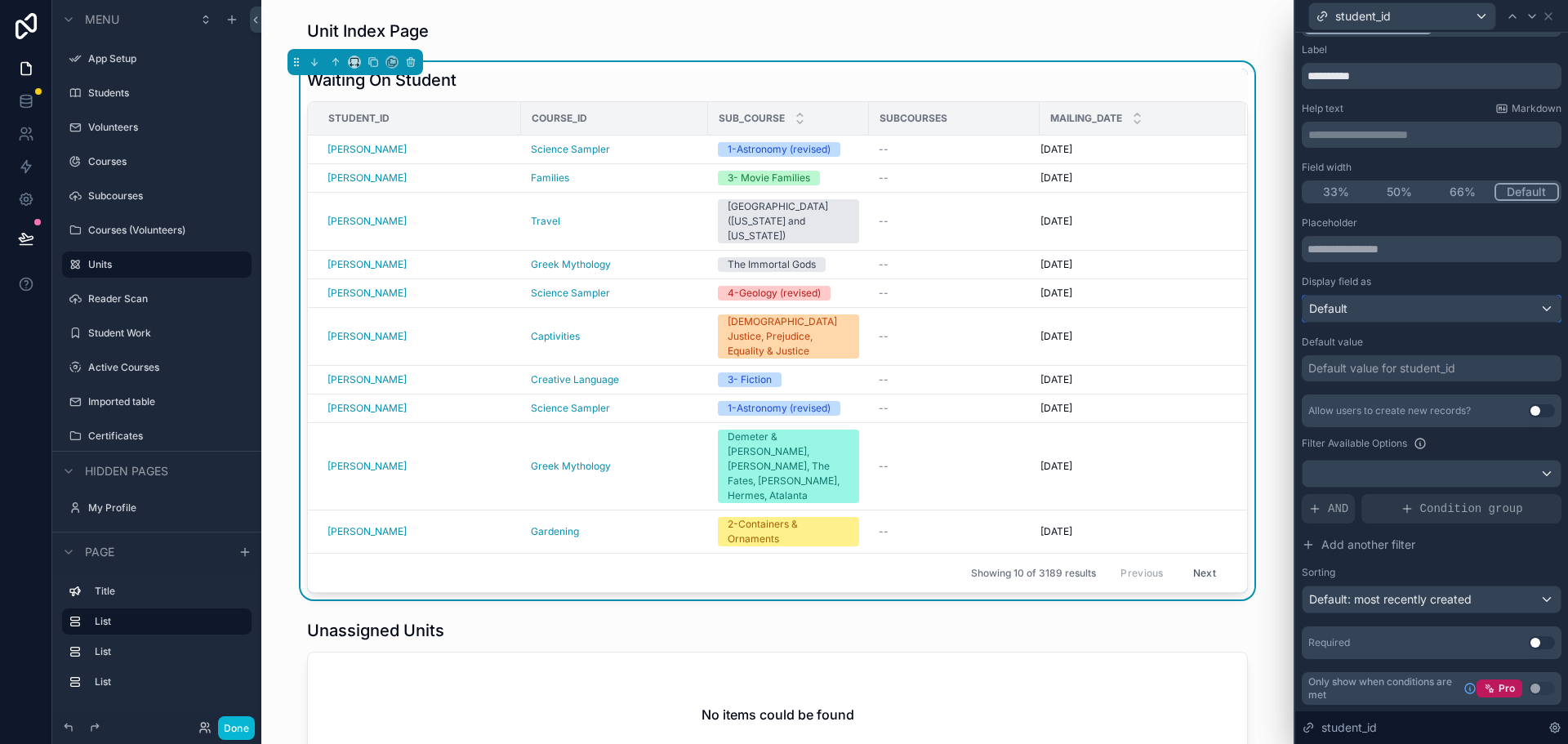
click at [1357, 306] on div "Default" at bounding box center [1431, 309] width 258 height 26
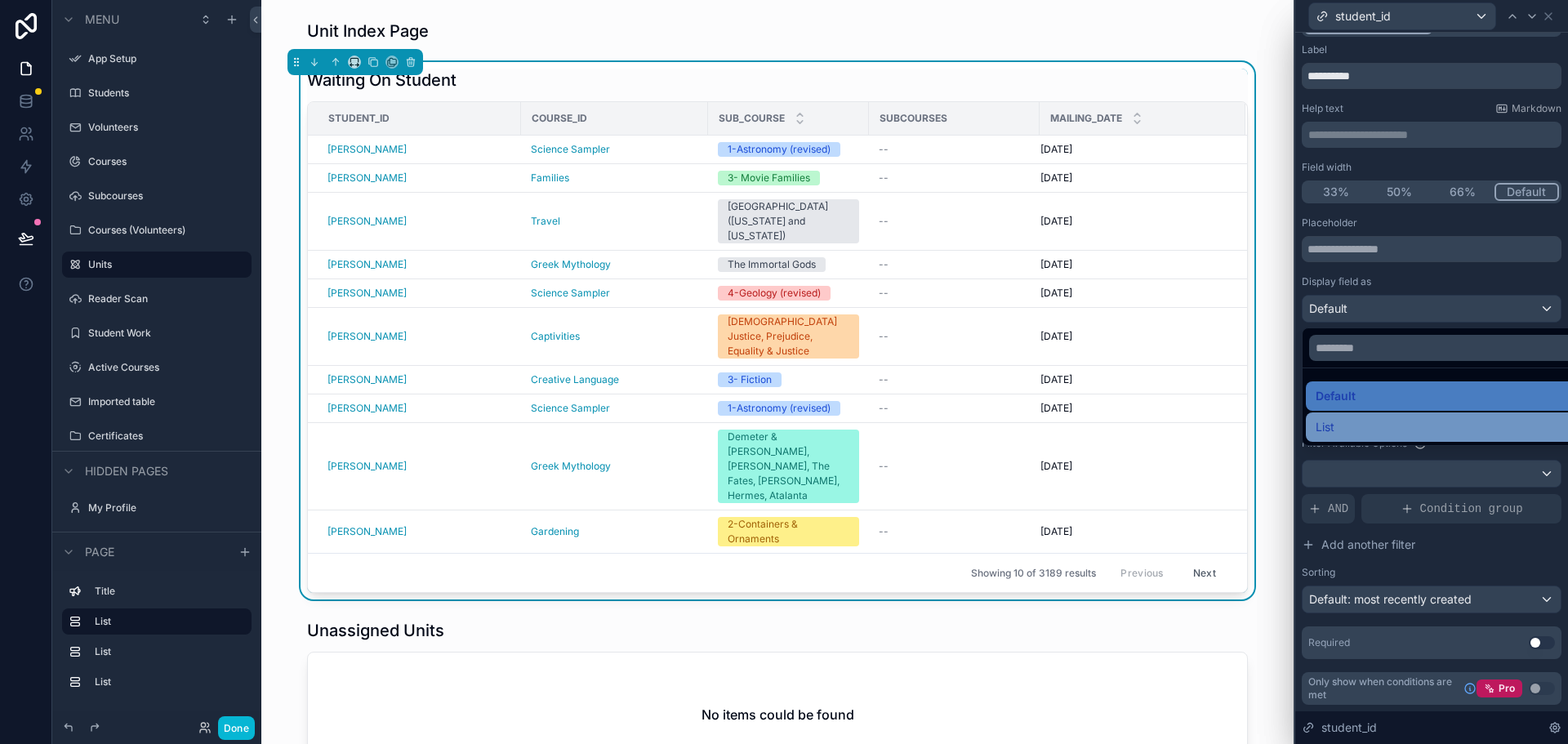
click at [1323, 435] on span "List" at bounding box center [1325, 427] width 19 height 20
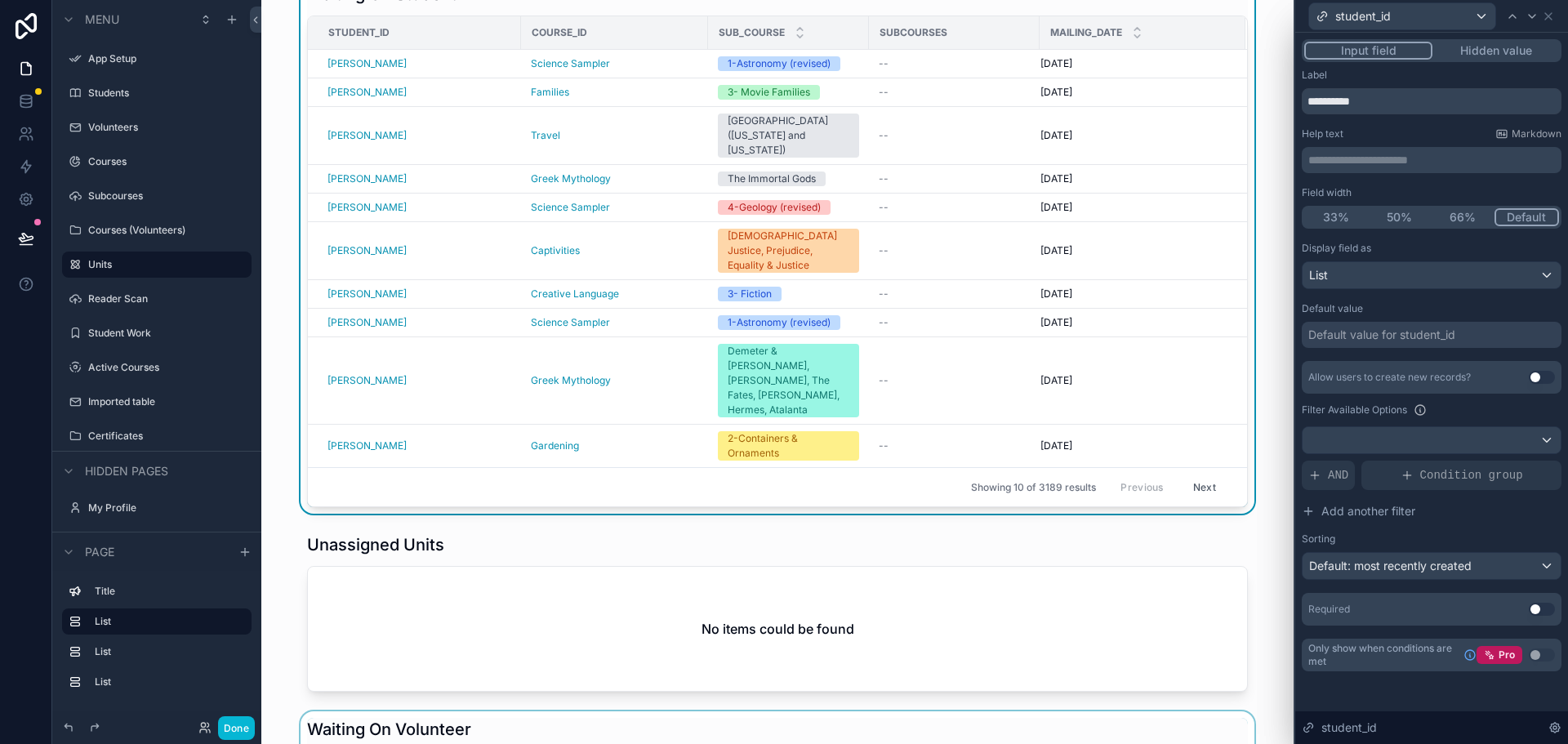
scroll to position [0, 0]
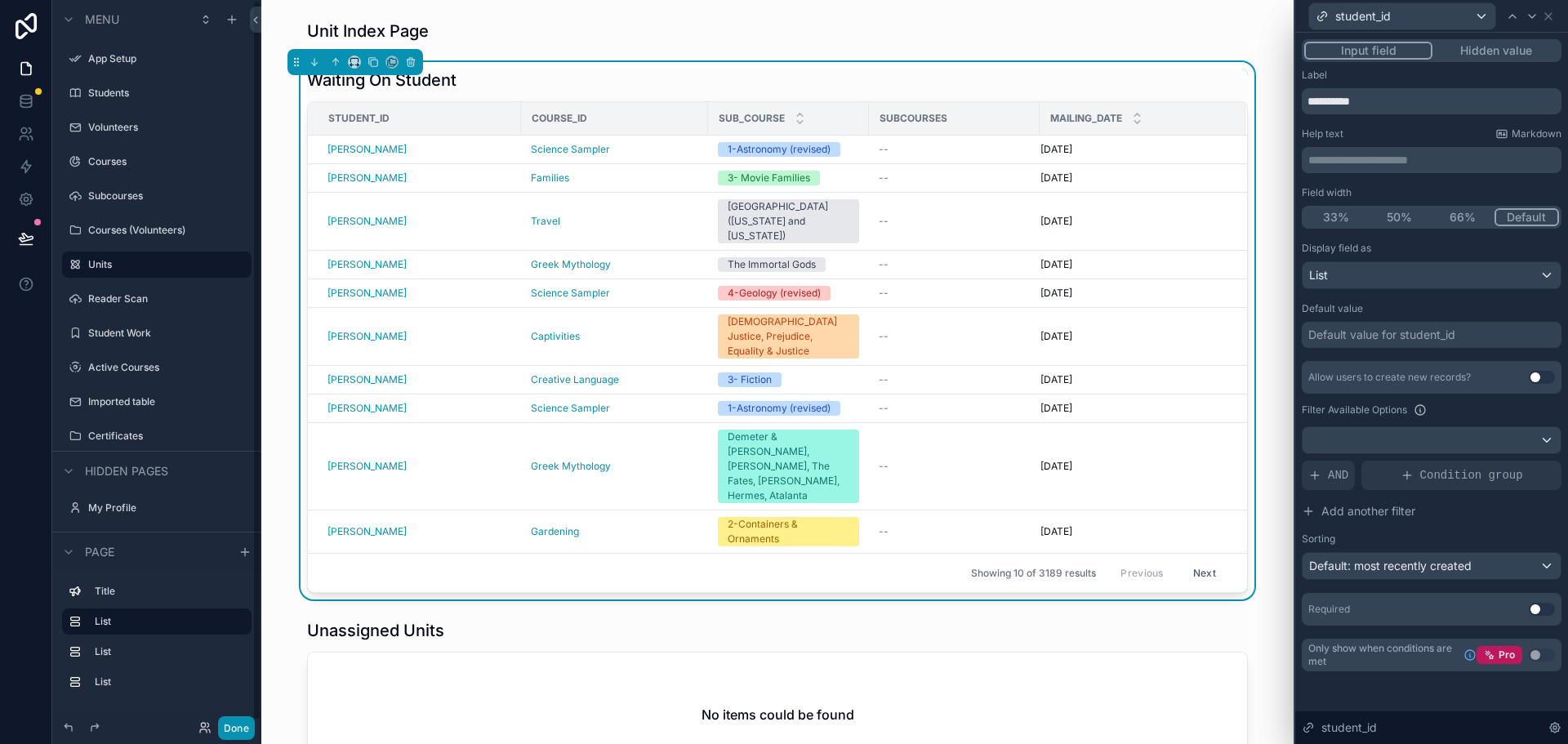
click at [245, 732] on button "Done" at bounding box center [236, 728] width 37 height 24
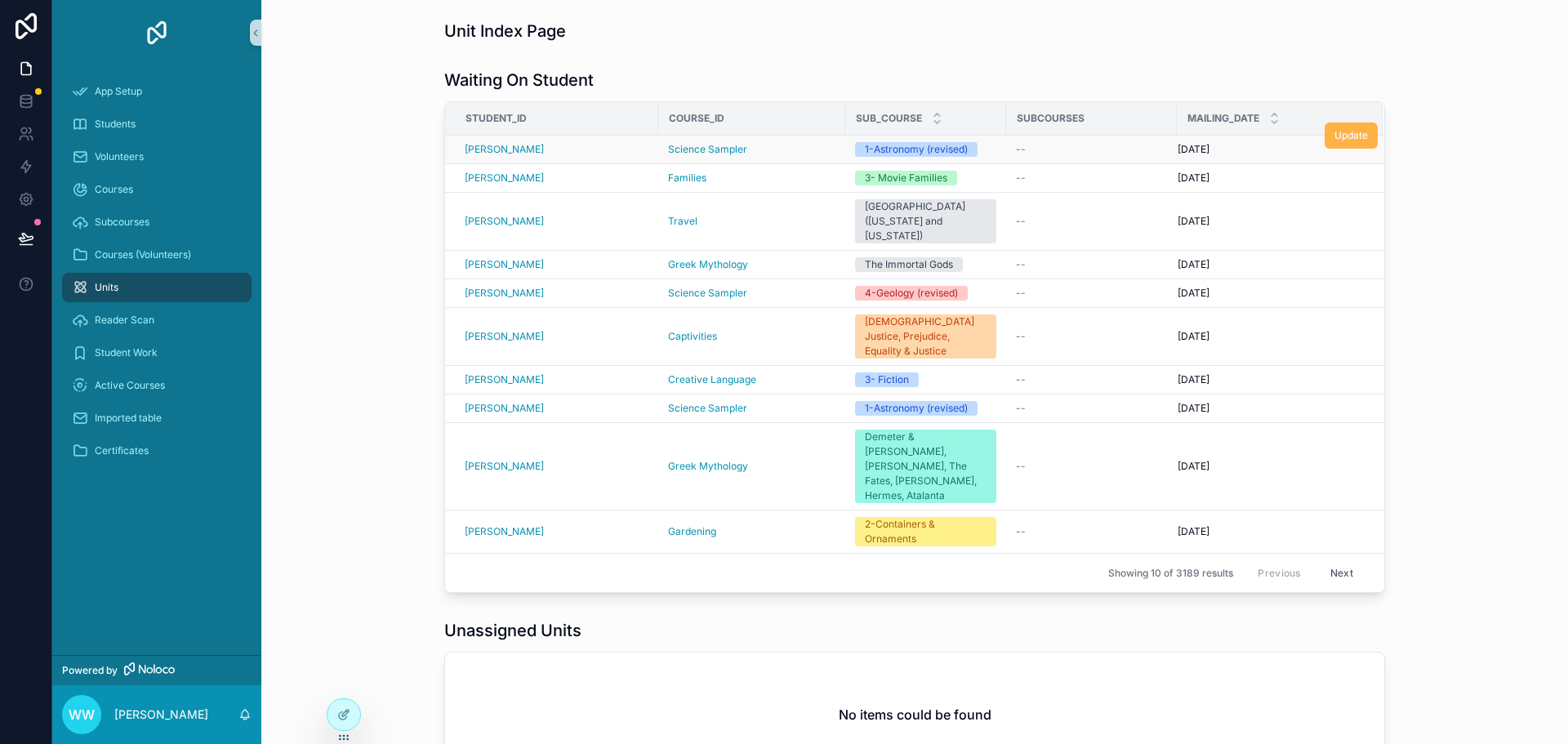
click at [1339, 139] on span "Update" at bounding box center [1351, 135] width 34 height 13
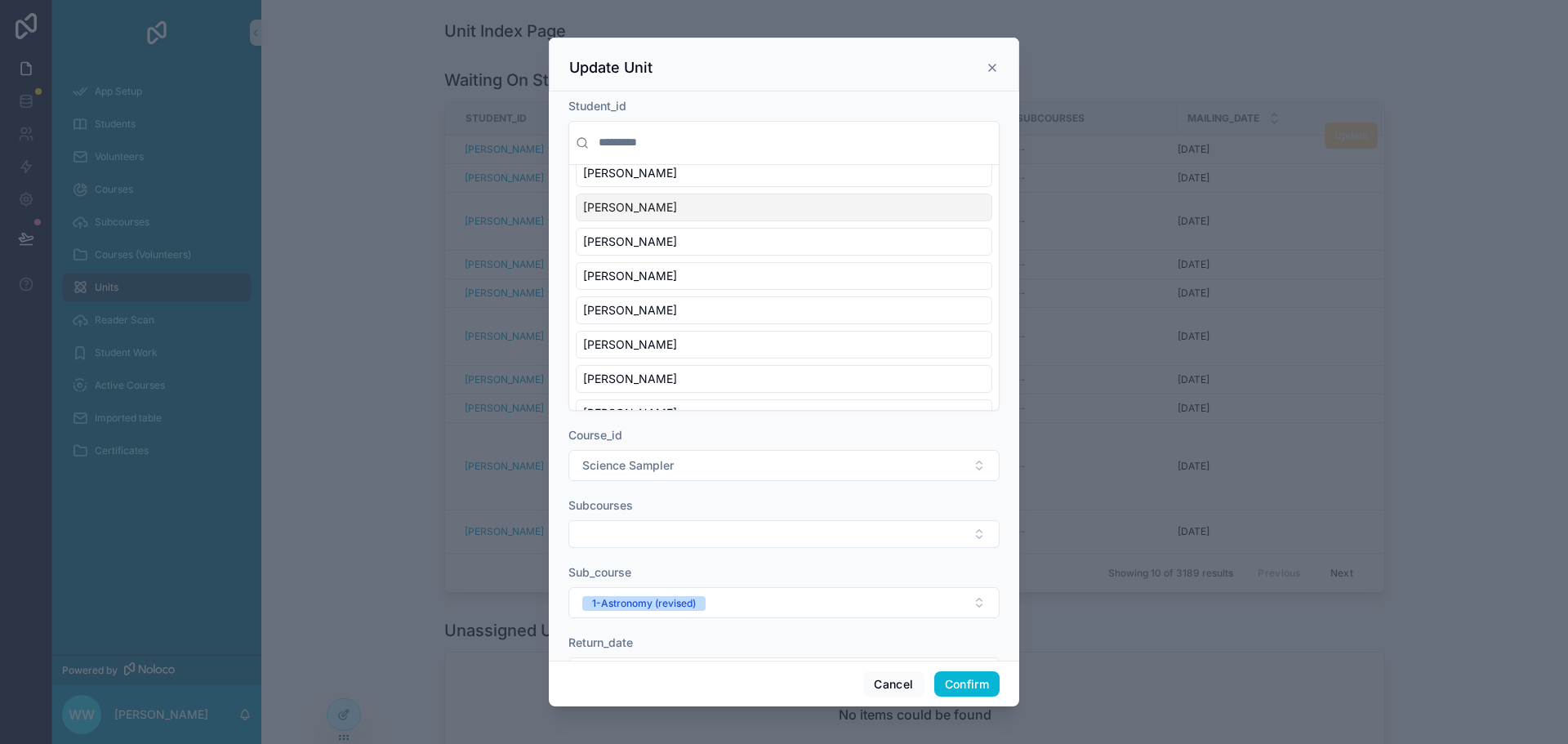
scroll to position [82, 0]
click at [989, 69] on icon at bounding box center [992, 68] width 13 height 13
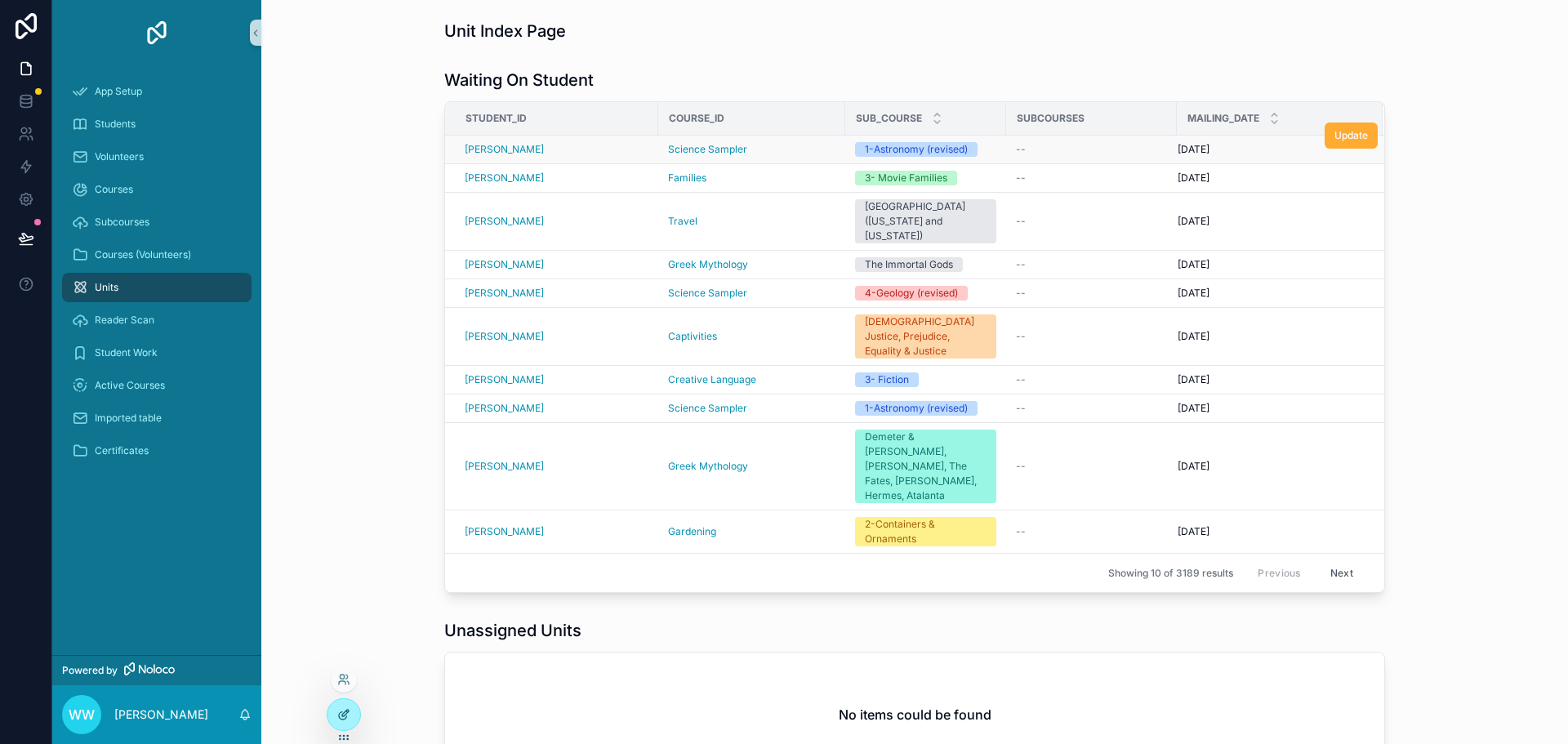
click at [348, 720] on icon at bounding box center [343, 715] width 13 height 13
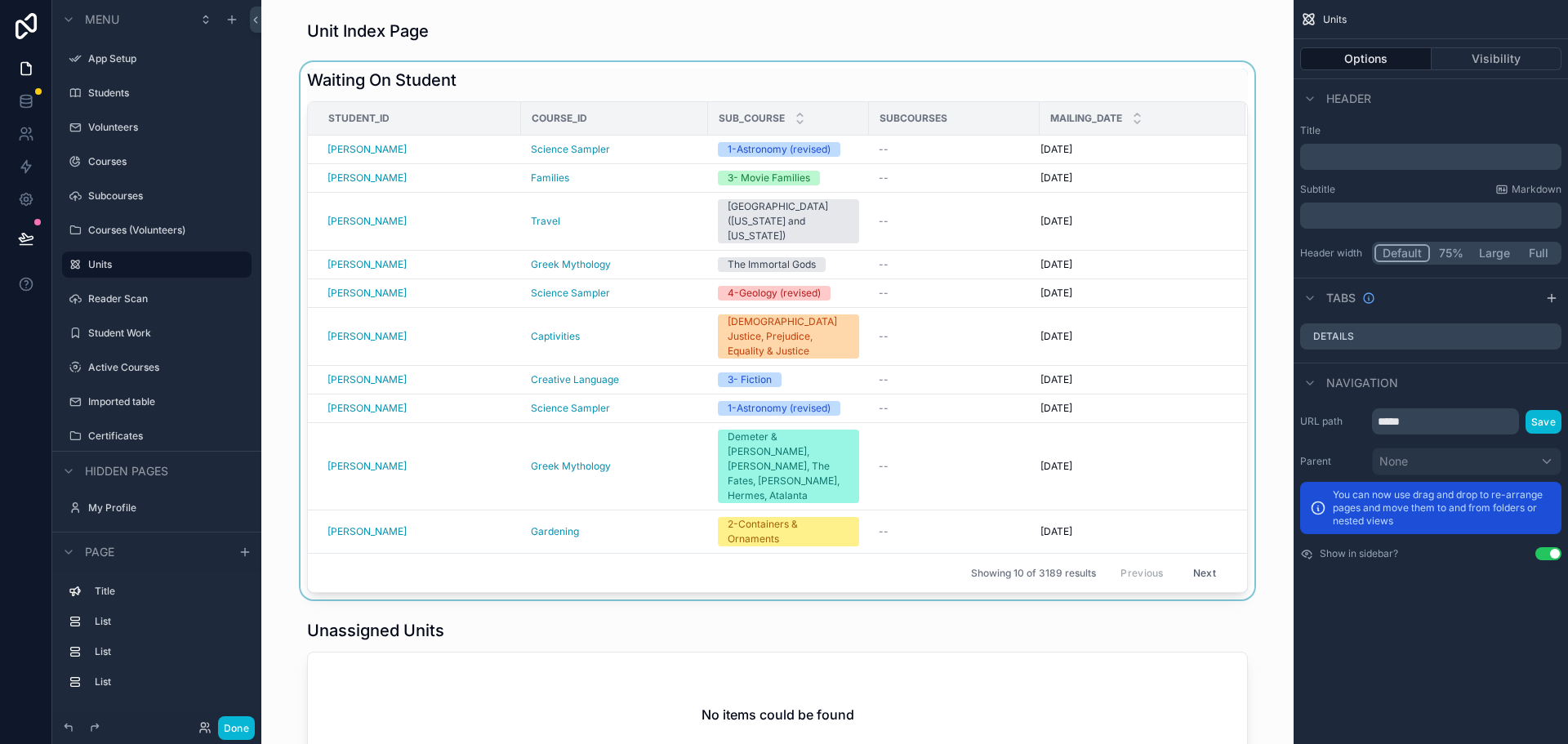
click at [970, 329] on div "scrollable content" at bounding box center [777, 331] width 1006 height 538
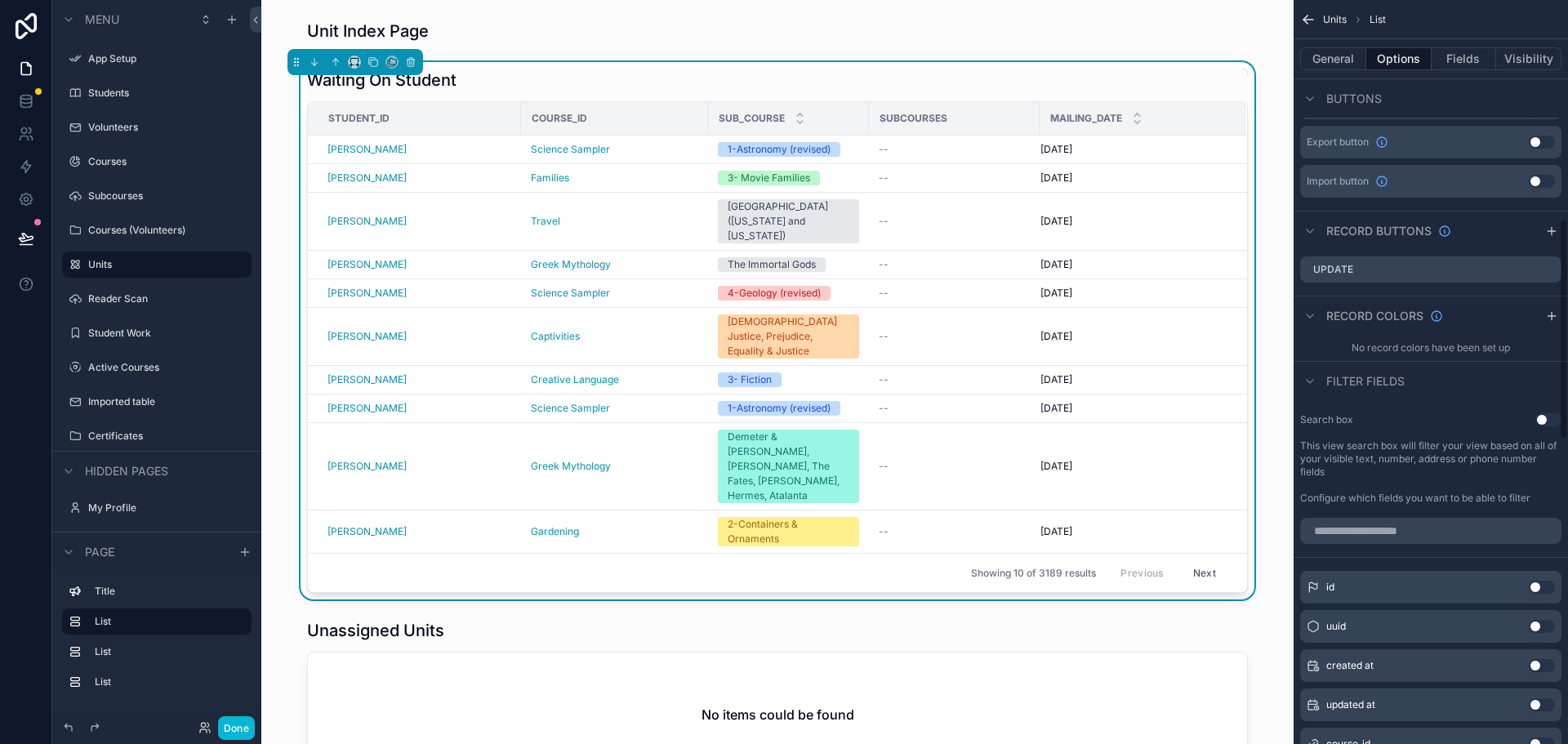
scroll to position [735, 0]
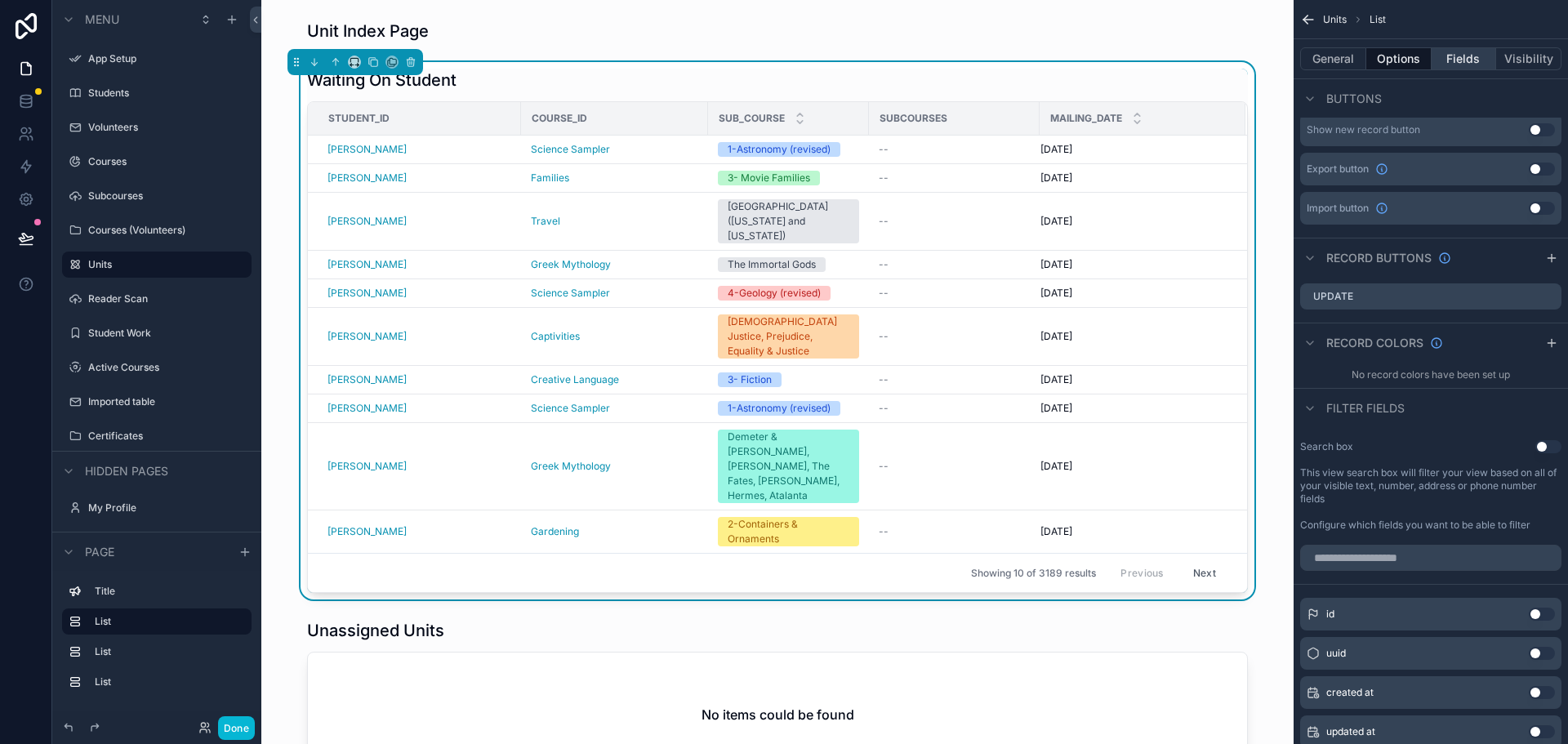
click at [1470, 59] on button "Fields" at bounding box center [1464, 59] width 66 height 23
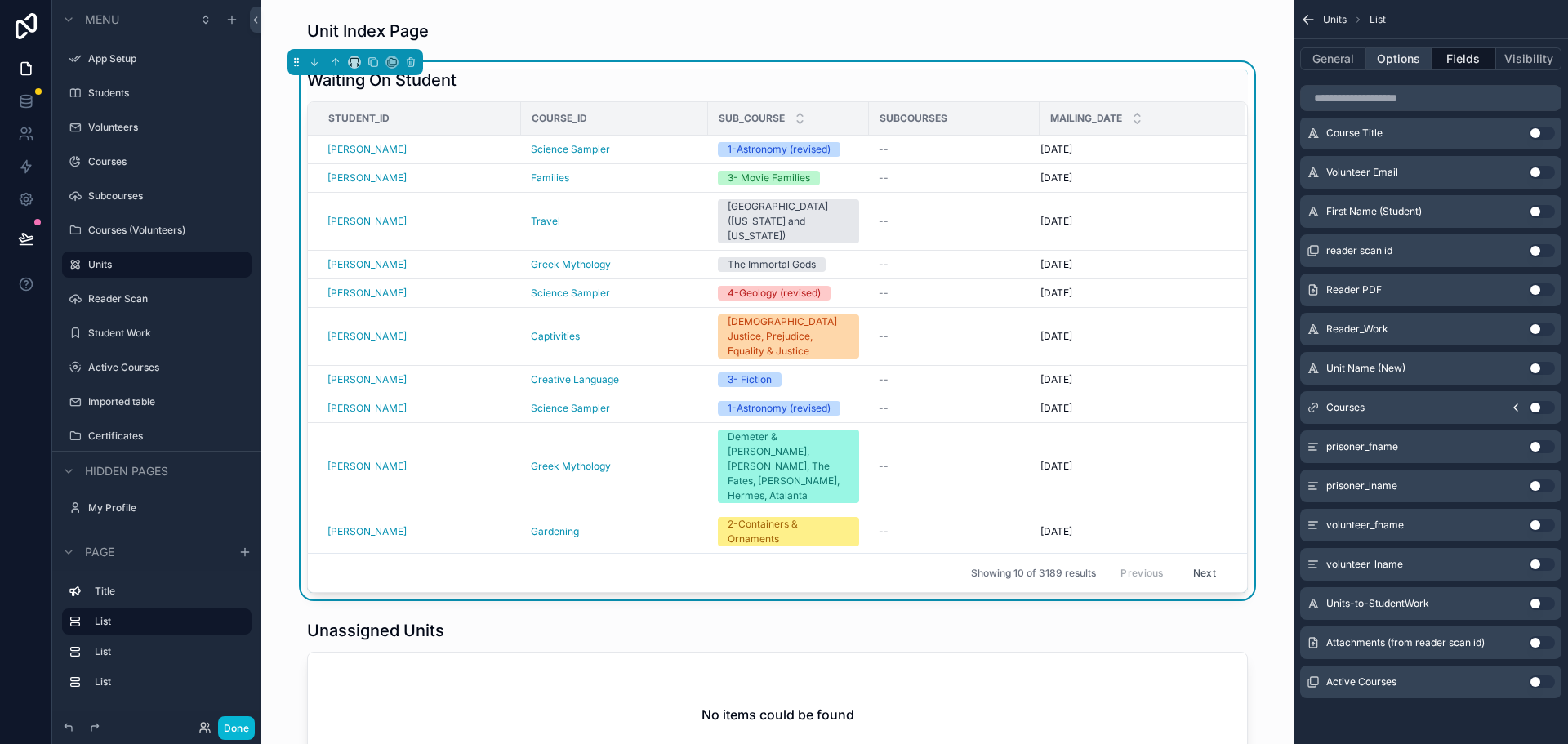
click at [1391, 61] on button "Options" at bounding box center [1399, 59] width 66 height 23
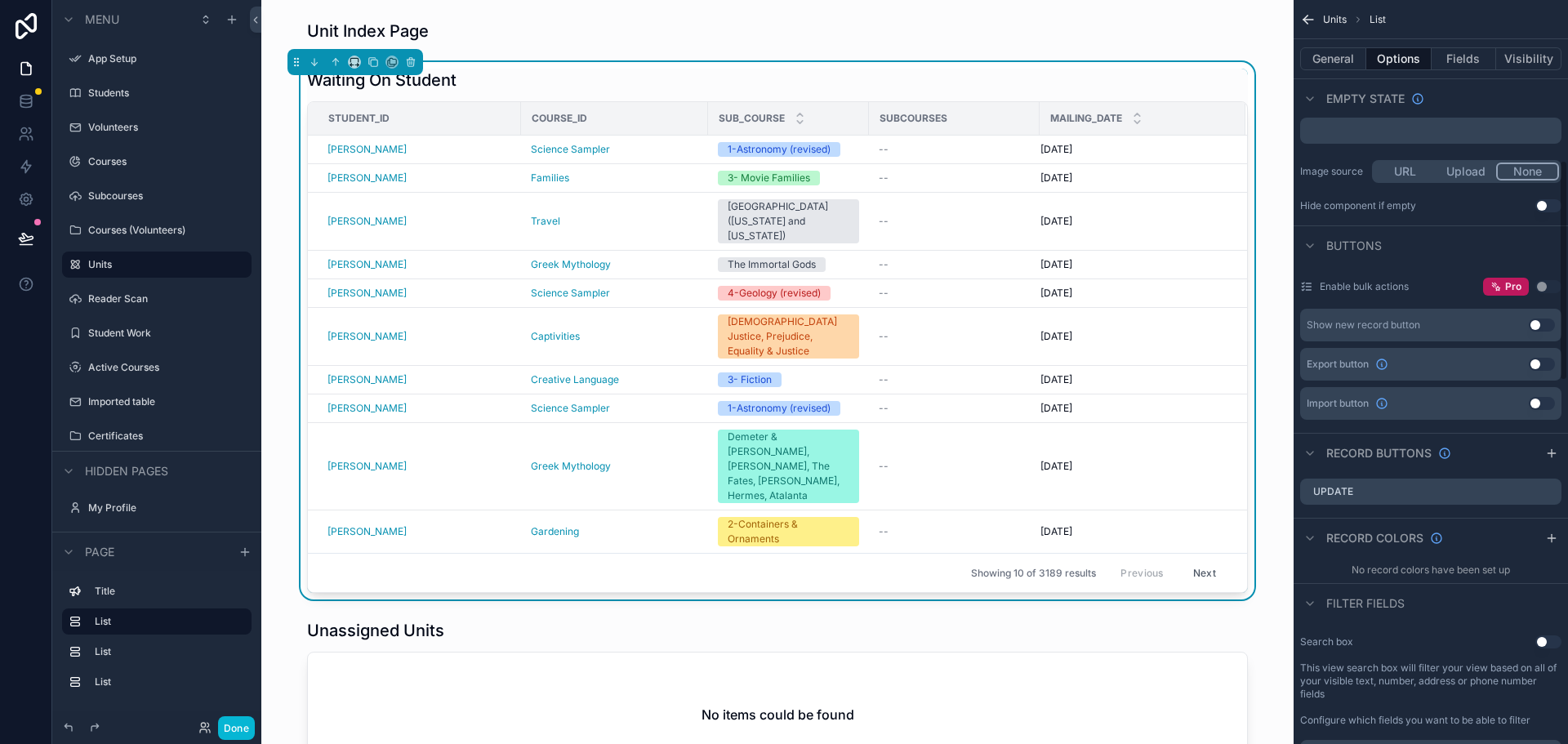
scroll to position [621, 0]
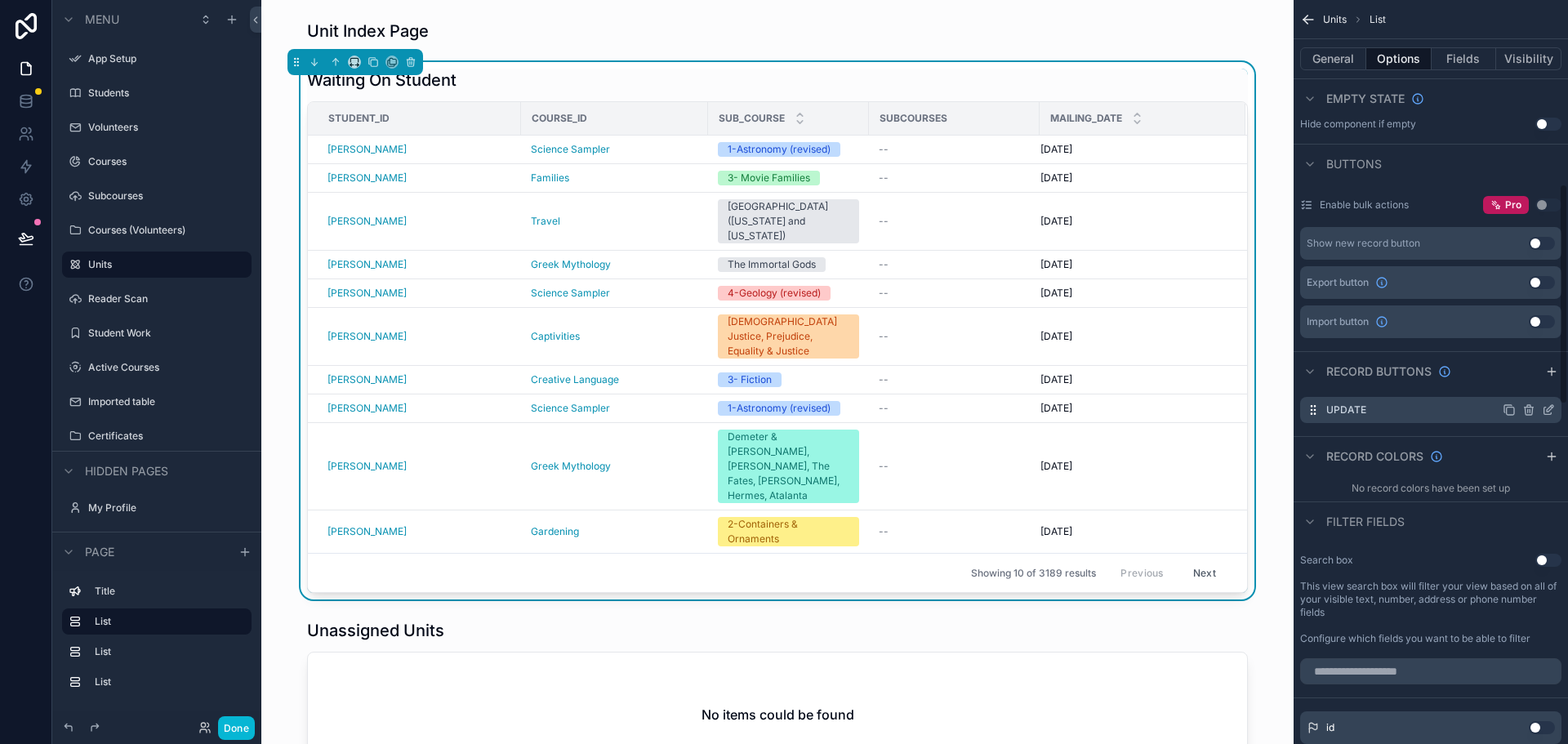
click at [1392, 418] on div "Update" at bounding box center [1430, 410] width 261 height 26
click at [1551, 409] on icon "scrollable content" at bounding box center [1550, 408] width 7 height 7
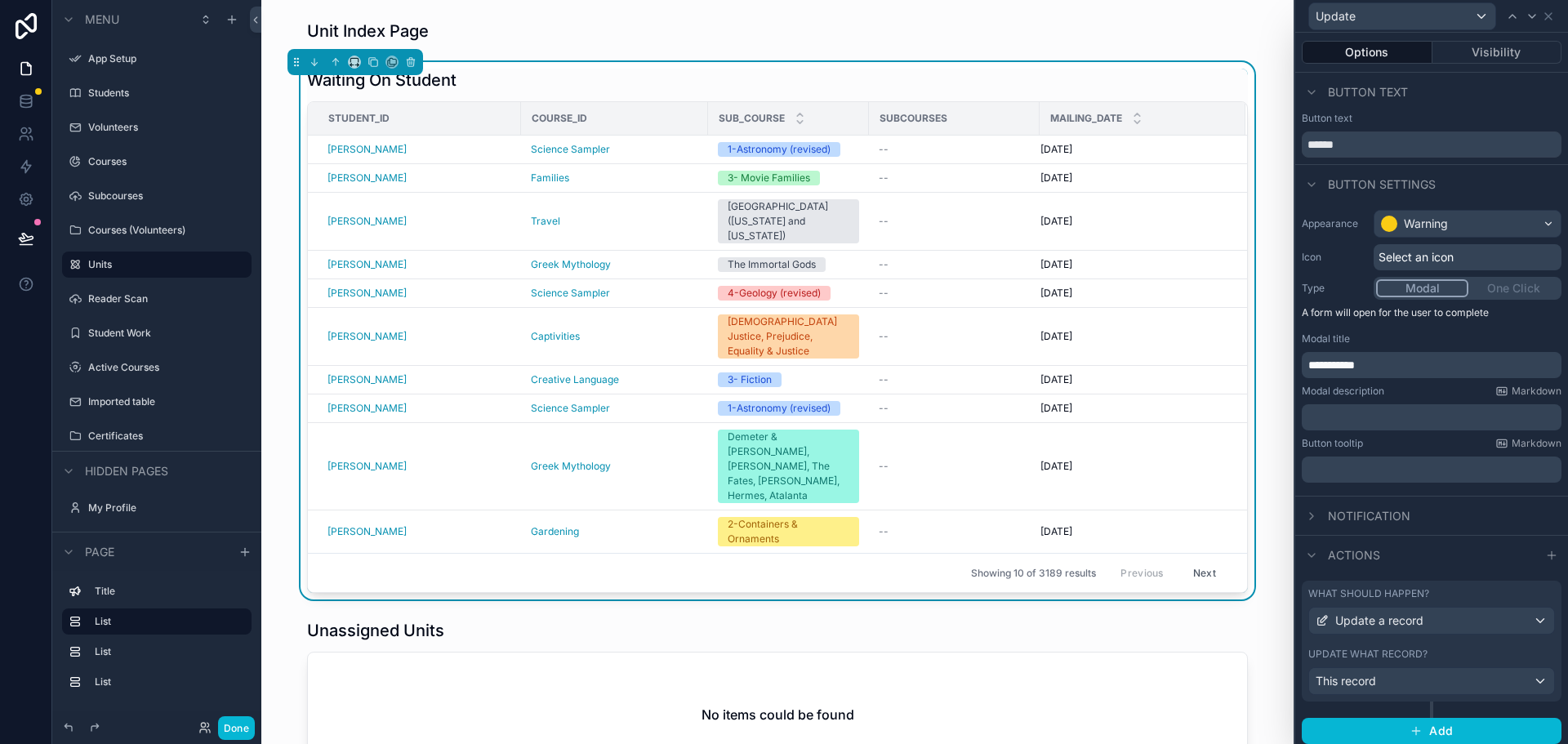
scroll to position [7, 0]
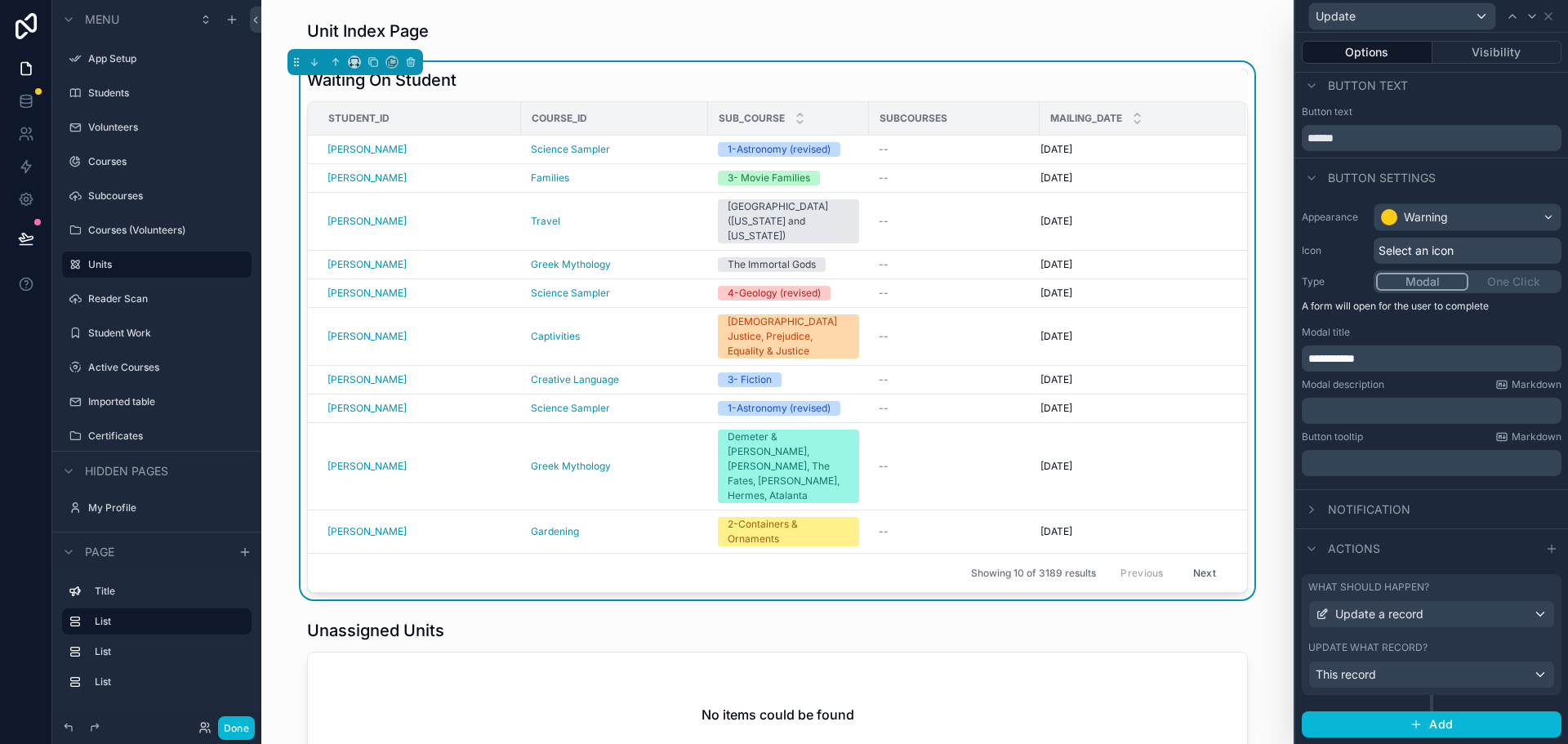
click at [1440, 542] on div "Actions" at bounding box center [1431, 548] width 273 height 39
click at [1452, 670] on div "This record" at bounding box center [1431, 674] width 245 height 26
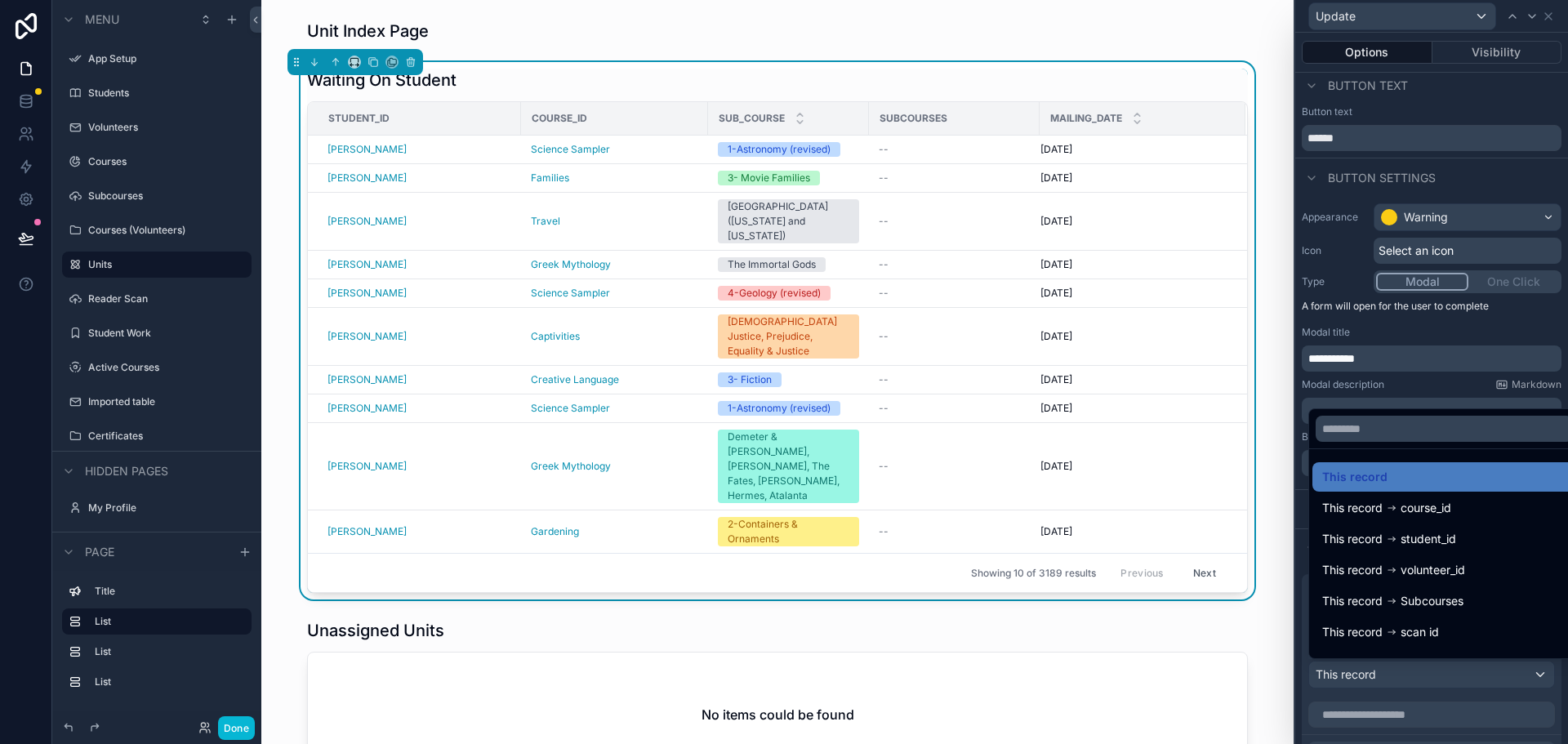
click at [1564, 373] on div at bounding box center [1431, 372] width 273 height 744
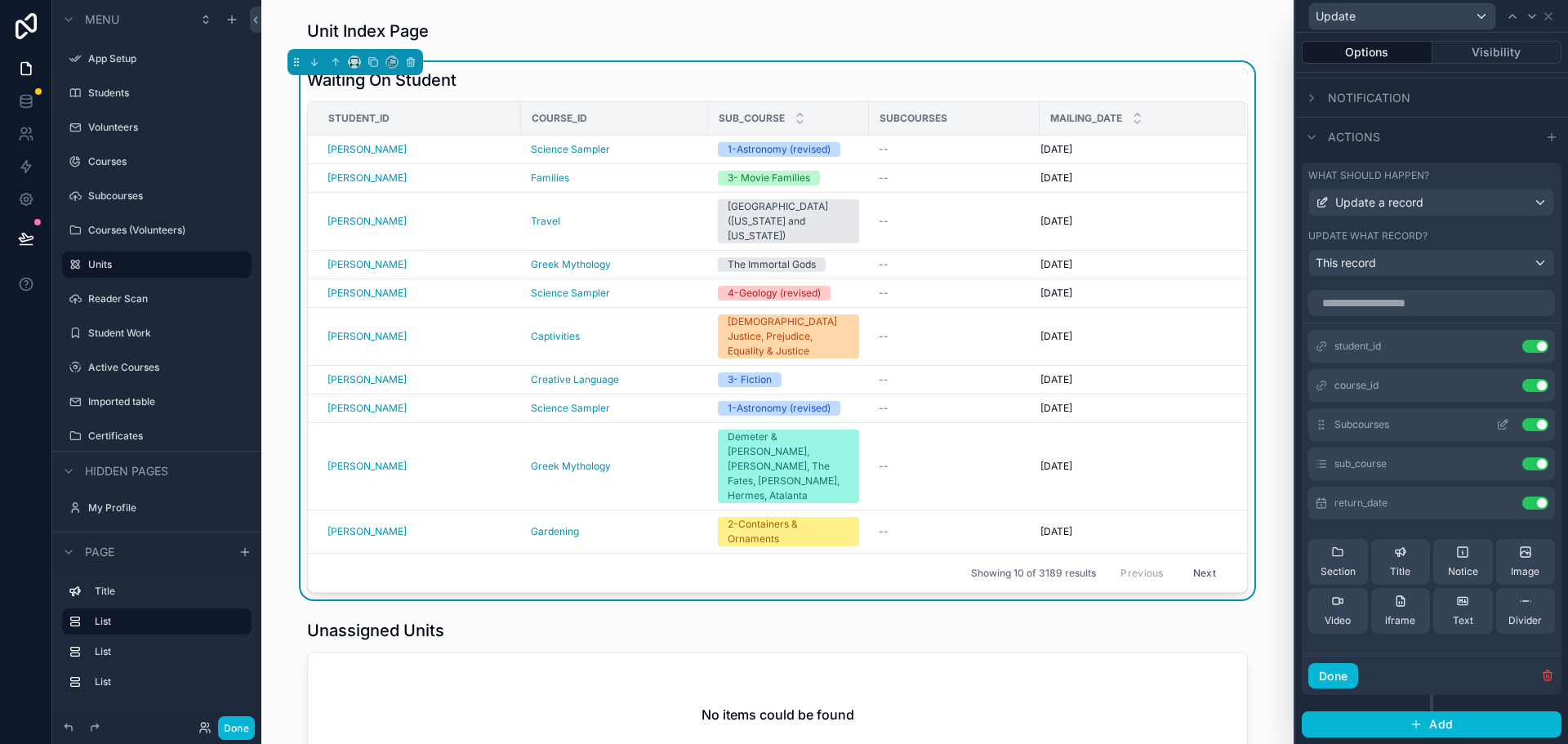
scroll to position [336, 0]
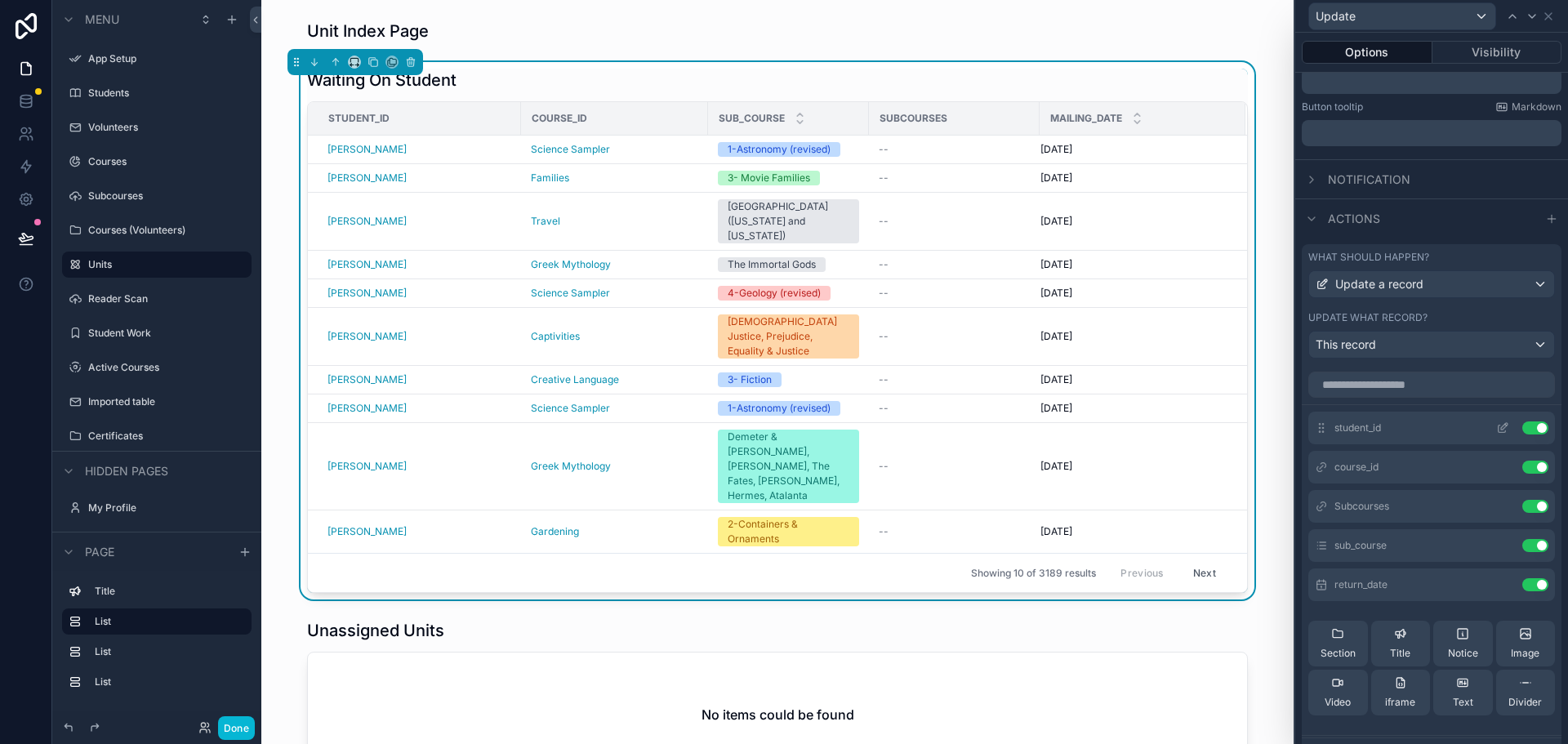
click at [1496, 424] on icon at bounding box center [1502, 428] width 13 height 13
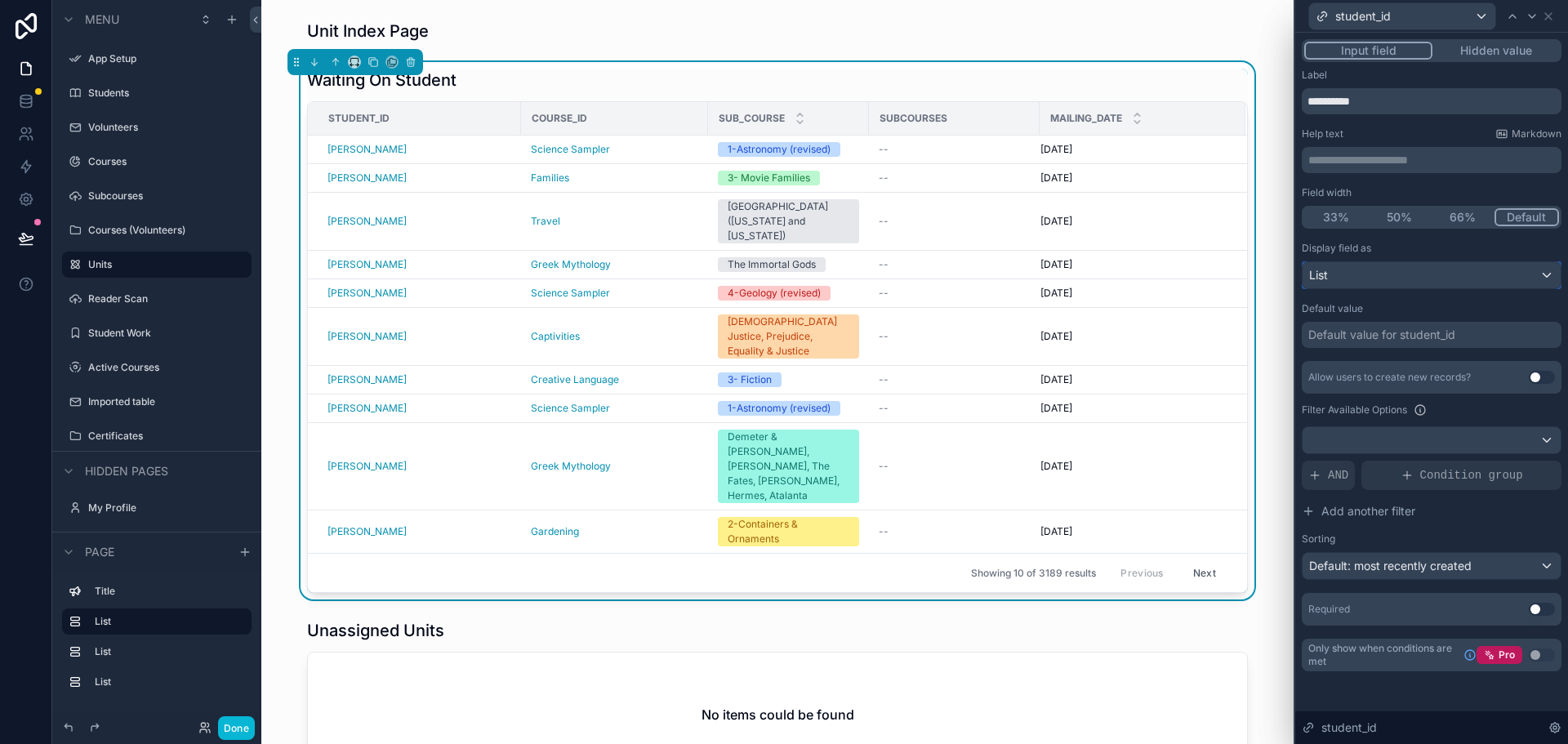
click at [1353, 270] on div "List" at bounding box center [1431, 275] width 258 height 26
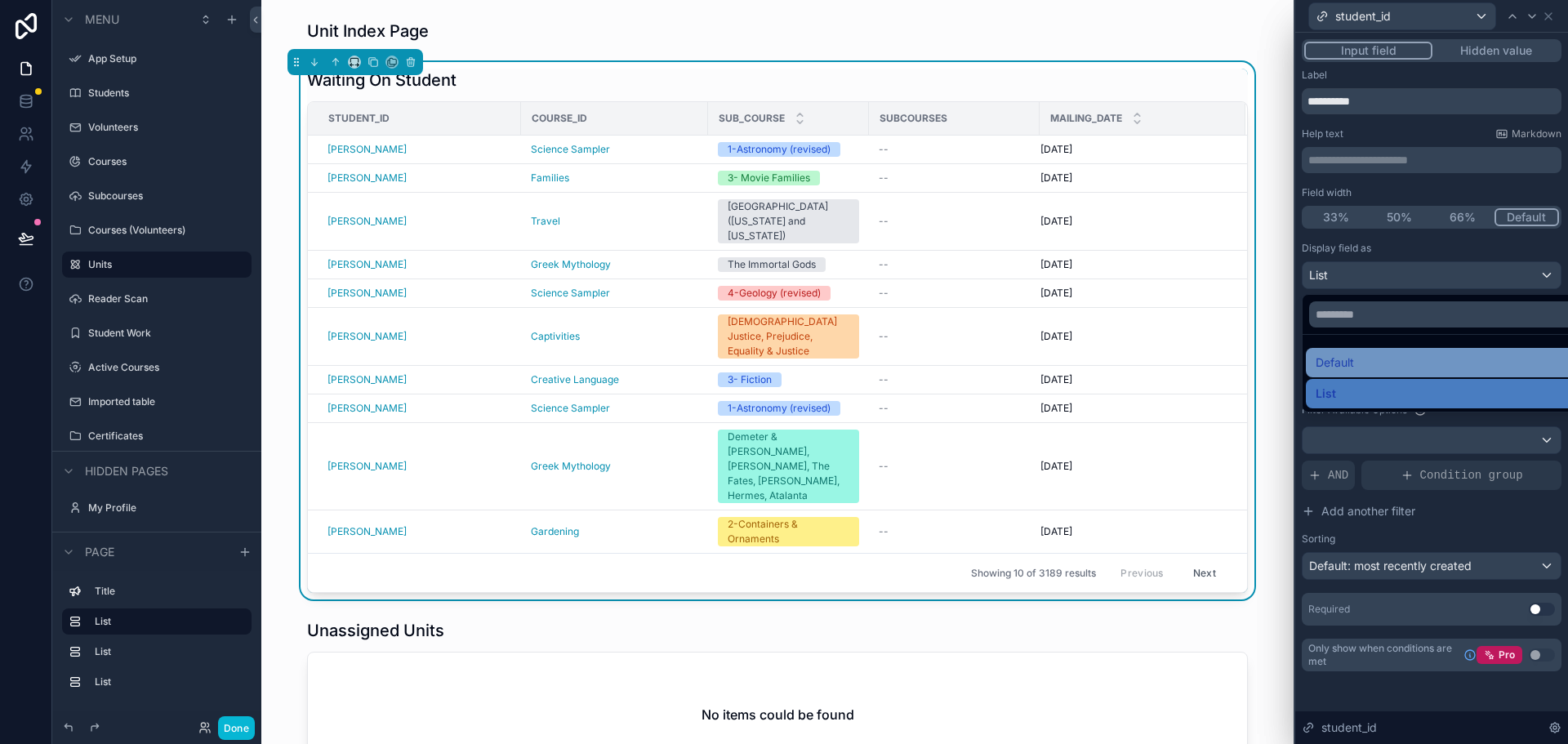
click at [1346, 365] on span "Default" at bounding box center [1334, 362] width 39 height 20
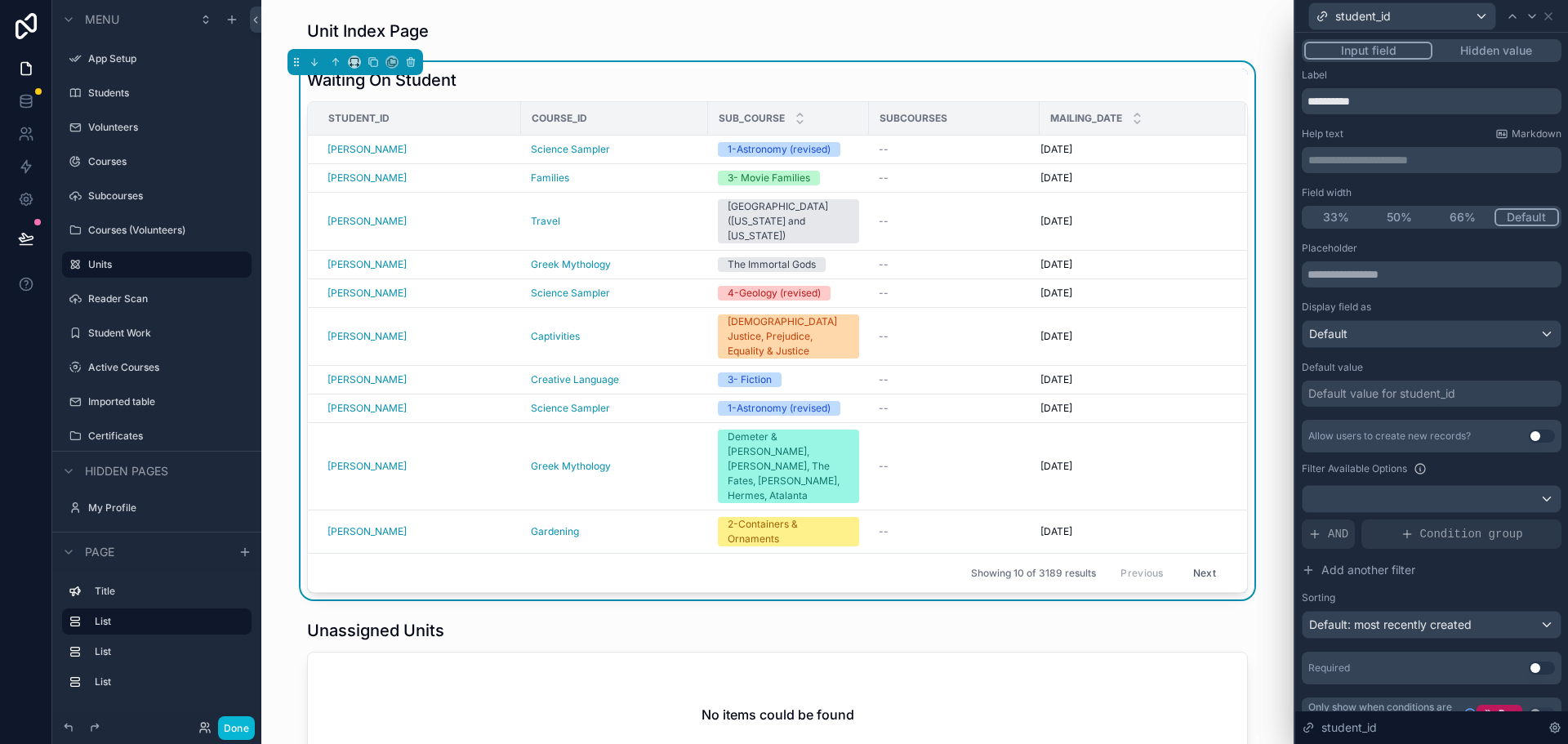
click at [1388, 360] on div "Placeholder Display field as Default Default value Default value for student_id…" at bounding box center [1431, 463] width 260 height 442
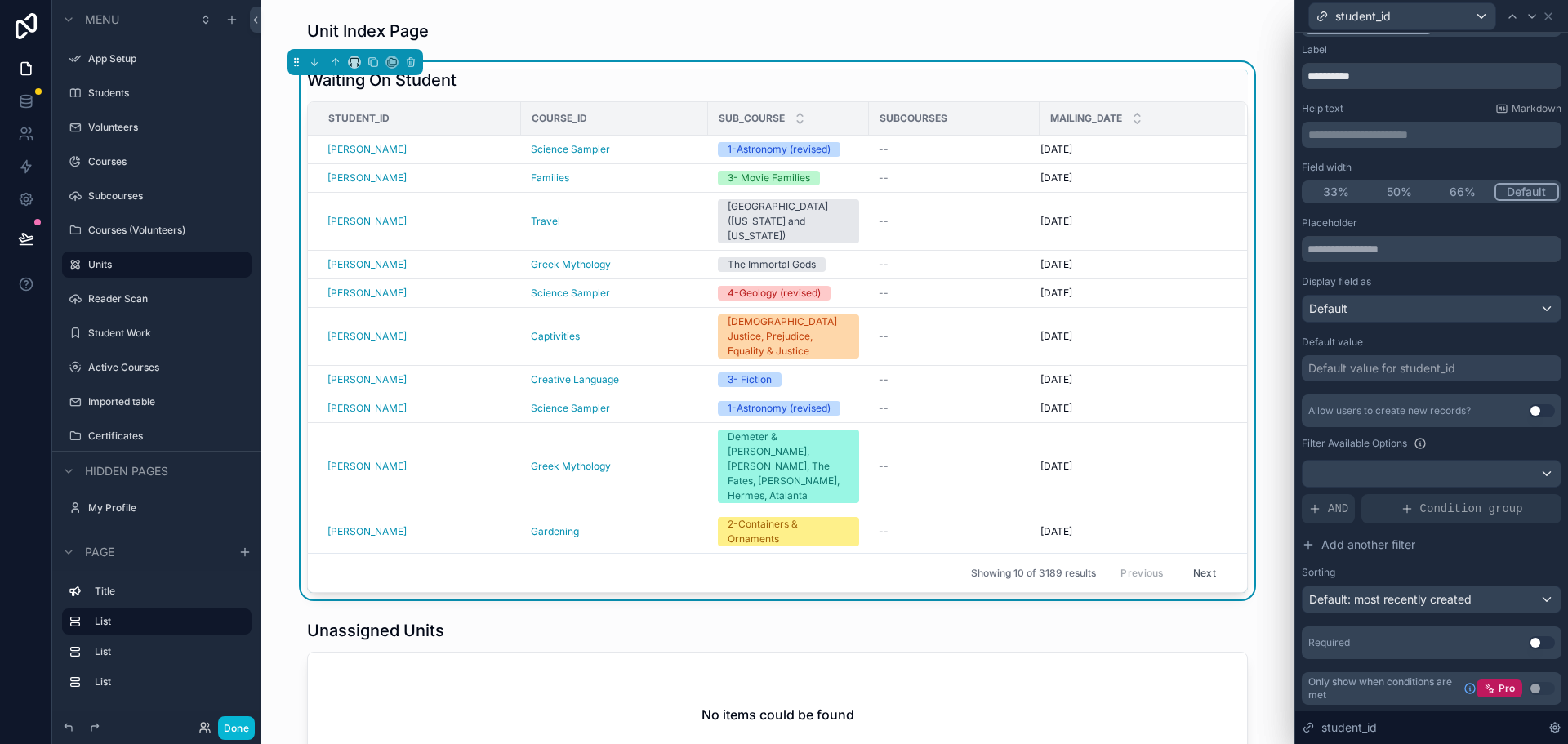
scroll to position [0, 0]
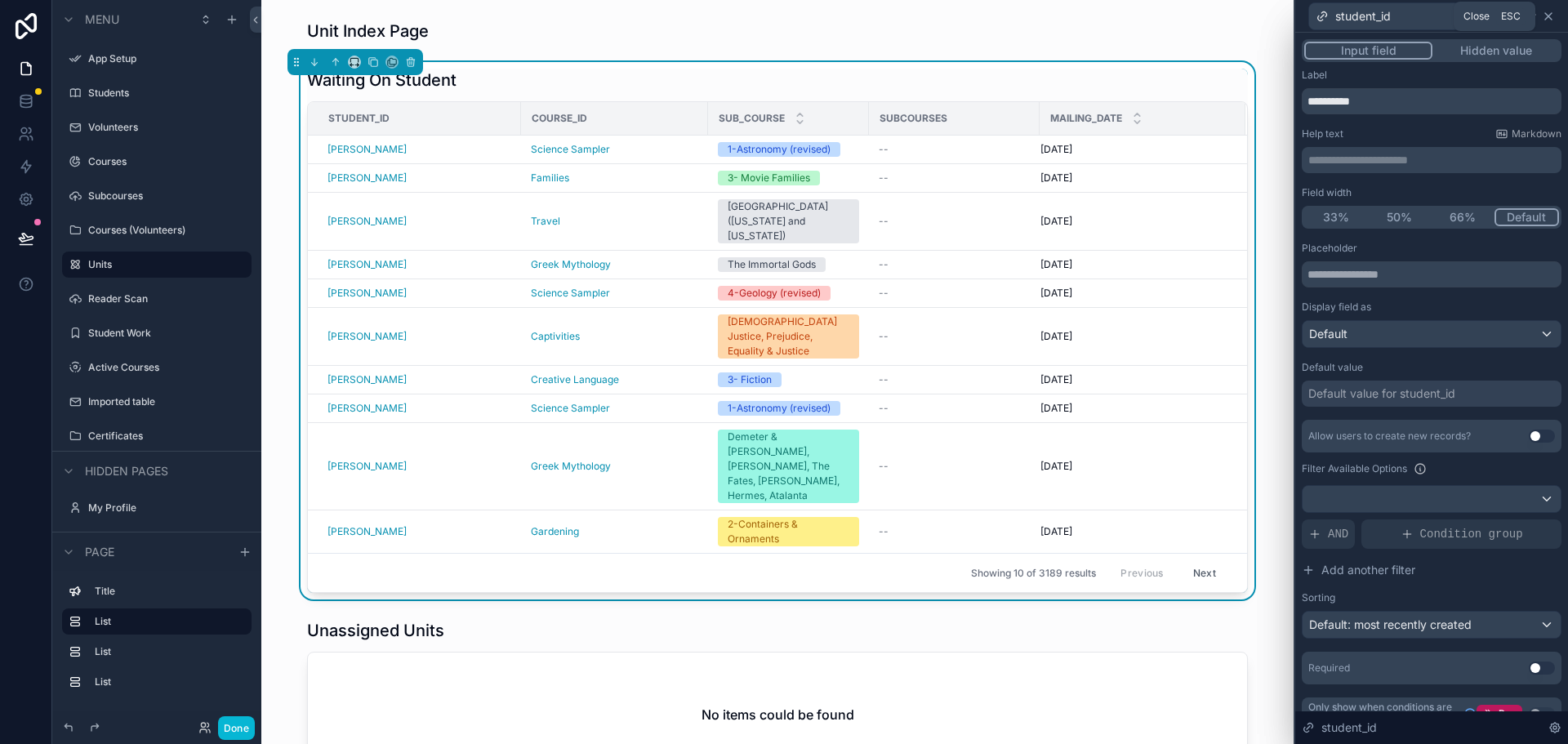
click at [1546, 13] on icon at bounding box center [1548, 16] width 7 height 7
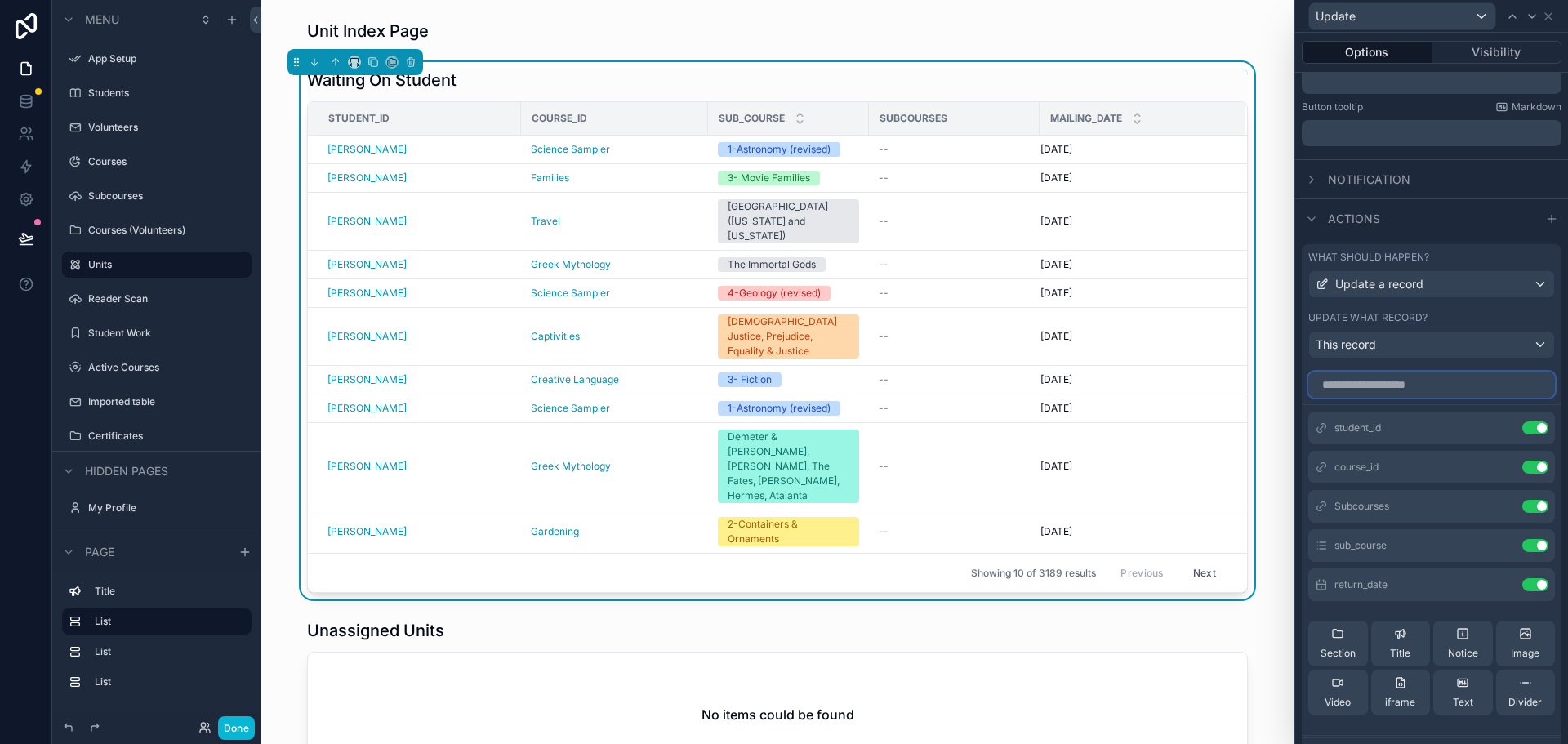
click at [1381, 388] on input "text" at bounding box center [1431, 384] width 247 height 26
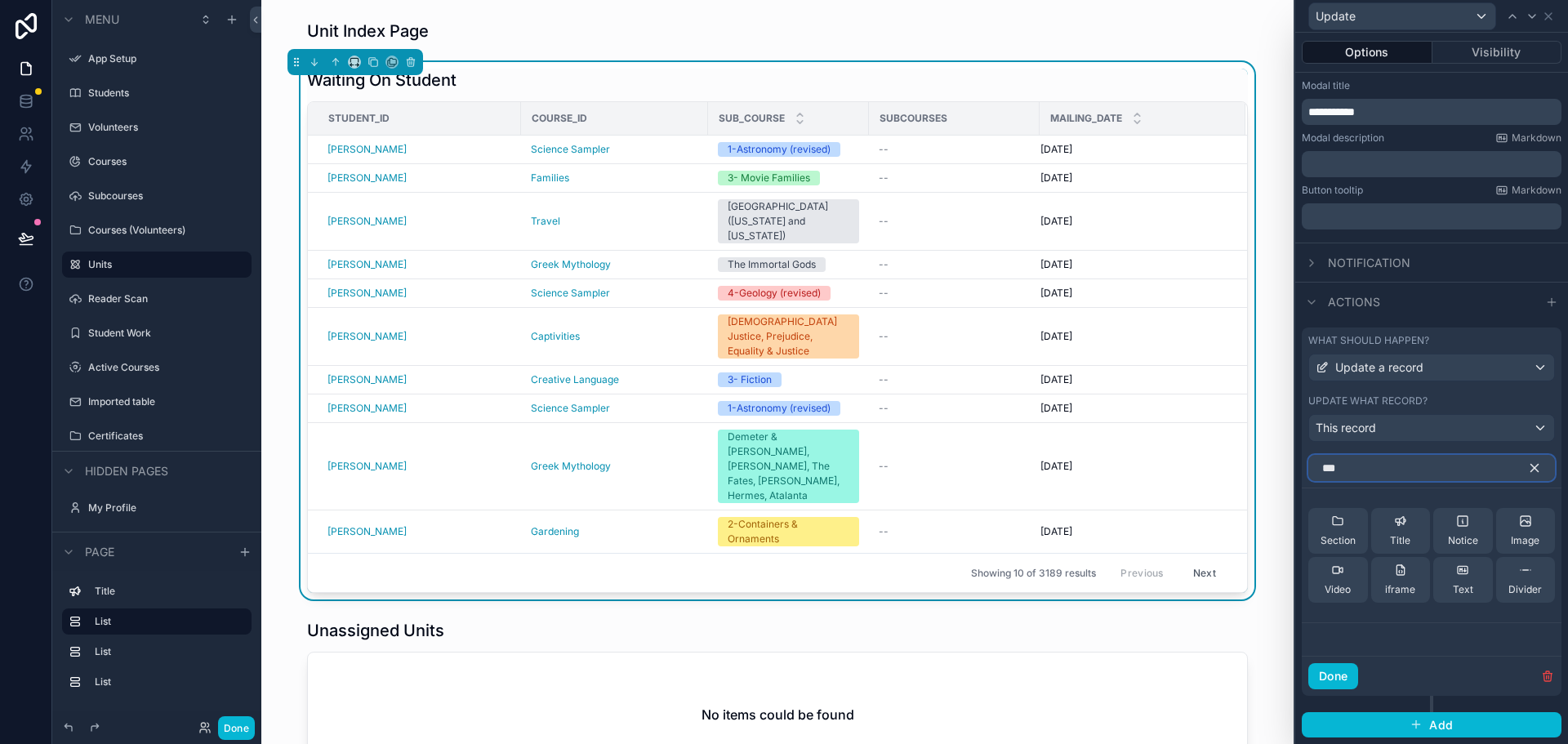
scroll to position [253, 0]
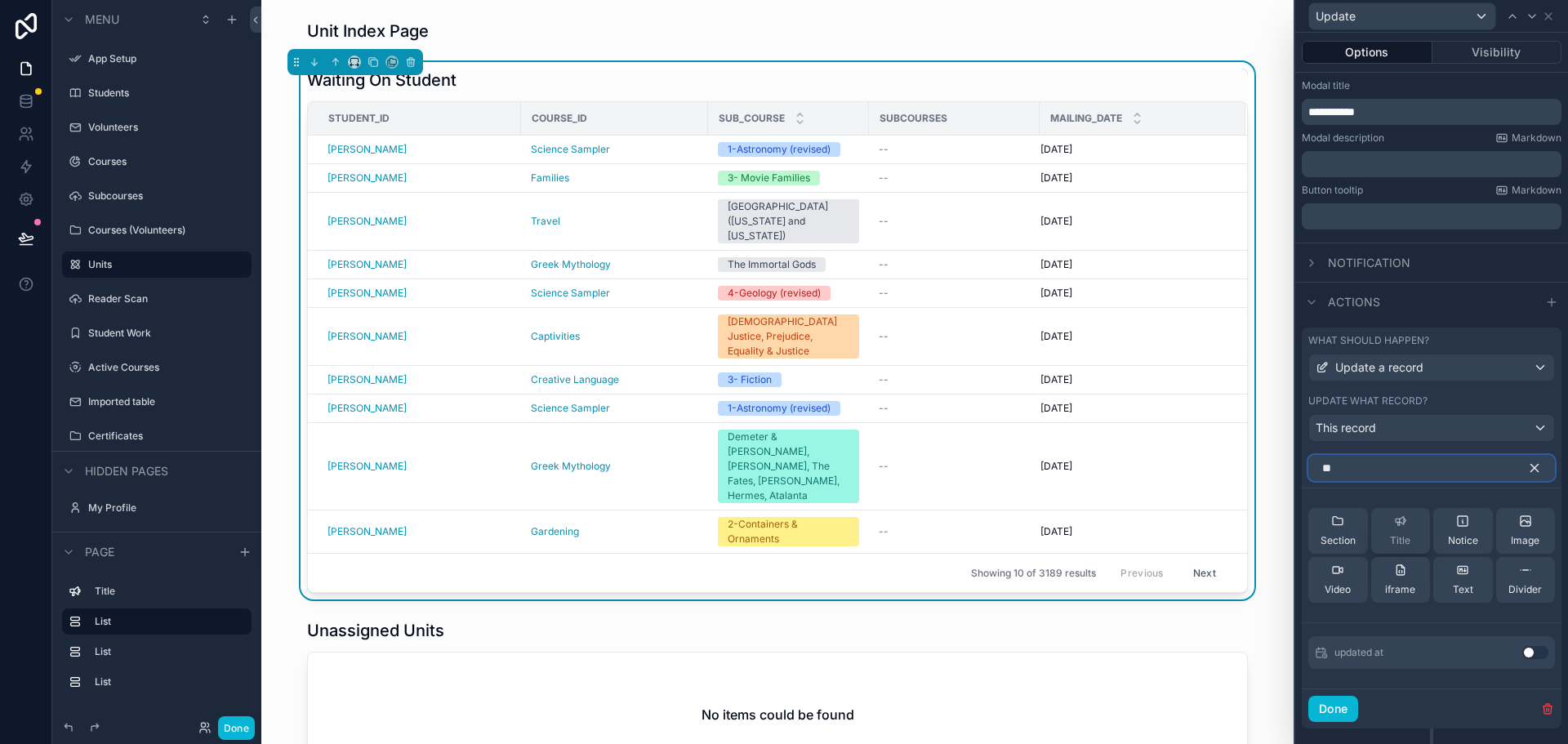
type input "*"
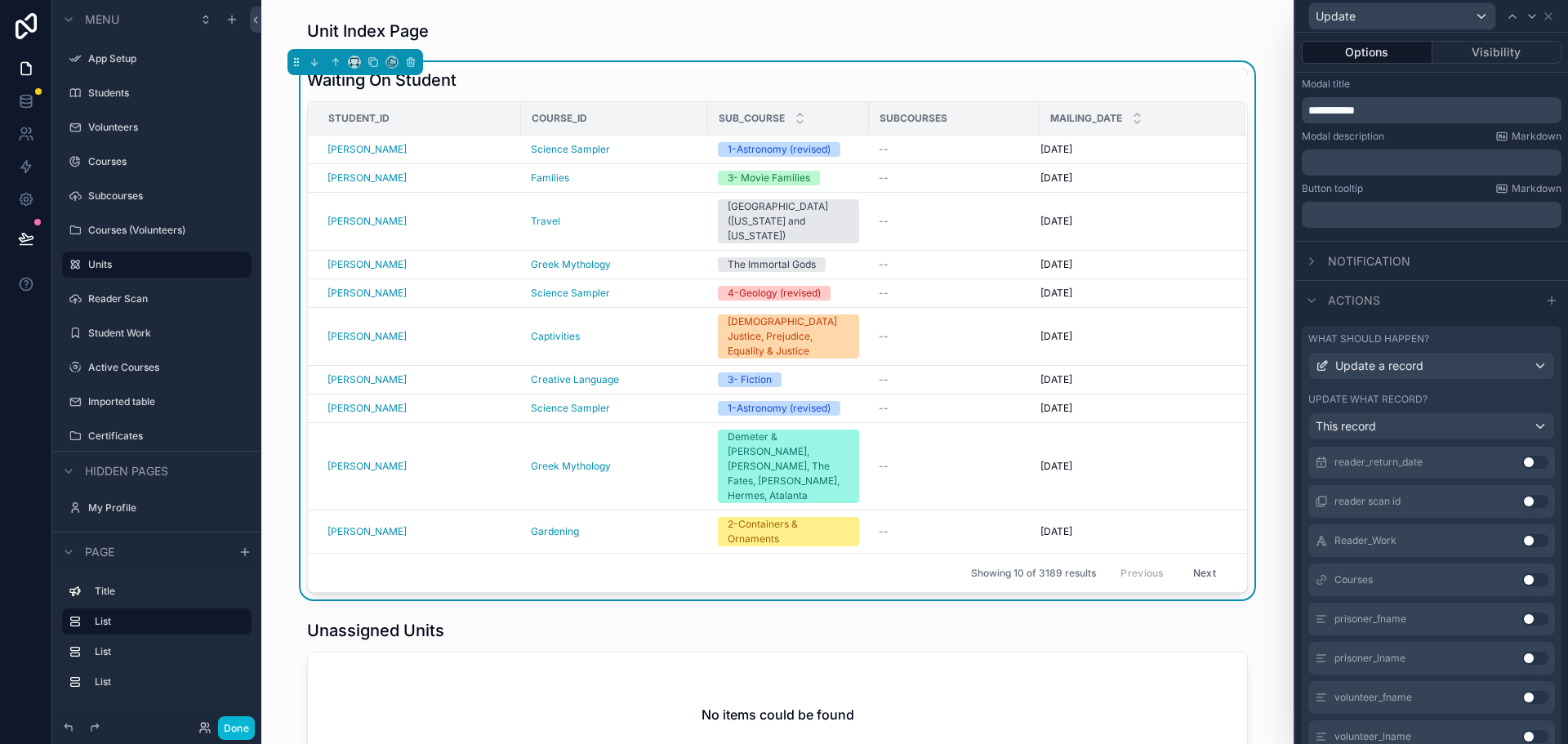
scroll to position [651, 0]
click at [233, 21] on icon "scrollable content" at bounding box center [232, 20] width 13 height 13
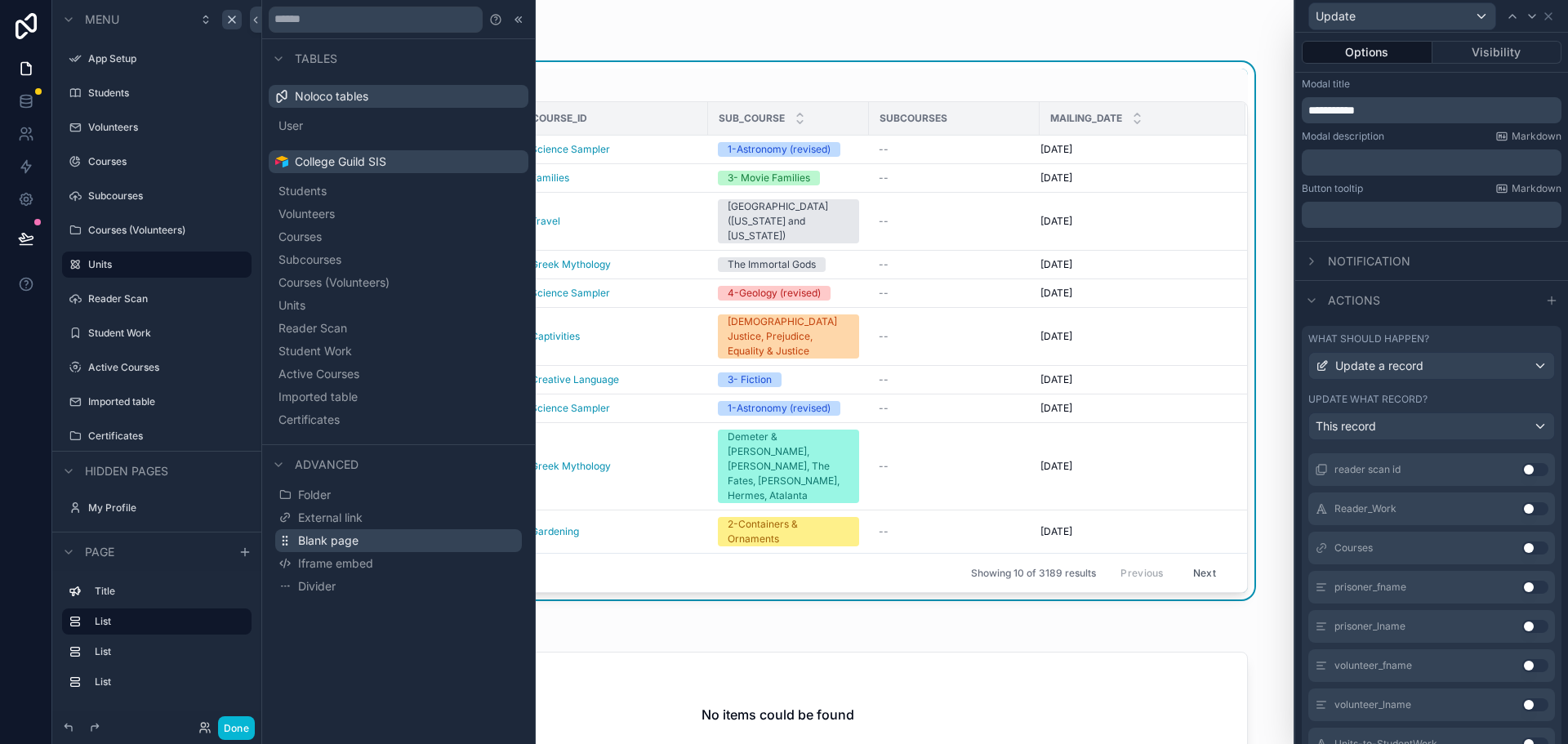
click at [339, 541] on span "Blank page" at bounding box center [329, 541] width 61 height 16
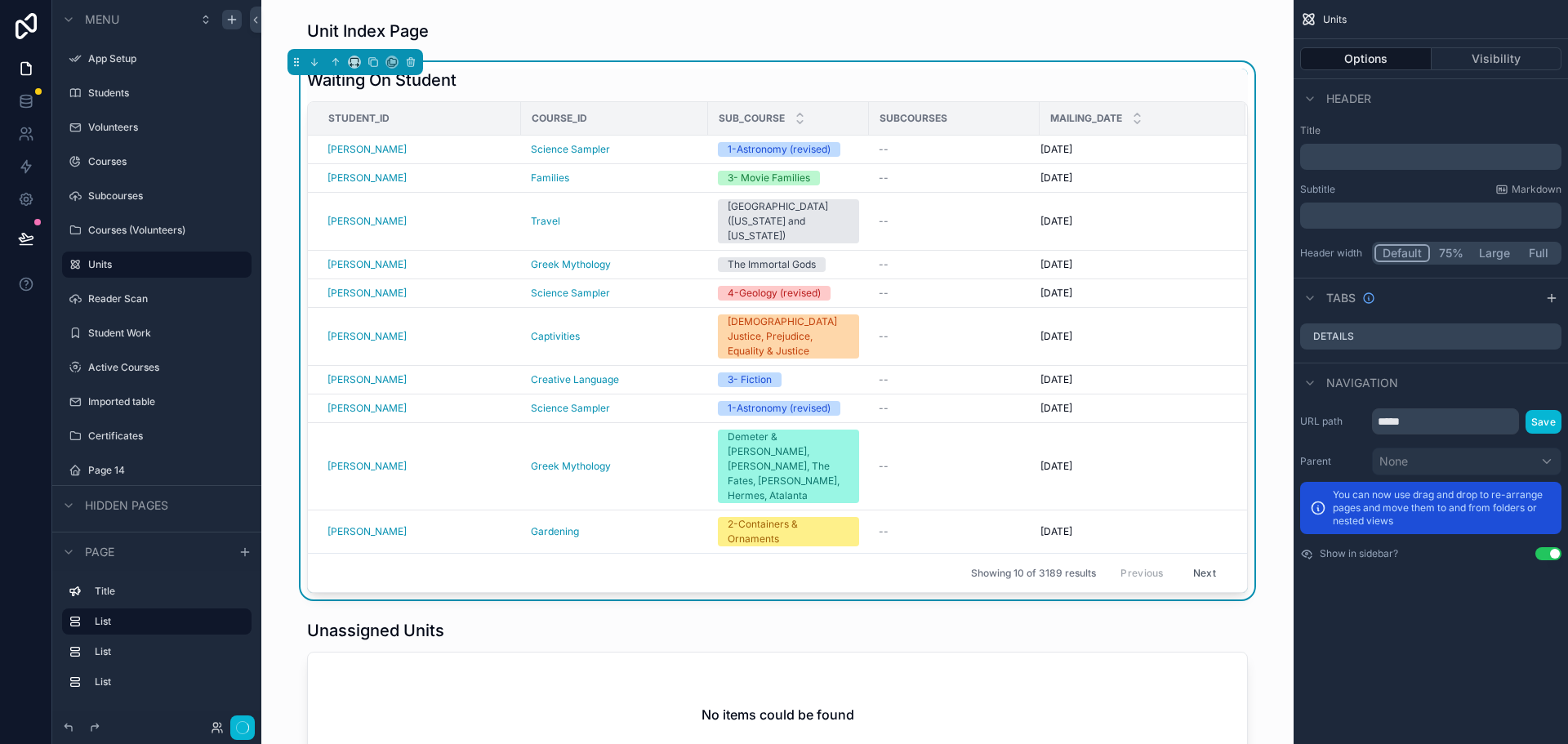
scroll to position [29, 0]
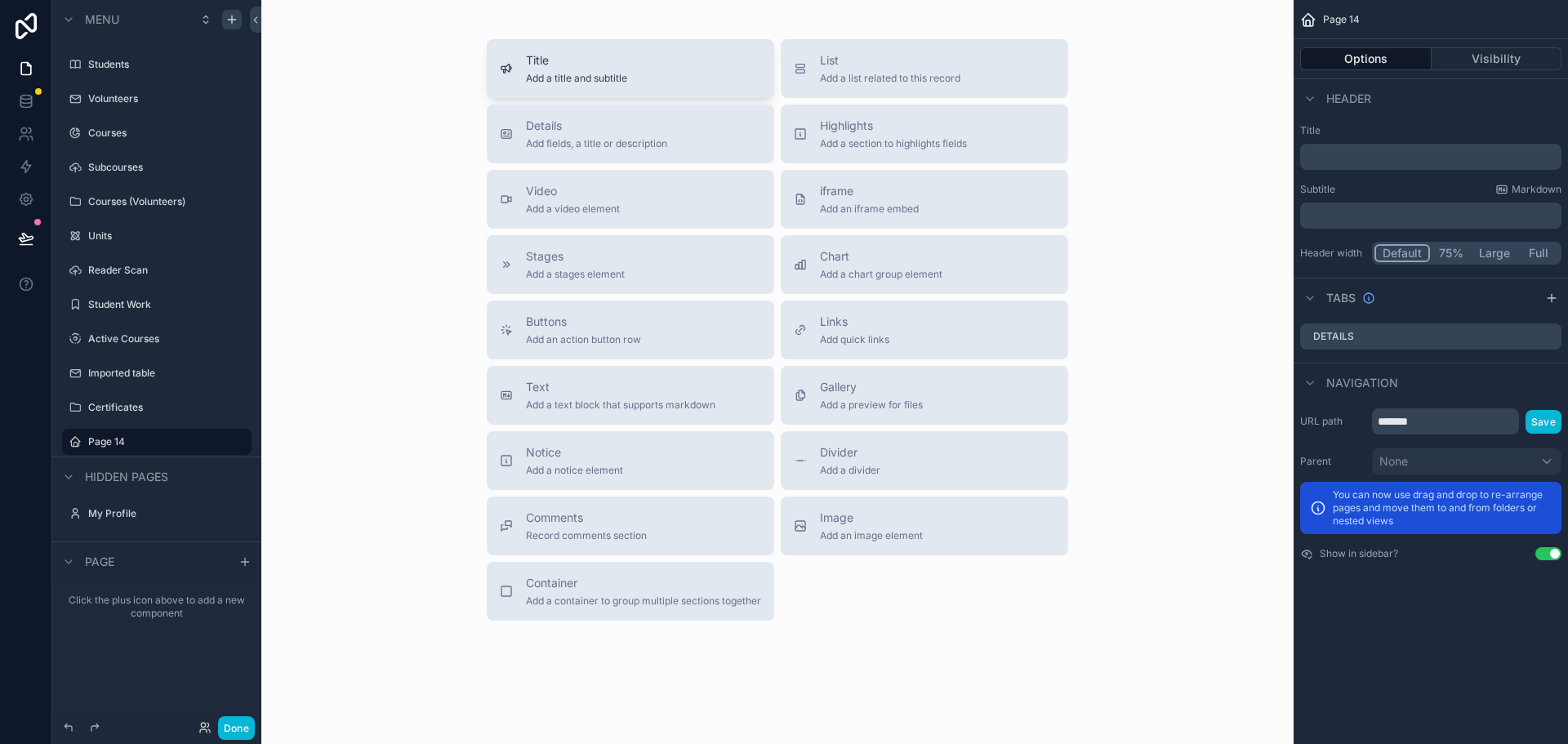
click at [575, 55] on span "Title" at bounding box center [577, 61] width 102 height 16
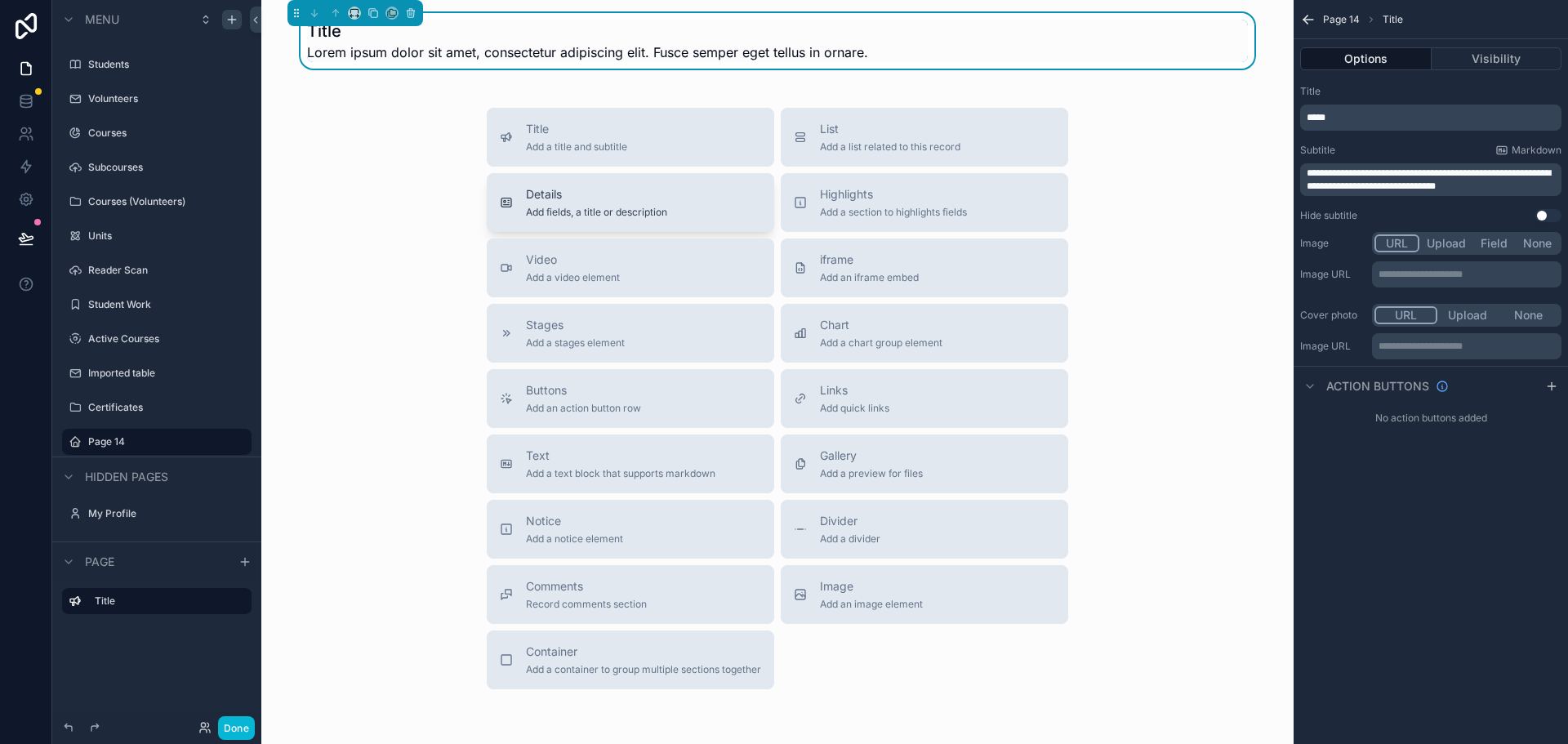
click at [622, 204] on div "Details Add fields, a title or description" at bounding box center [597, 202] width 141 height 33
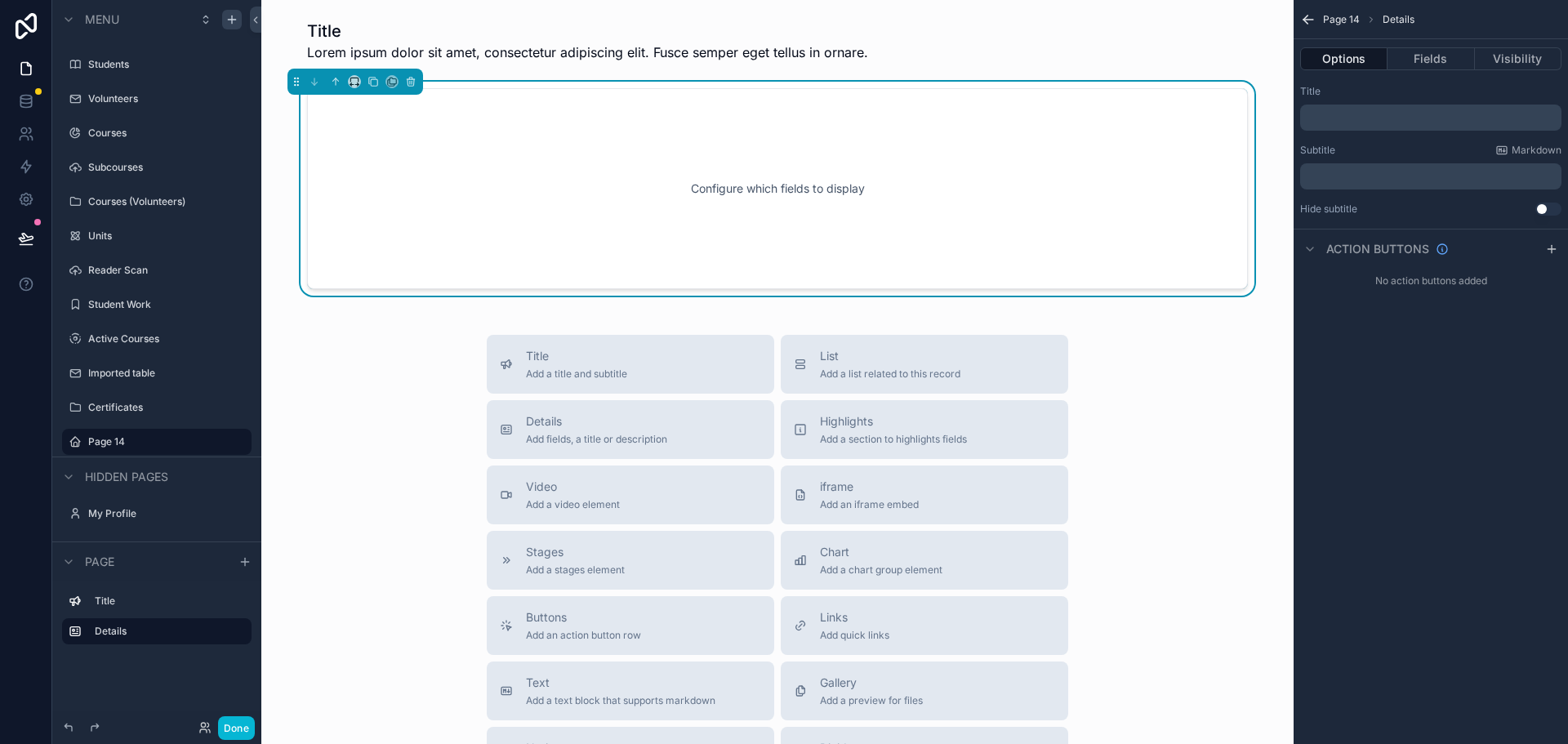
click at [1358, 119] on p "﻿" at bounding box center [1432, 117] width 252 height 13
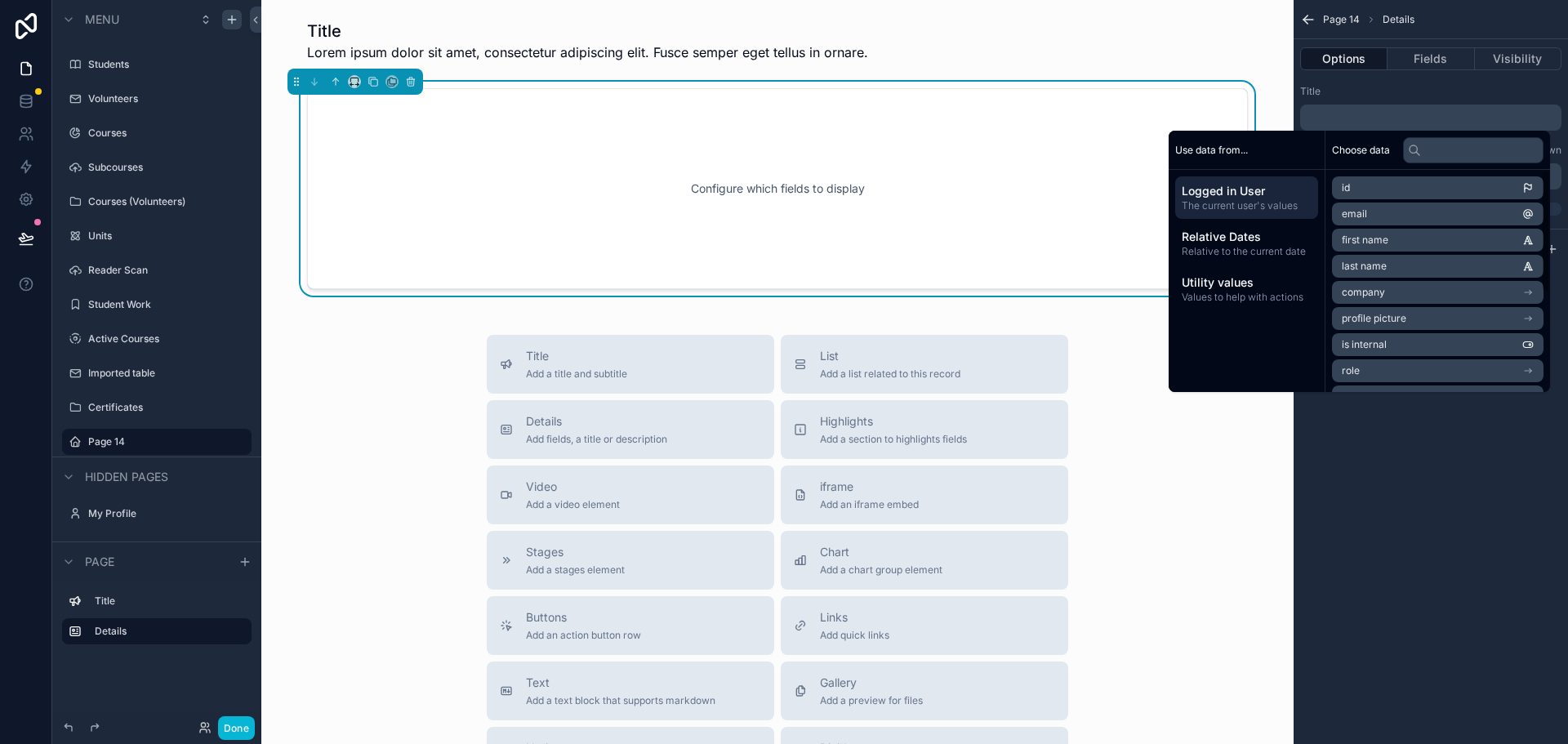
click at [1421, 523] on div "Page 14 Details Options Fields Visibility Title ﻿ Subtitle Markdown ﻿ Hide subt…" at bounding box center [1430, 372] width 275 height 744
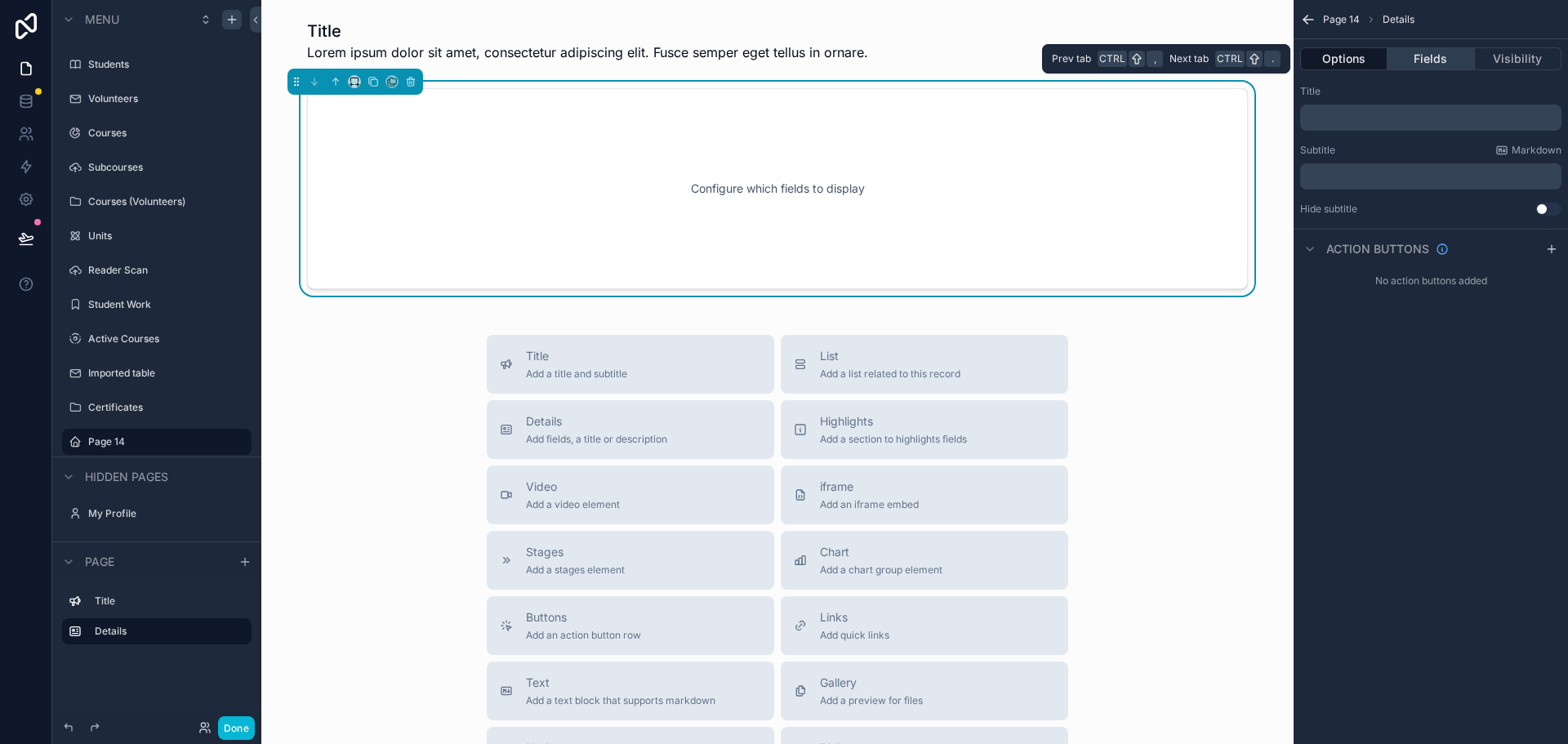
click at [1411, 57] on button "Fields" at bounding box center [1431, 59] width 87 height 23
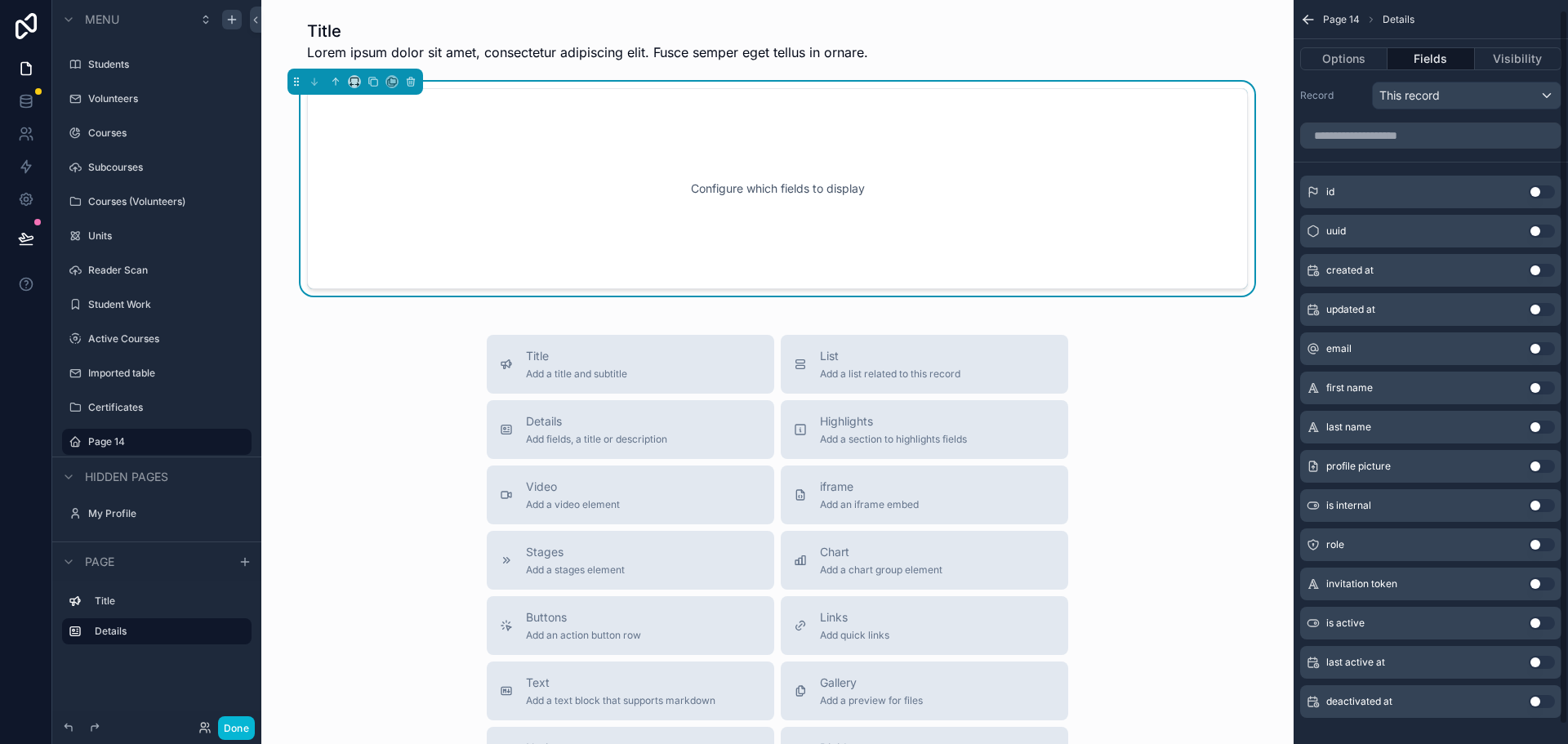
scroll to position [0, 0]
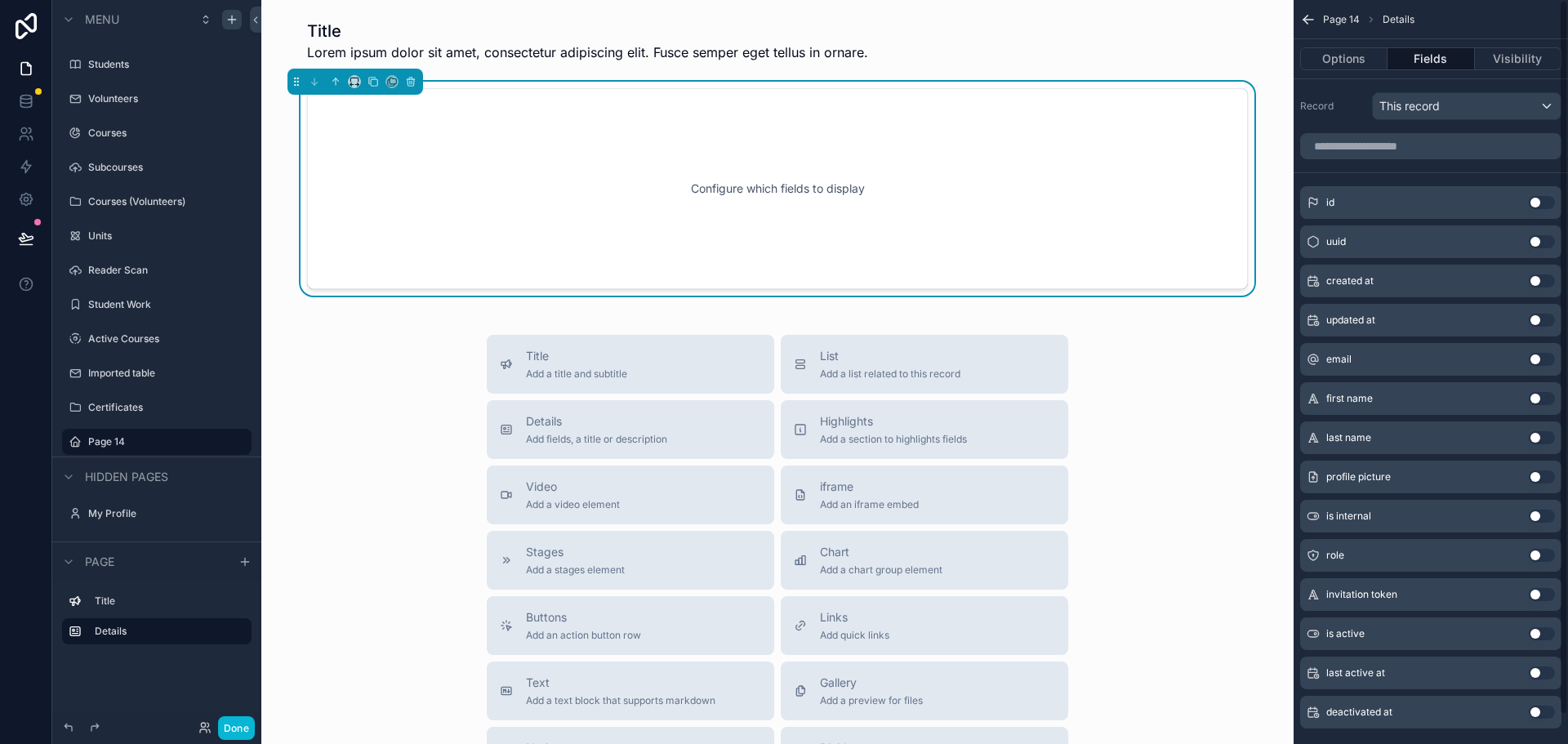
click at [1217, 498] on div "Title Add a title and subtitle List Add a list related to this record Details A…" at bounding box center [777, 624] width 1006 height 581
click at [1309, 15] on icon "scrollable content" at bounding box center [1308, 20] width 16 height 16
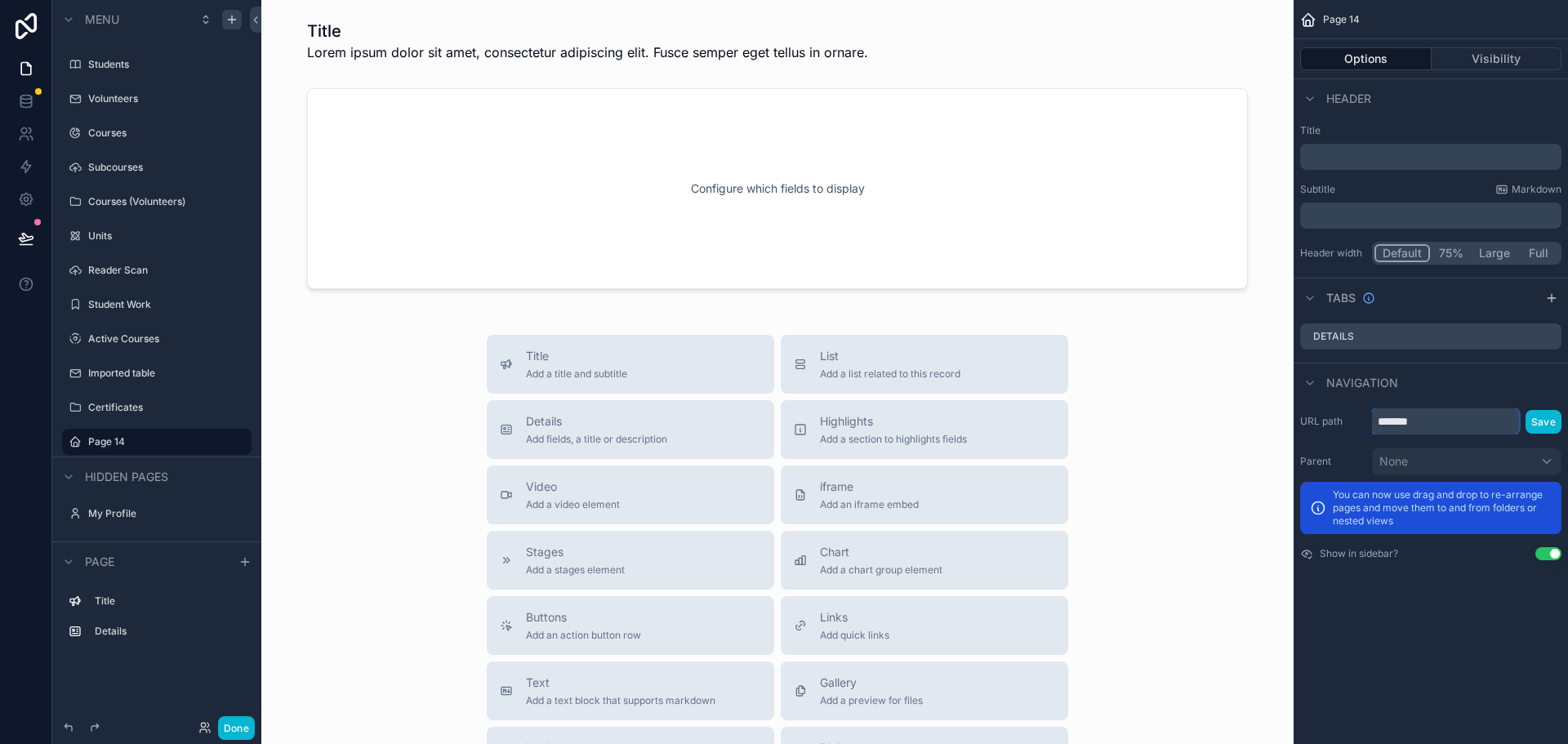
click at [1462, 415] on input "*******" at bounding box center [1445, 421] width 147 height 26
click at [1461, 618] on div "Page 14 Options Visibility Header Title ﻿ Subtitle Markdown ﻿ Header width Defa…" at bounding box center [1430, 372] width 275 height 744
click at [1543, 555] on button "Use setting" at bounding box center [1548, 553] width 26 height 13
click at [1541, 549] on button "Use setting" at bounding box center [1548, 553] width 26 height 13
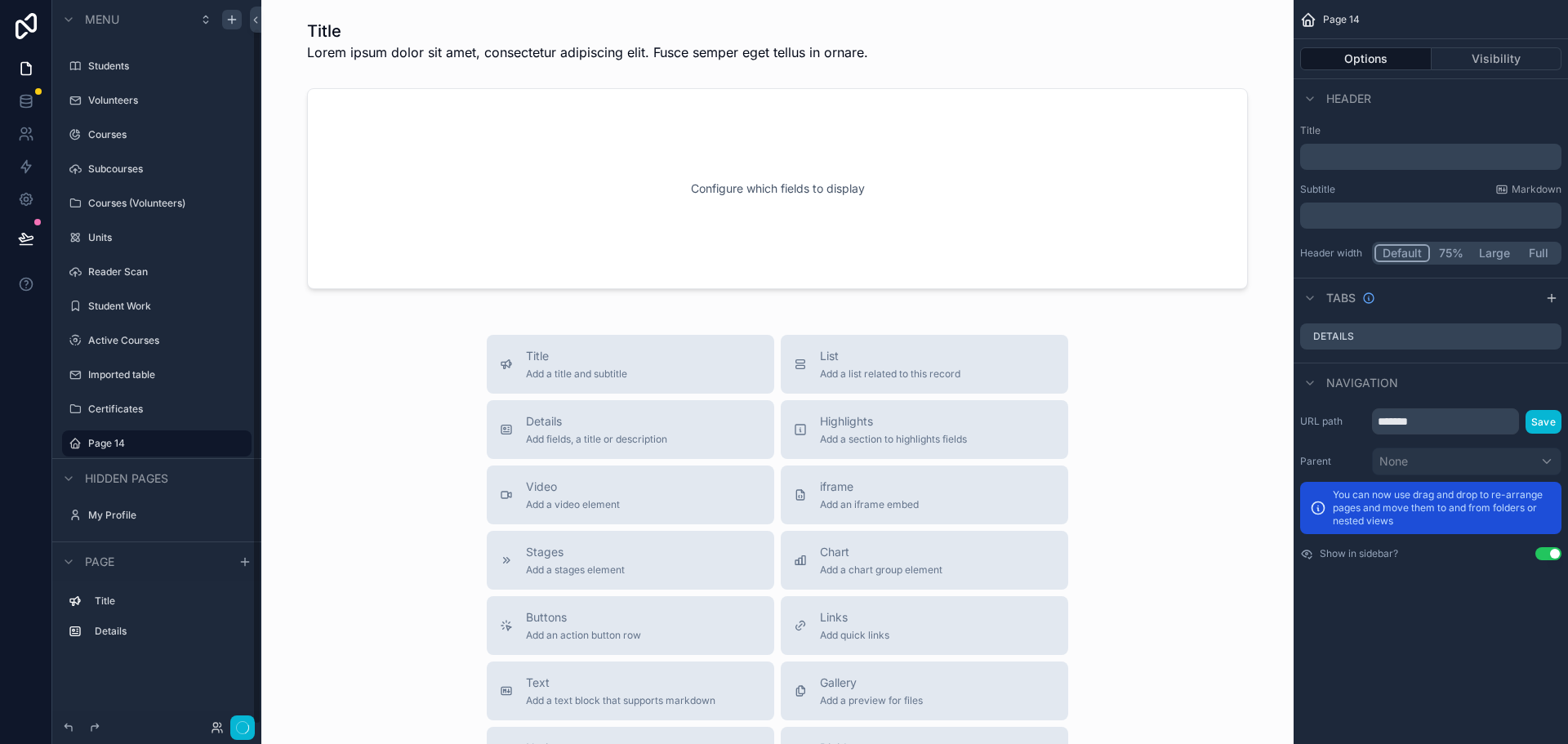
scroll to position [29, 0]
click at [1319, 506] on icon "scrollable content" at bounding box center [1318, 508] width 16 height 16
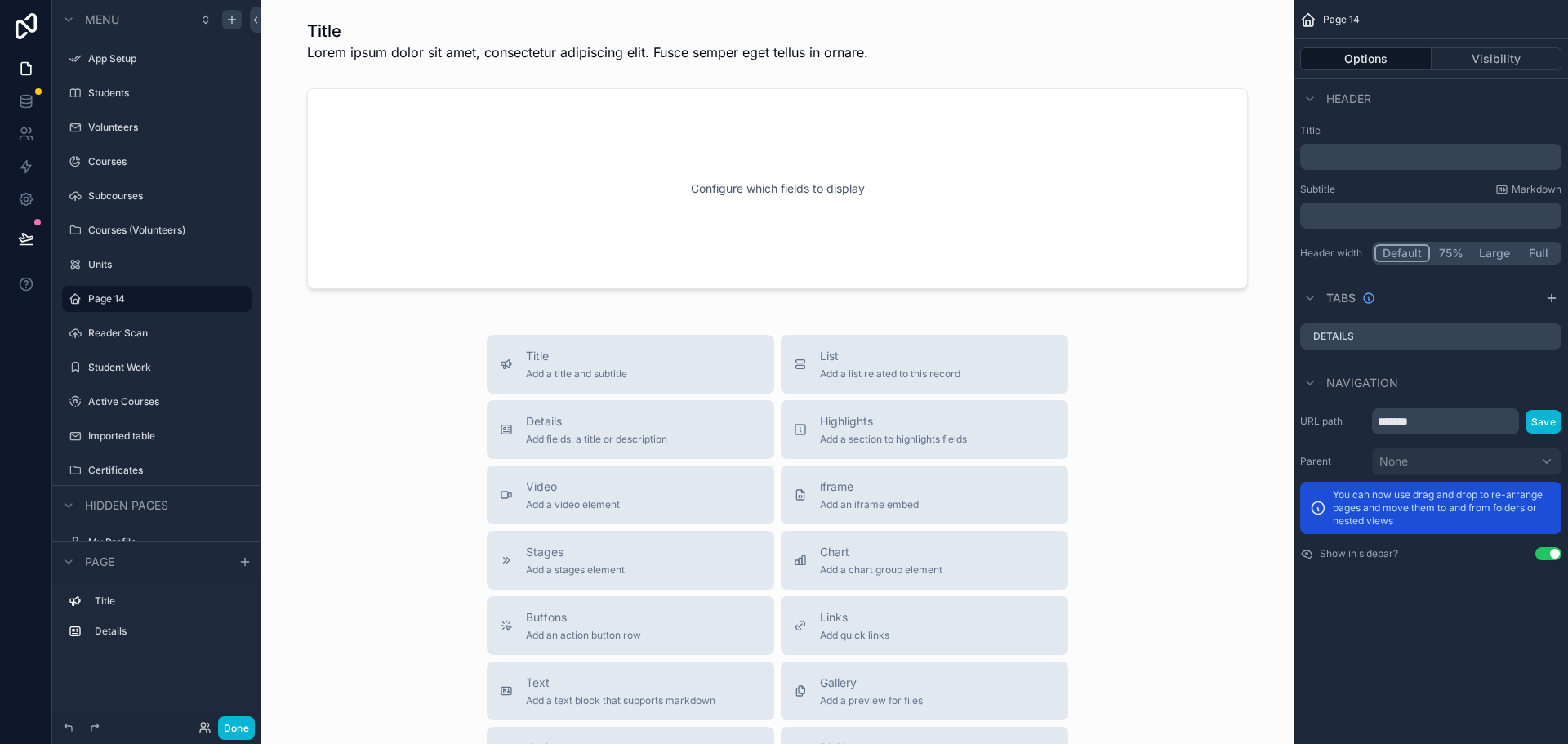
click at [1398, 666] on div "Page 14 Options Visibility Header Title ﻿ Subtitle Markdown ﻿ Header width Defa…" at bounding box center [1430, 372] width 275 height 744
click at [1151, 374] on div "Title Add a title and subtitle List Add a list related to this record Details A…" at bounding box center [777, 624] width 1006 height 581
click at [649, 221] on div "scrollable content" at bounding box center [777, 188] width 1006 height 214
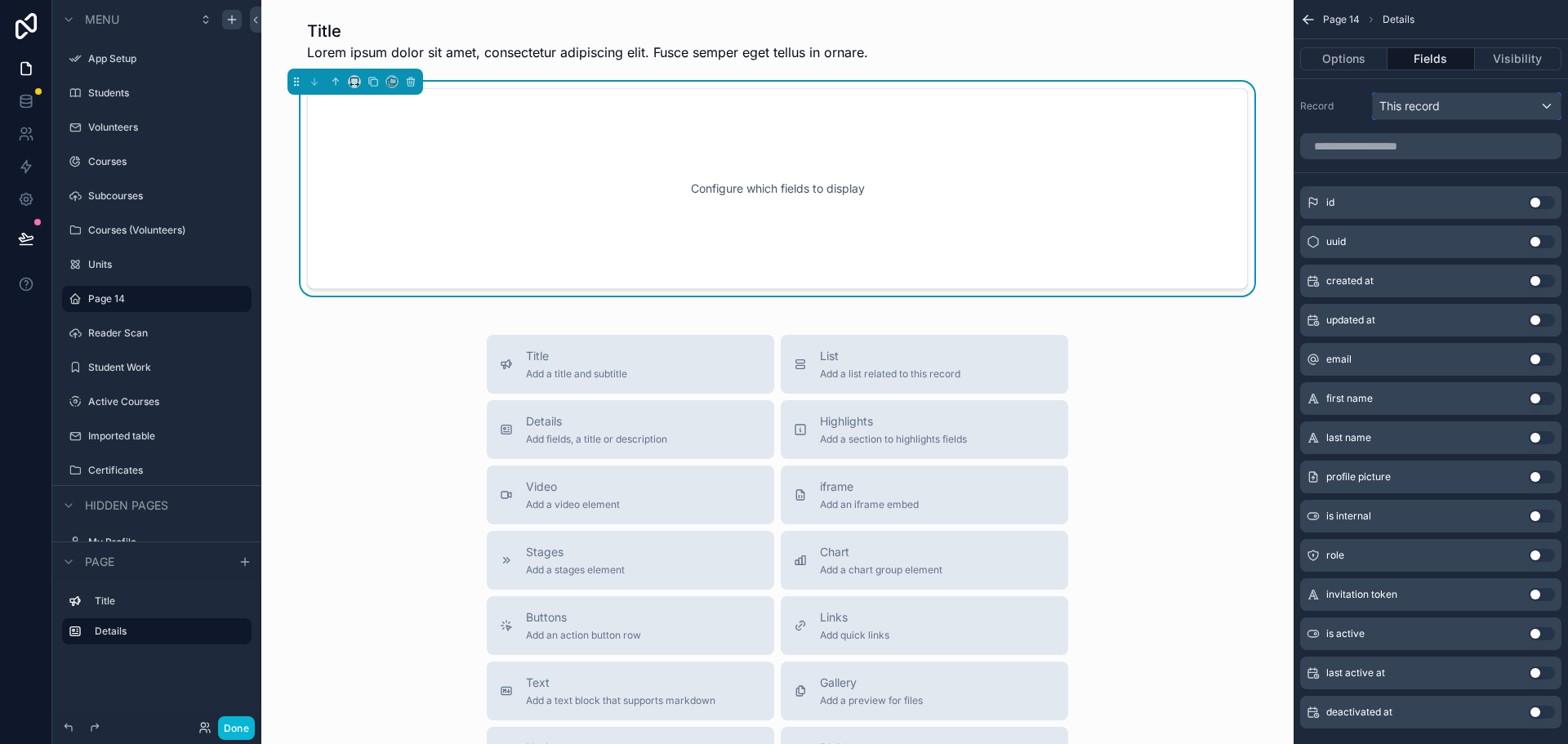
click at [1428, 111] on span "This record" at bounding box center [1410, 107] width 61 height 16
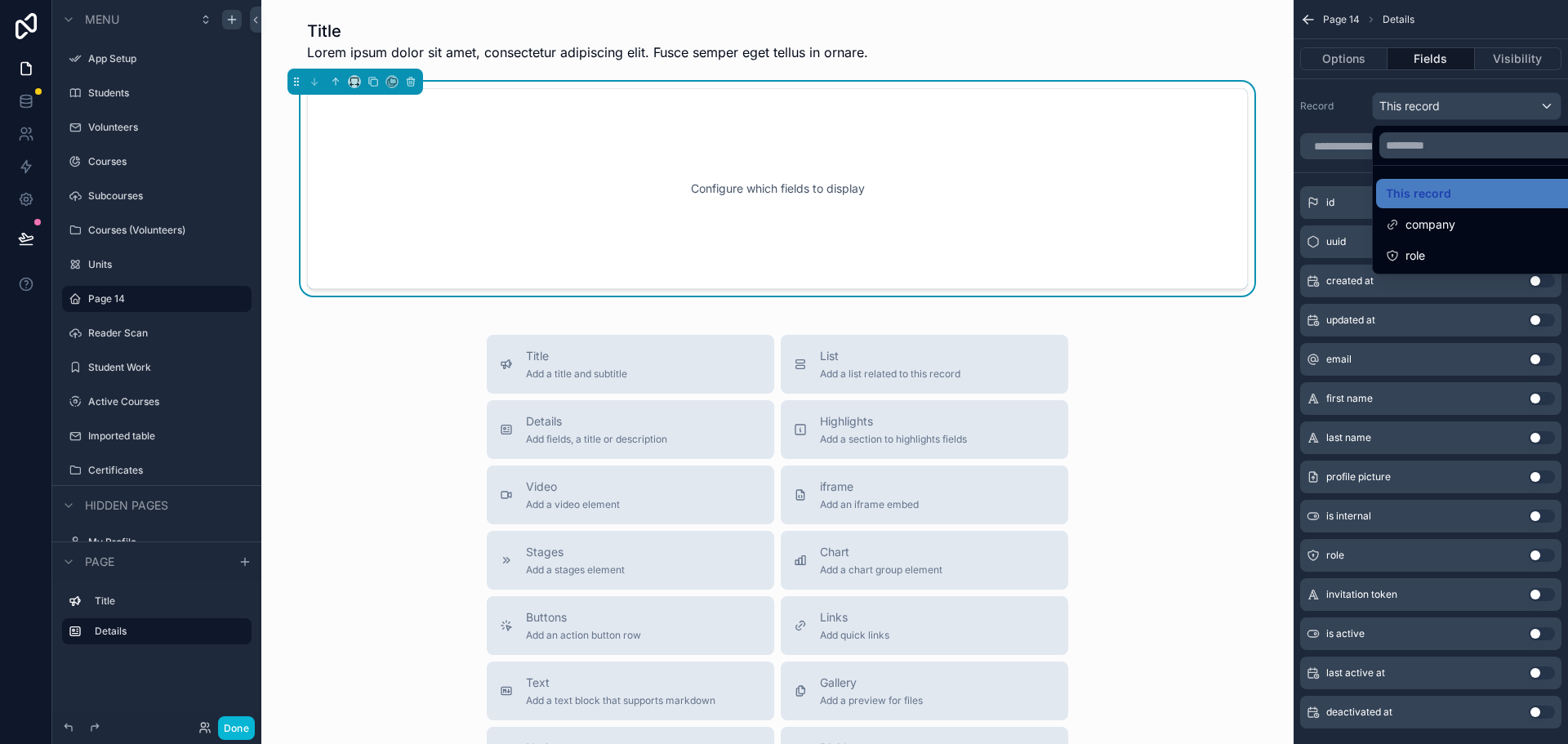
click at [1204, 379] on div "Title Add a title and subtitle List Add a list related to this record Details A…" at bounding box center [777, 624] width 1006 height 581
click at [1332, 62] on div "scrollable content" at bounding box center [784, 372] width 1568 height 744
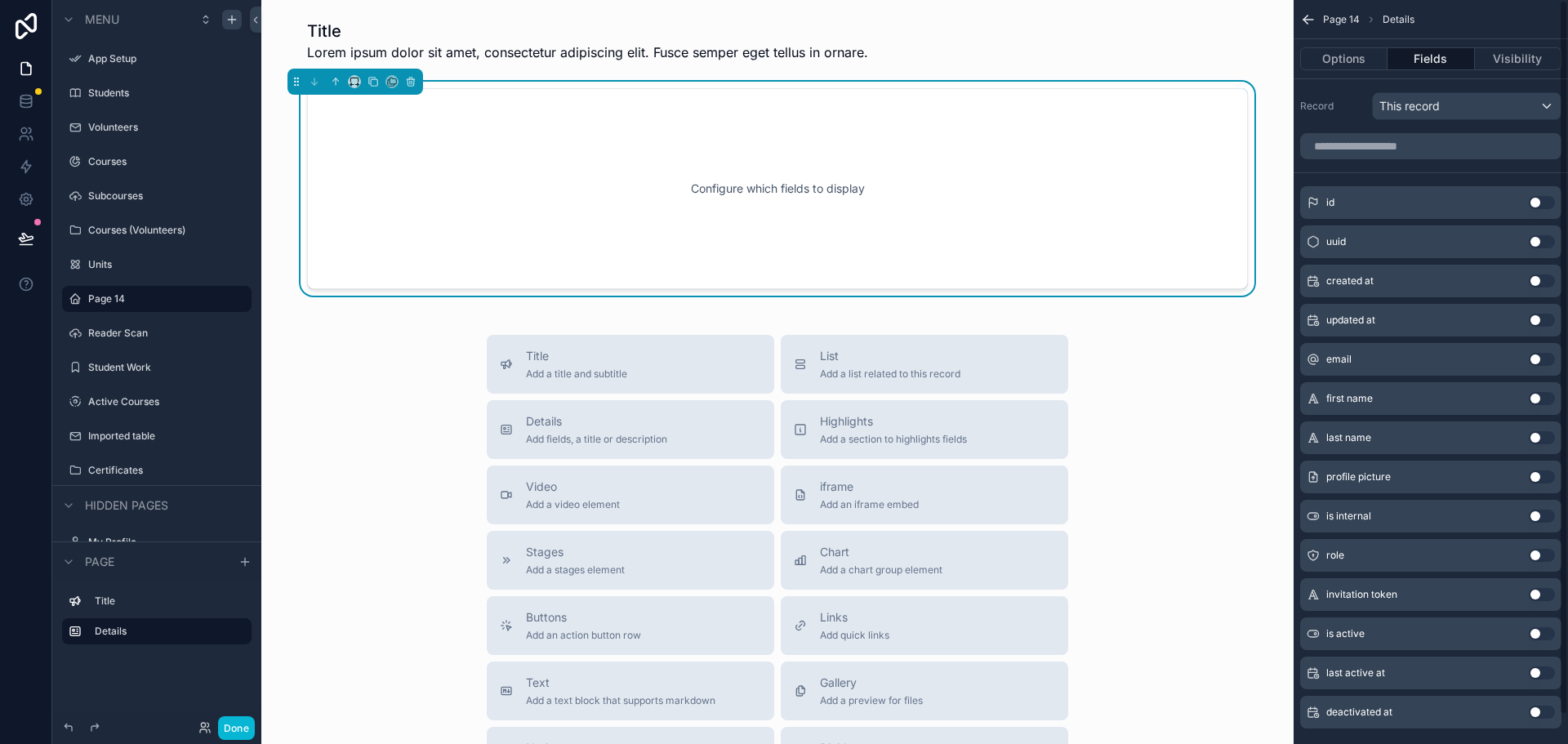
click at [1300, 20] on icon "scrollable content" at bounding box center [1308, 20] width 16 height 16
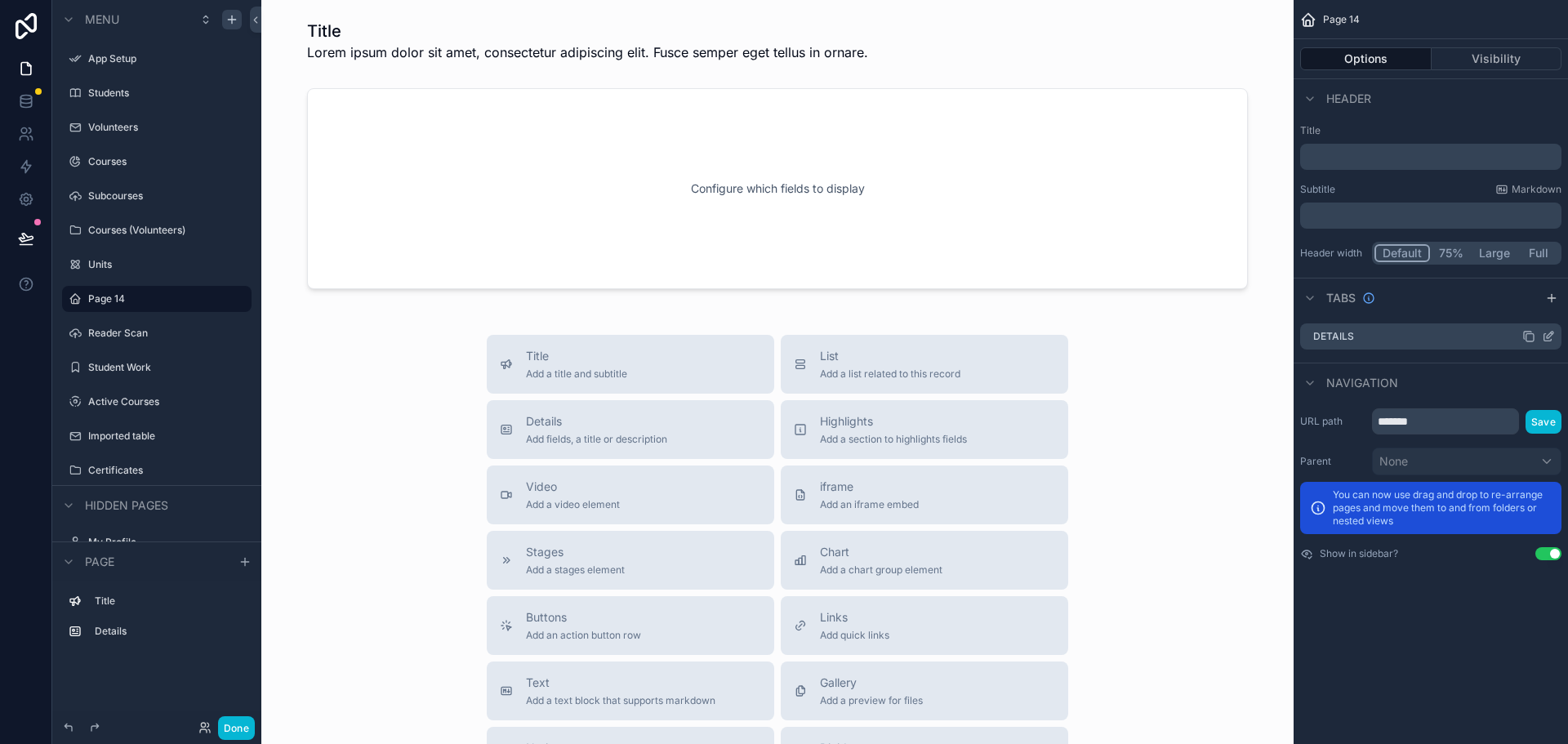
click at [1384, 338] on div "Details" at bounding box center [1430, 337] width 261 height 26
click at [98, 265] on label "Units" at bounding box center [153, 265] width 130 height 13
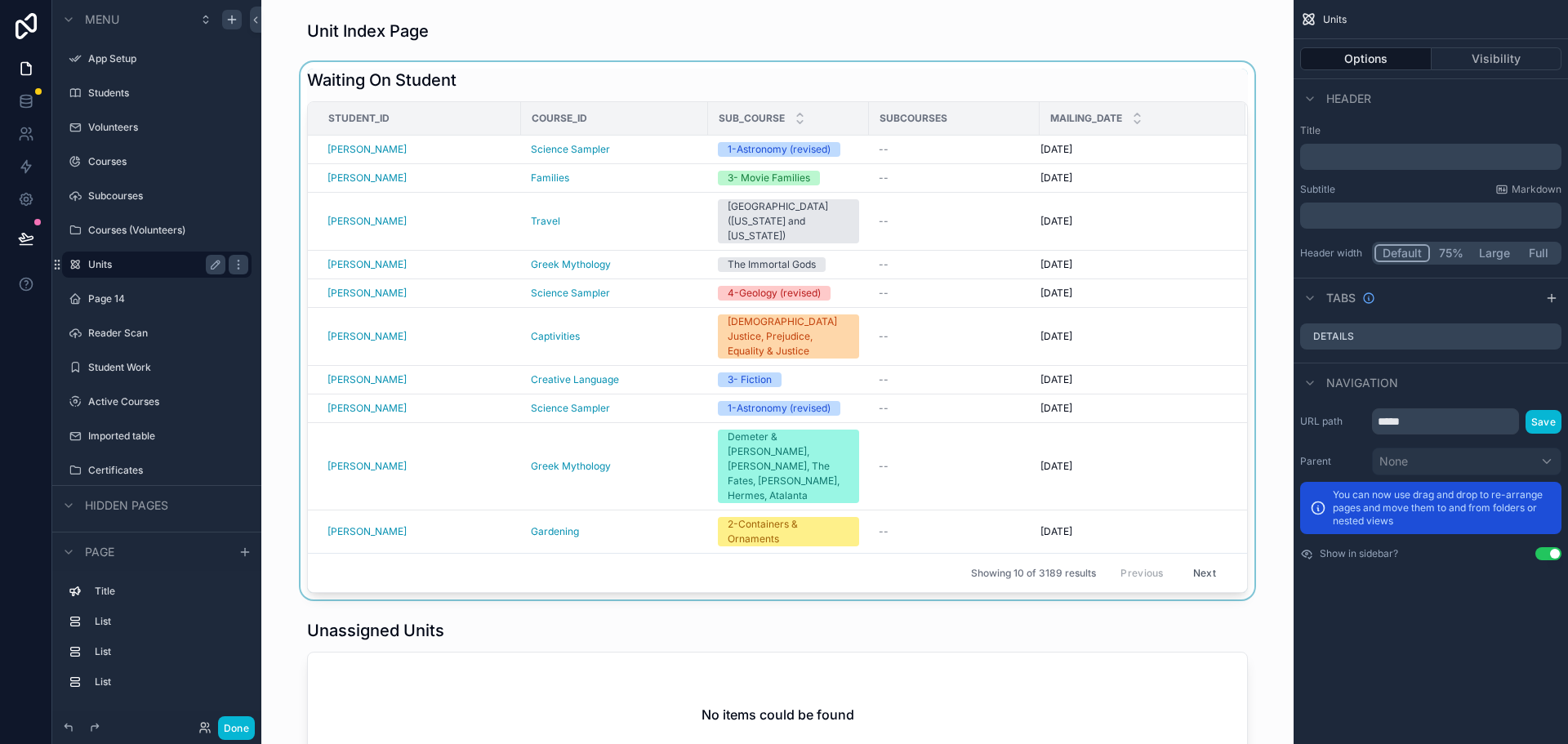
click at [1186, 146] on div "scrollable content" at bounding box center [777, 331] width 1006 height 538
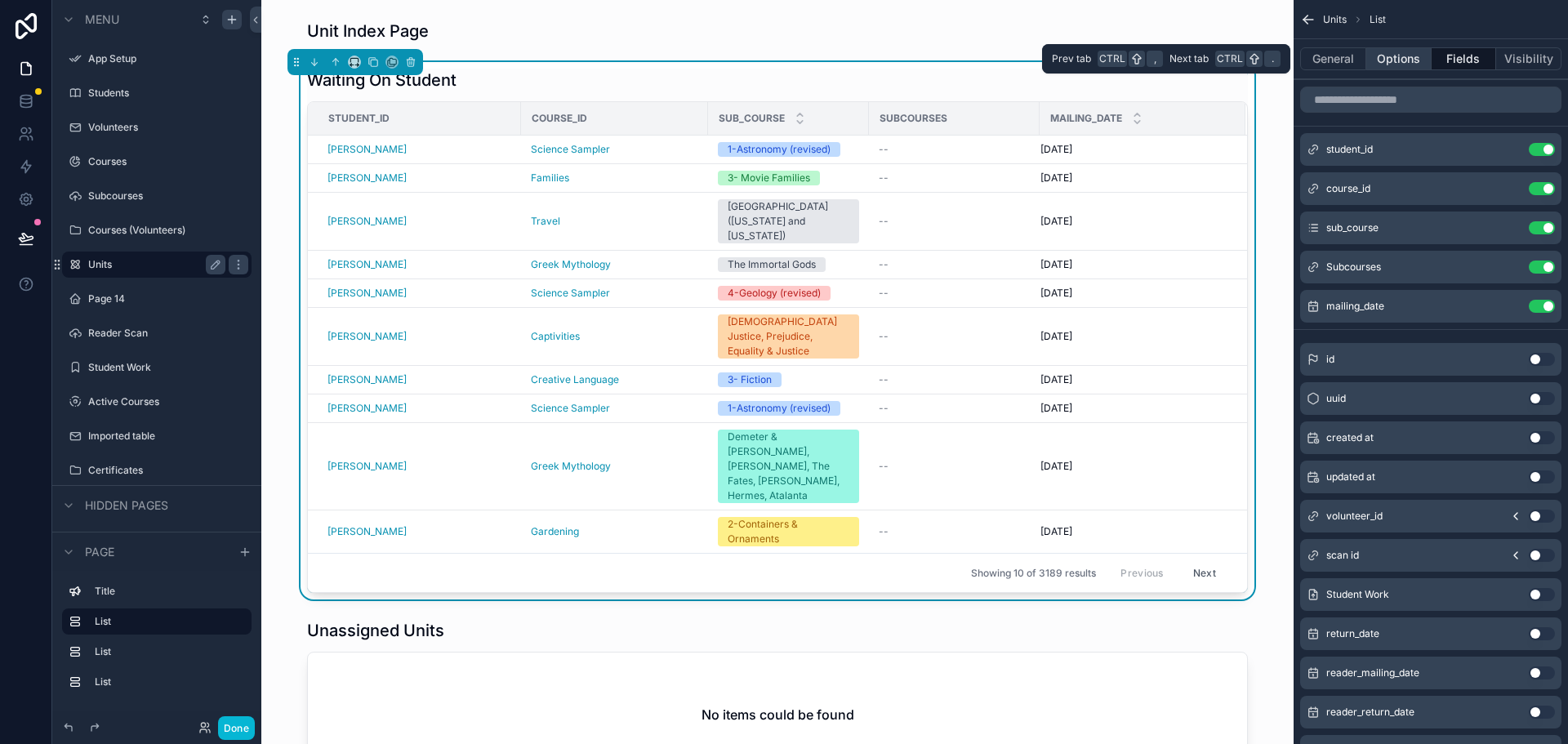
click at [1398, 61] on button "Options" at bounding box center [1399, 59] width 66 height 23
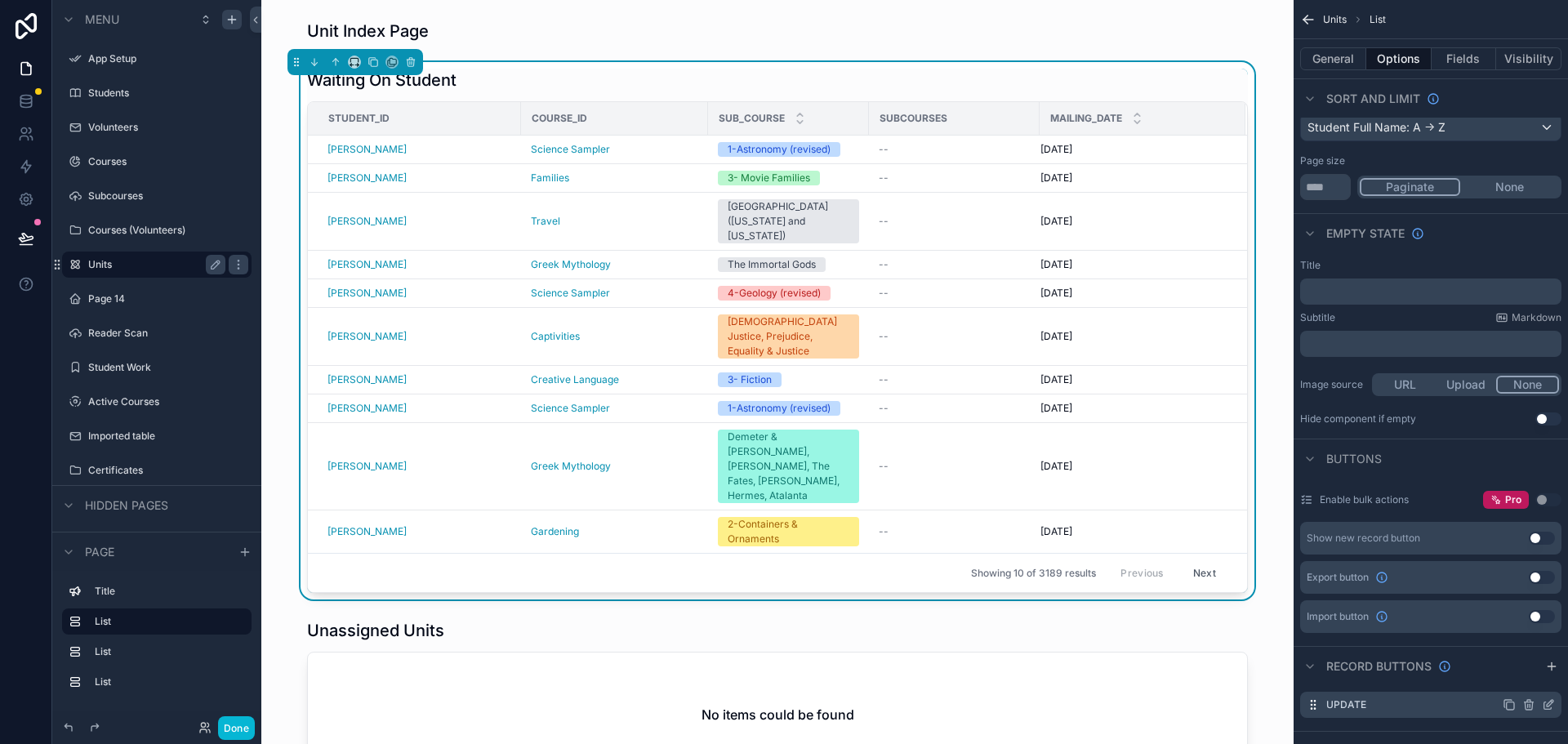
scroll to position [571, 0]
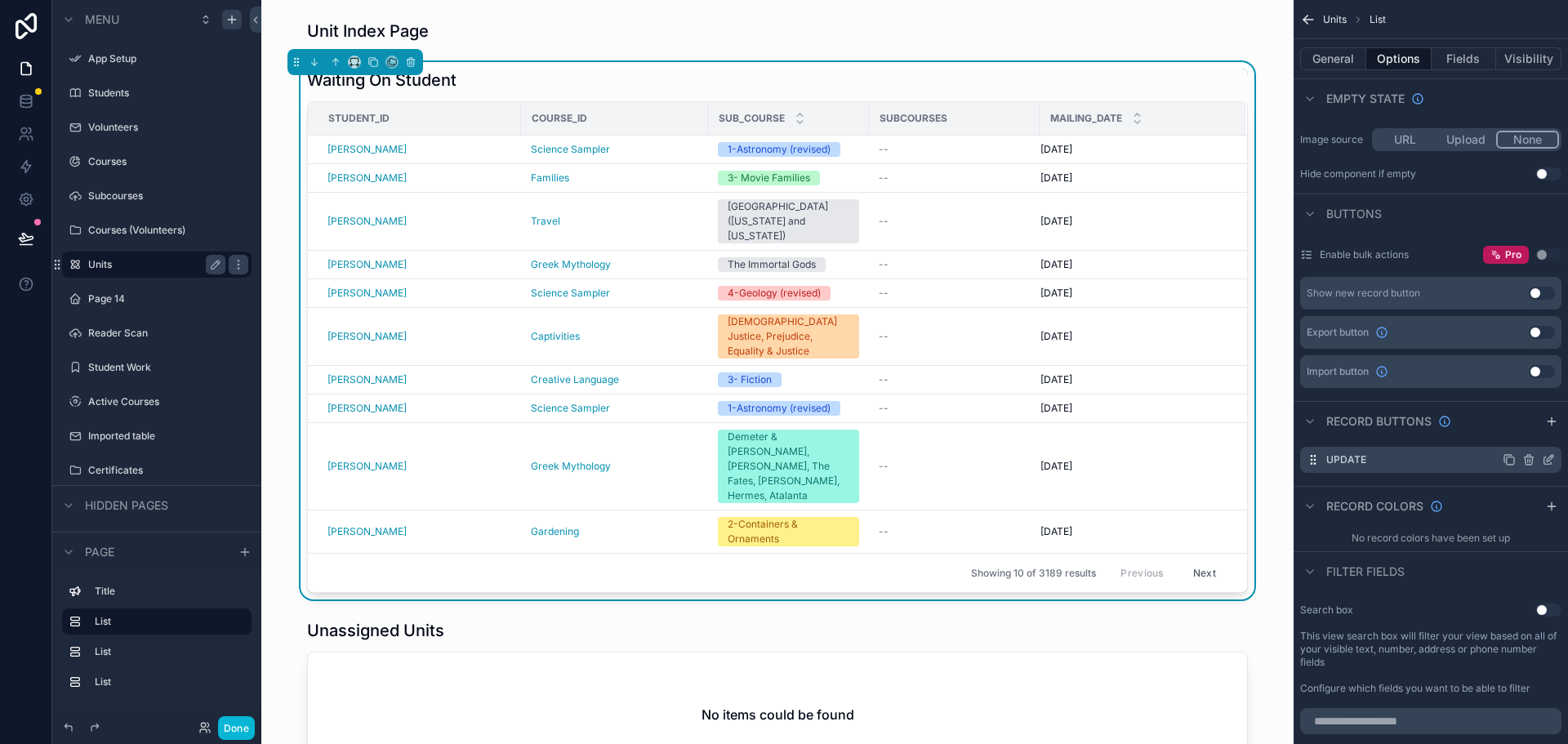
click at [1456, 460] on div "Update" at bounding box center [1430, 460] width 261 height 26
click at [1555, 460] on div "Update" at bounding box center [1430, 460] width 261 height 26
click at [1552, 459] on icon "scrollable content" at bounding box center [1548, 460] width 13 height 13
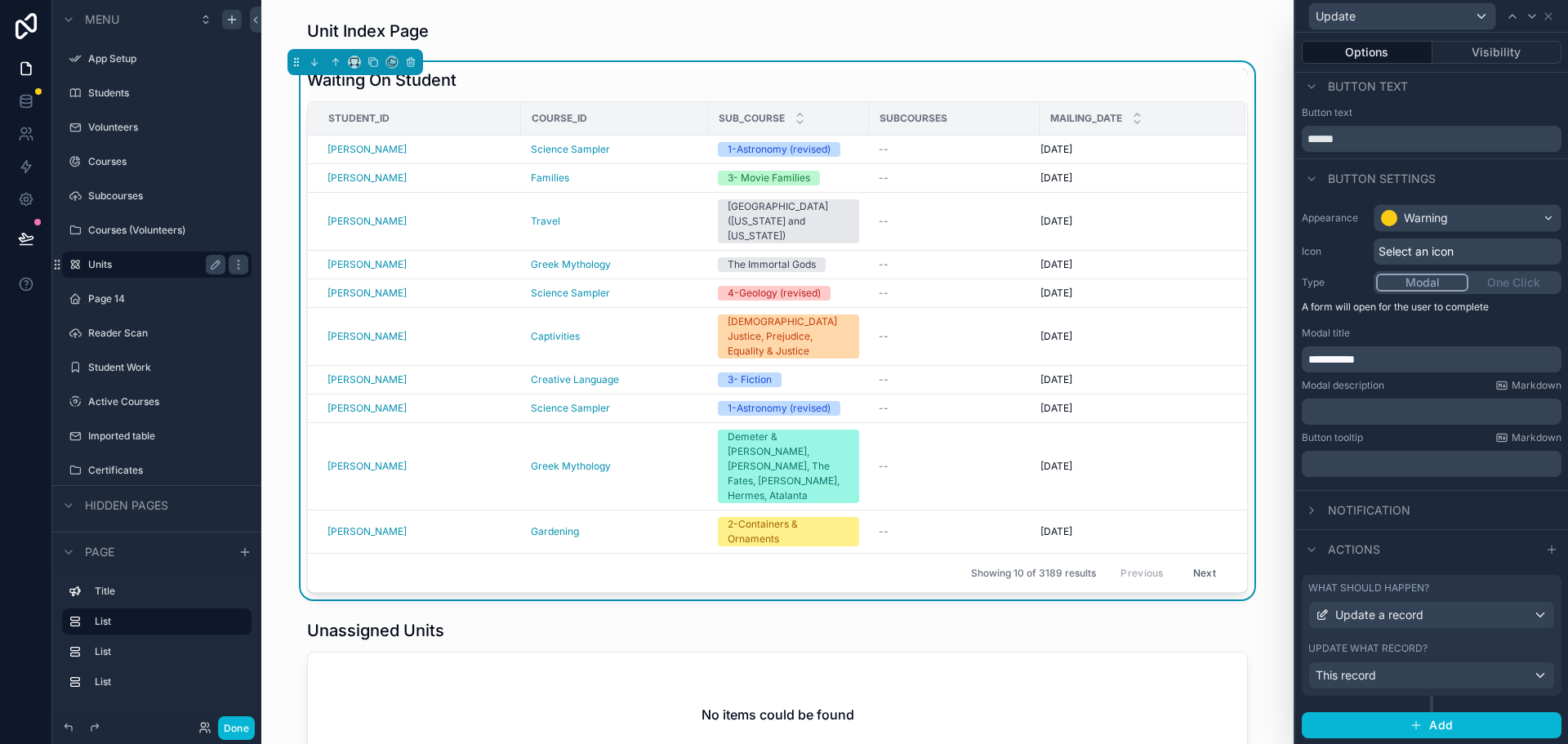
scroll to position [7, 0]
click at [1443, 615] on div "Update a record" at bounding box center [1431, 614] width 245 height 26
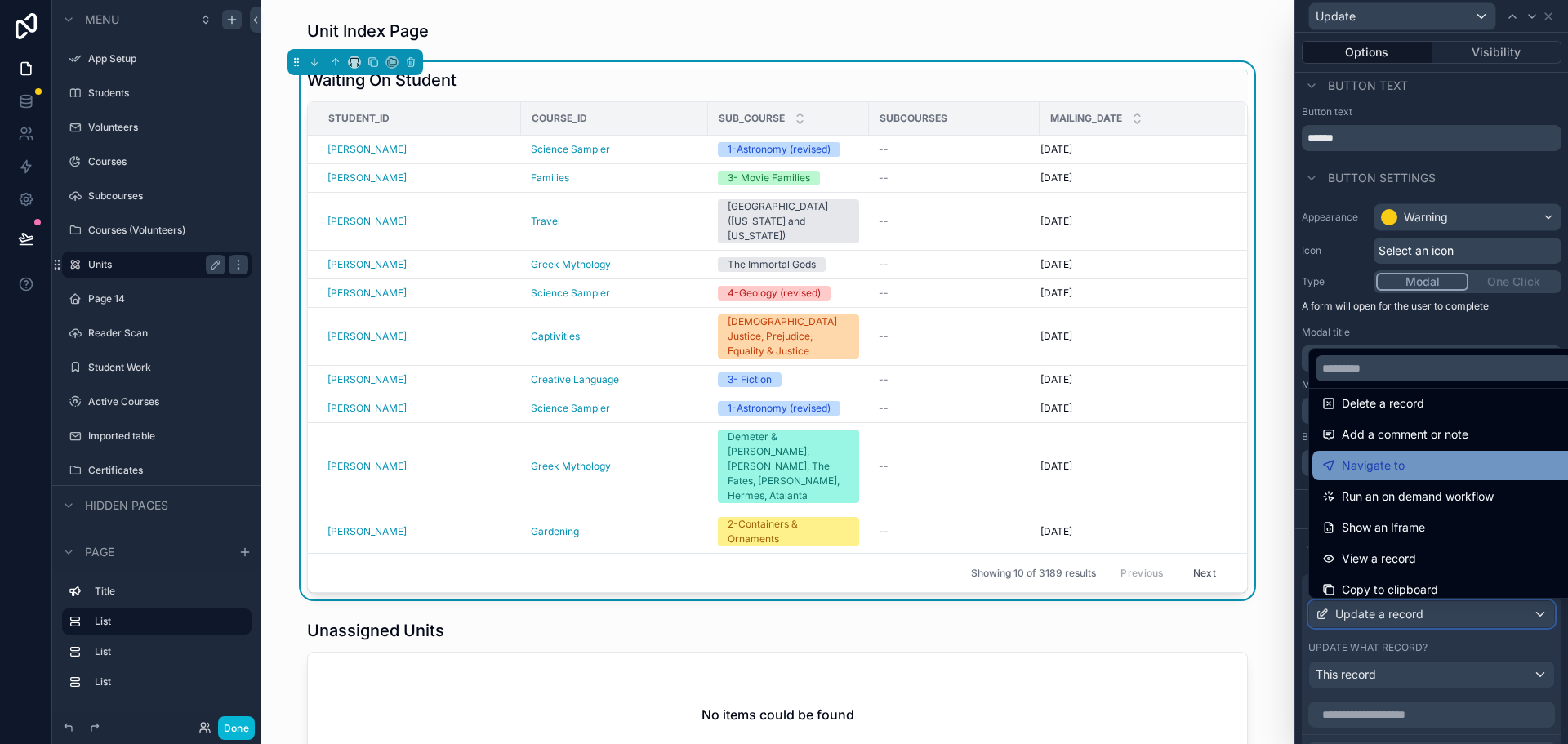
scroll to position [163, 0]
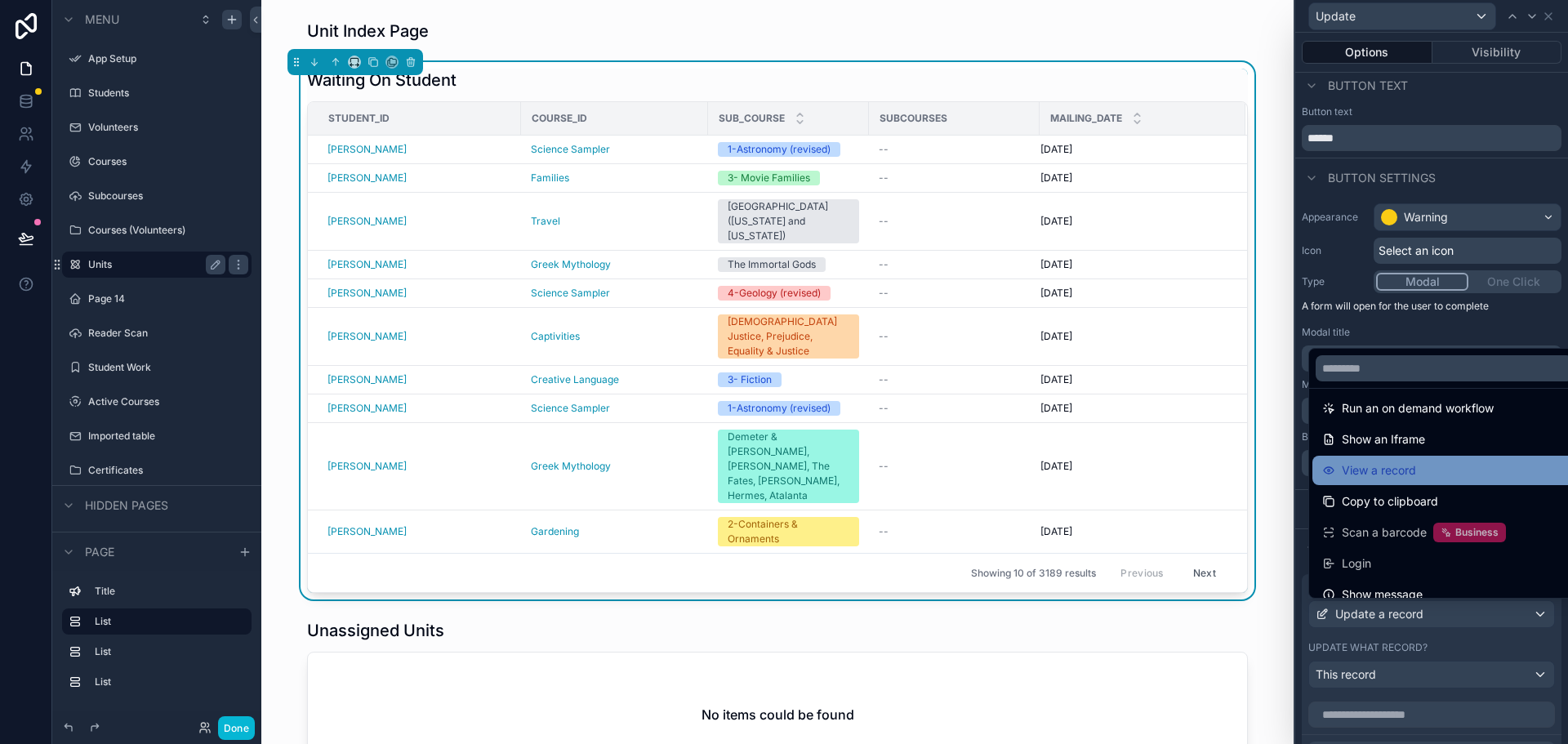
click at [1375, 473] on span "View a record" at bounding box center [1379, 470] width 75 height 20
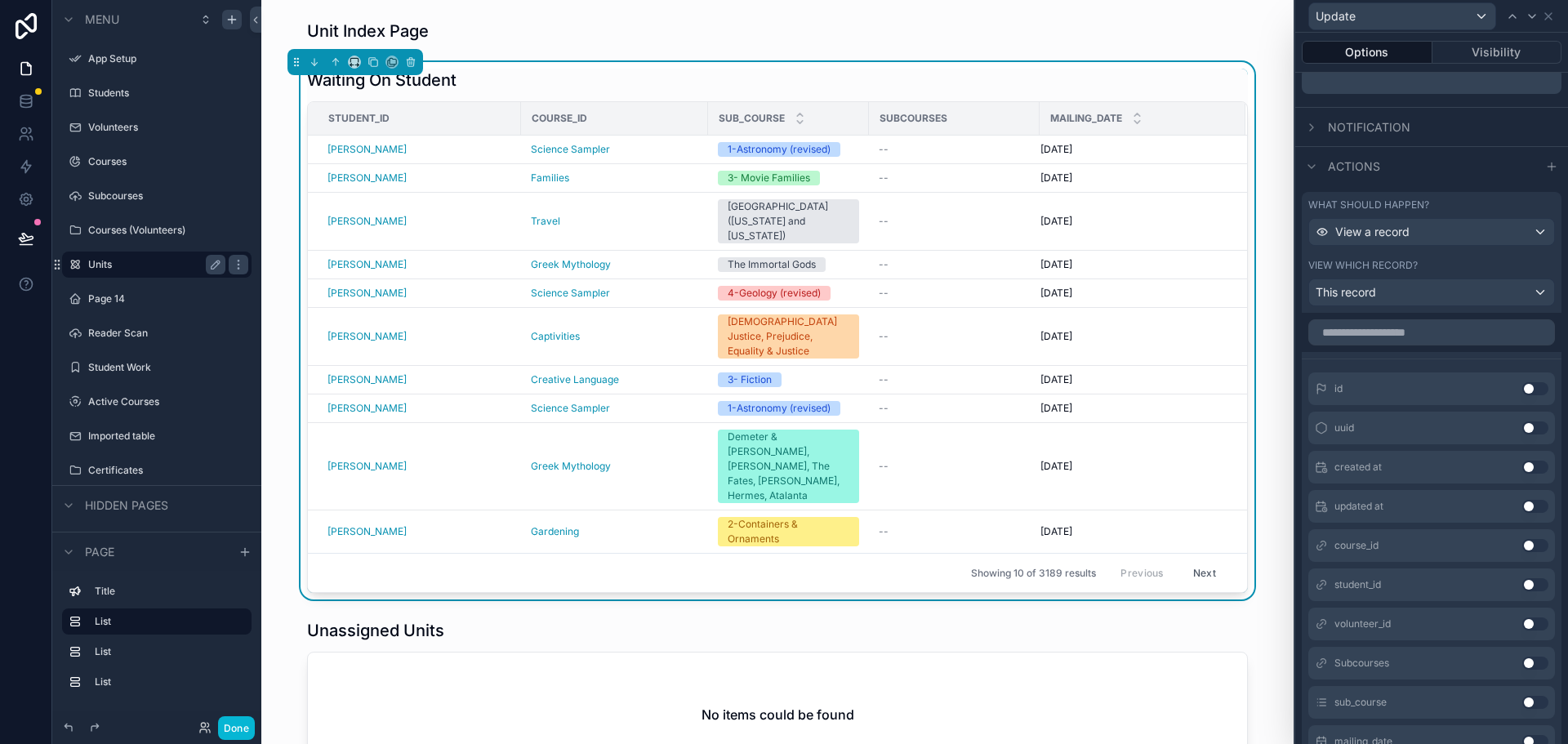
scroll to position [415, 0]
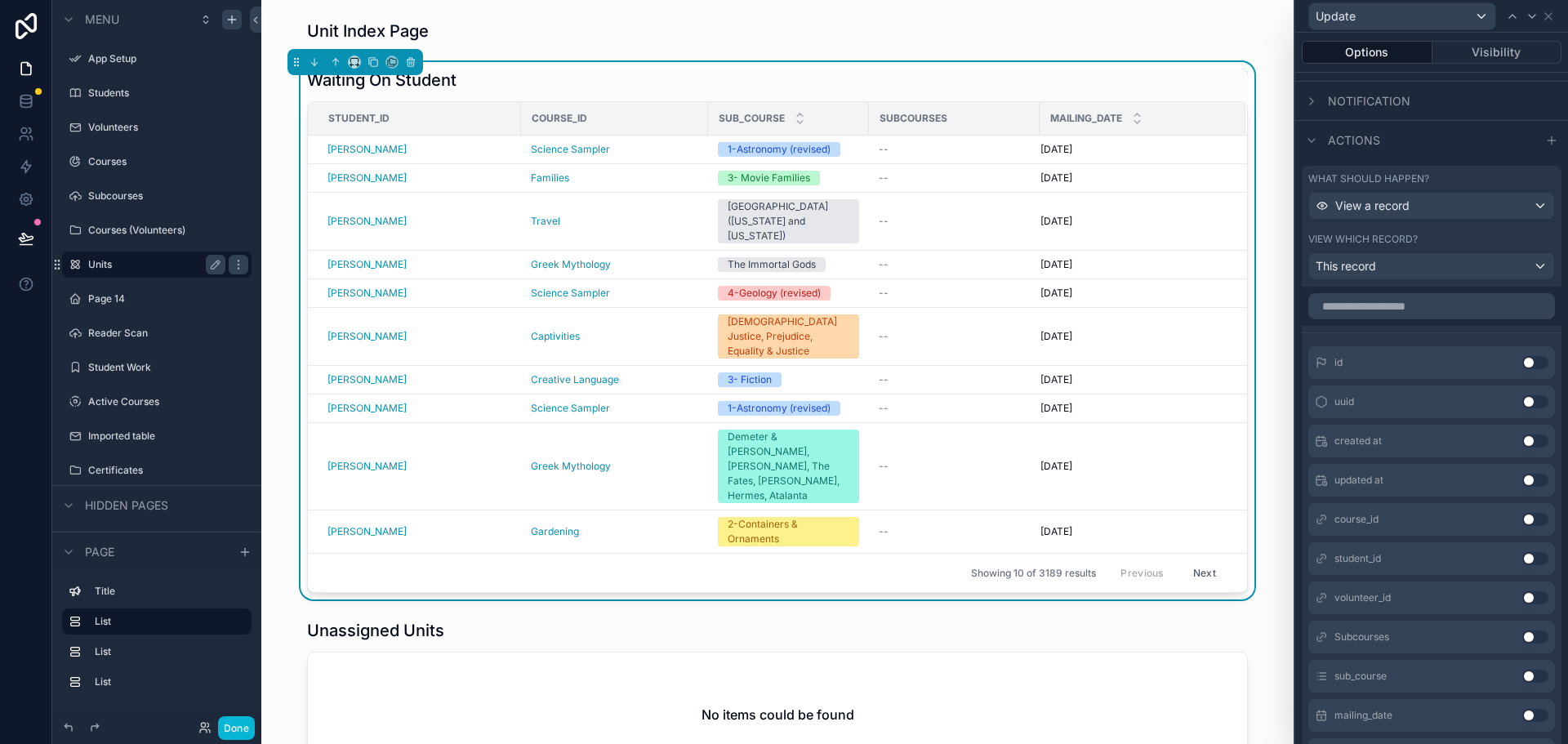
click at [1522, 560] on button "Use setting" at bounding box center [1535, 558] width 26 height 13
click at [1523, 562] on button "Use setting" at bounding box center [1535, 565] width 26 height 13
click at [1527, 642] on button "Use setting" at bounding box center [1535, 644] width 26 height 13
click at [1522, 684] on button "Use setting" at bounding box center [1535, 683] width 26 height 13
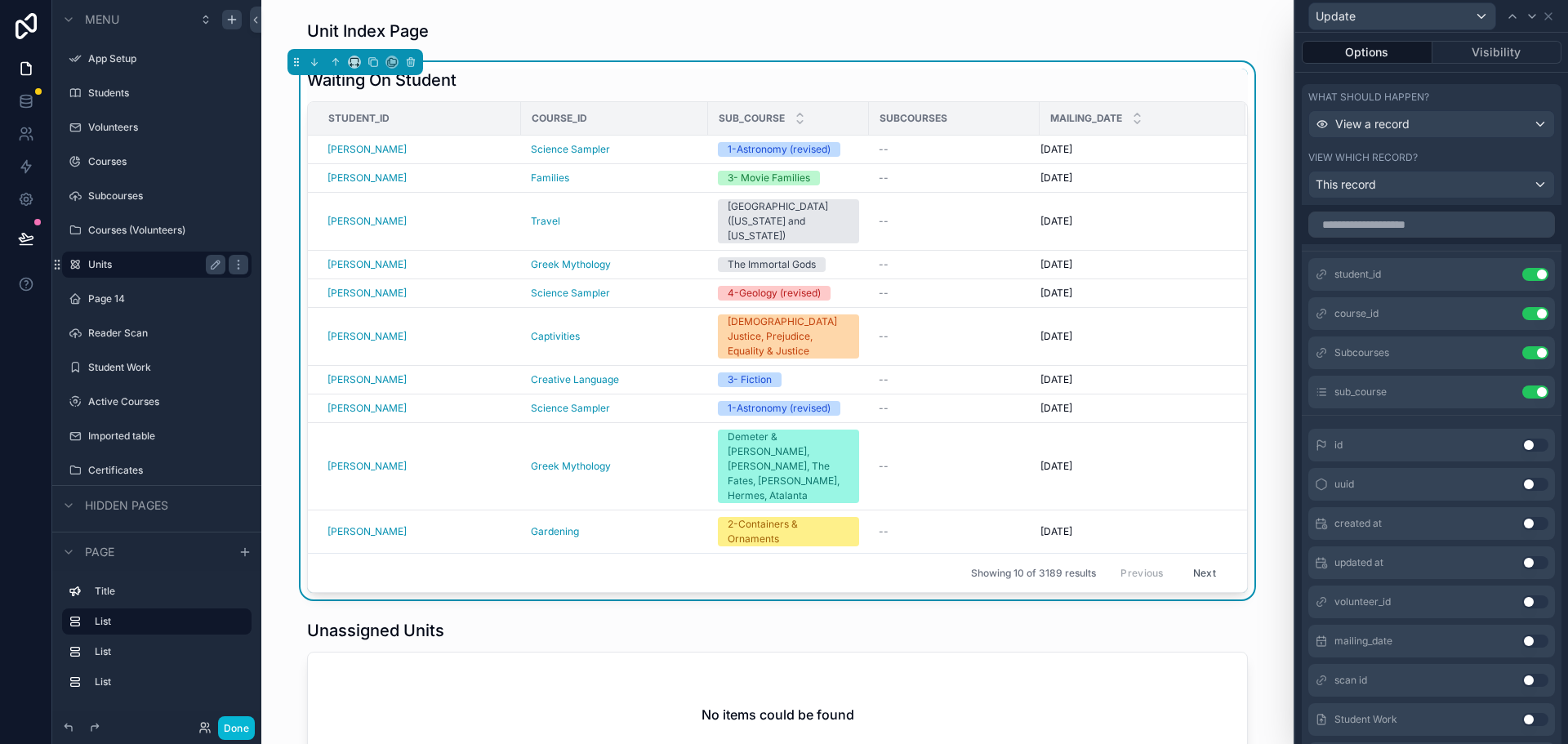
click at [1525, 638] on button "Use setting" at bounding box center [1535, 641] width 26 height 13
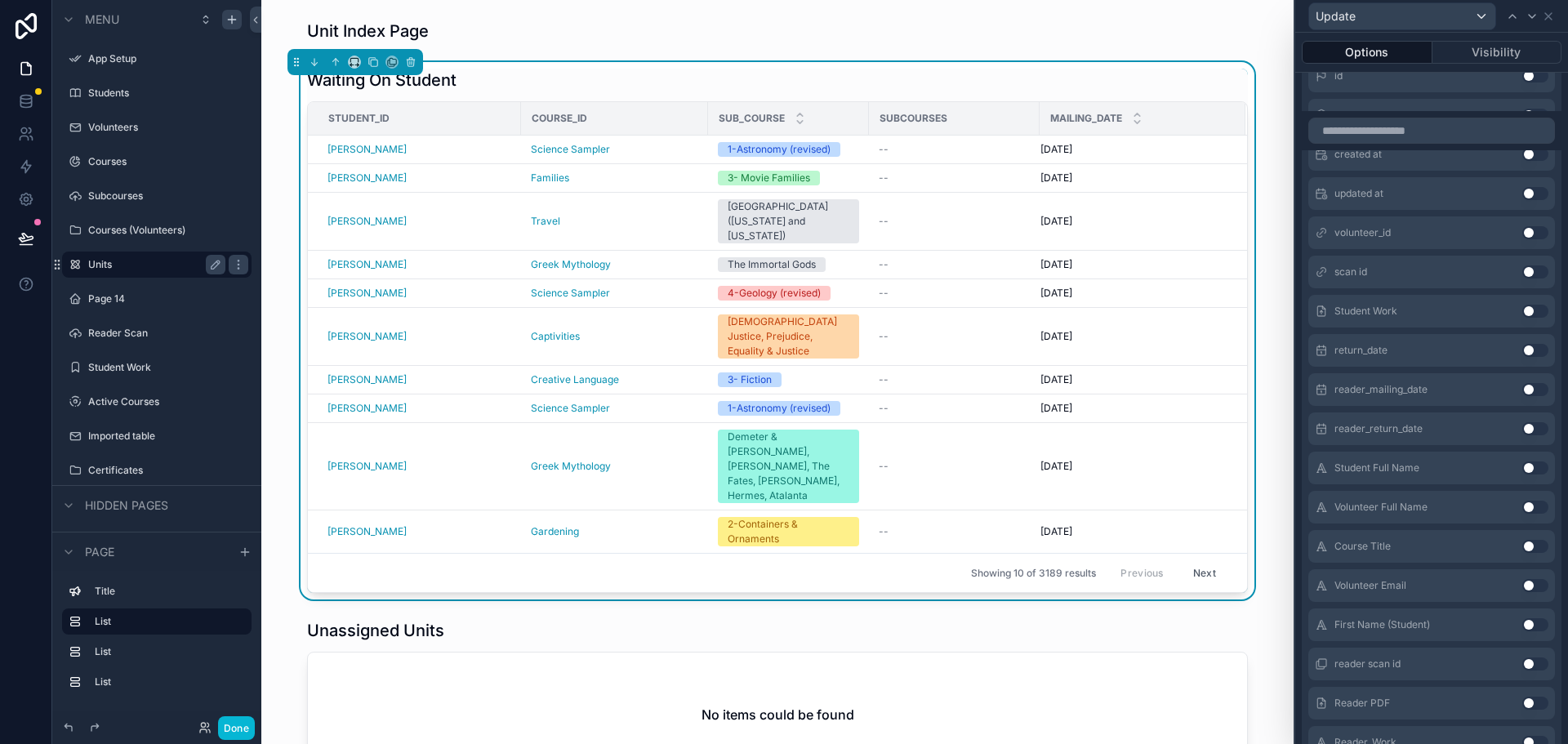
scroll to position [986, 0]
click at [1523, 620] on button "Use setting" at bounding box center [1535, 621] width 26 height 13
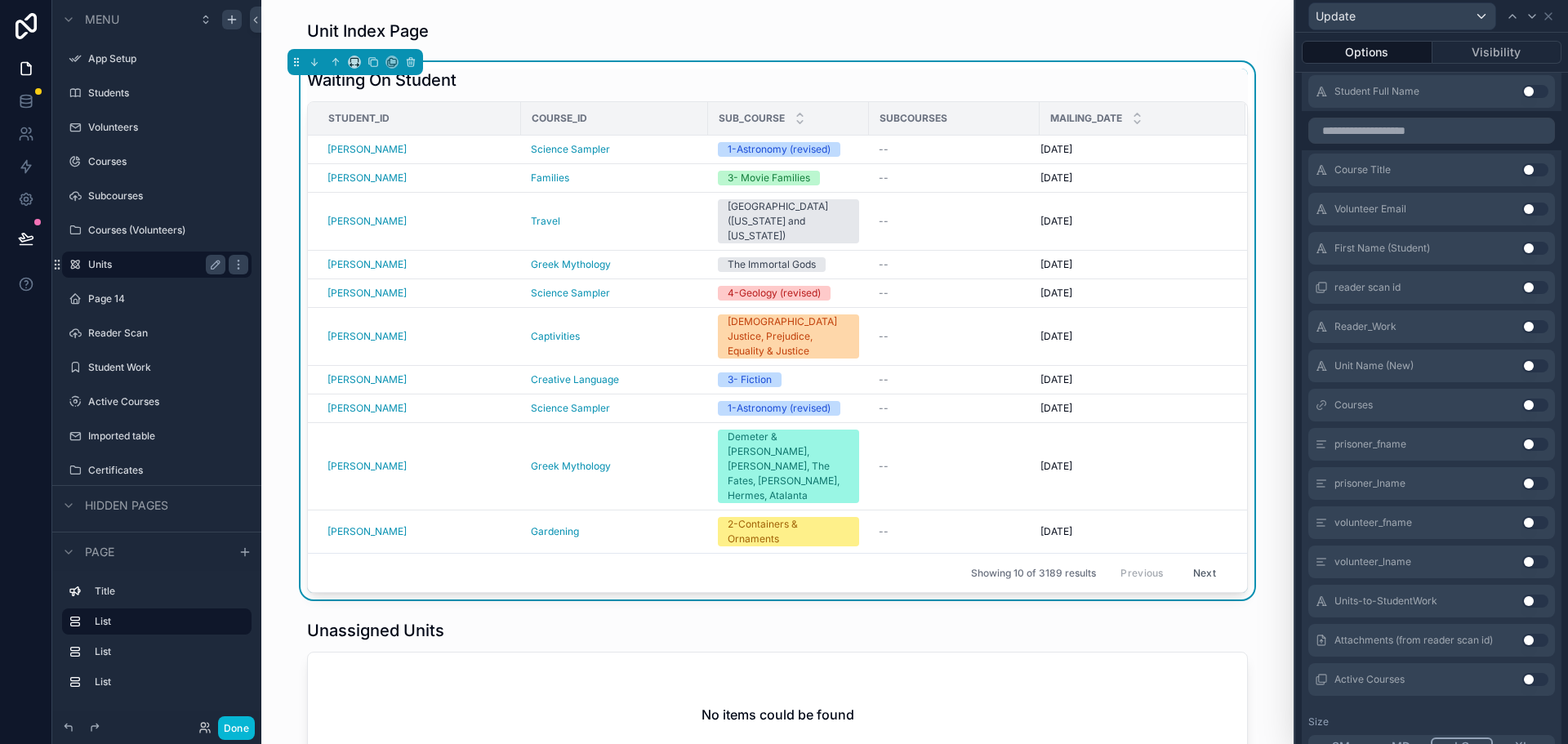
scroll to position [1428, 0]
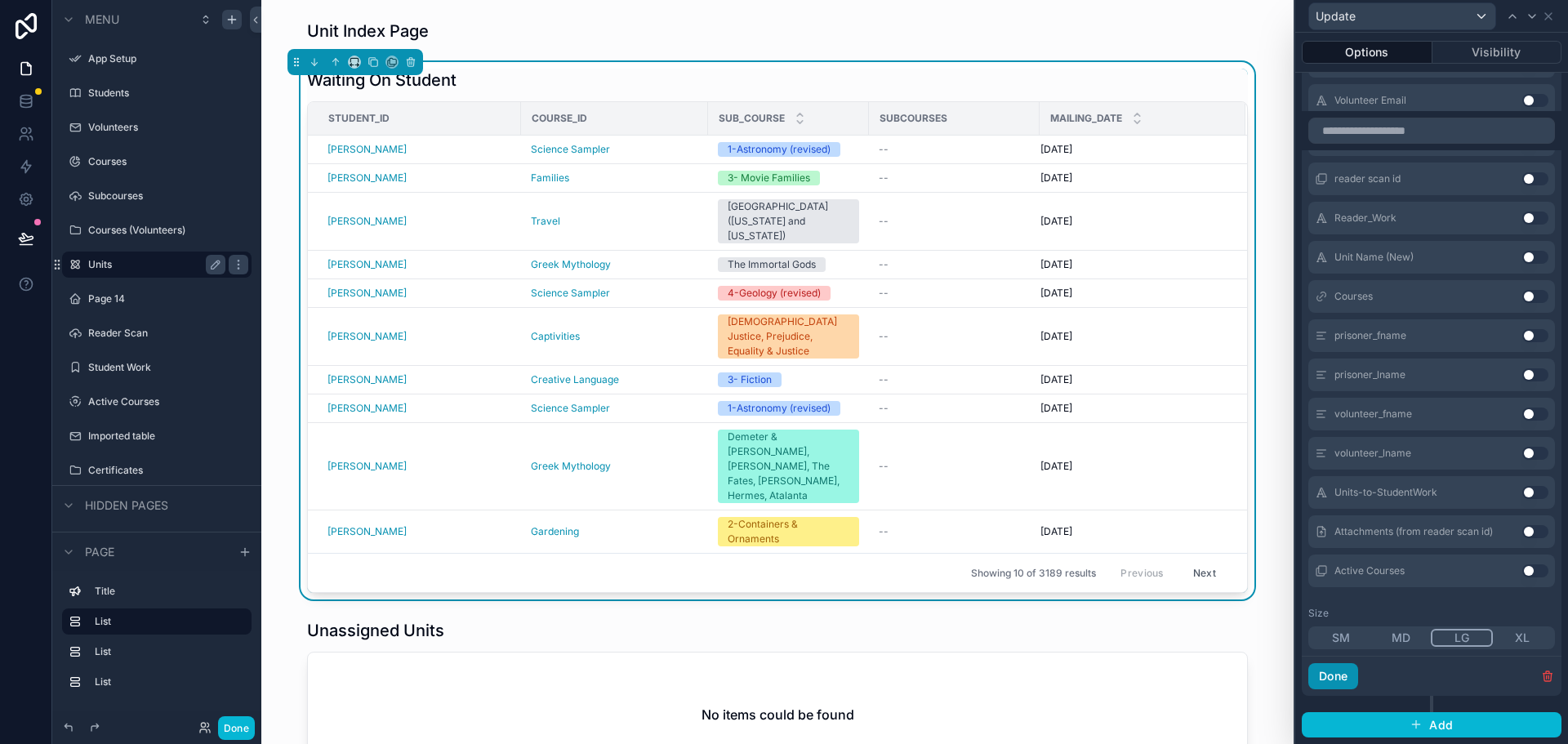
click at [1343, 672] on button "Done" at bounding box center [1333, 676] width 50 height 26
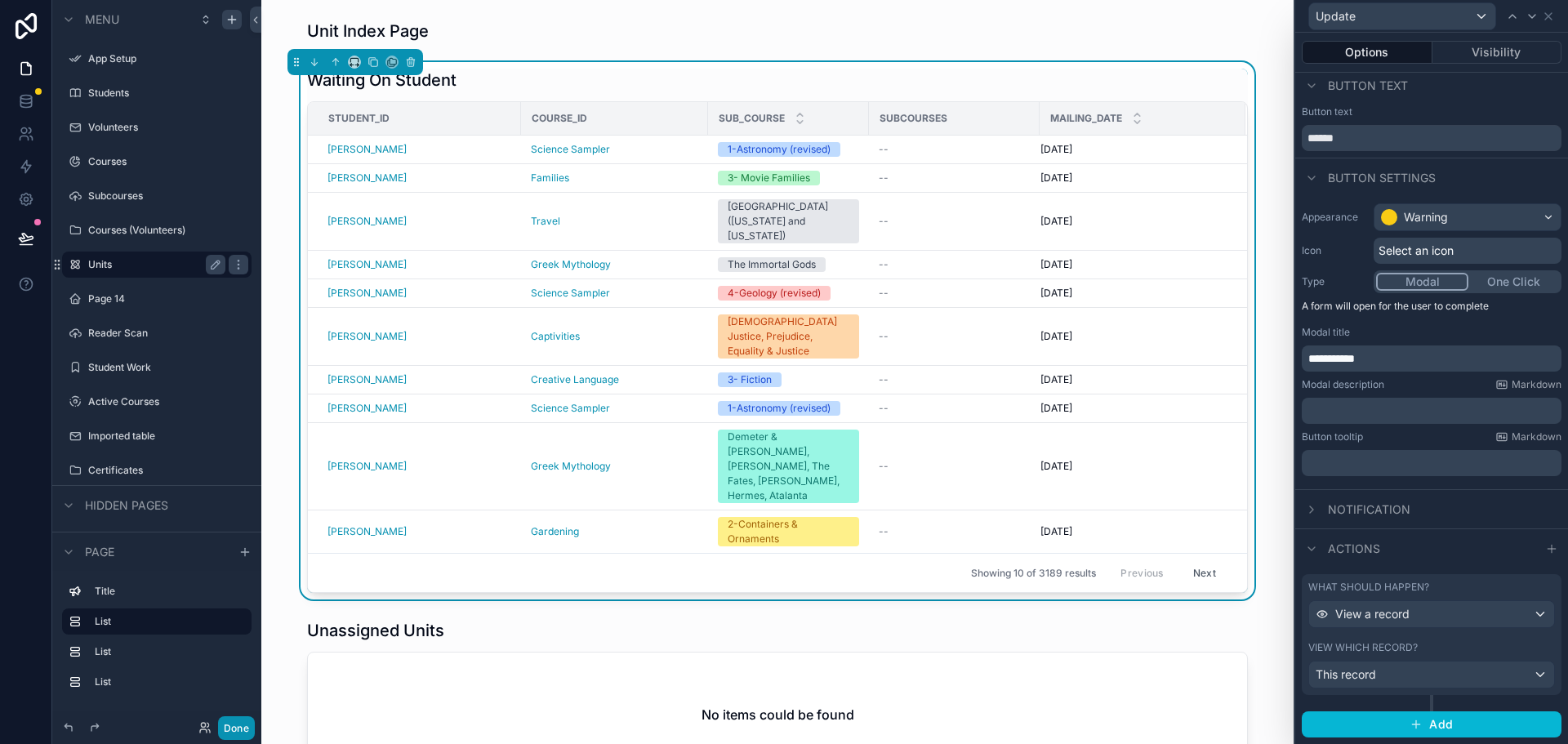
click at [245, 728] on button "Done" at bounding box center [236, 728] width 37 height 24
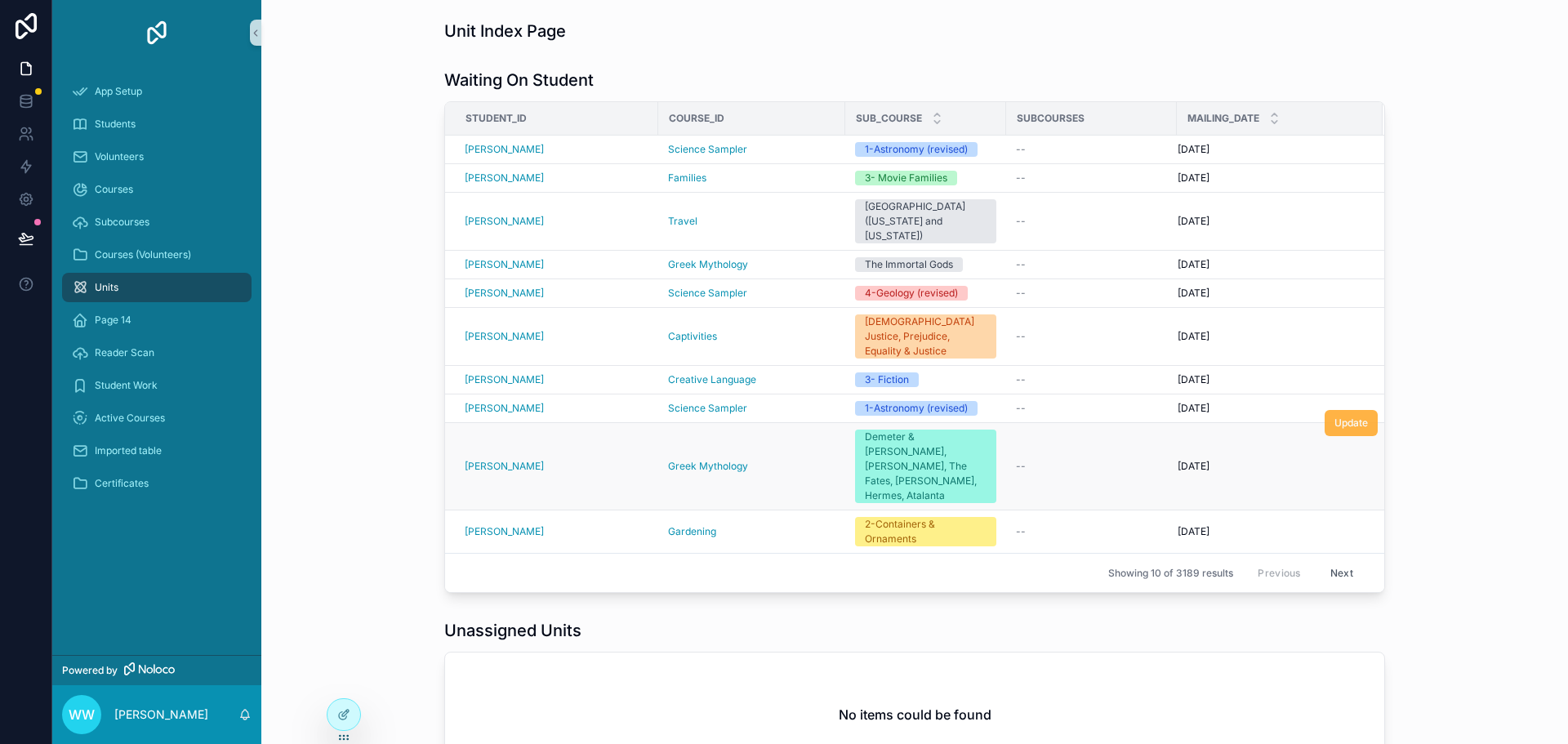
click at [1341, 416] on span "Update" at bounding box center [1351, 423] width 34 height 13
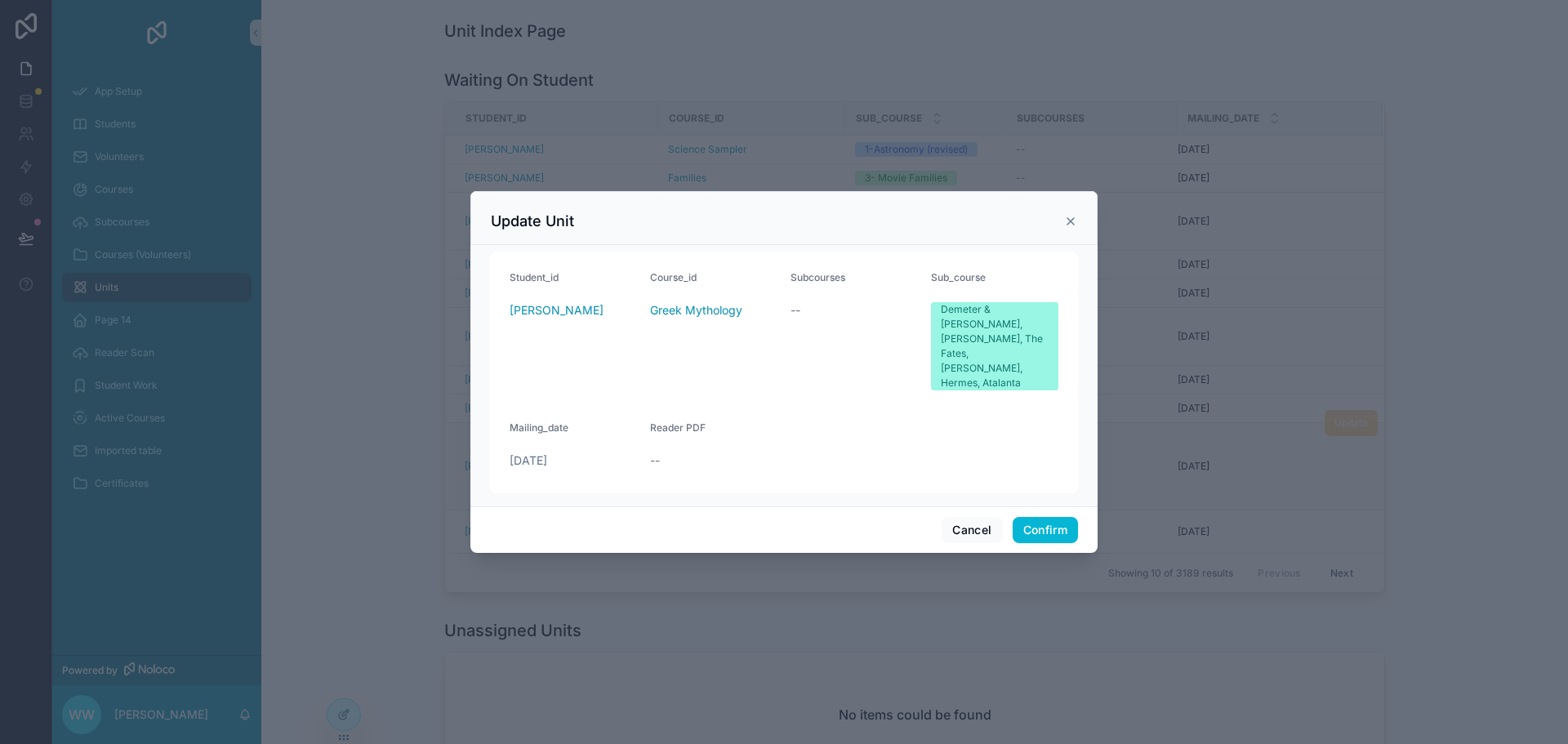
click at [896, 417] on form "Student_id [PERSON_NAME] Course_id Greek Mythology Subcourses -- Sub_course Dem…" at bounding box center [784, 372] width 588 height 242
click at [793, 319] on span "--" at bounding box center [795, 311] width 10 height 16
click at [661, 452] on div "--" at bounding box center [713, 460] width 127 height 16
click at [974, 517] on button "Cancel" at bounding box center [972, 530] width 61 height 26
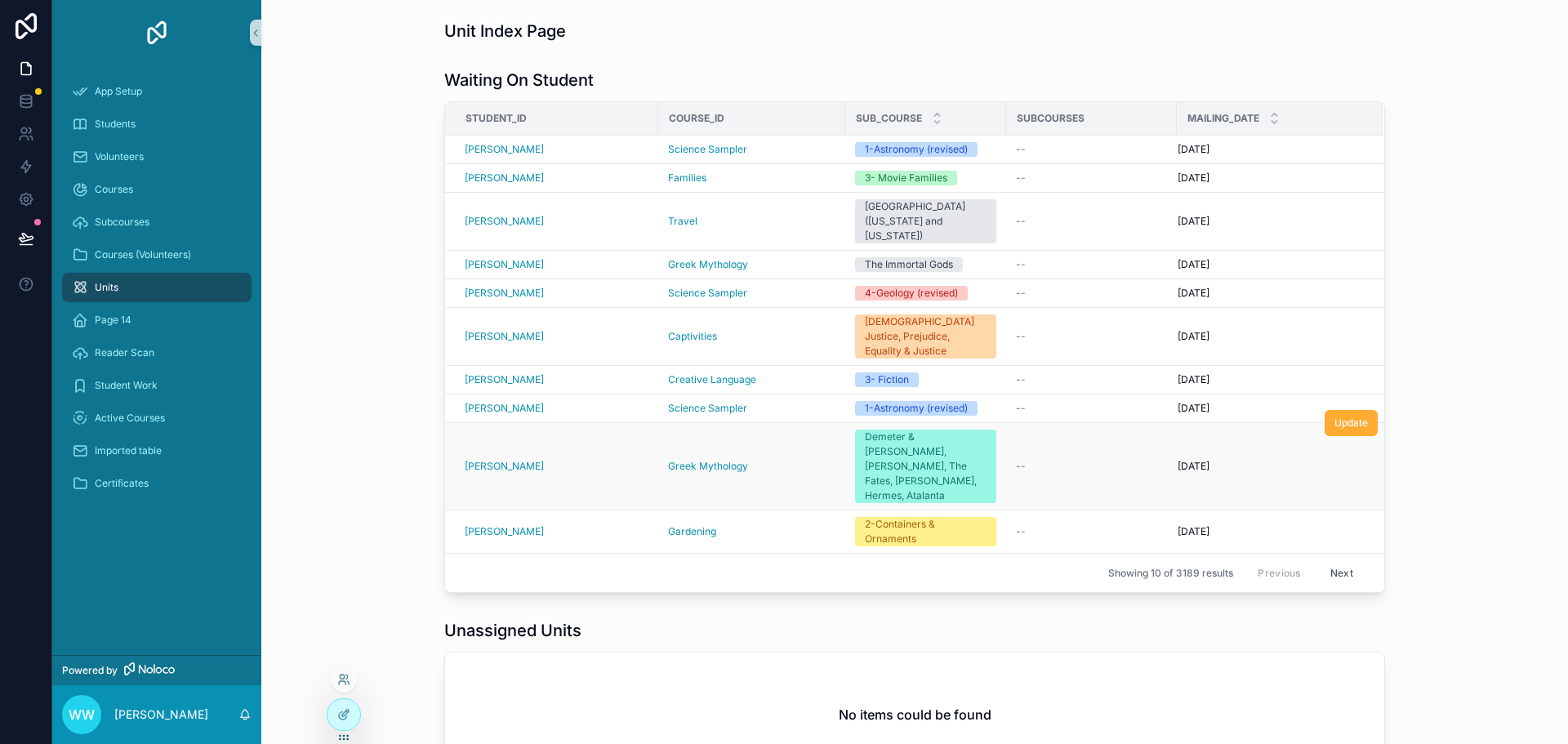
drag, startPoint x: 348, startPoint y: 724, endPoint x: 359, endPoint y: 724, distance: 11.0
click at [348, 724] on div at bounding box center [343, 715] width 33 height 31
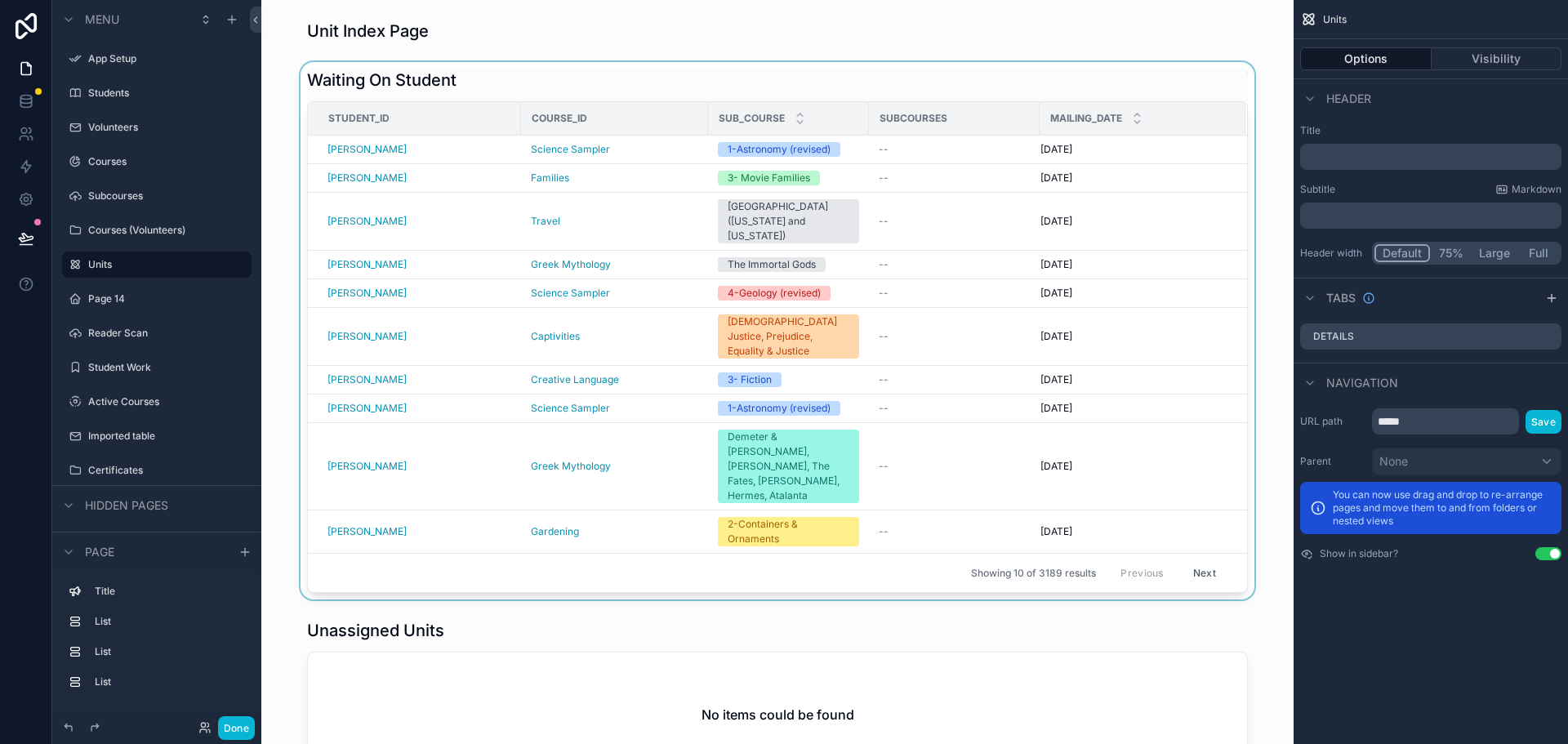
click at [1181, 420] on div "scrollable content" at bounding box center [777, 331] width 1006 height 538
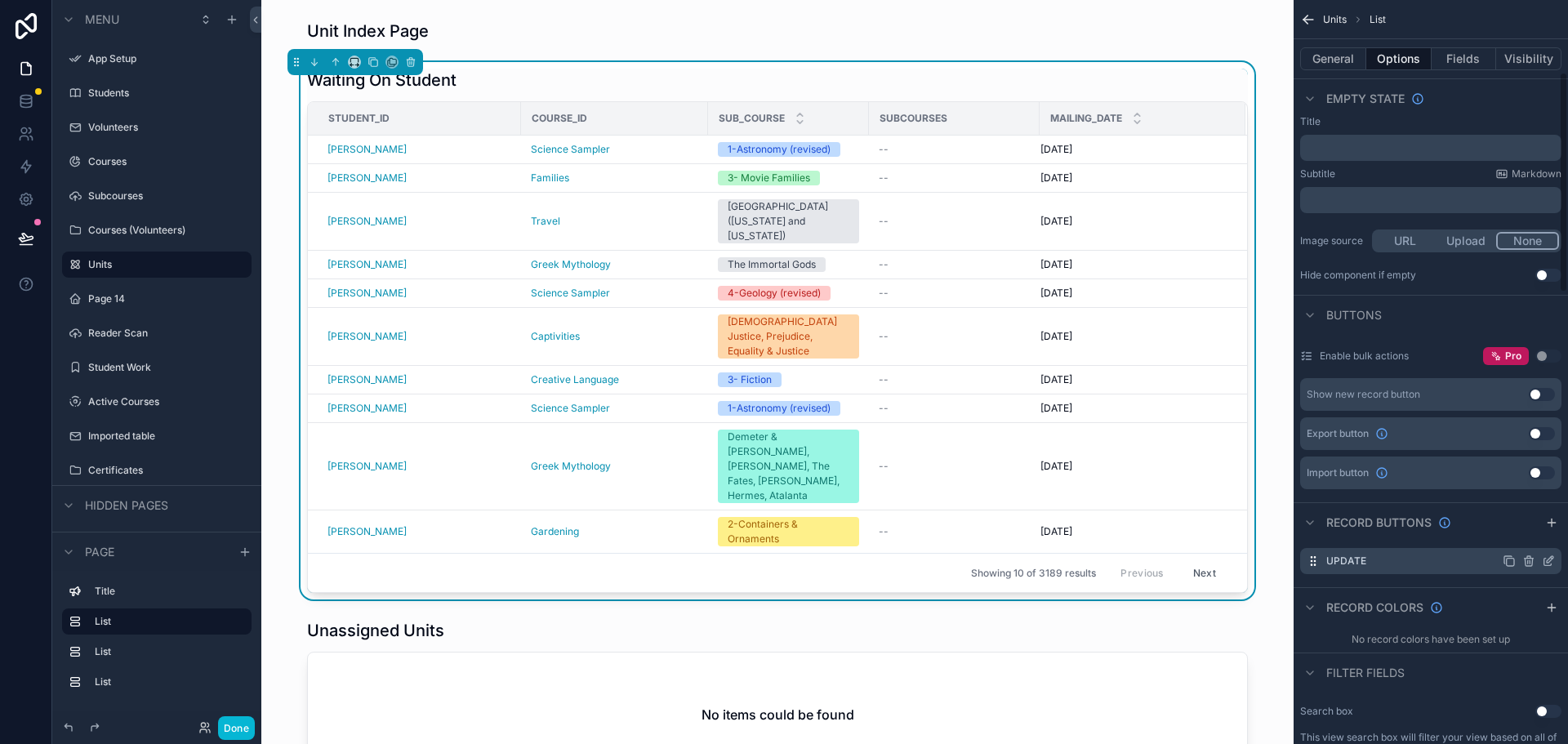
scroll to position [490, 0]
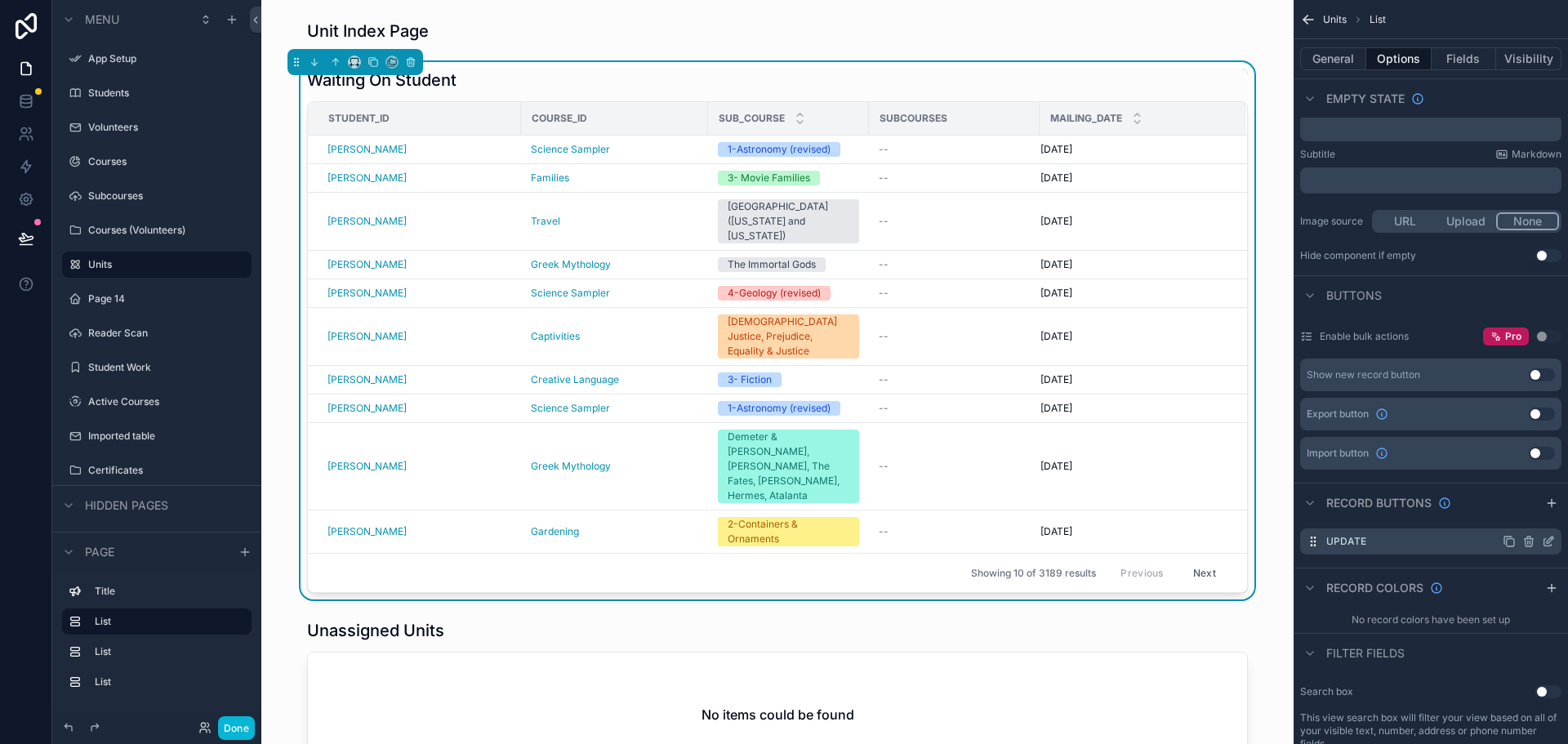
click at [1545, 540] on icon "scrollable content" at bounding box center [1548, 542] width 13 height 13
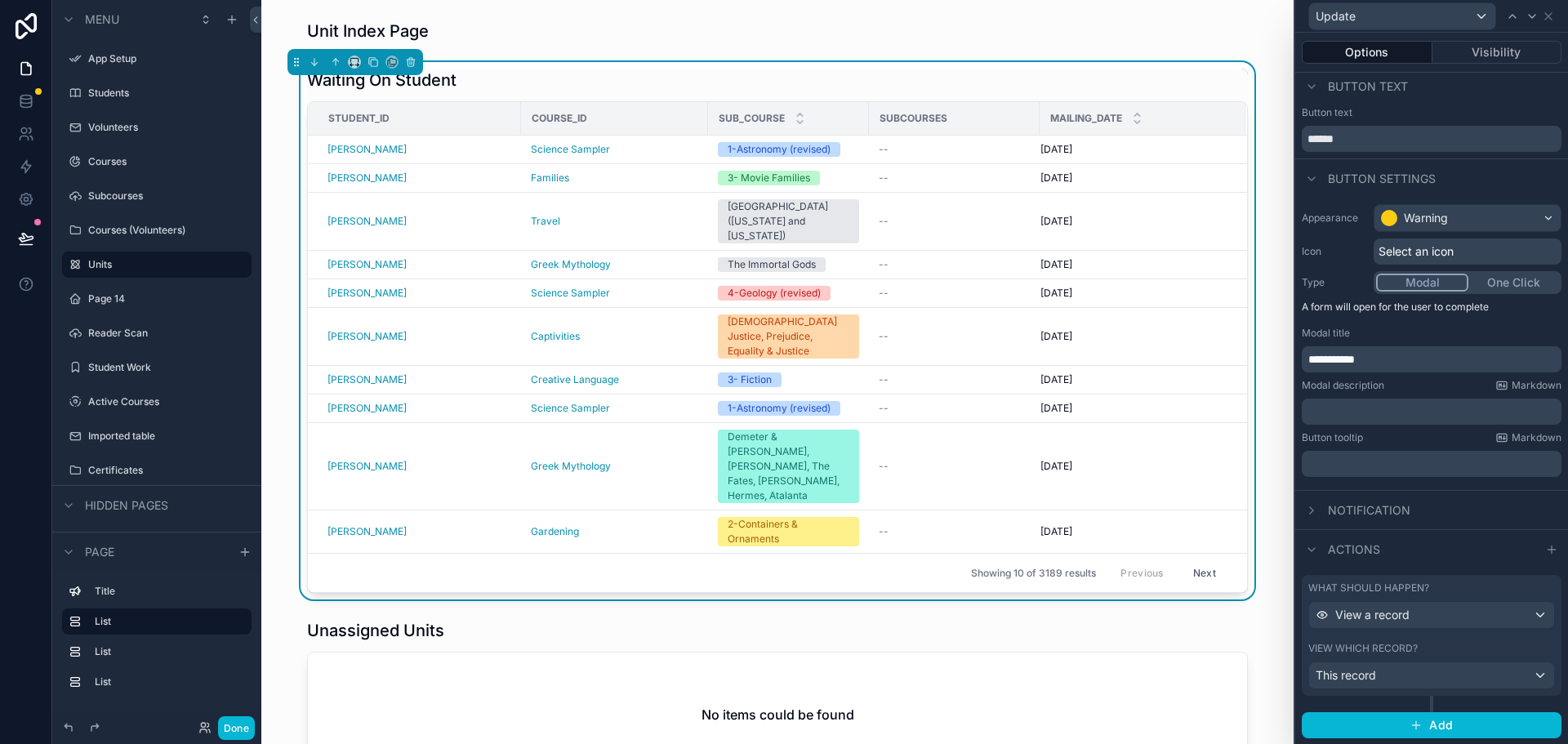
scroll to position [7, 0]
click at [1432, 612] on div "View a record" at bounding box center [1431, 614] width 245 height 26
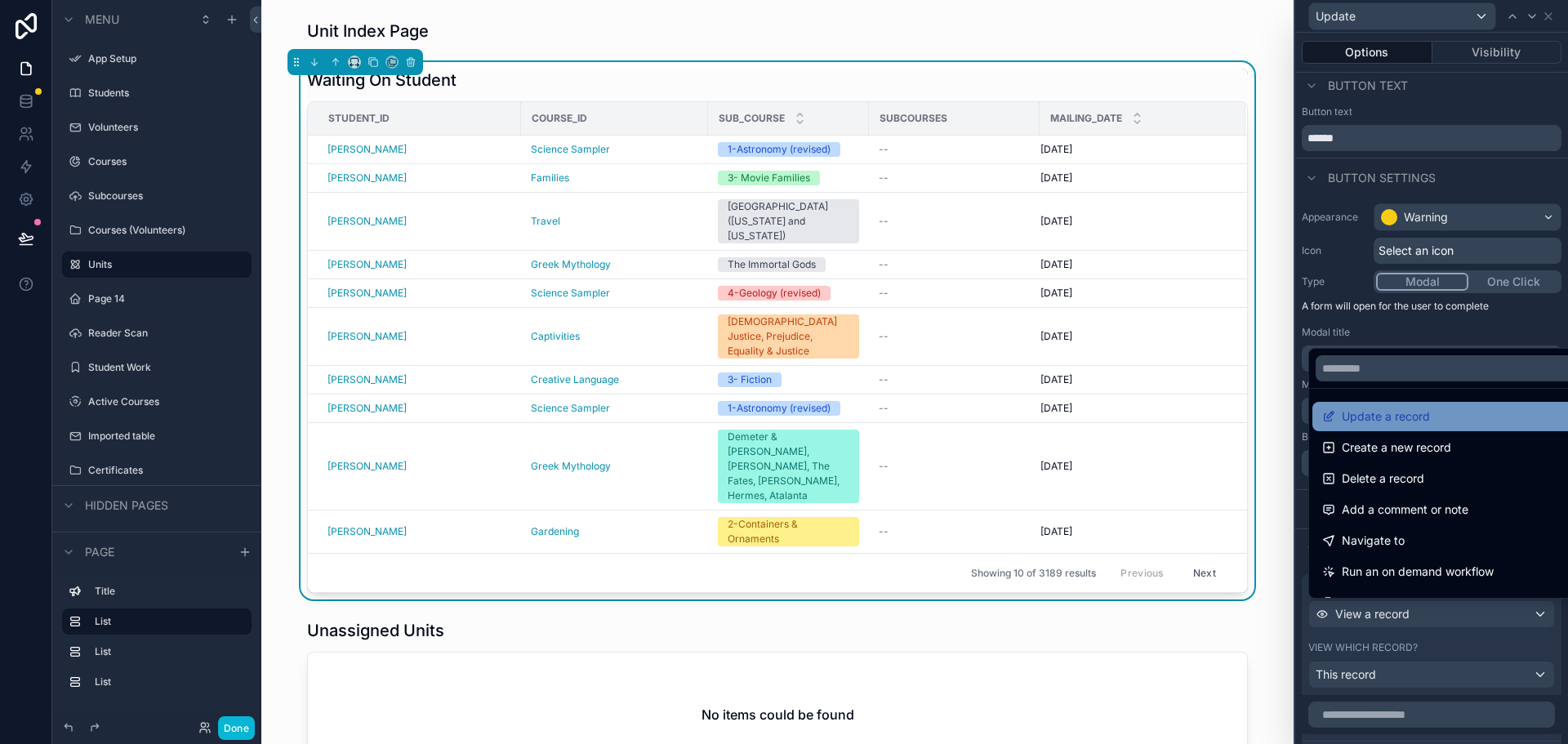
click at [1388, 422] on span "Update a record" at bounding box center [1386, 416] width 89 height 20
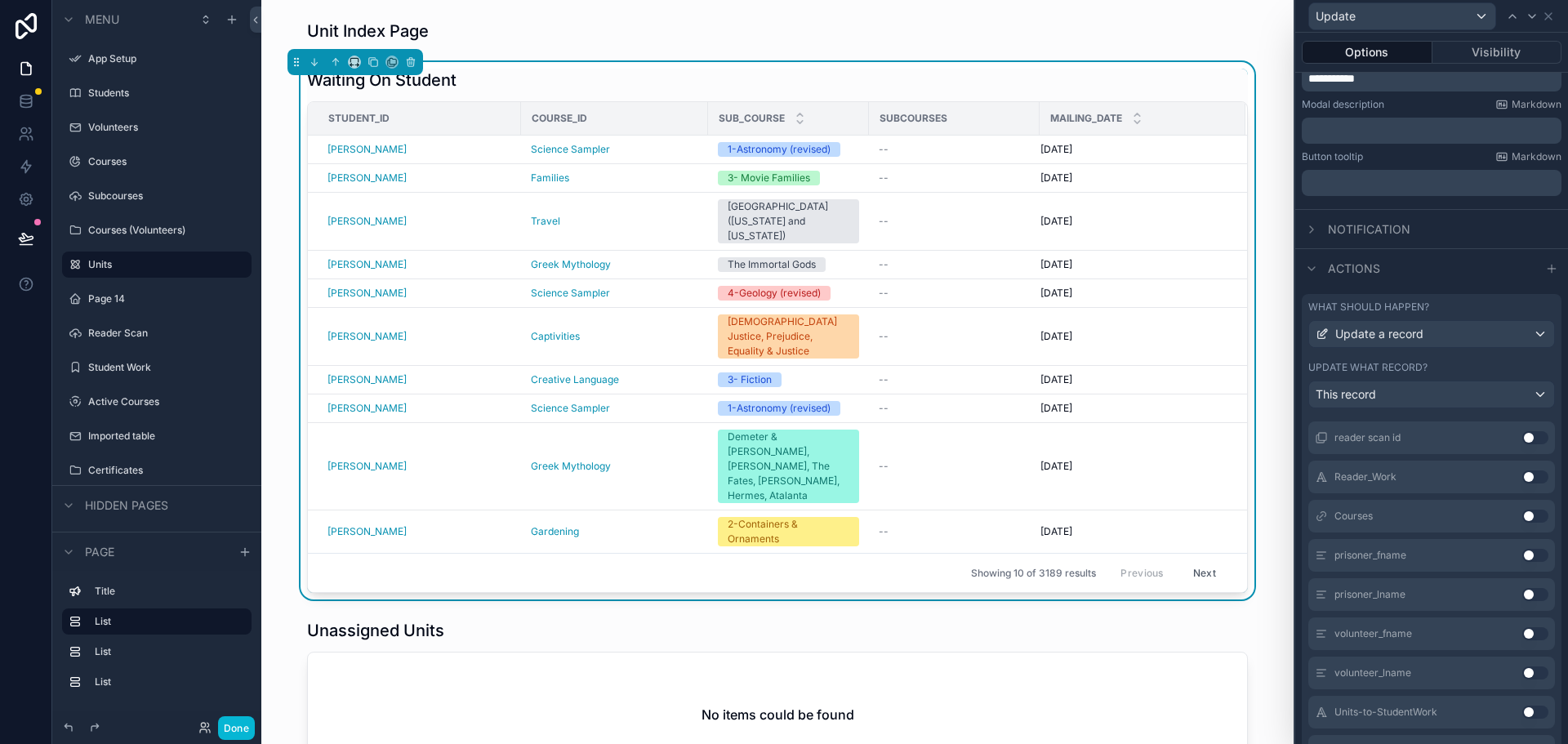
scroll to position [418, 0]
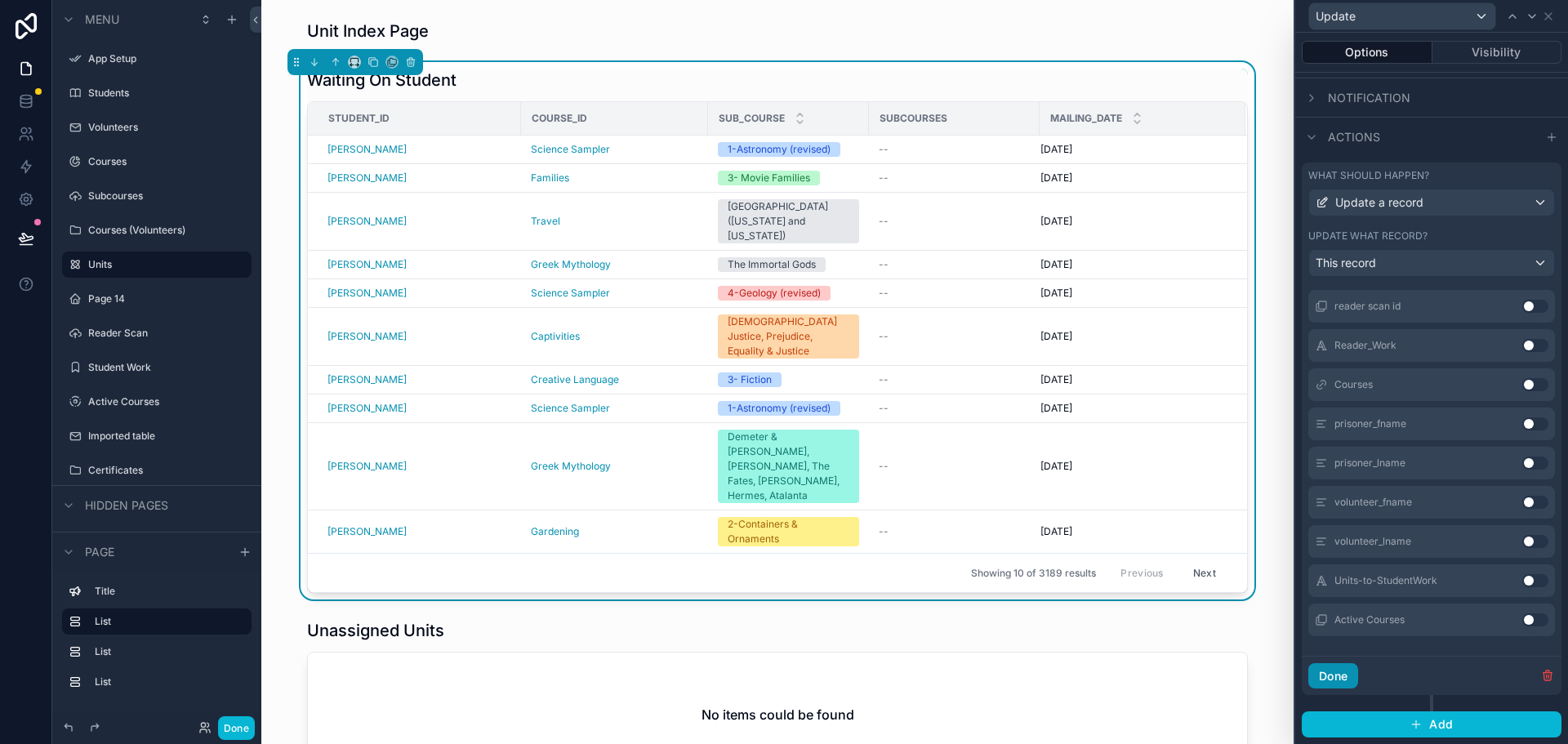
click at [1334, 674] on button "Done" at bounding box center [1333, 676] width 50 height 26
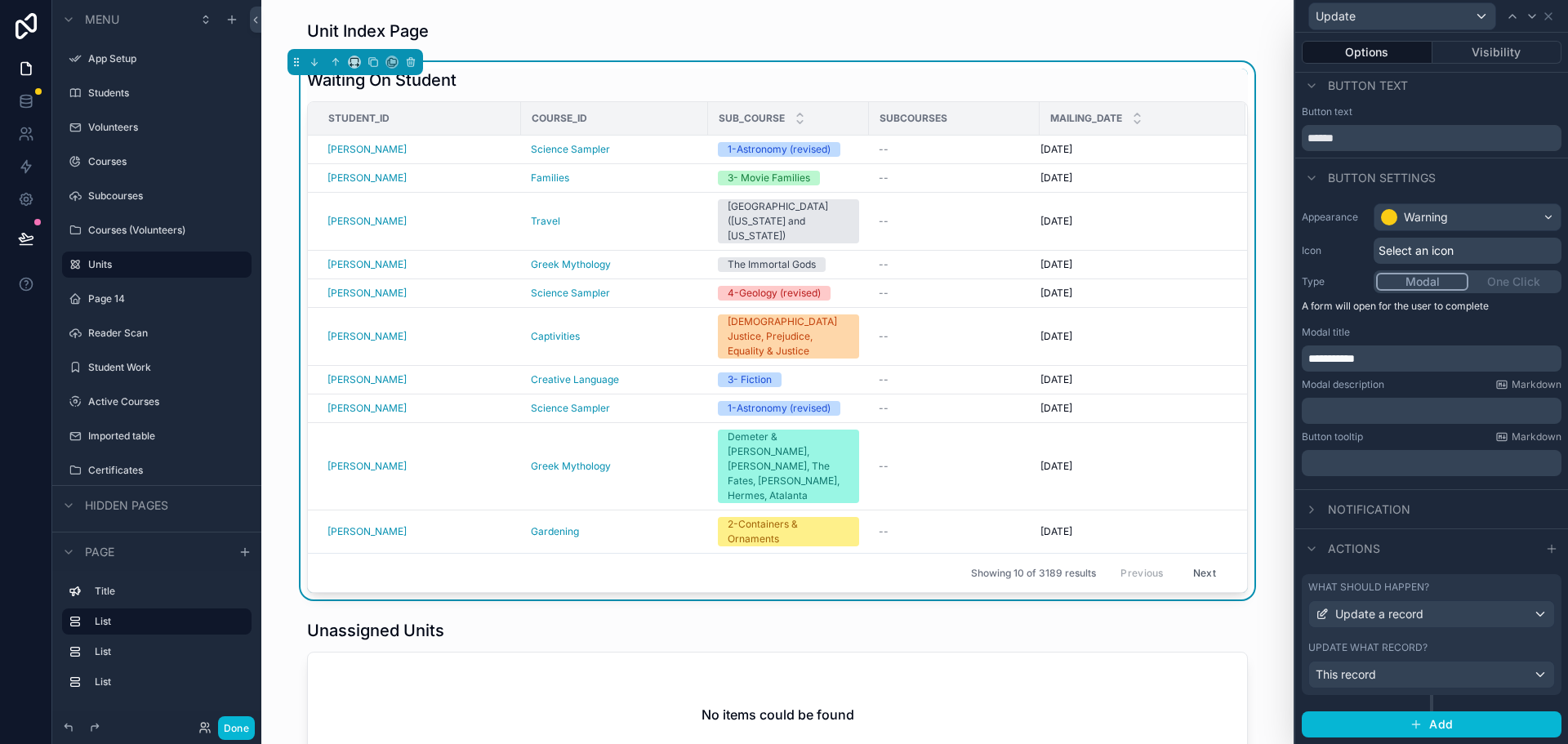
scroll to position [7, 0]
click at [235, 726] on button "Done" at bounding box center [236, 728] width 37 height 24
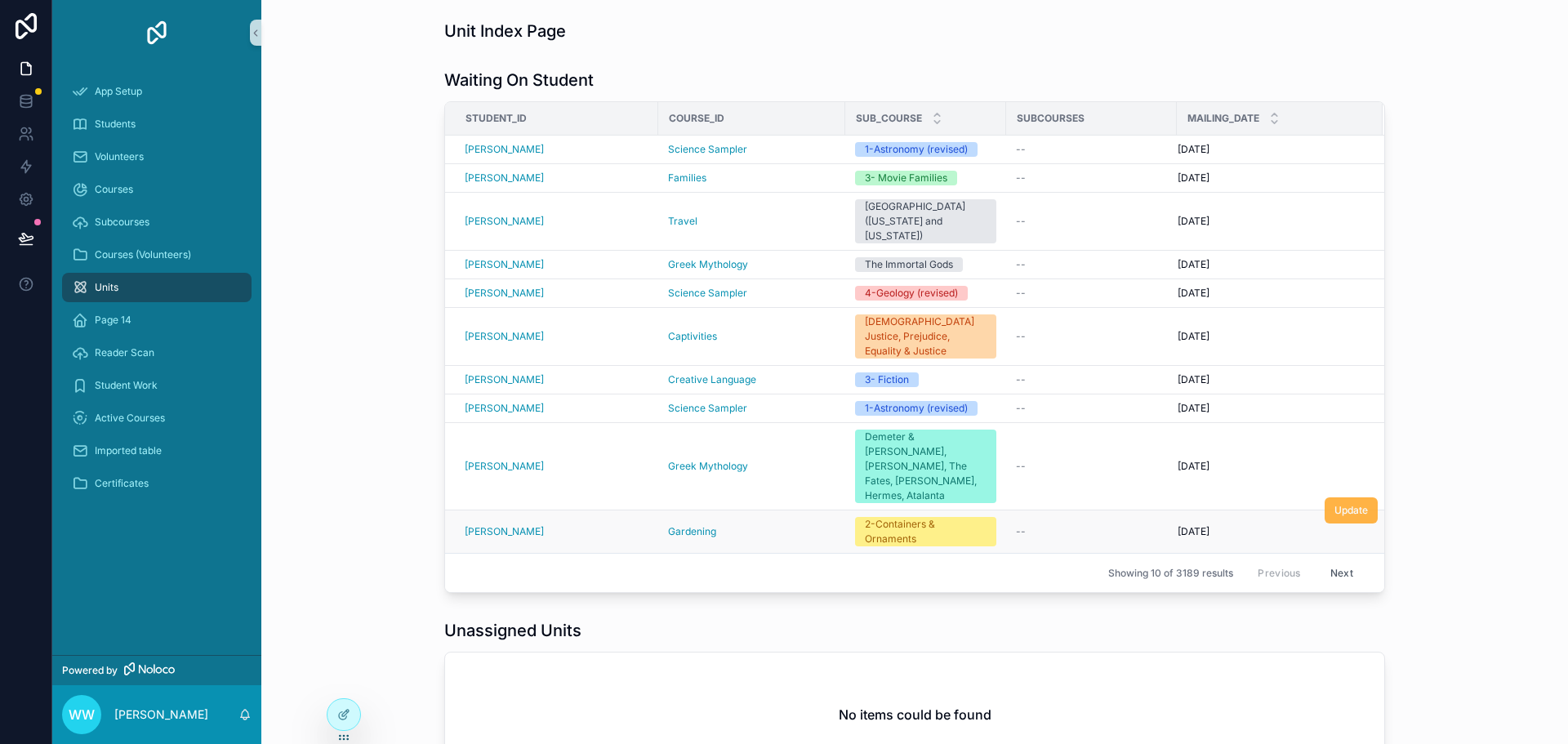
click at [1334, 504] on span "Update" at bounding box center [1351, 510] width 34 height 13
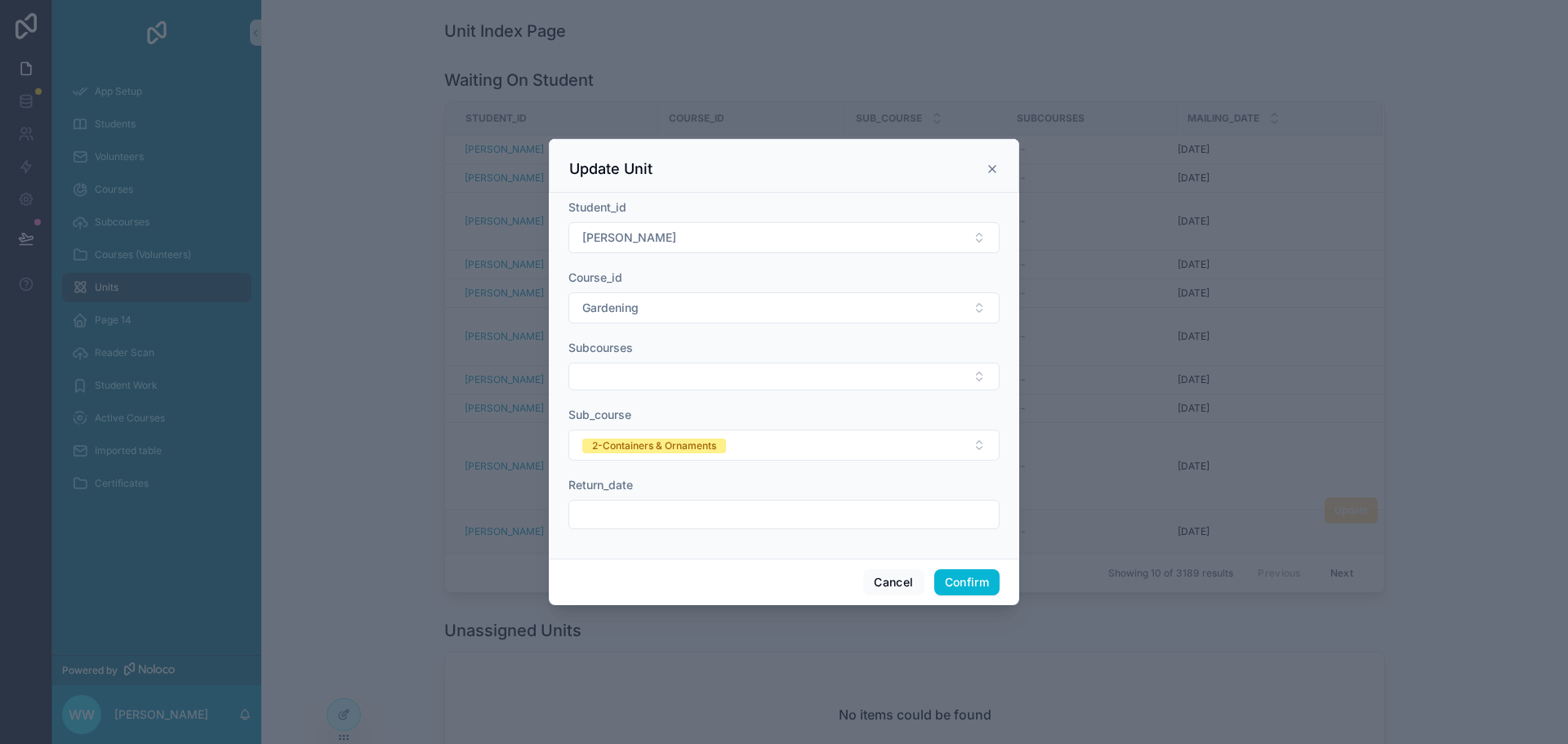
click at [731, 511] on input "text" at bounding box center [784, 515] width 429 height 23
click at [726, 518] on input "text" at bounding box center [784, 515] width 429 height 23
click at [720, 551] on div "Student_id [PERSON_NAME] Course_id Gardening Subcourses Sub_course 2-Containers…" at bounding box center [784, 375] width 470 height 365
click at [891, 578] on button "Cancel" at bounding box center [893, 582] width 61 height 26
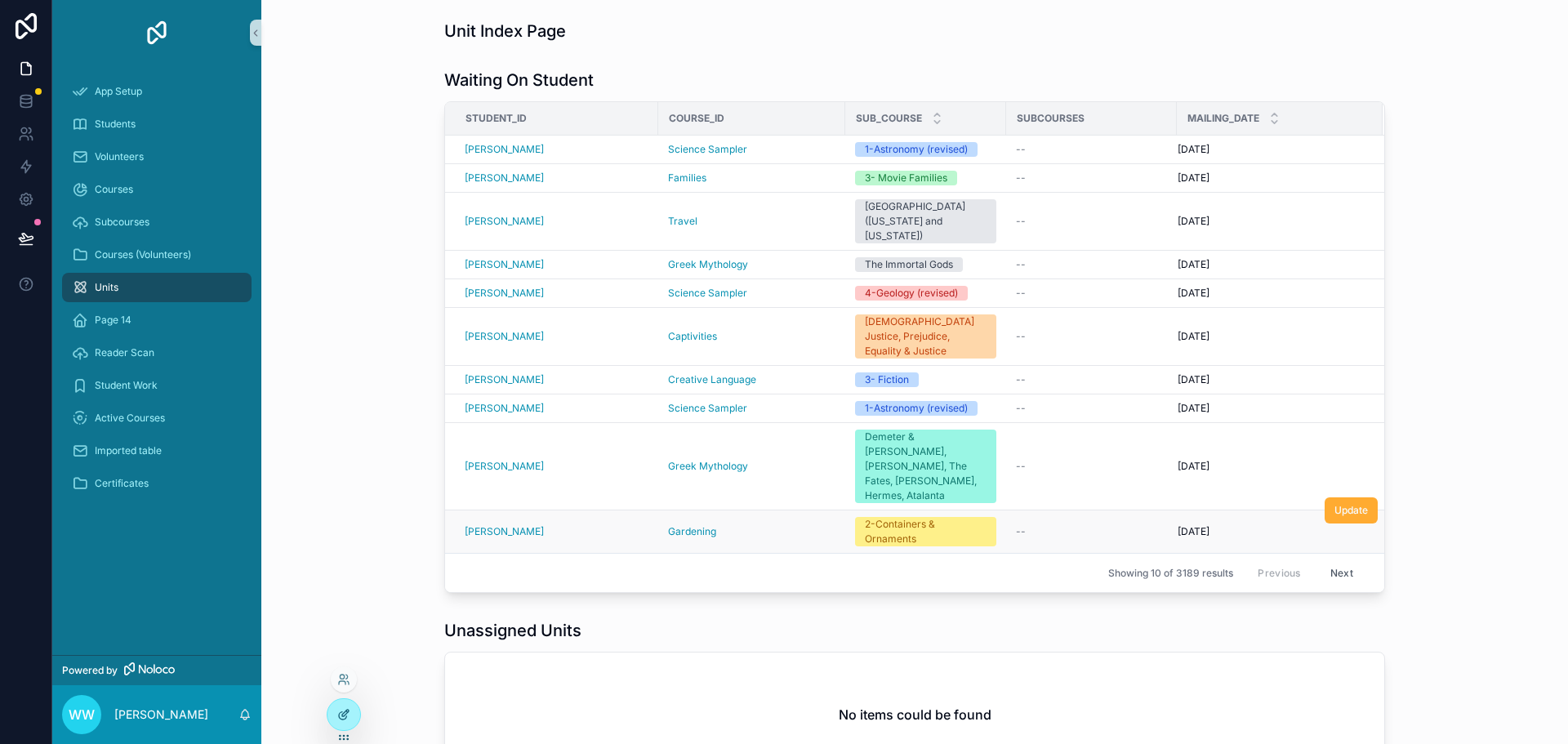
click at [339, 708] on icon at bounding box center [343, 715] width 13 height 13
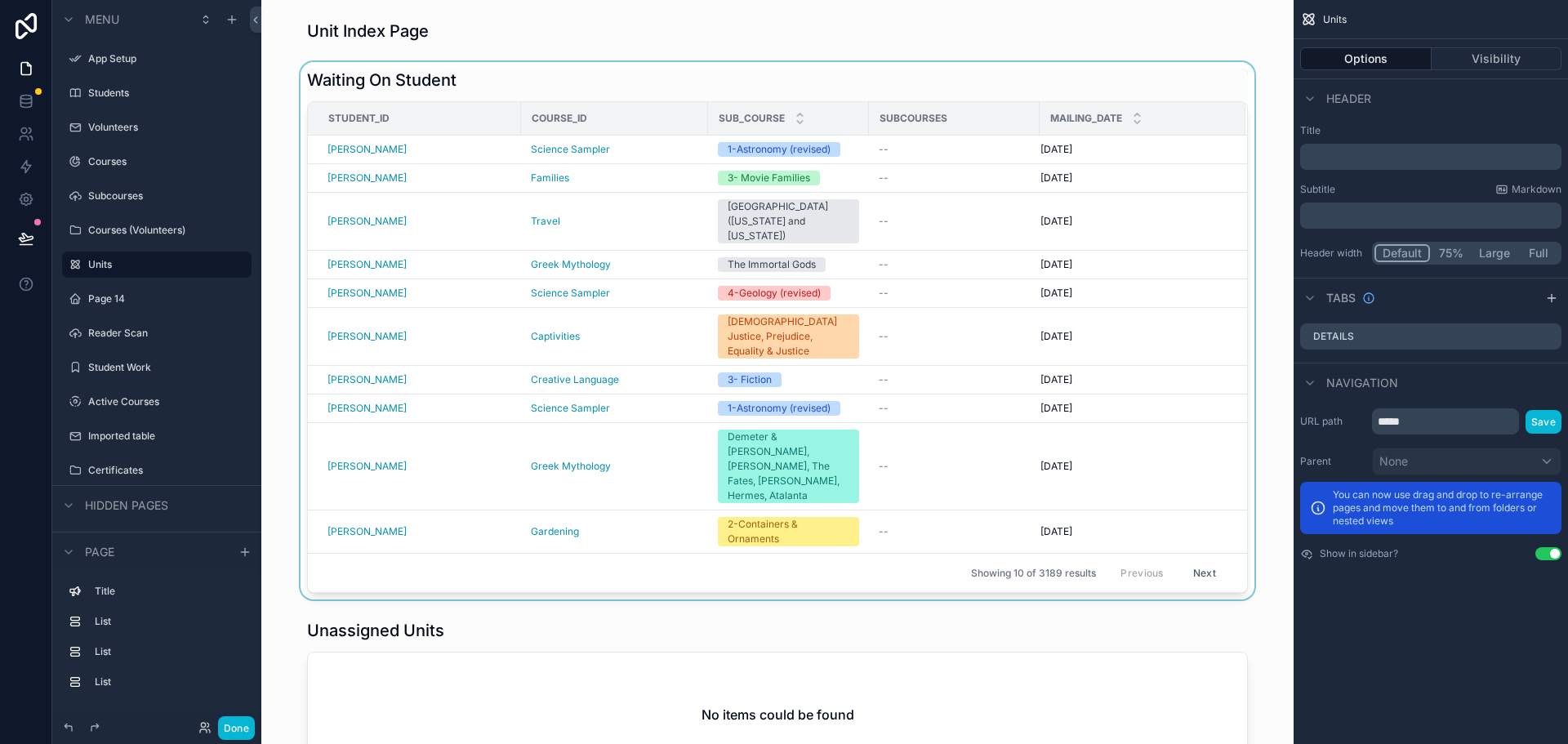
click at [1163, 467] on div "scrollable content" at bounding box center [777, 331] width 1006 height 538
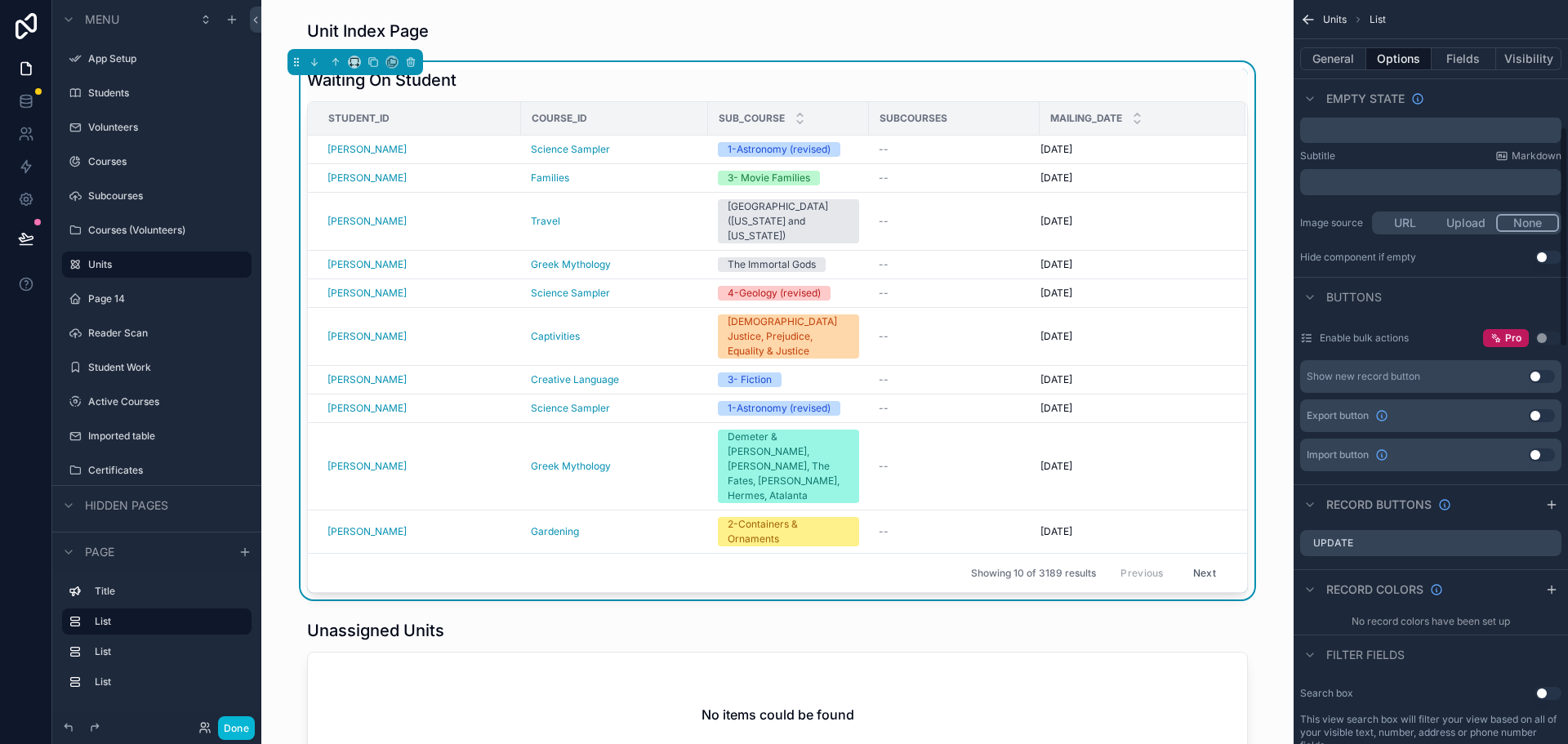
scroll to position [490, 0]
click at [1550, 541] on icon "scrollable content" at bounding box center [1550, 540] width 7 height 7
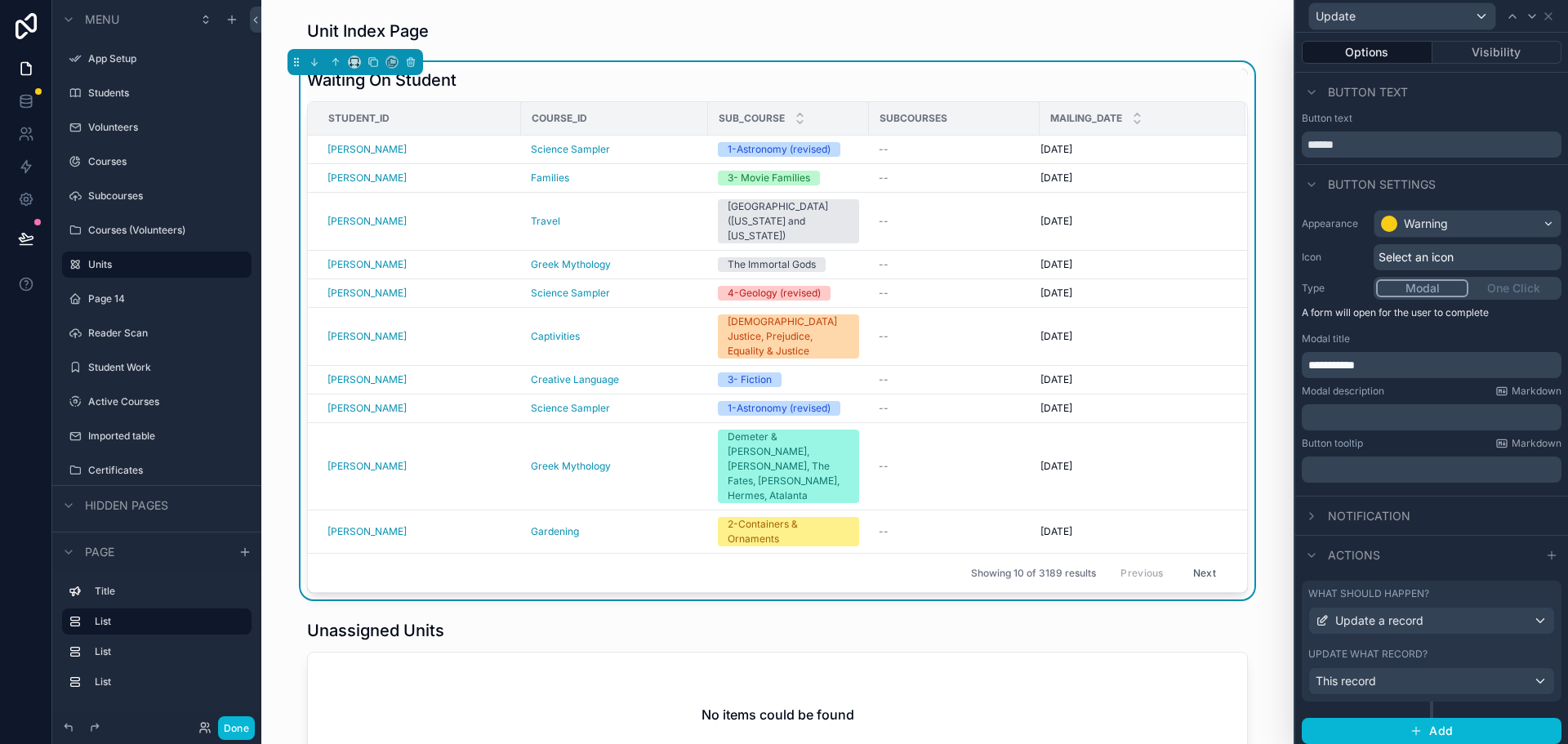
scroll to position [7, 0]
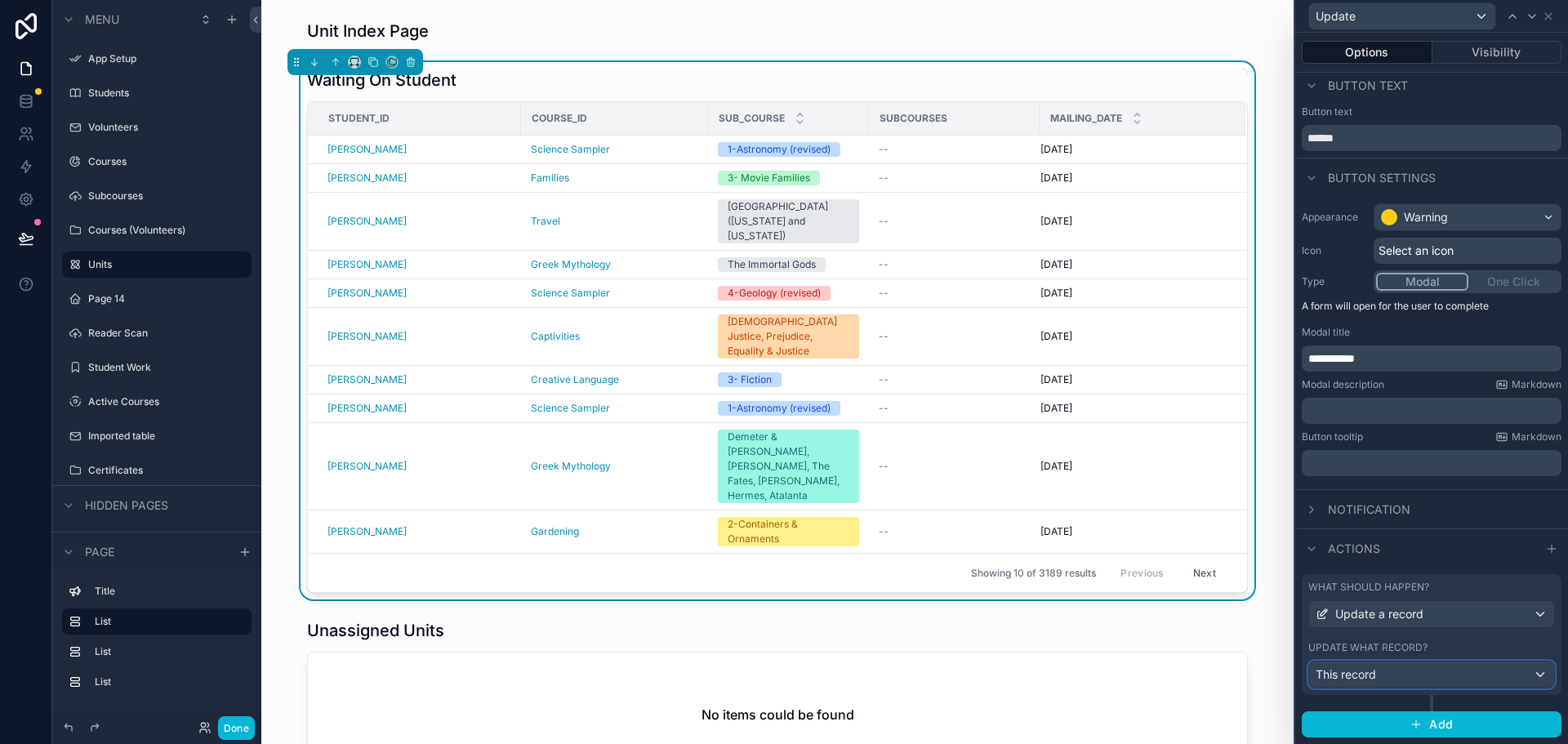
click at [1416, 672] on div "This record" at bounding box center [1431, 674] width 245 height 26
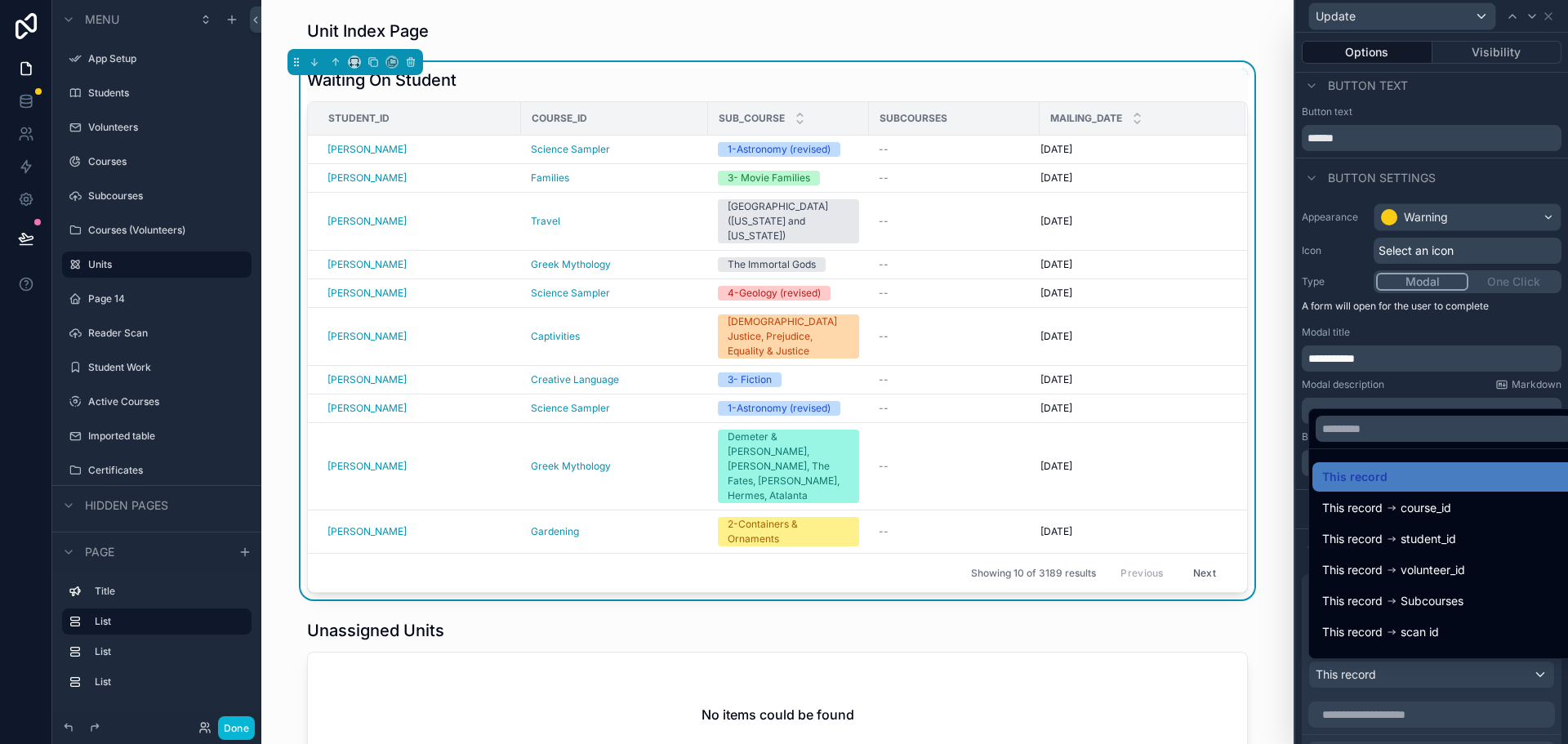
click at [1438, 674] on div at bounding box center [1431, 372] width 273 height 744
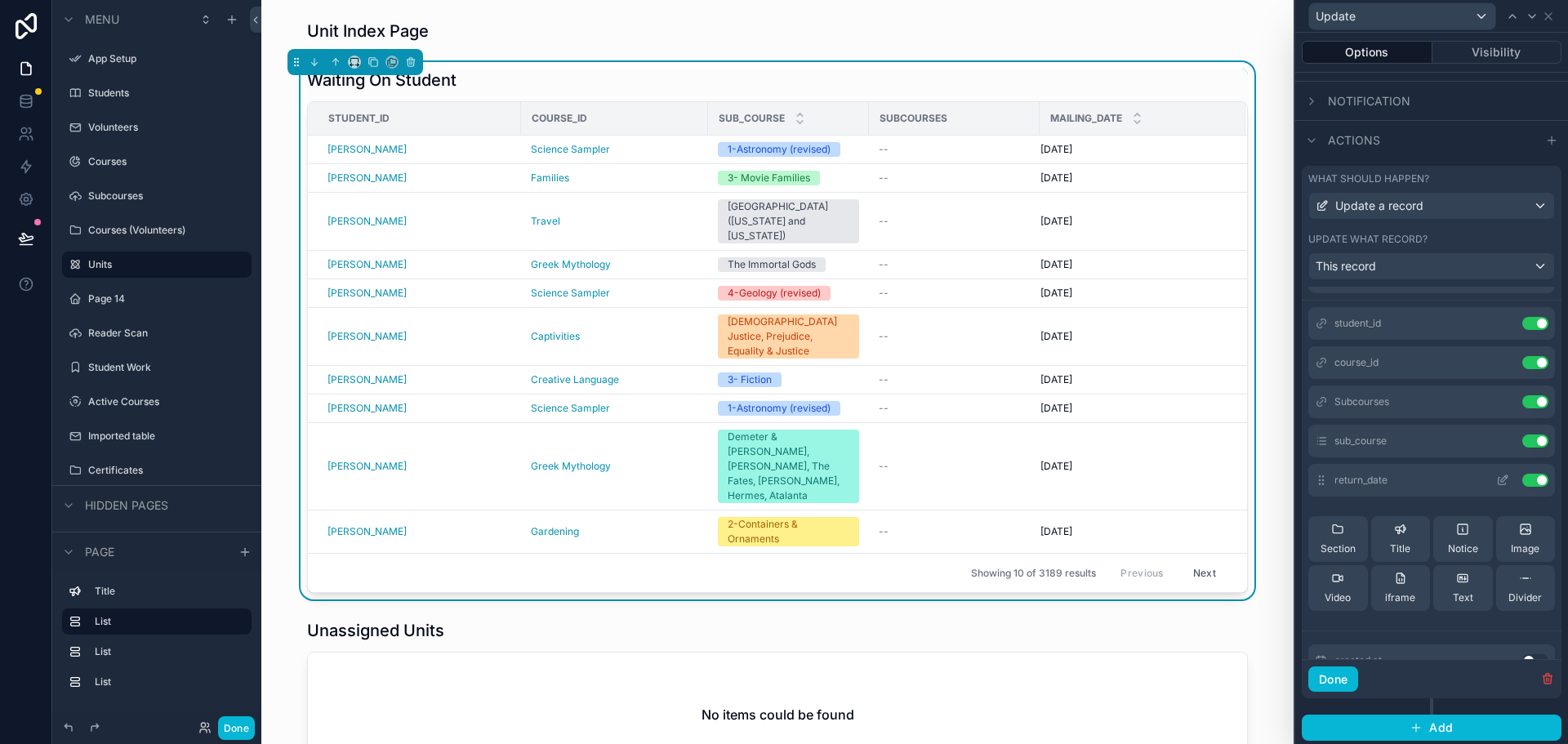
scroll to position [0, 0]
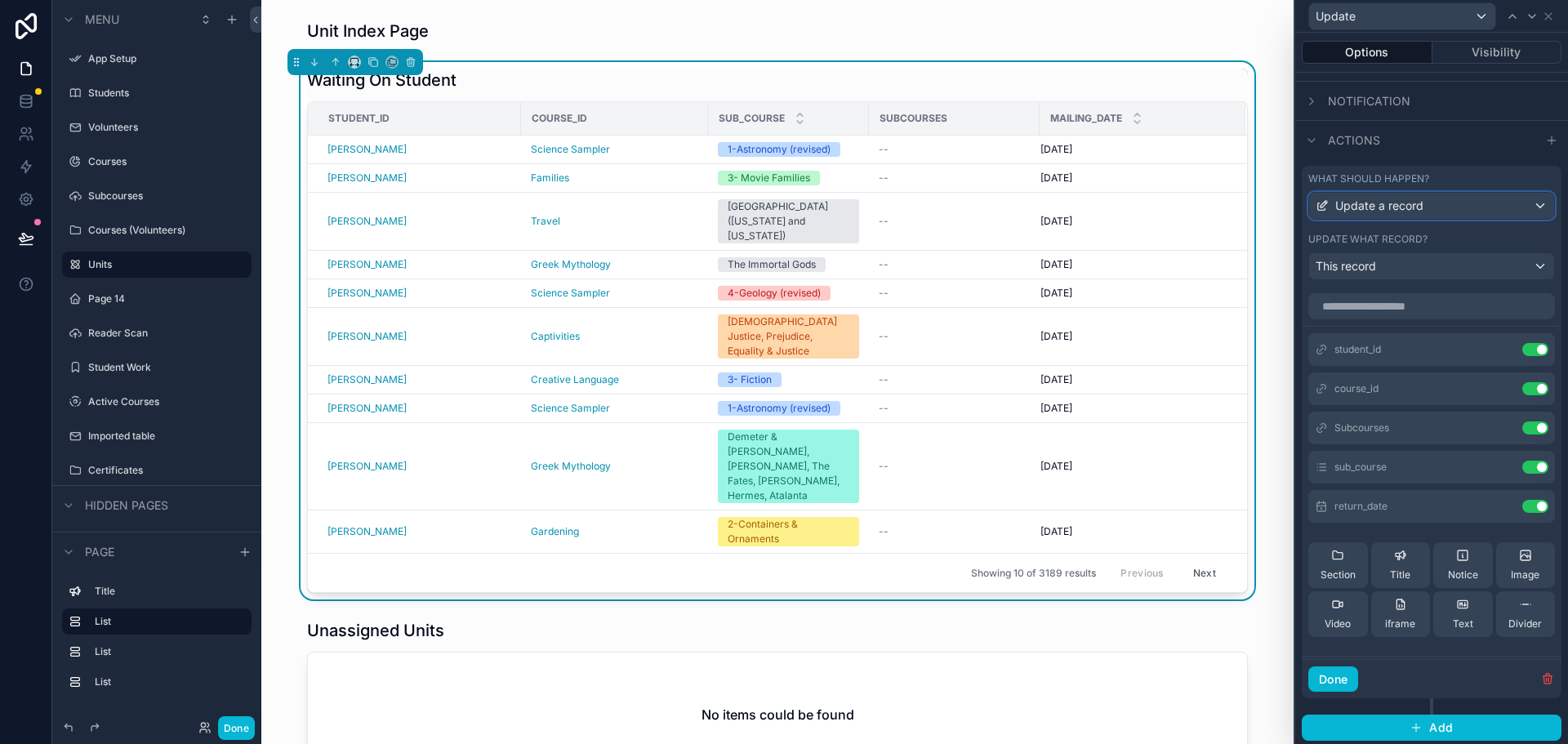
click at [1447, 199] on div "Update a record" at bounding box center [1431, 206] width 245 height 26
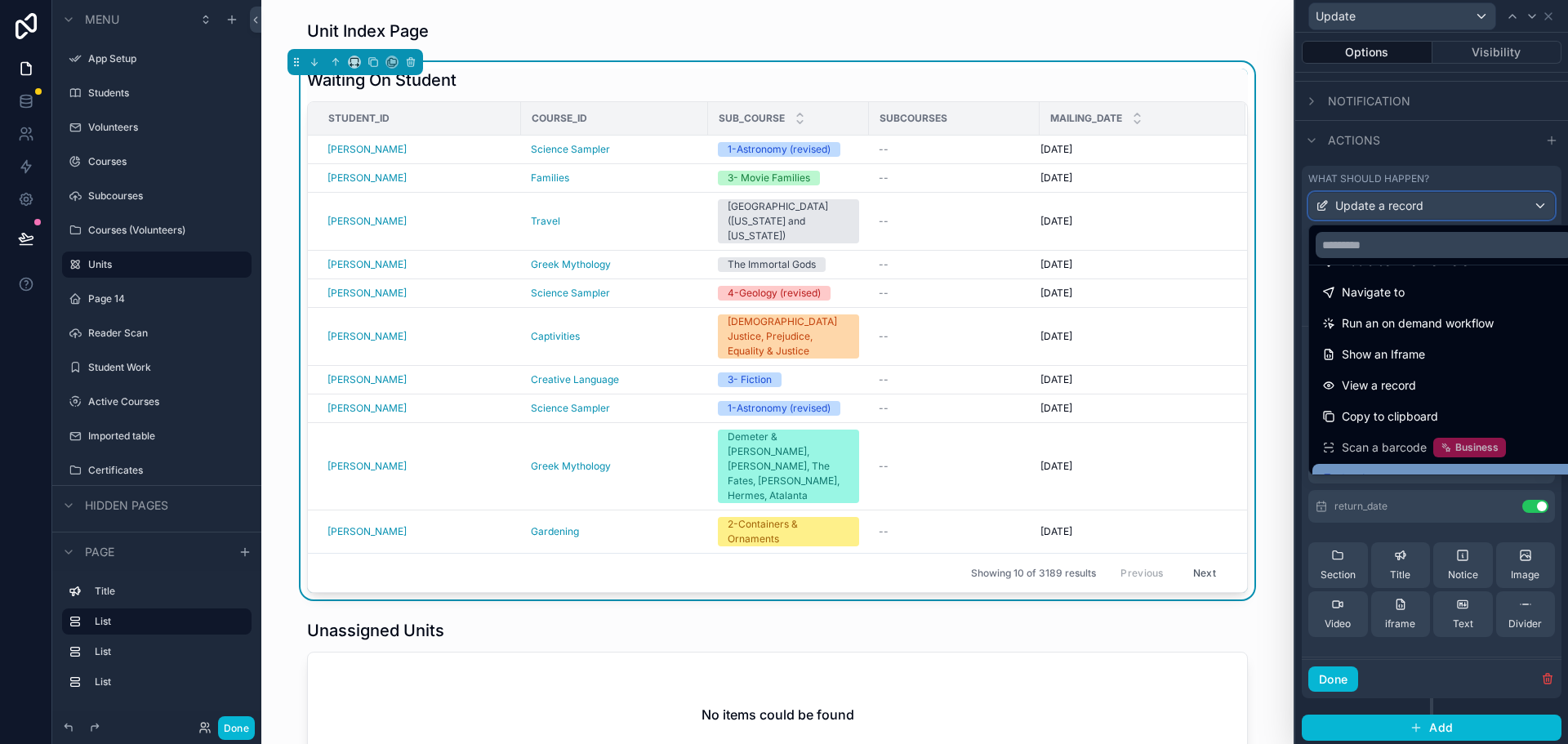
scroll to position [97, 0]
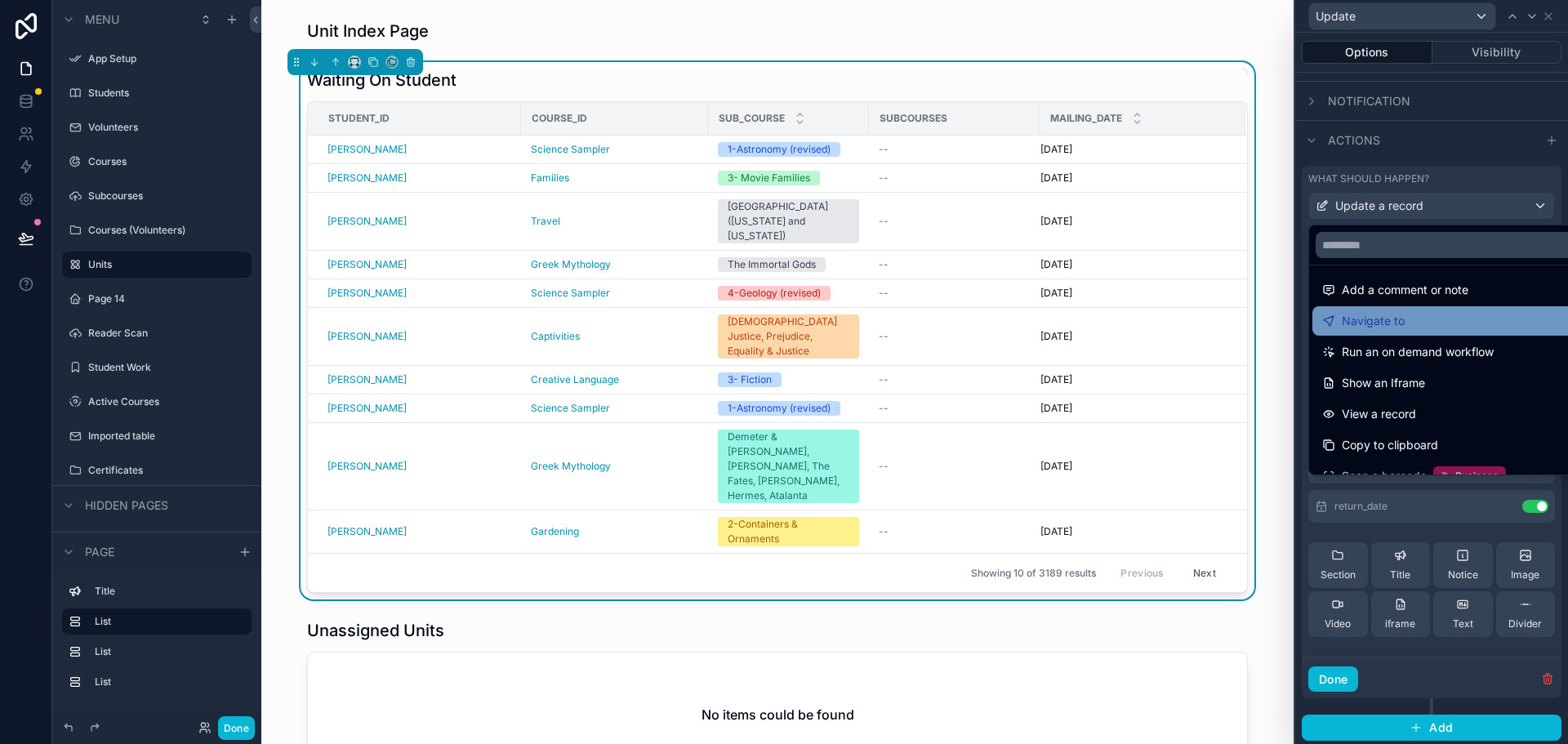
click at [1385, 323] on span "Navigate to" at bounding box center [1373, 321] width 63 height 20
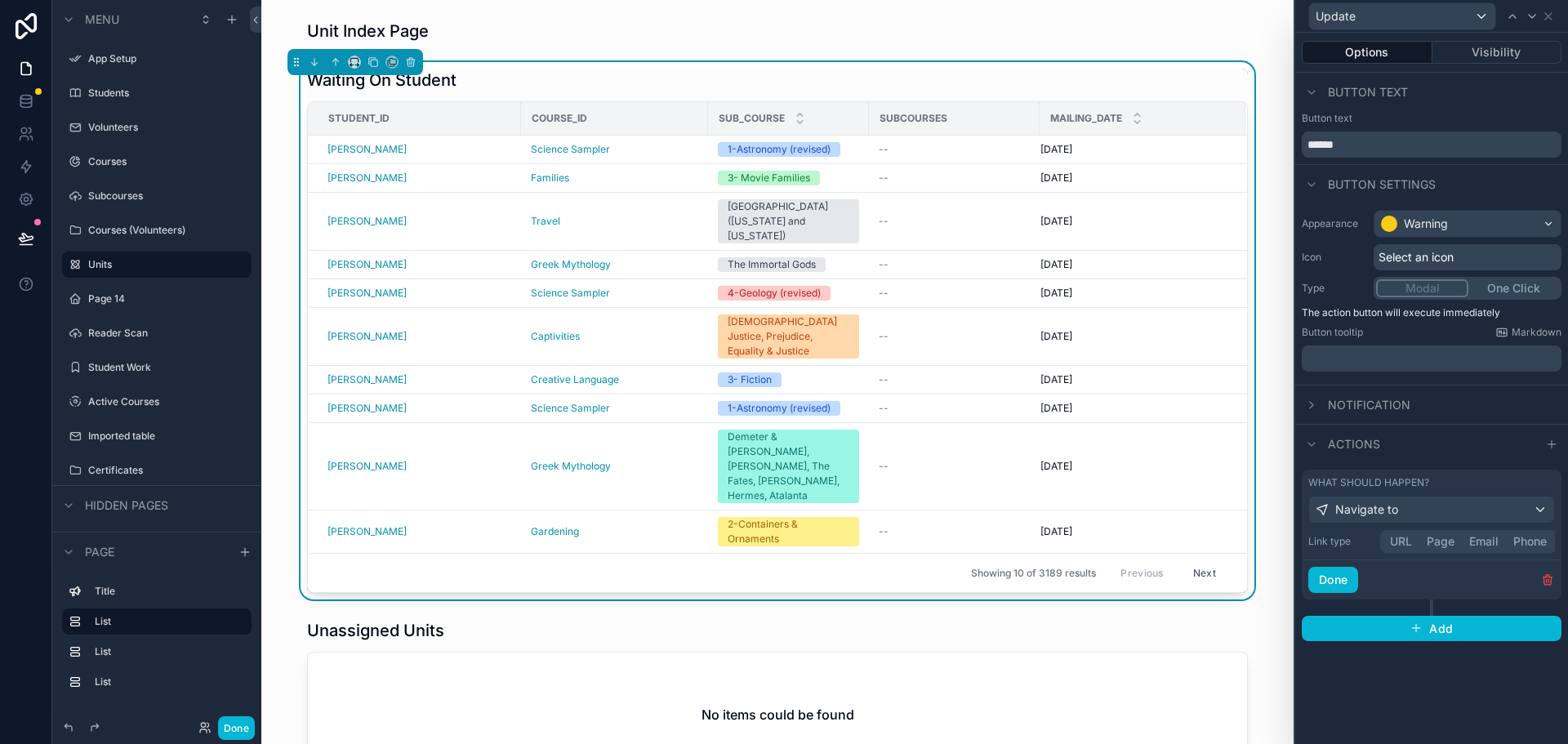
scroll to position [0, 0]
click at [1431, 538] on button "Page" at bounding box center [1440, 542] width 43 height 18
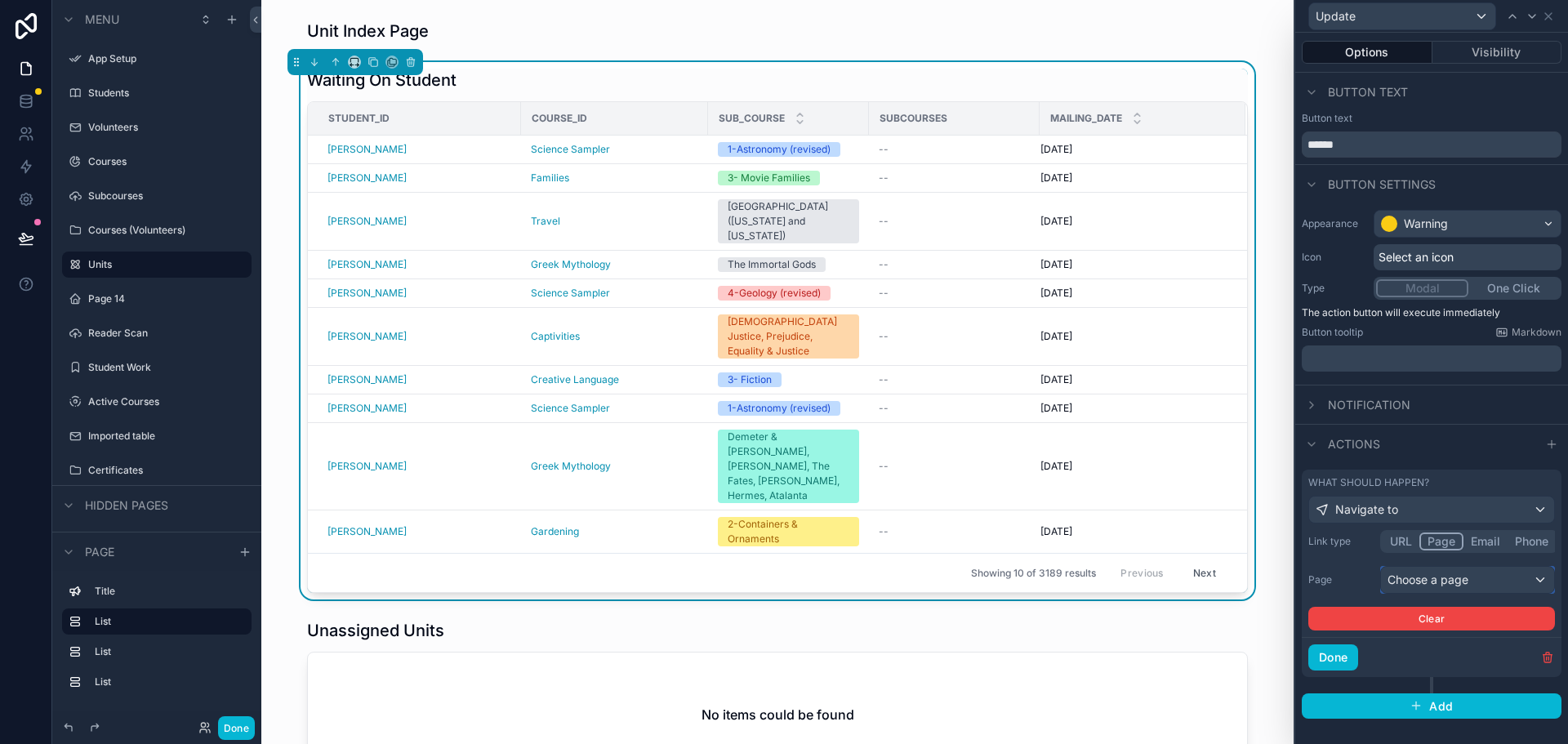
click at [1432, 578] on div "Choose a page" at bounding box center [1467, 579] width 173 height 26
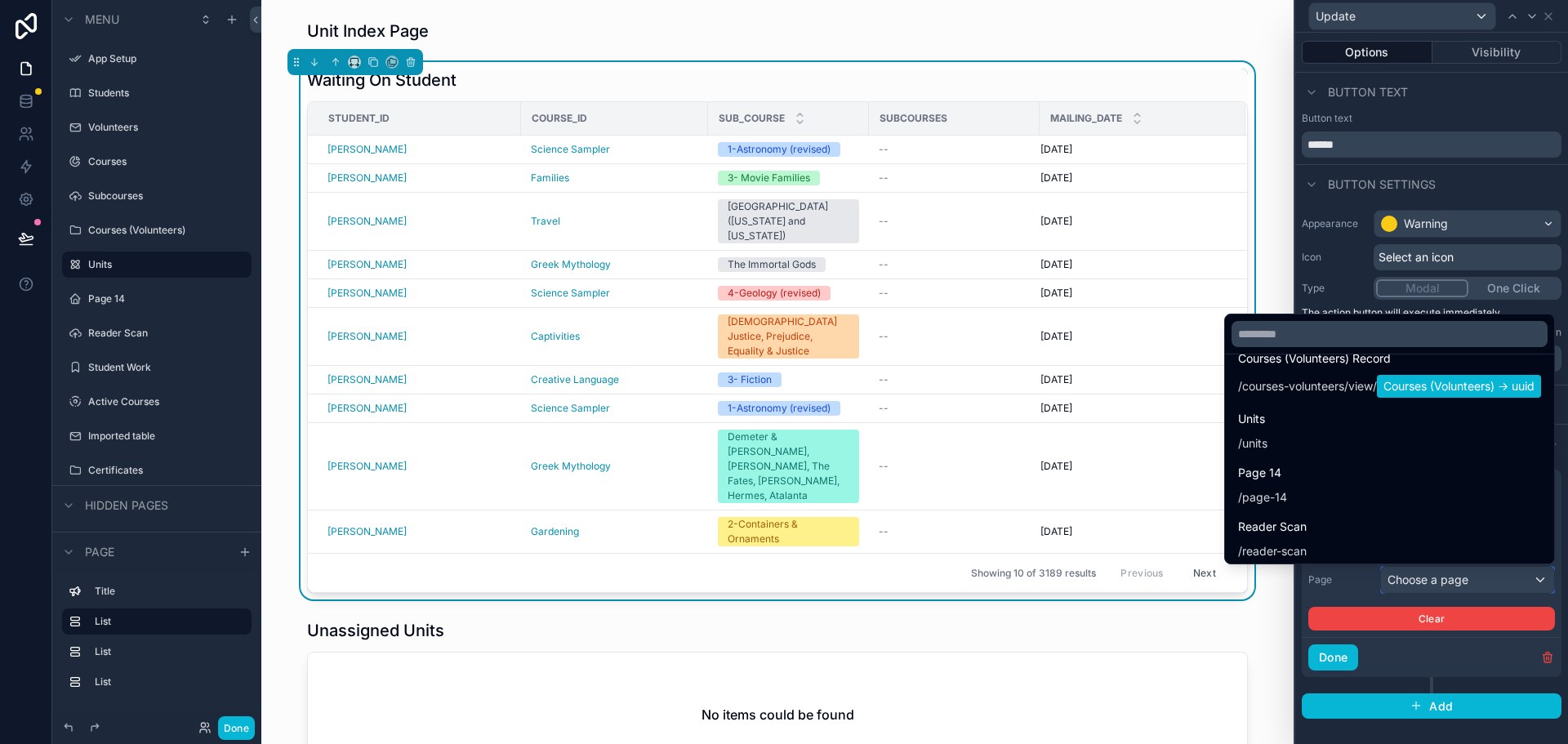
scroll to position [979, 0]
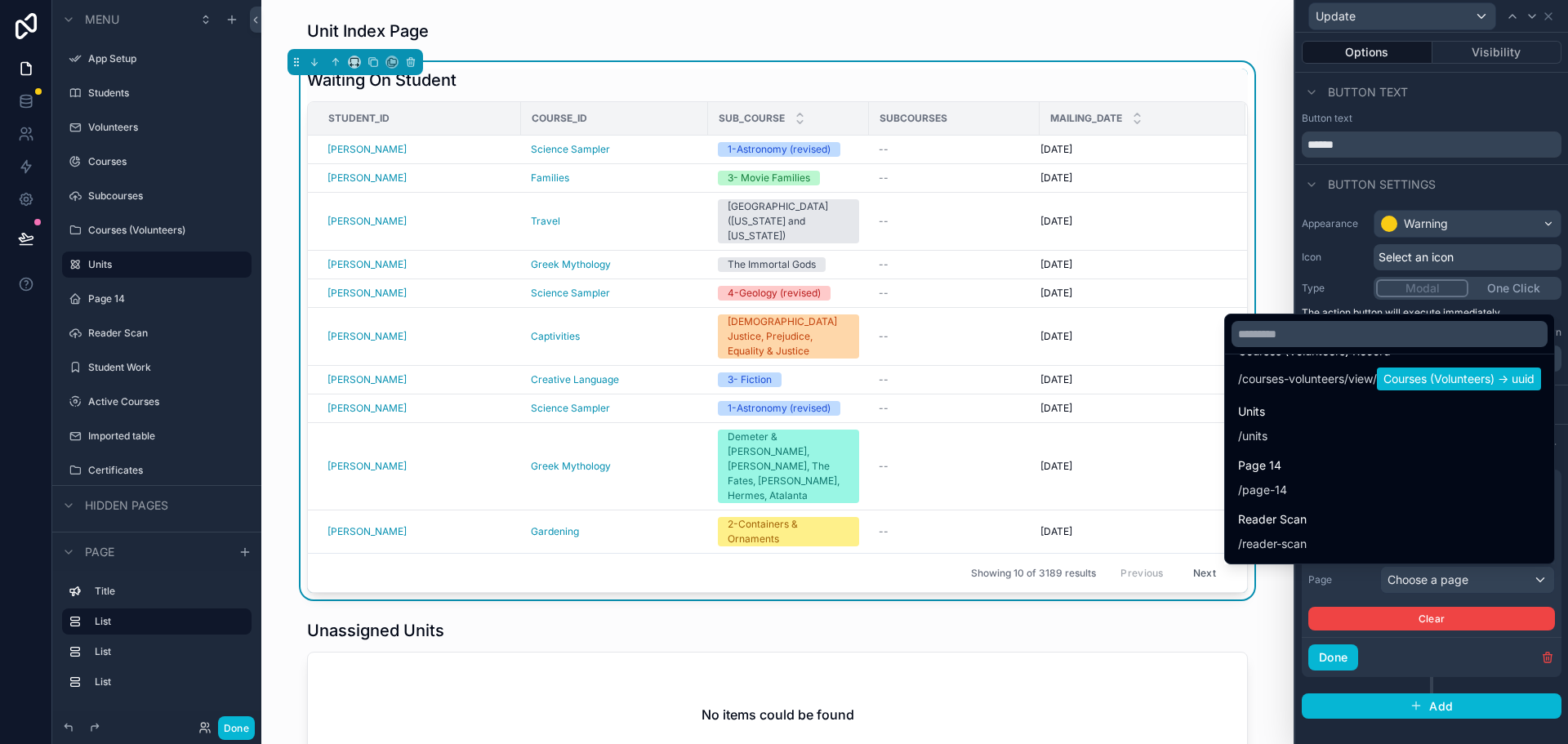
click at [1388, 478] on div "Page 14 / page-14" at bounding box center [1389, 477] width 303 height 43
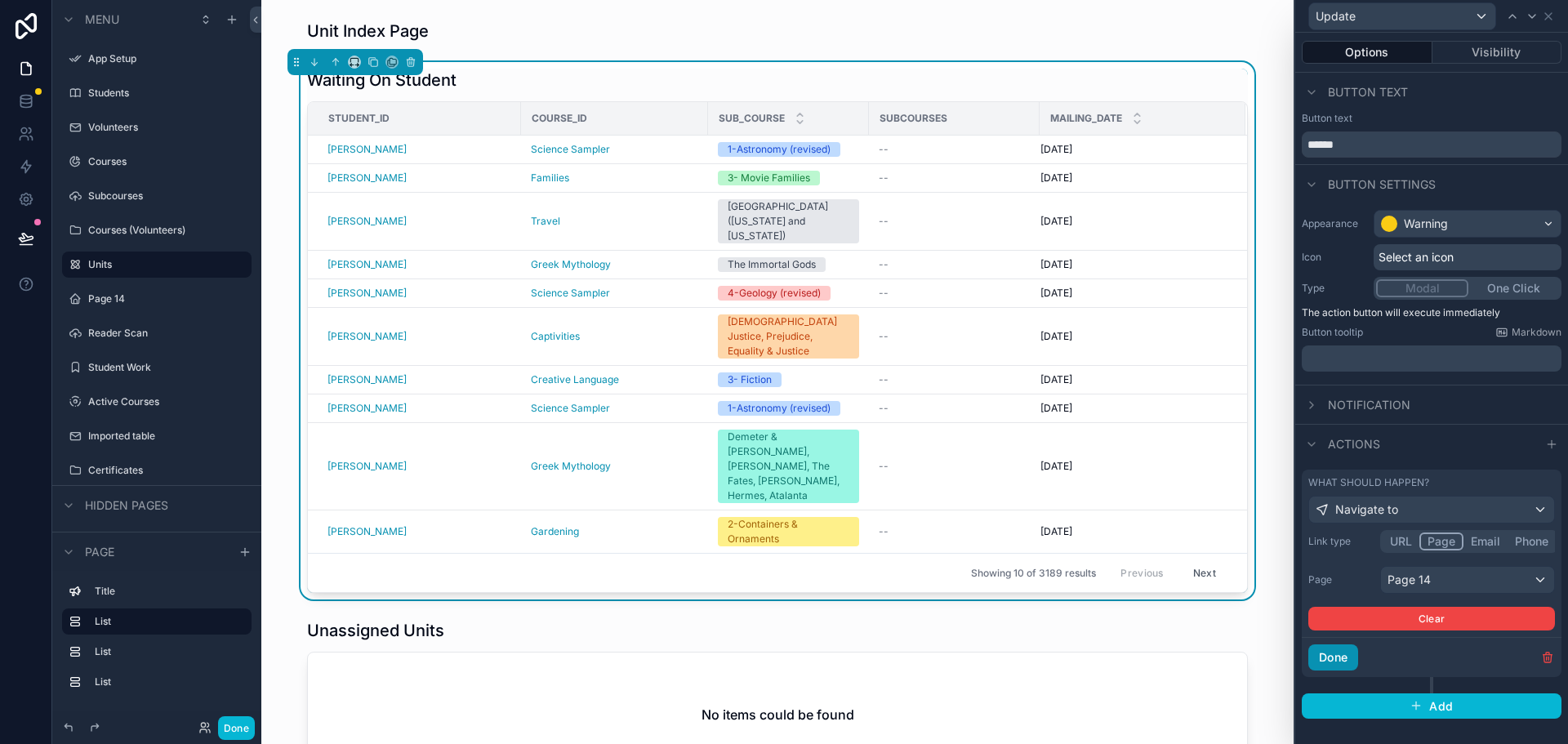
click at [1337, 656] on button "Done" at bounding box center [1333, 657] width 50 height 26
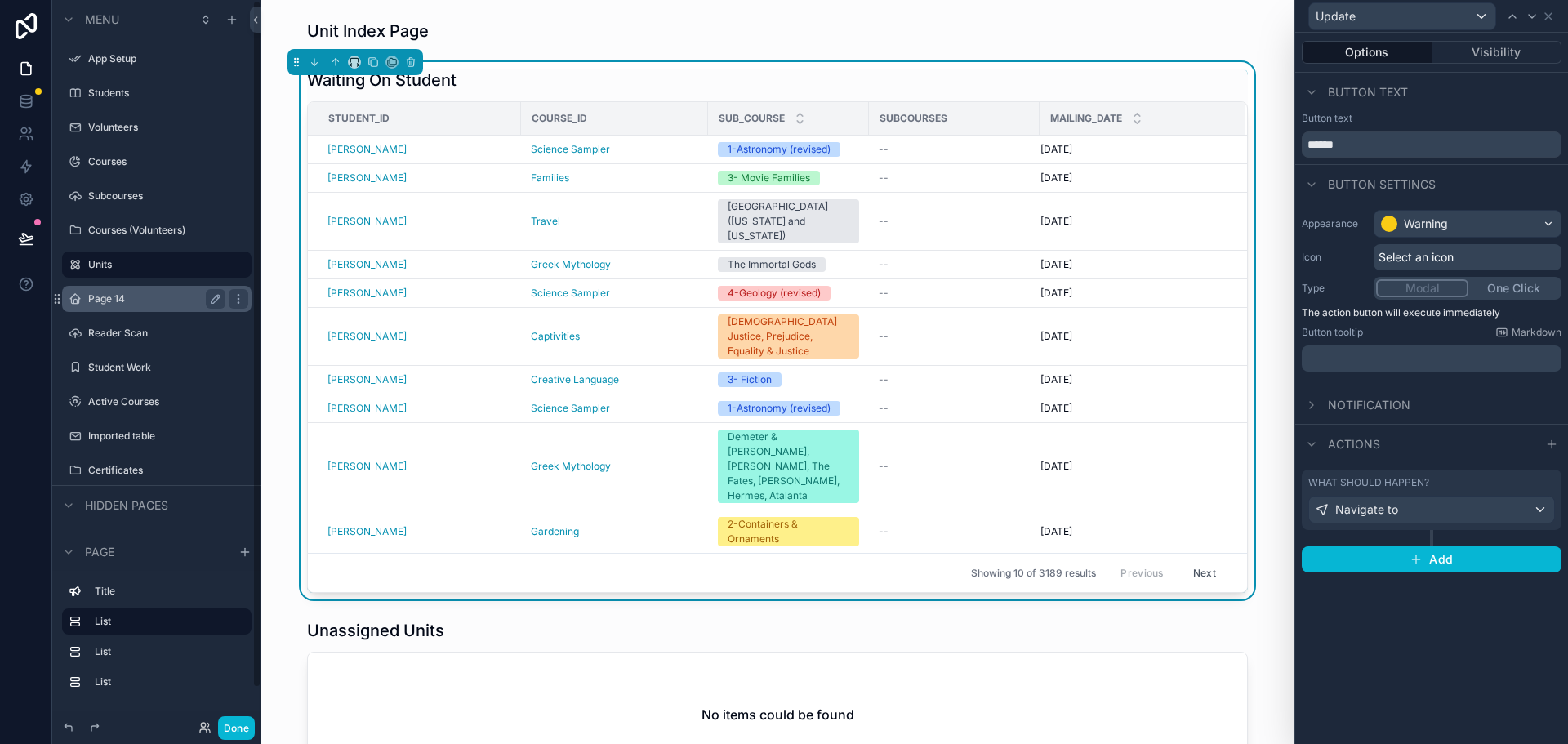
click at [125, 297] on label "Page 14" at bounding box center [153, 299] width 130 height 13
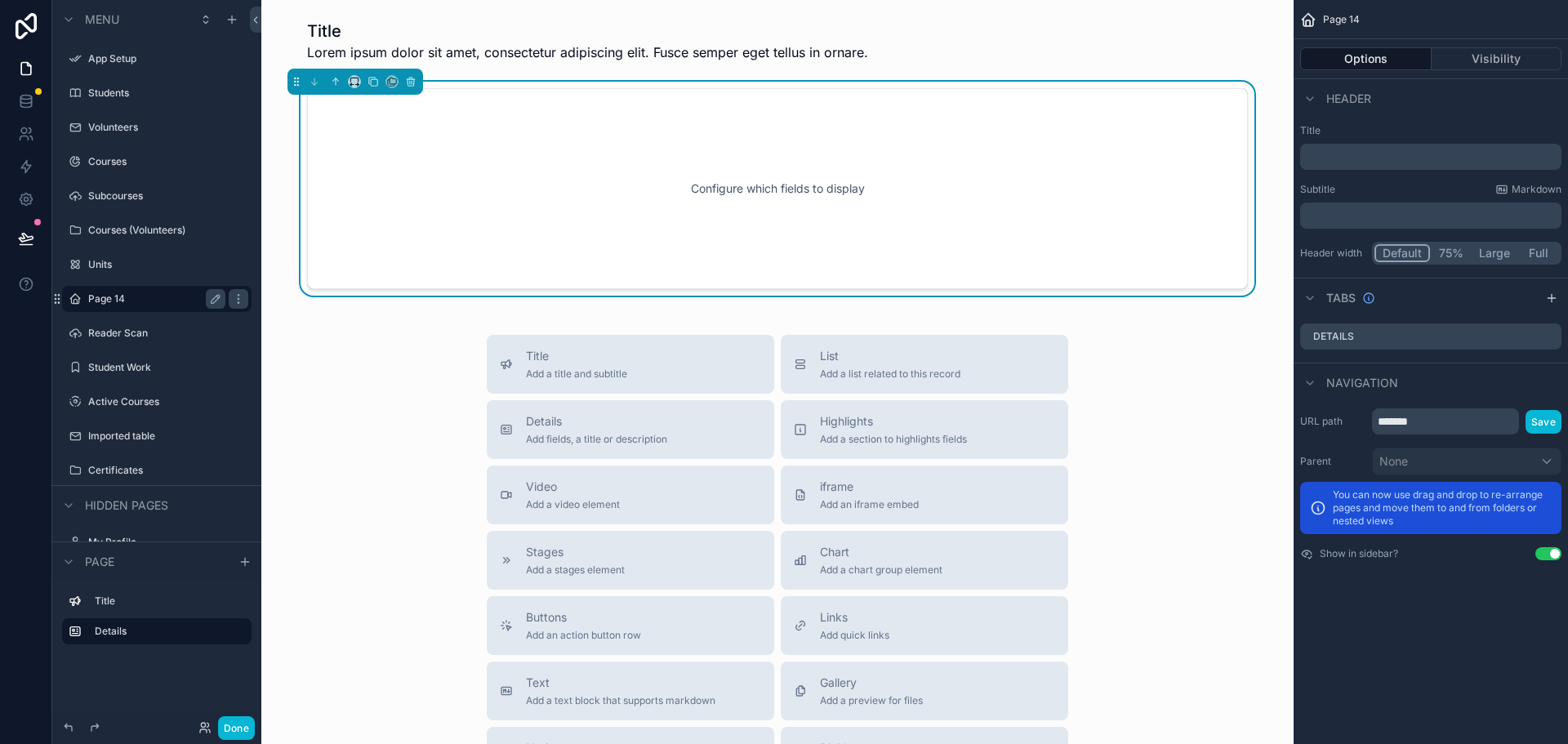
click at [983, 166] on div "Configure which fields to display" at bounding box center [777, 188] width 887 height 147
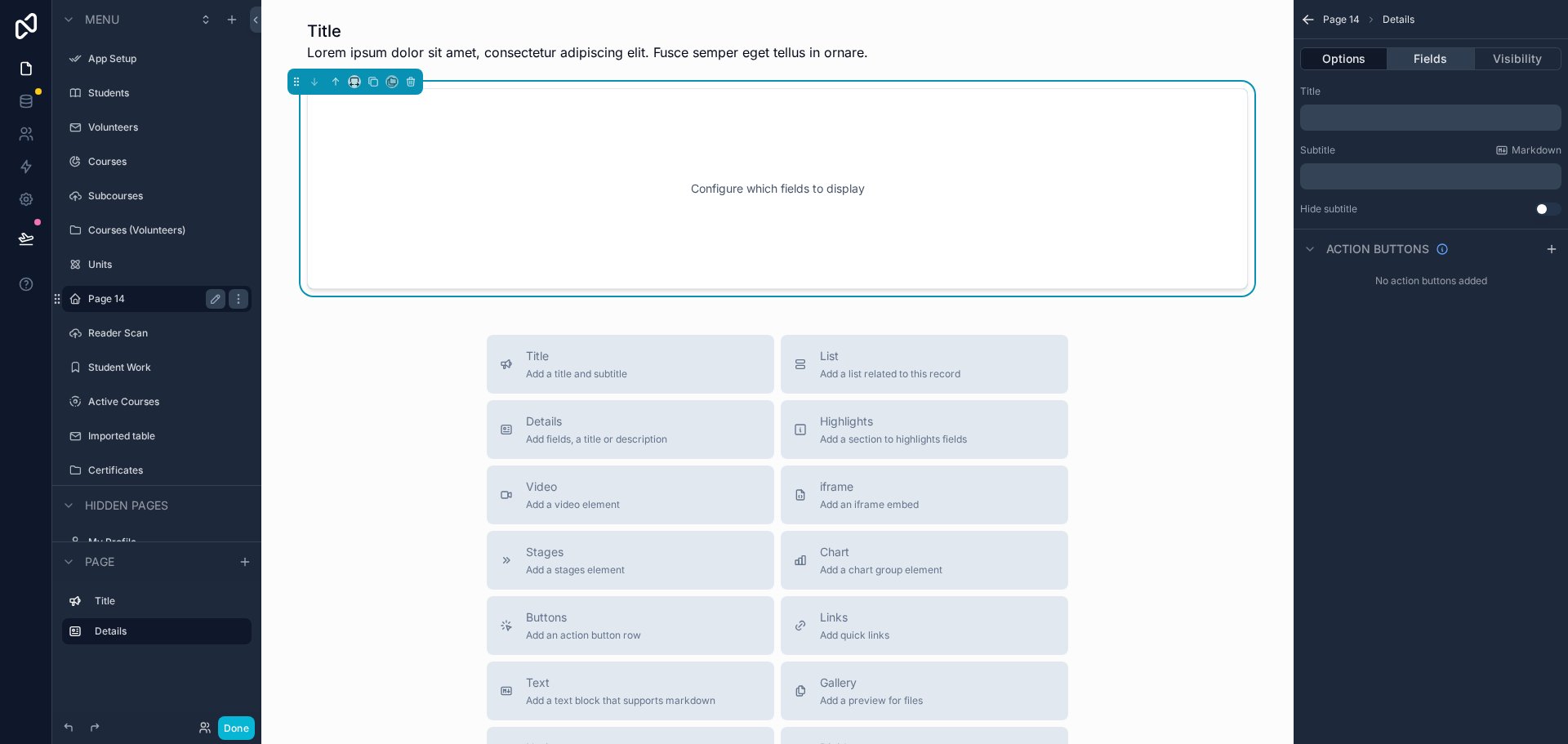
click at [1434, 59] on button "Fields" at bounding box center [1431, 59] width 87 height 23
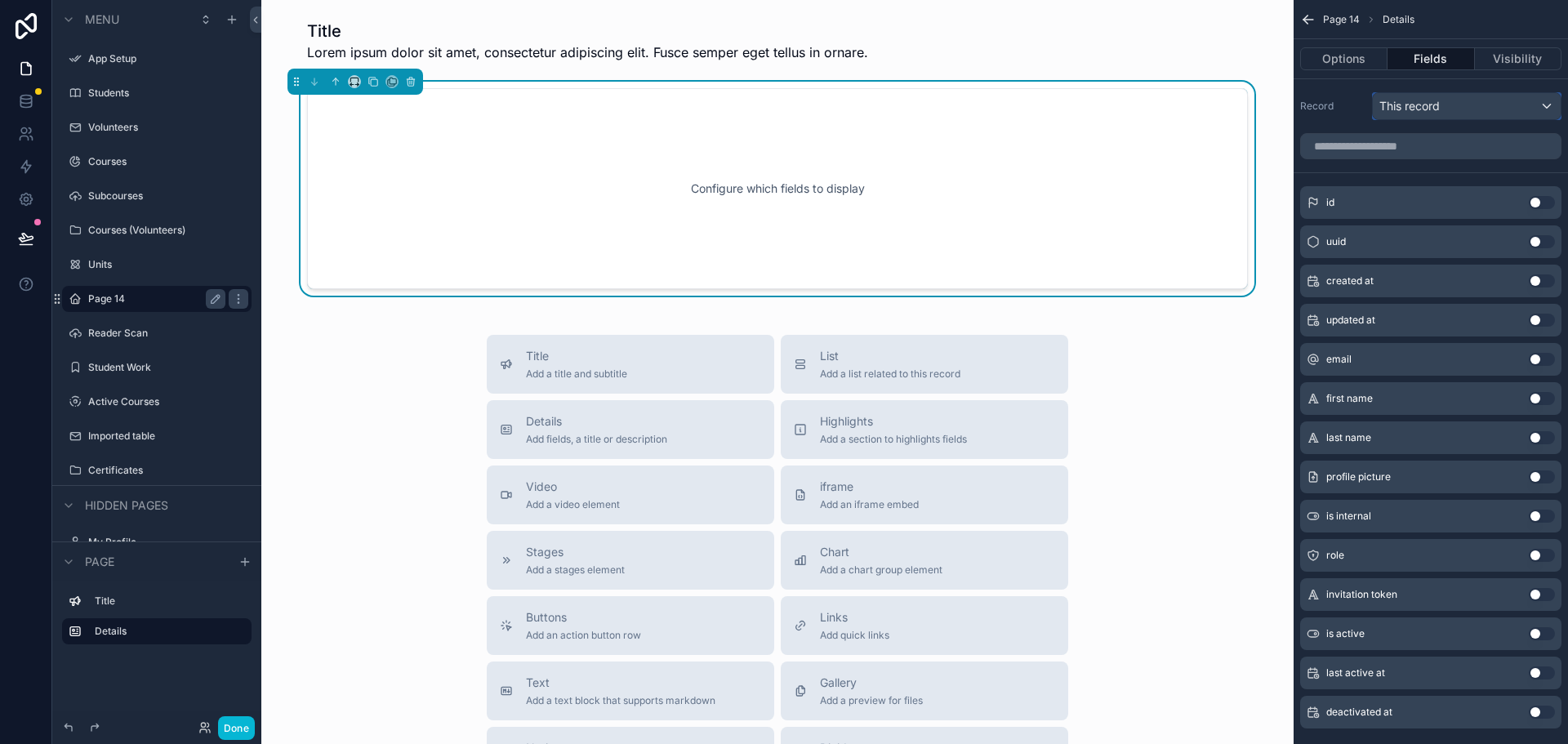
click at [1424, 108] on span "This record" at bounding box center [1410, 107] width 61 height 16
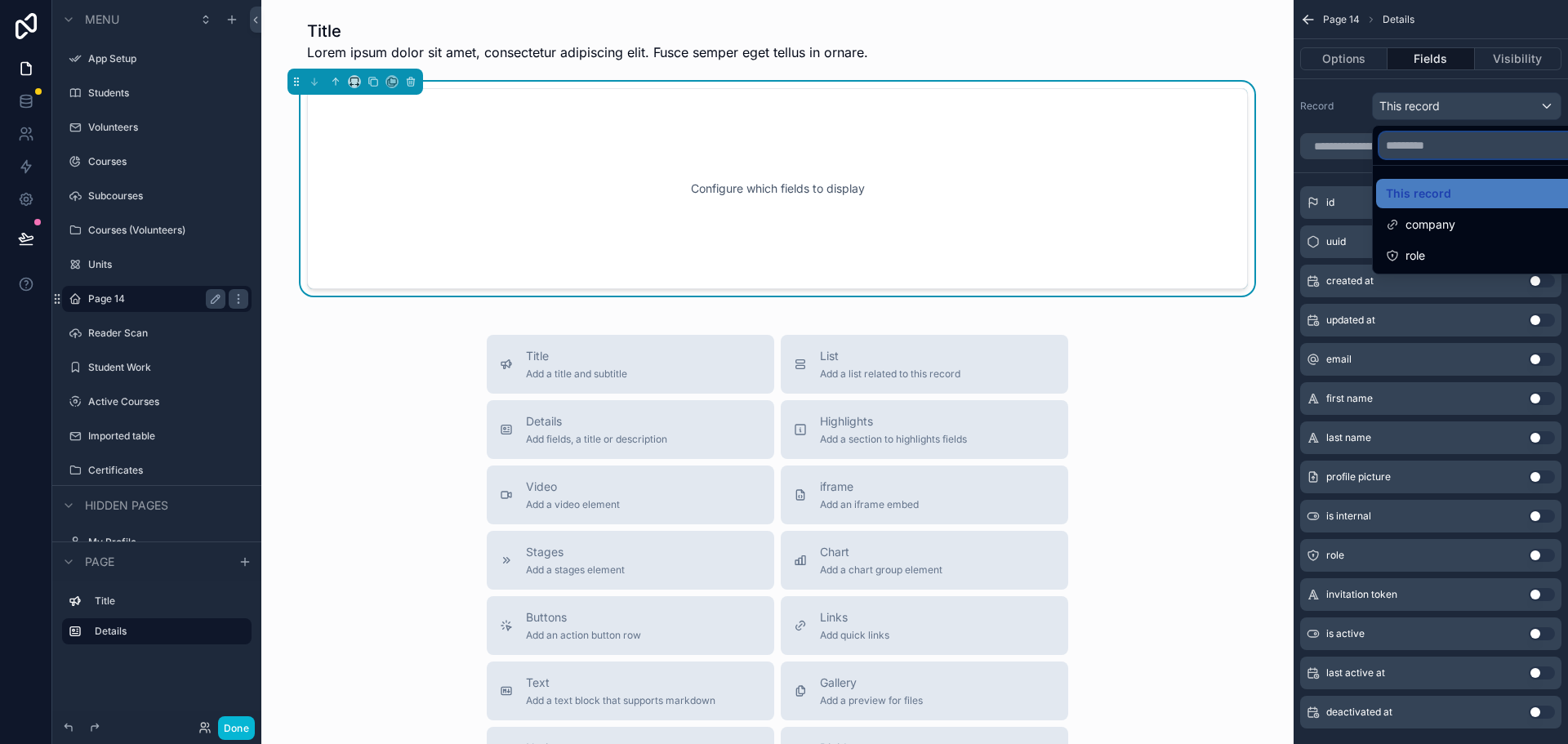
click at [1416, 150] on input "text" at bounding box center [1485, 145] width 212 height 26
click at [1420, 195] on span "This record" at bounding box center [1419, 193] width 66 height 20
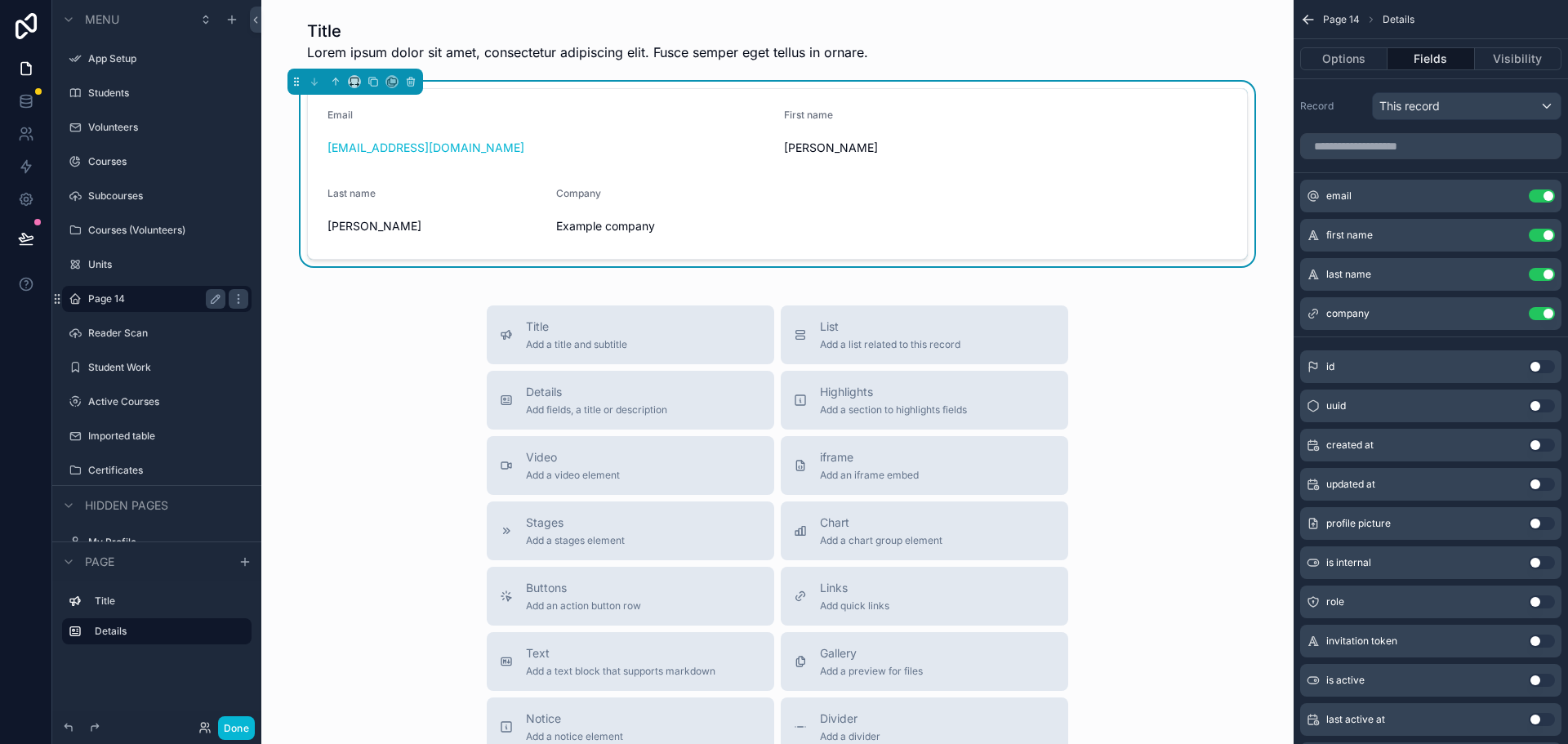
click at [1198, 397] on div "Title Add a title and subtitle List Add a list related to this record Details A…" at bounding box center [777, 596] width 1006 height 581
click at [701, 172] on form "Email [EMAIL_ADDRESS][DOMAIN_NAME] First name [PERSON_NAME] Last name [PERSON_N…" at bounding box center [778, 174] width 939 height 170
click at [413, 82] on icon "scrollable content" at bounding box center [411, 82] width 11 height 11
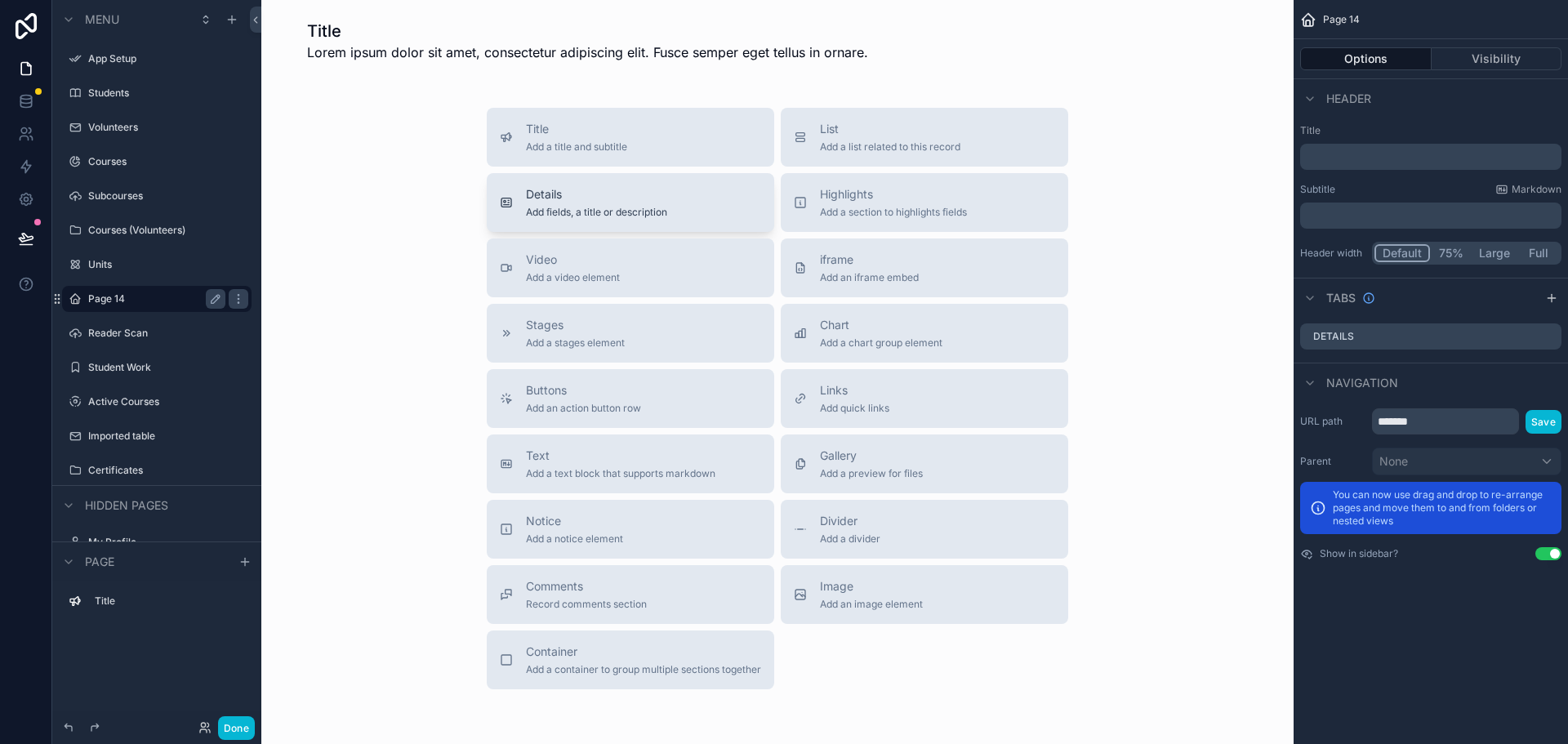
click at [602, 206] on span "Add fields, a title or description" at bounding box center [597, 212] width 141 height 13
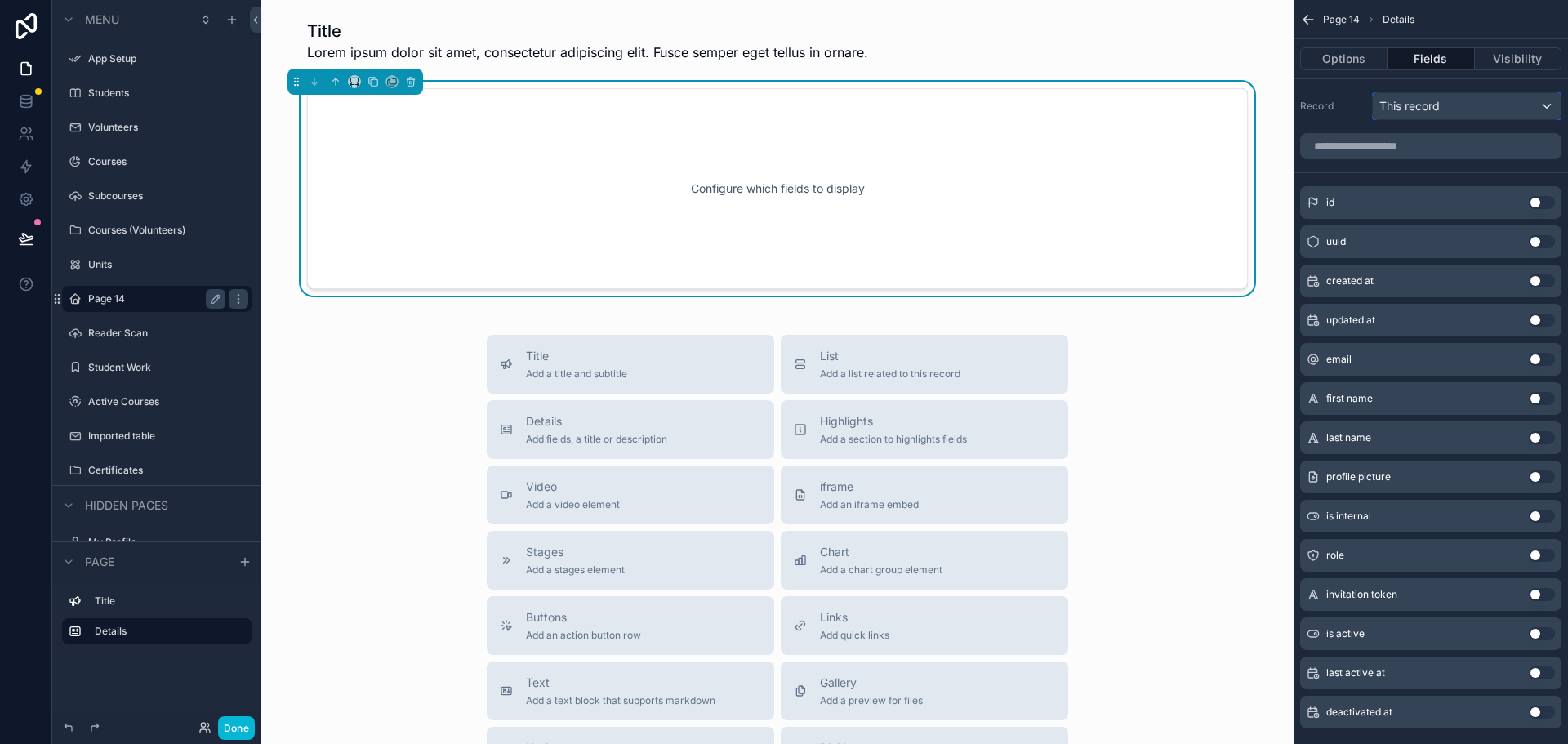
click at [1395, 103] on span "This record" at bounding box center [1410, 107] width 61 height 16
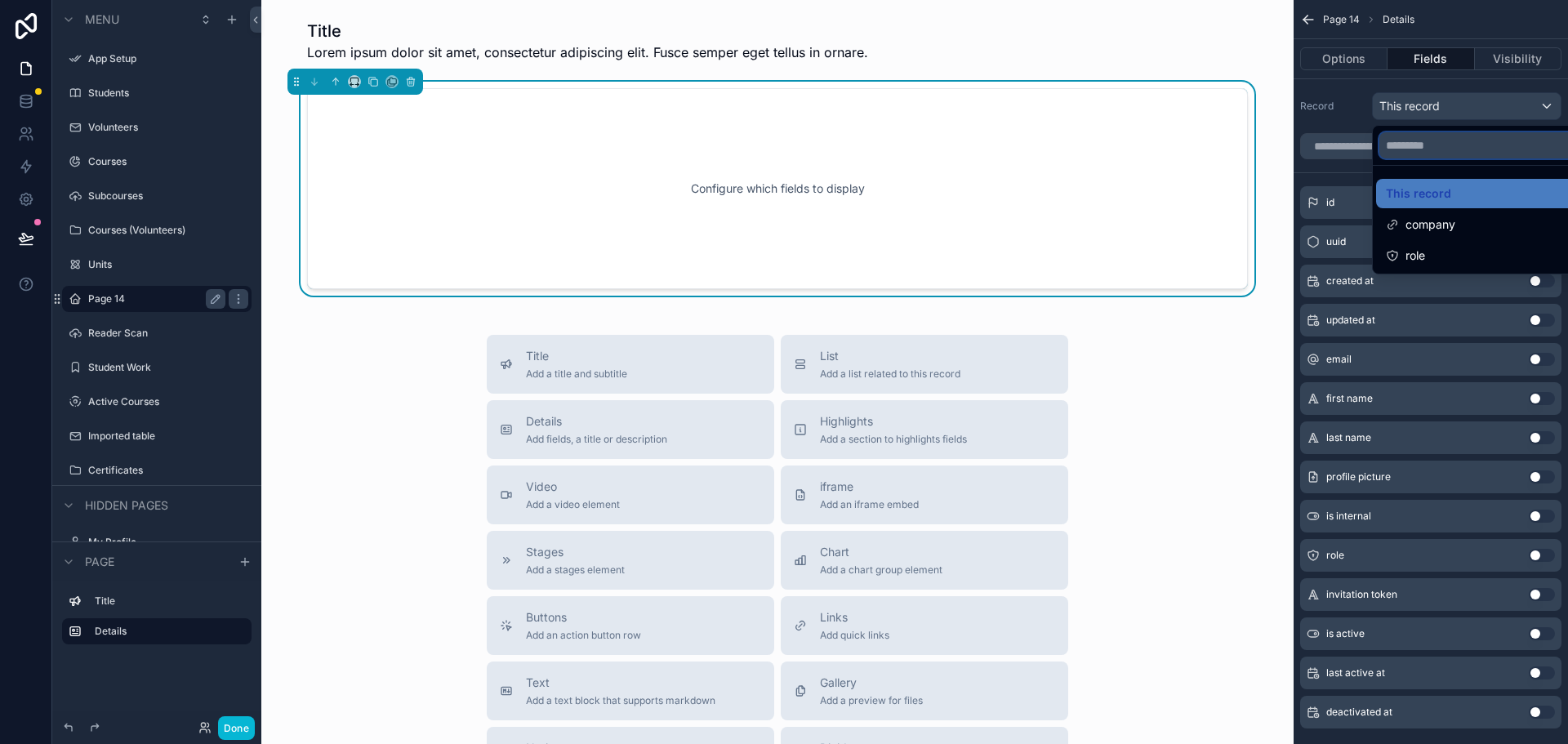
click at [1406, 155] on input "text" at bounding box center [1485, 145] width 212 height 26
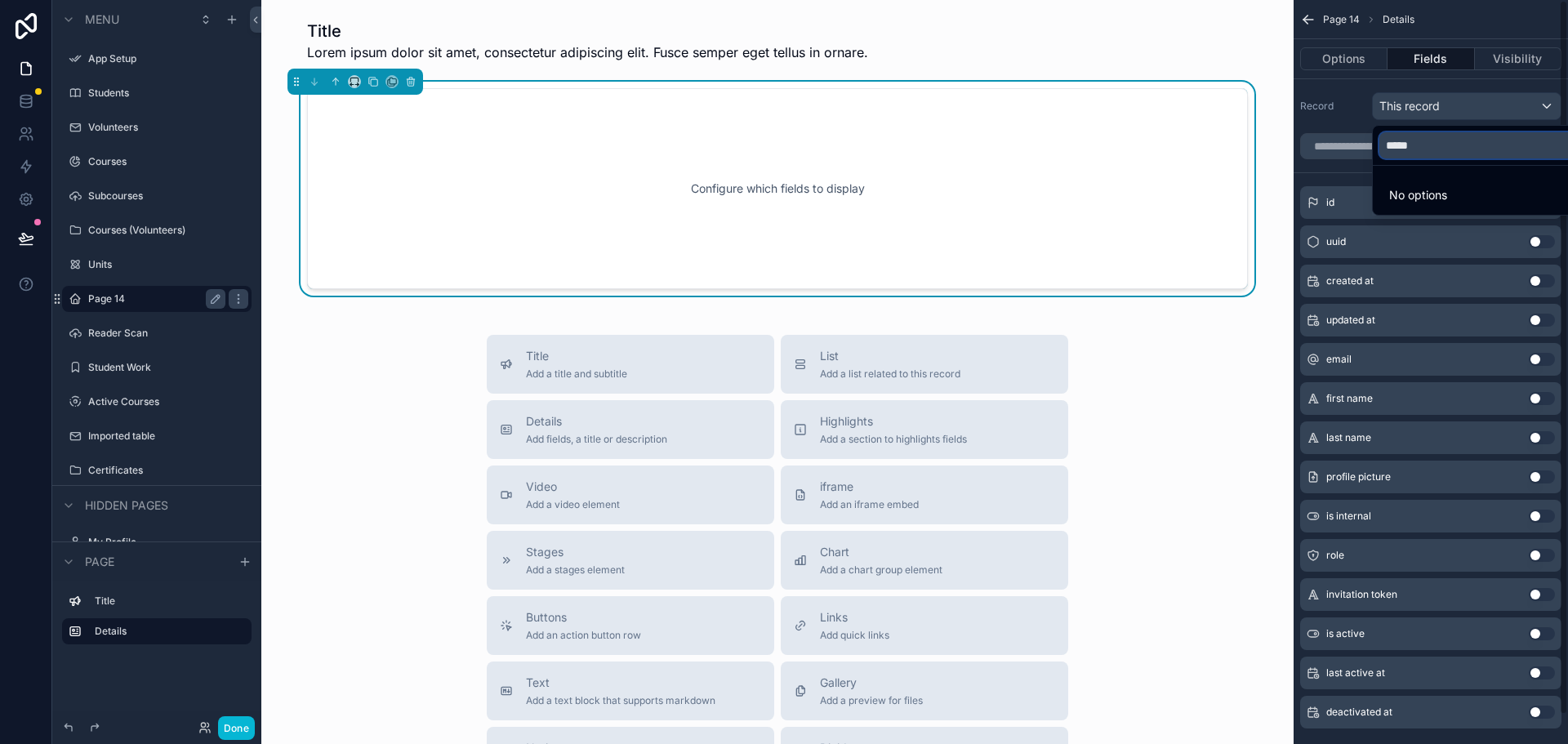
type input "*****"
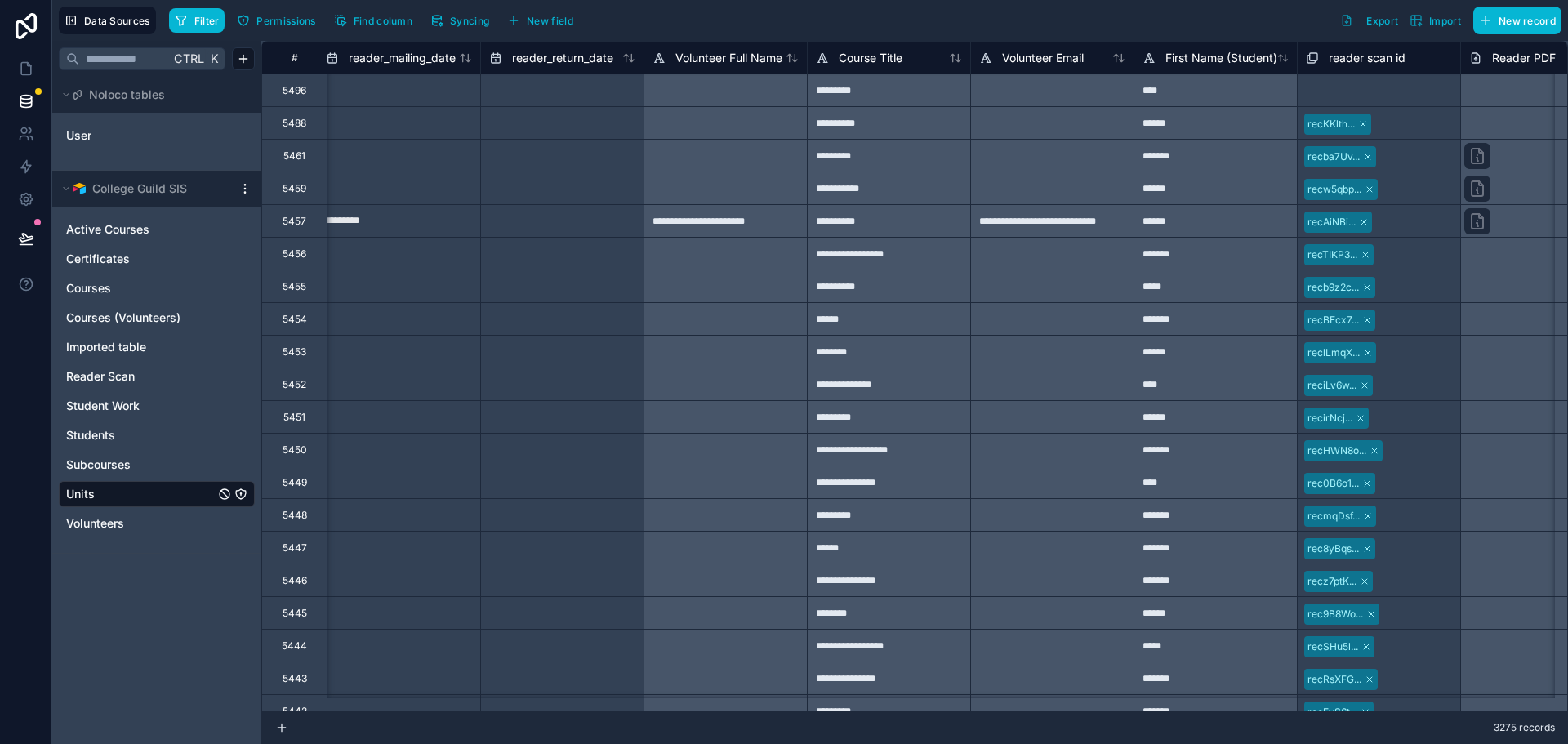
scroll to position [0, 2030]
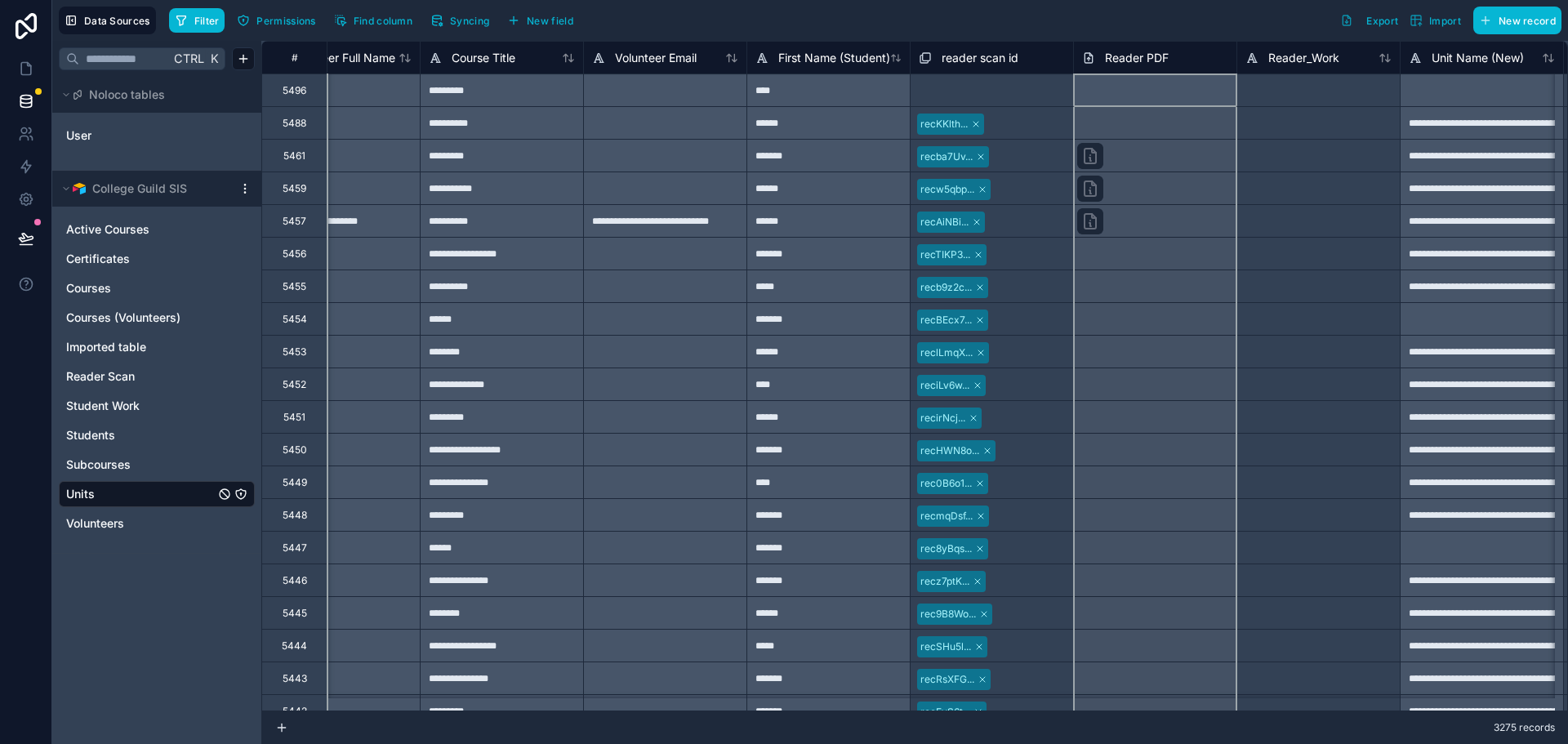
click at [1191, 59] on div "Reader PDF" at bounding box center [1155, 58] width 146 height 20
click at [1092, 57] on icon at bounding box center [1088, 58] width 7 height 10
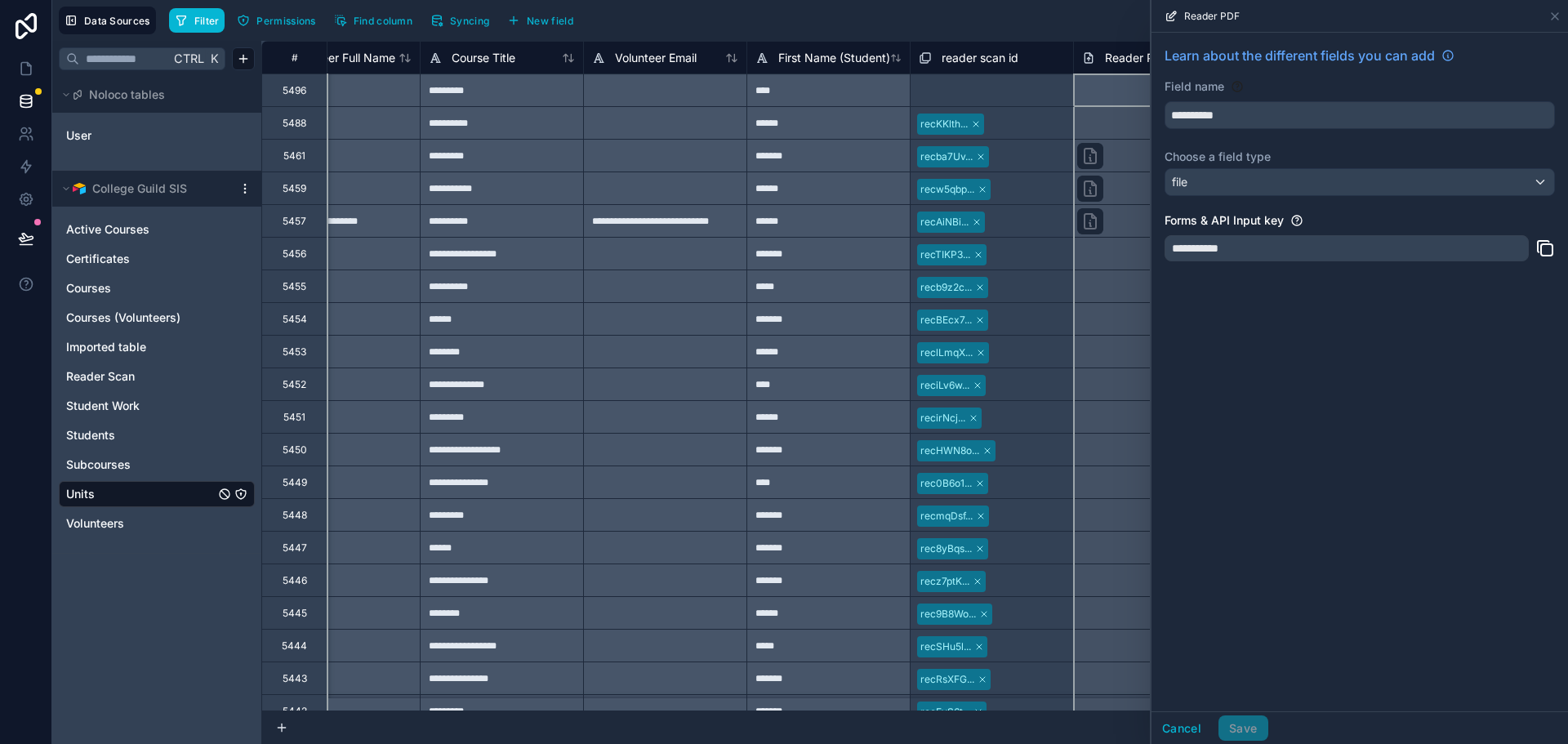
click at [1338, 432] on div "**********" at bounding box center [1360, 372] width 416 height 678
click at [1122, 397] on div at bounding box center [1154, 383] width 163 height 33
click at [1557, 15] on icon at bounding box center [1555, 16] width 13 height 13
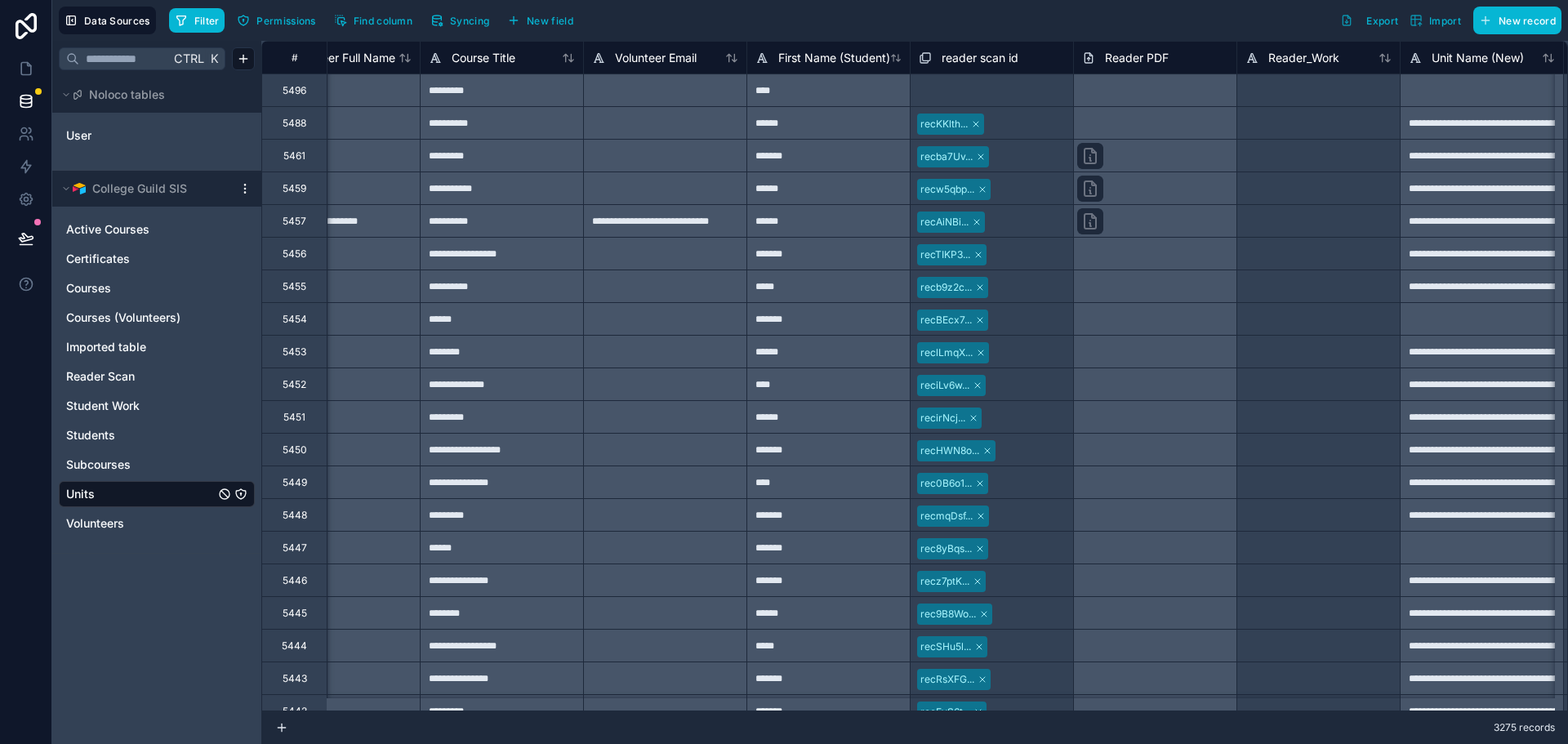
click at [1181, 63] on div "Reader PDF" at bounding box center [1155, 58] width 146 height 20
click at [1185, 63] on div "Reader PDF" at bounding box center [1155, 58] width 146 height 20
click at [1088, 50] on icon at bounding box center [1089, 58] width 13 height 20
